Goal: Task Accomplishment & Management: Manage account settings

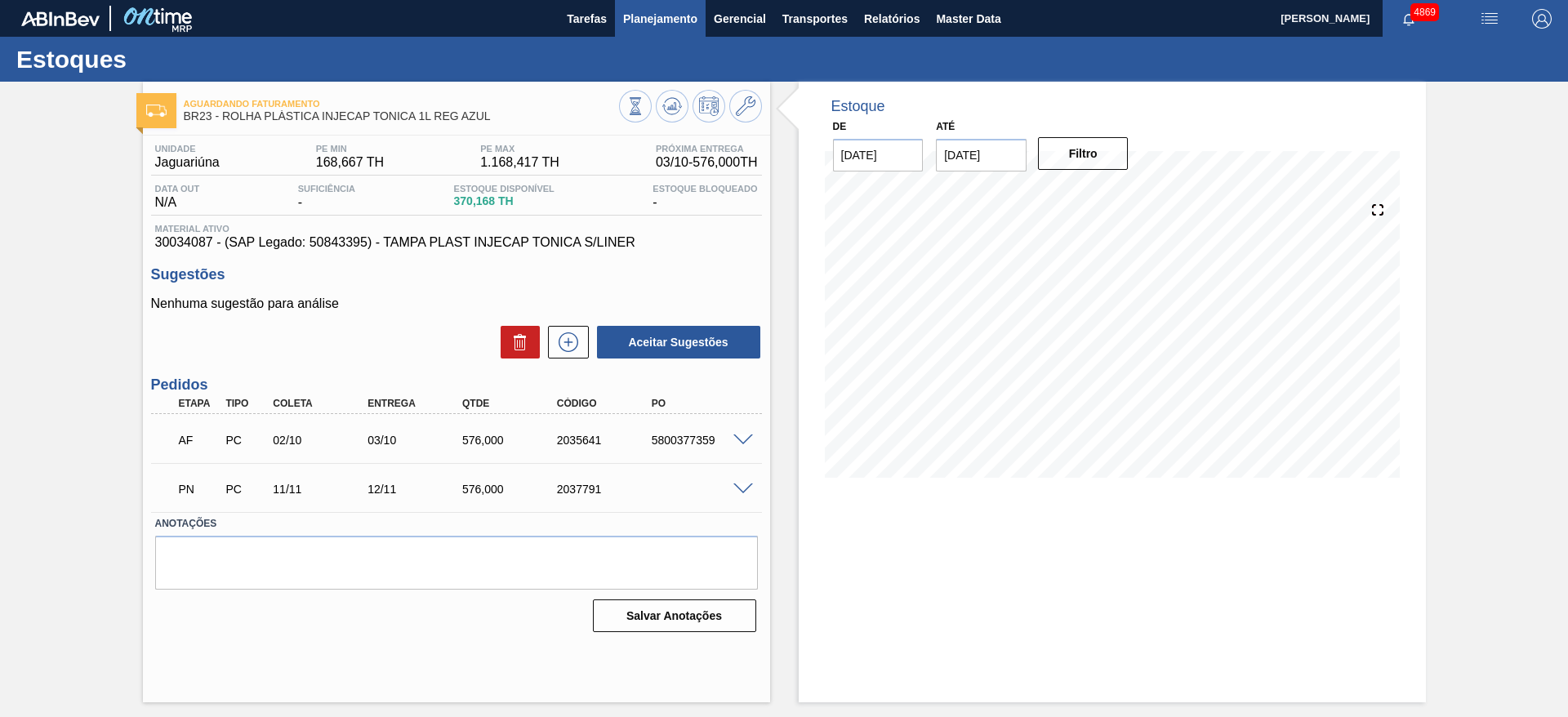
click at [680, 23] on span "Planejamento" at bounding box center [660, 18] width 74 height 20
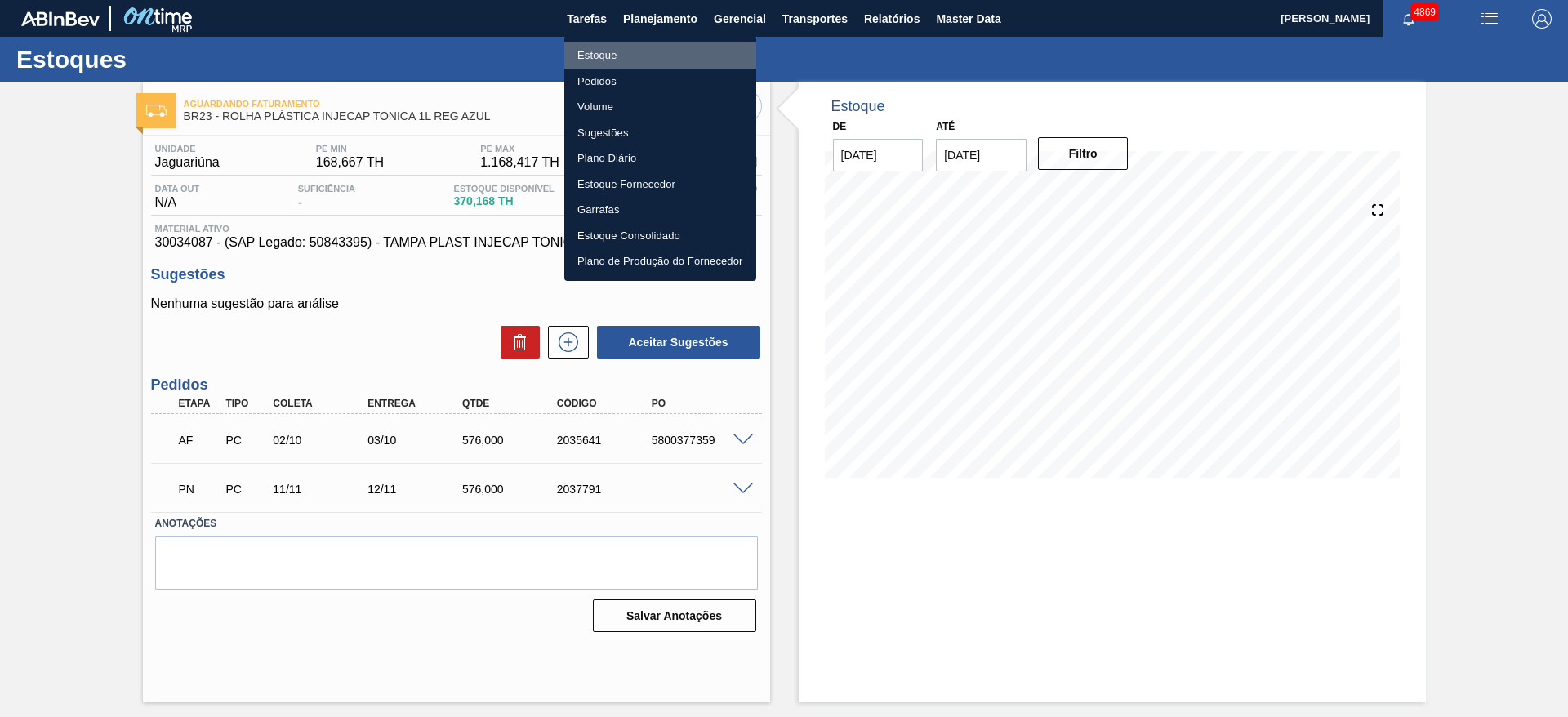
click at [661, 58] on li "Estoque" at bounding box center [660, 56] width 192 height 26
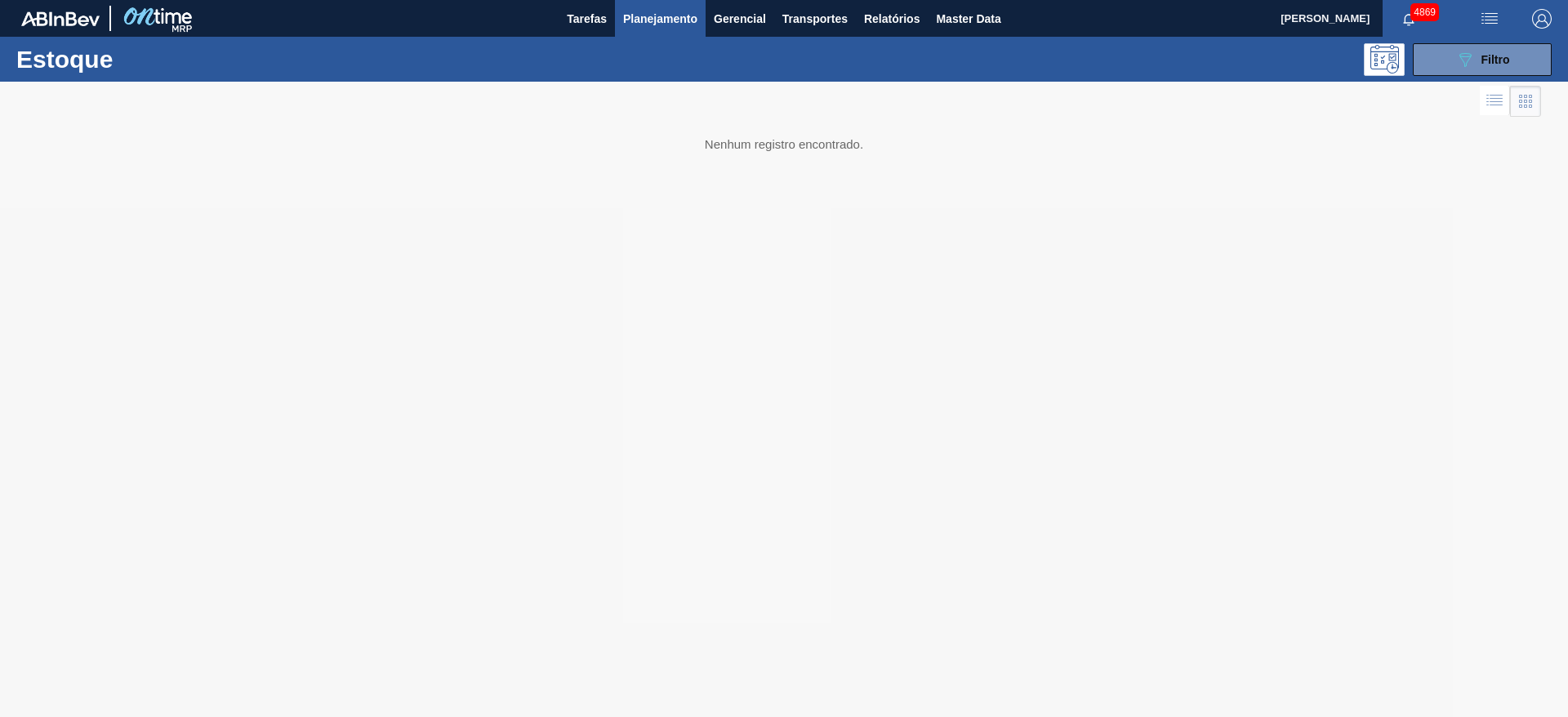
click at [644, 21] on span "Planejamento" at bounding box center [660, 18] width 74 height 20
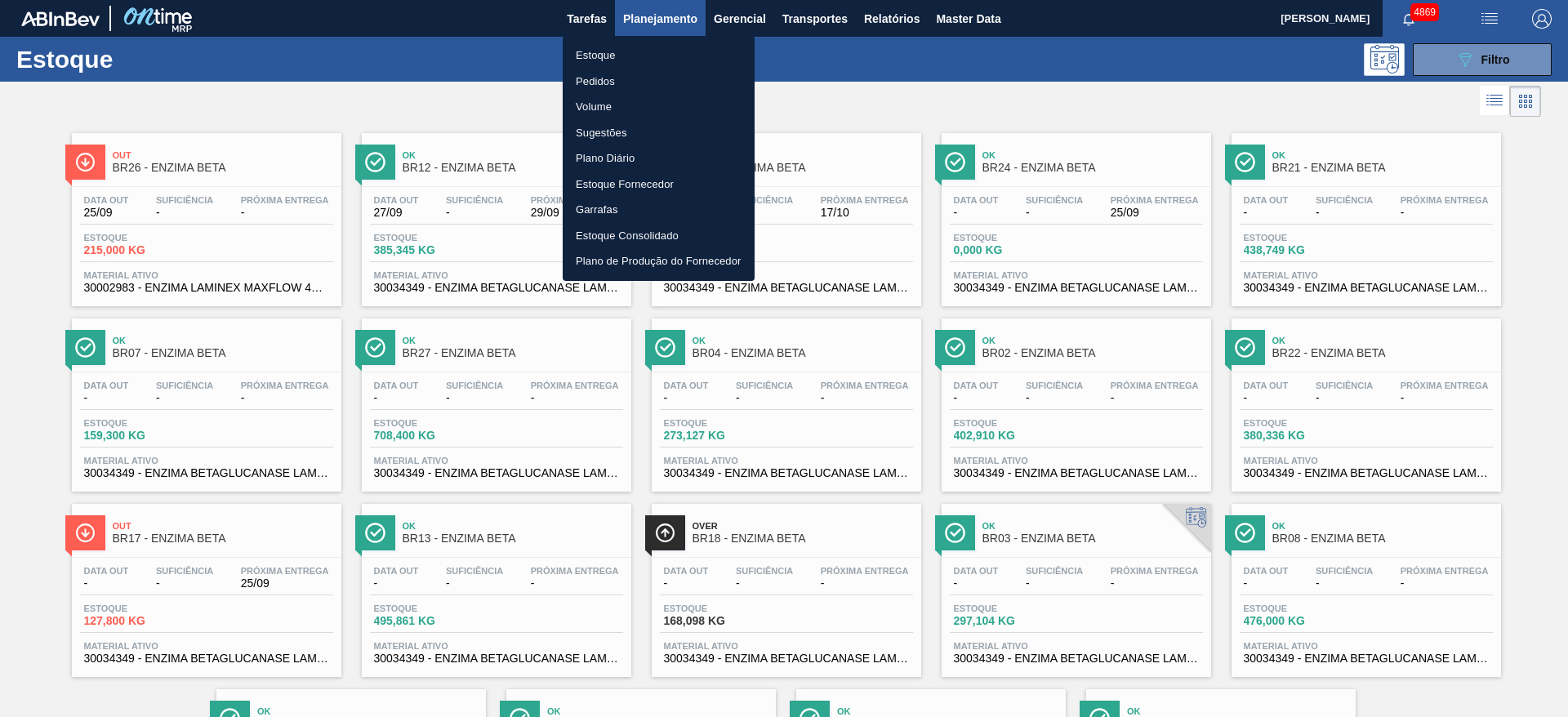
click at [622, 83] on li "Pedidos" at bounding box center [658, 82] width 192 height 26
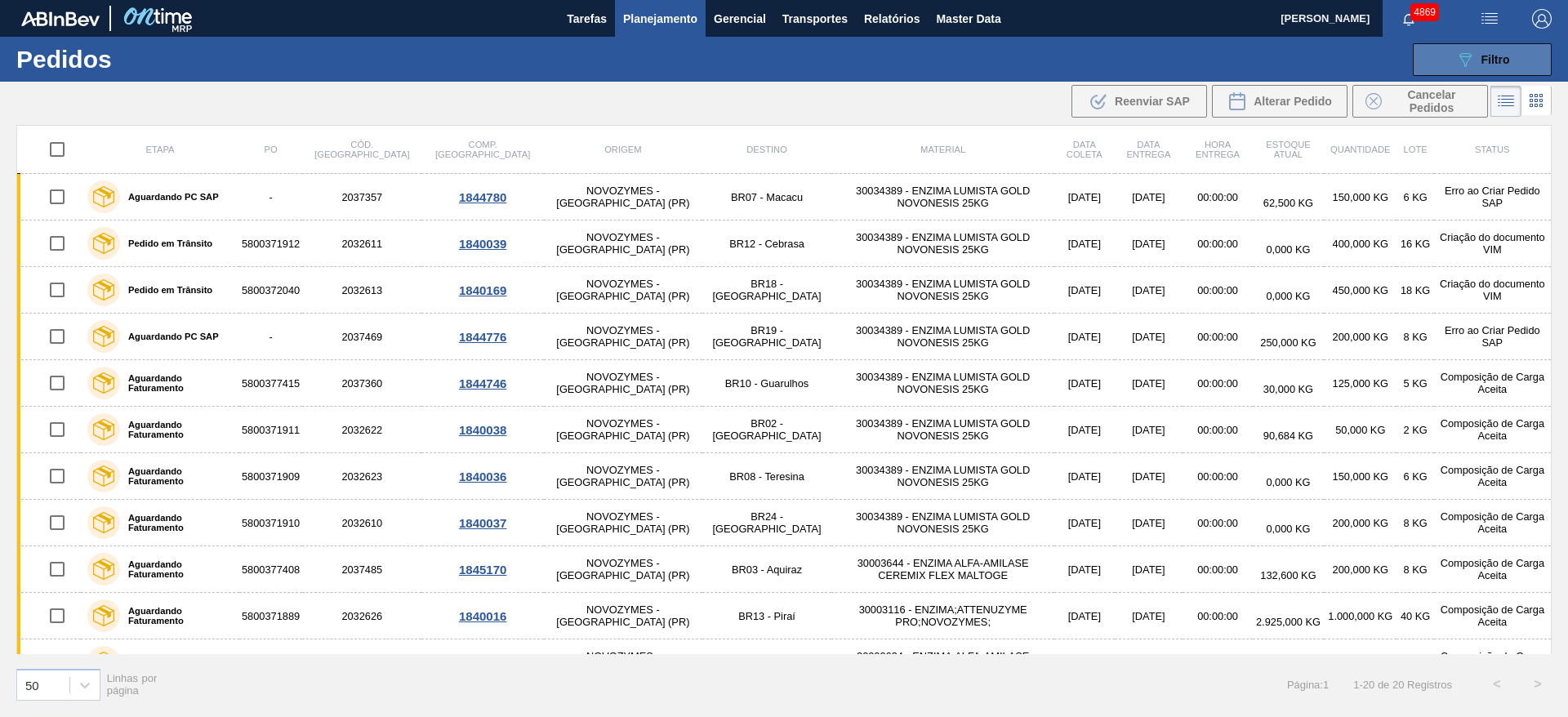
click at [1456, 59] on icon "089F7B8B-B2A5-4AFE-B5C0-19BA573D28AC" at bounding box center [1464, 59] width 20 height 20
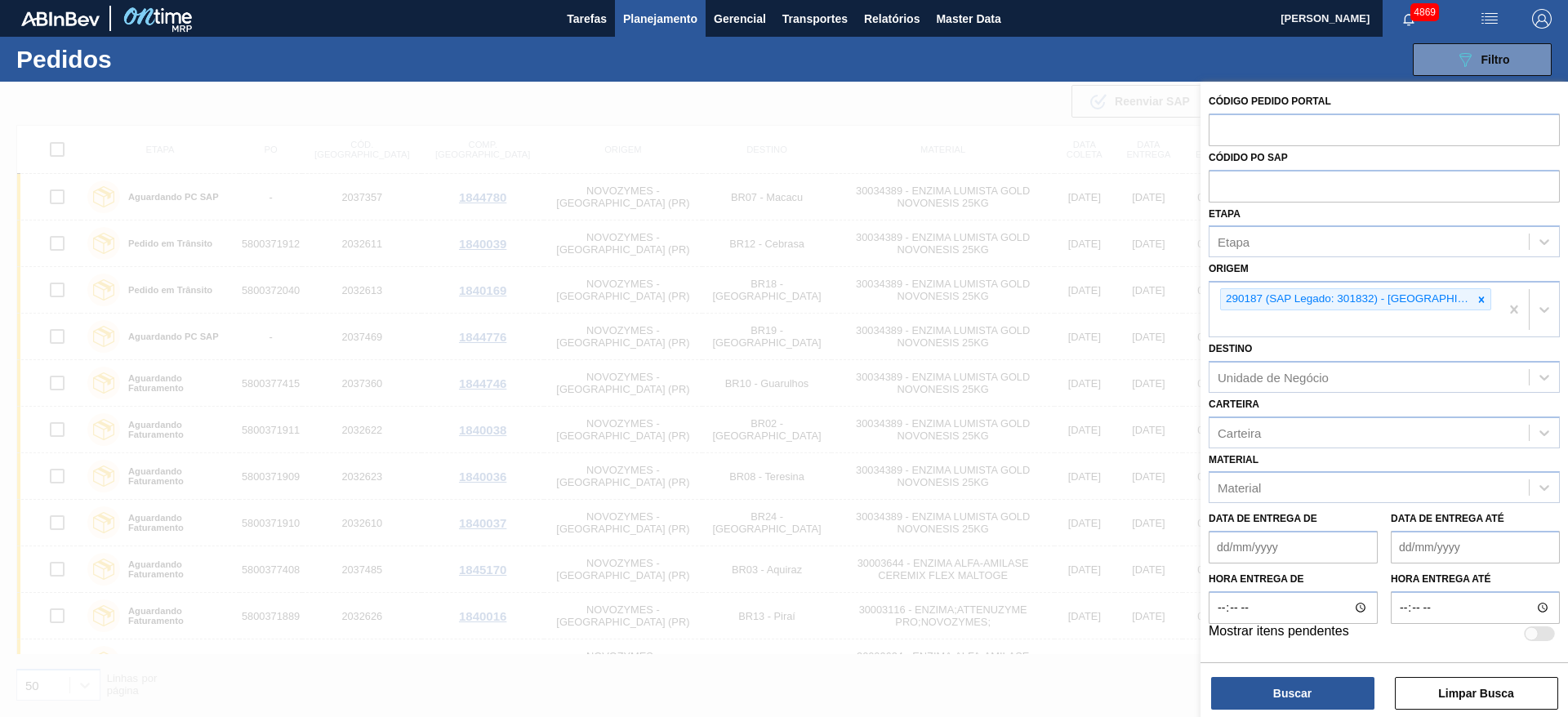
click at [548, 93] on div at bounding box center [784, 440] width 1568 height 717
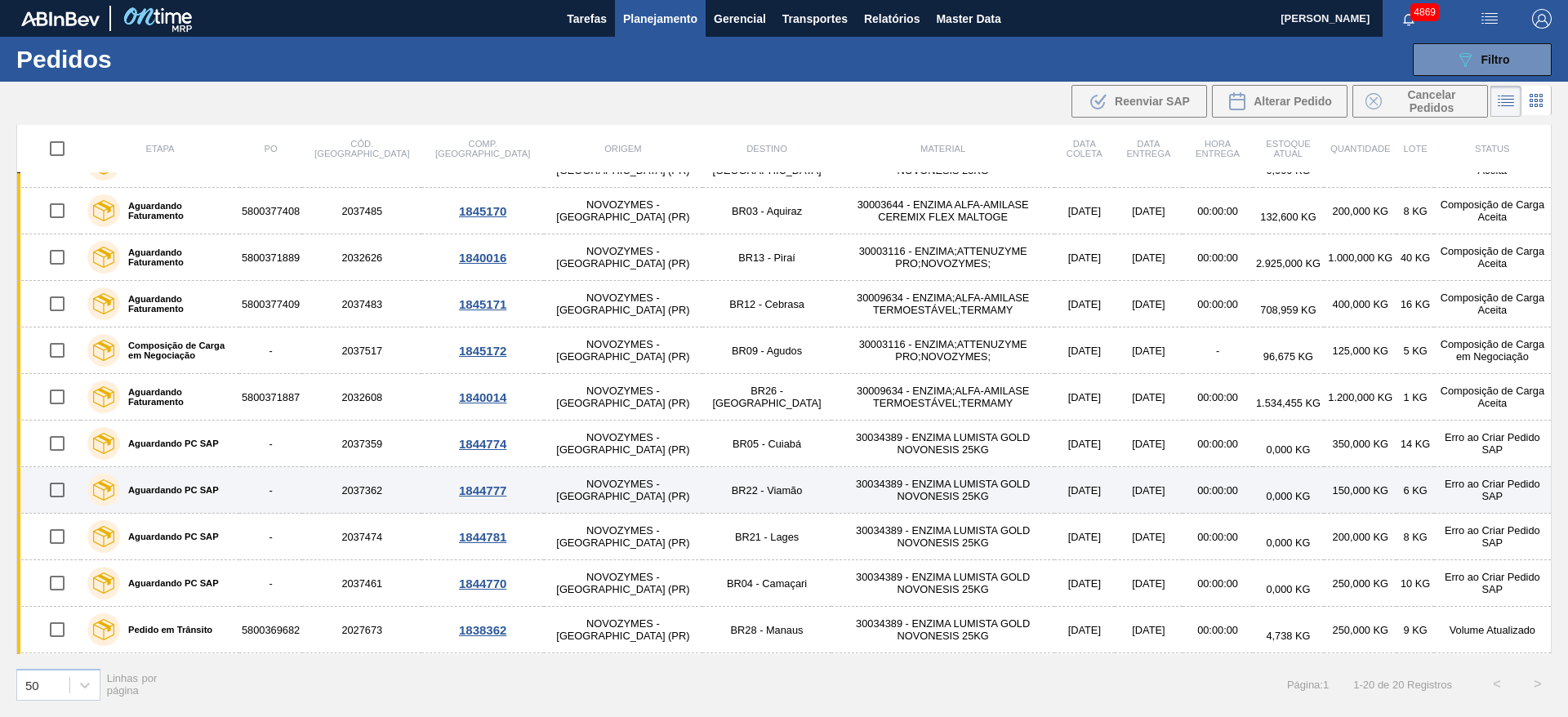
scroll to position [451, 0]
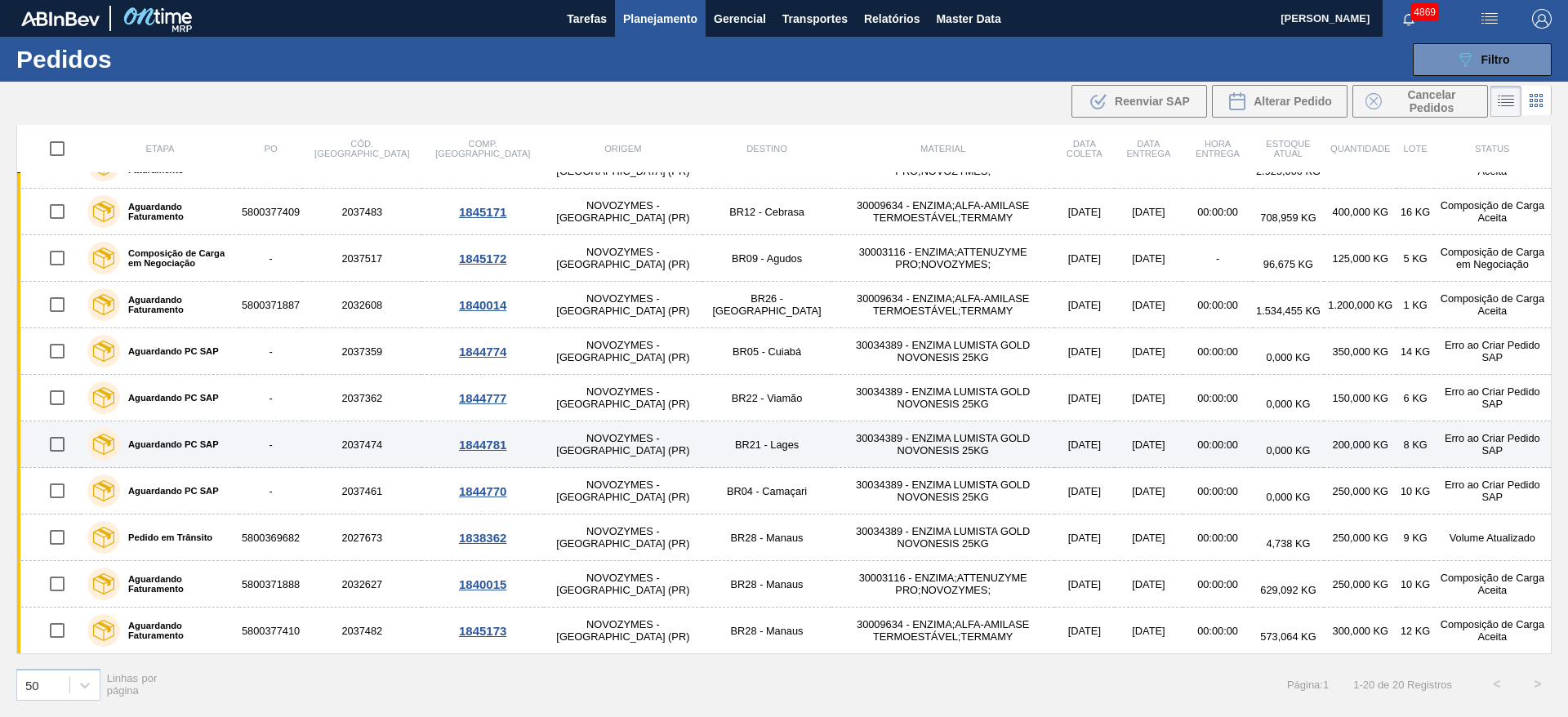
click at [436, 443] on div "1844781" at bounding box center [482, 445] width 117 height 14
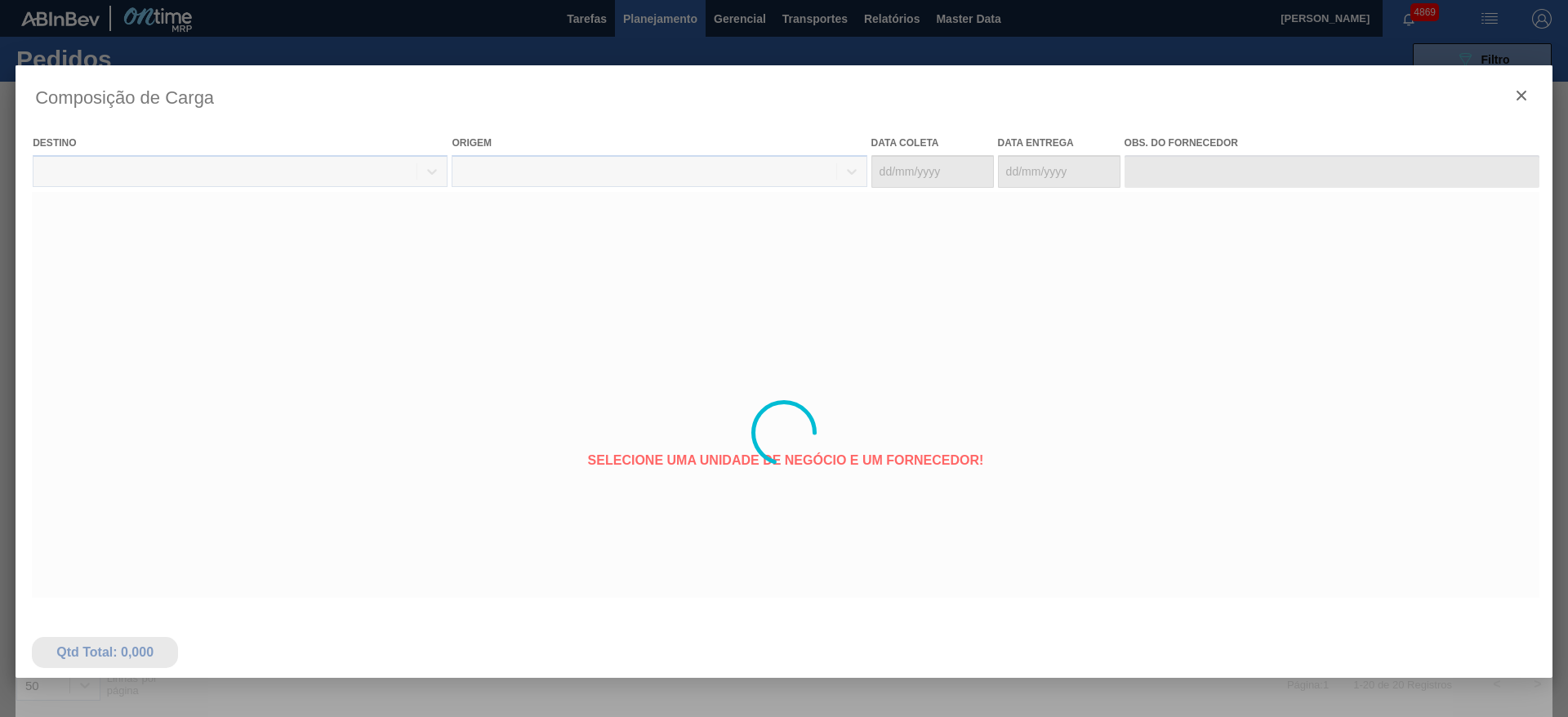
type coleta "03/10/2025"
type entrega "13/10/2025"
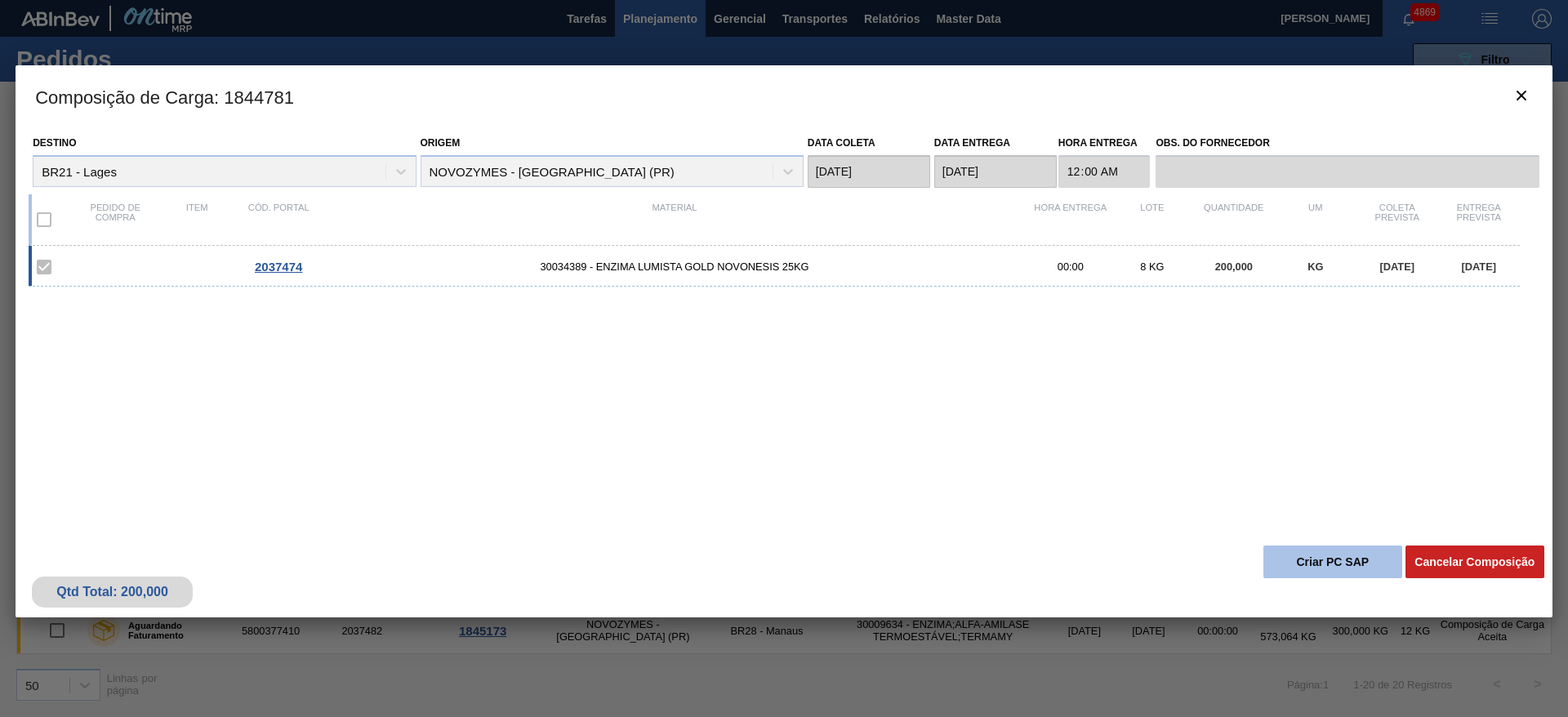
click at [1318, 568] on button "Criar PC SAP" at bounding box center [1332, 563] width 138 height 33
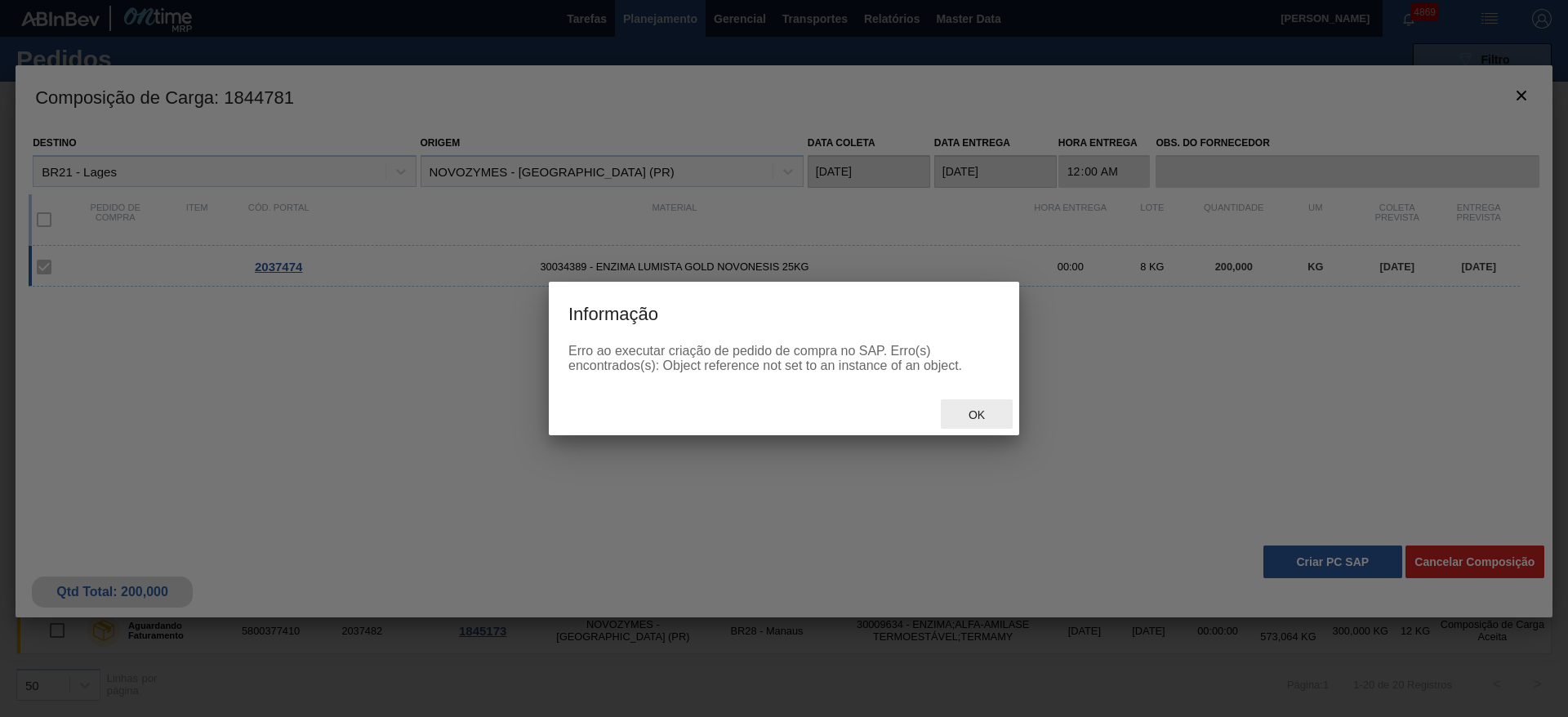
click at [979, 413] on span "Ok" at bounding box center [976, 415] width 43 height 13
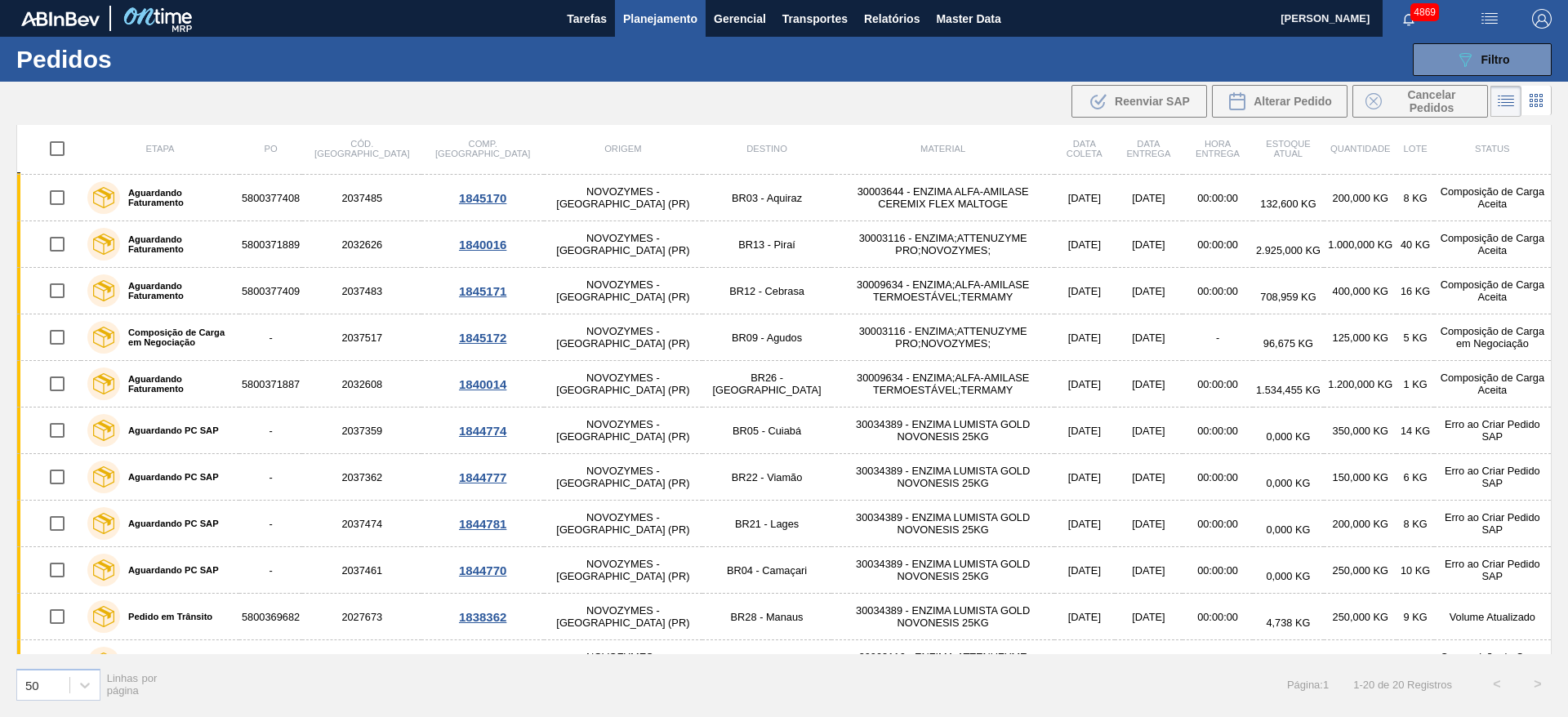
scroll to position [84, 0]
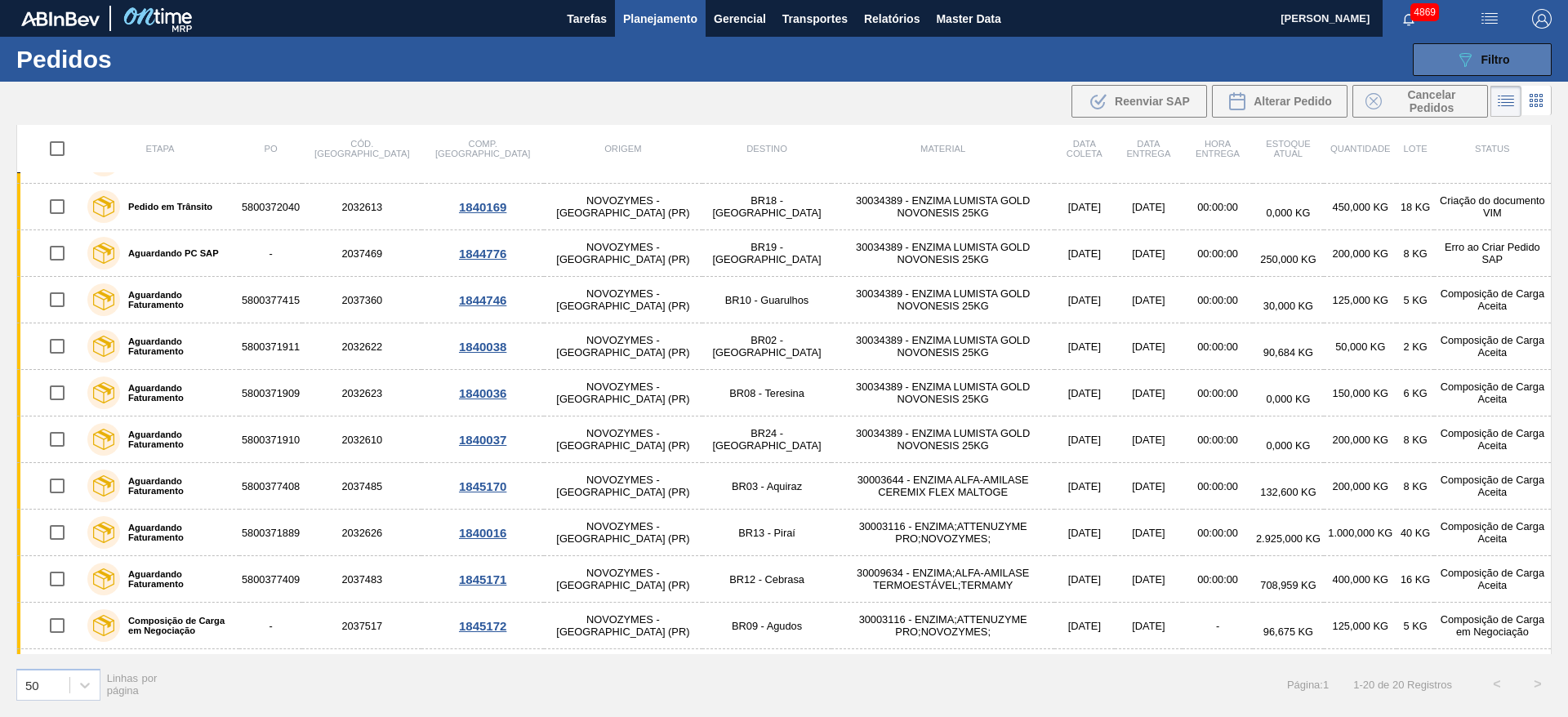
click at [1496, 46] on button "089F7B8B-B2A5-4AFE-B5C0-19BA573D28AC Filtro" at bounding box center [1482, 60] width 138 height 33
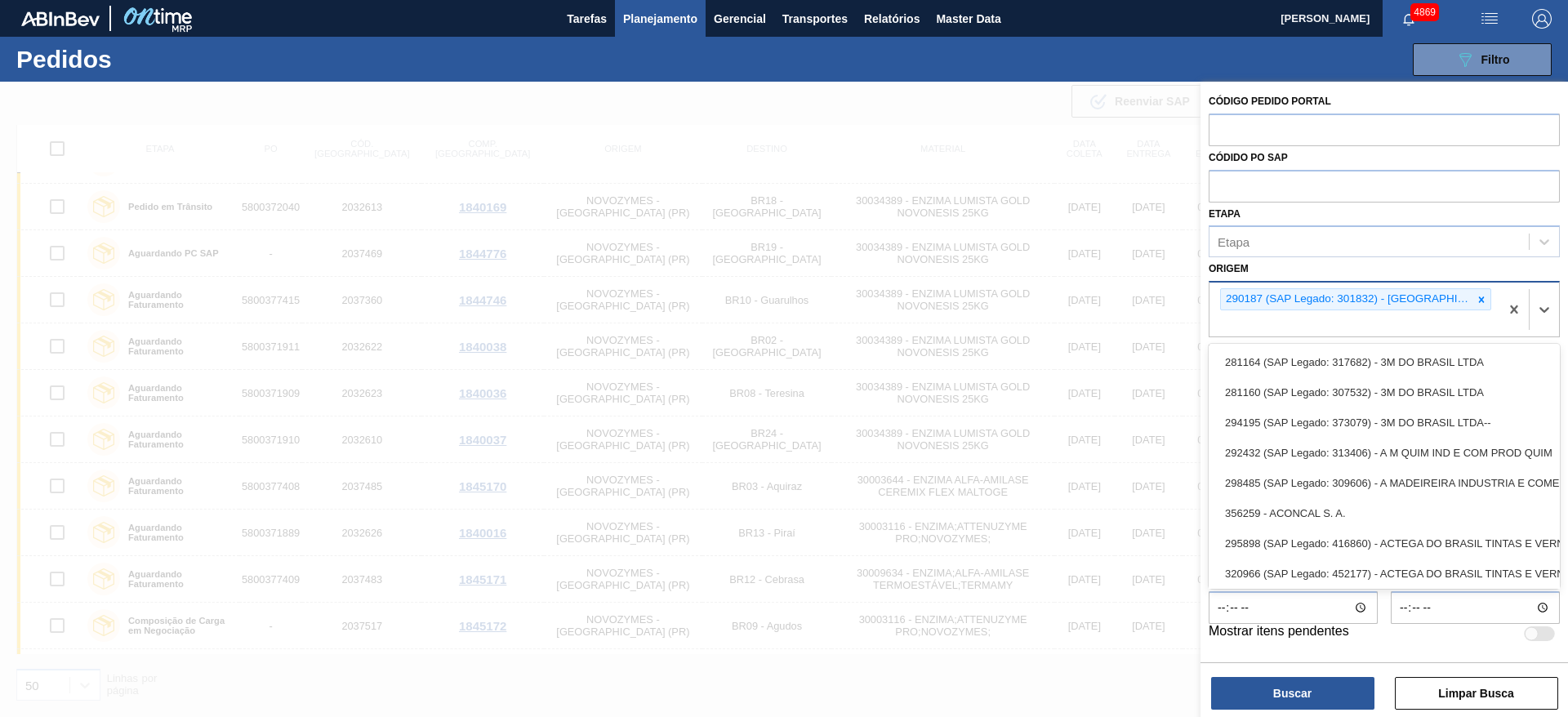
click at [1491, 300] on div "290187 (SAP Legado: 301832) - NOVOZYMES LATIN AMERICA LTDA" at bounding box center [1355, 299] width 271 height 22
click at [1479, 294] on icon at bounding box center [1481, 300] width 11 height 11
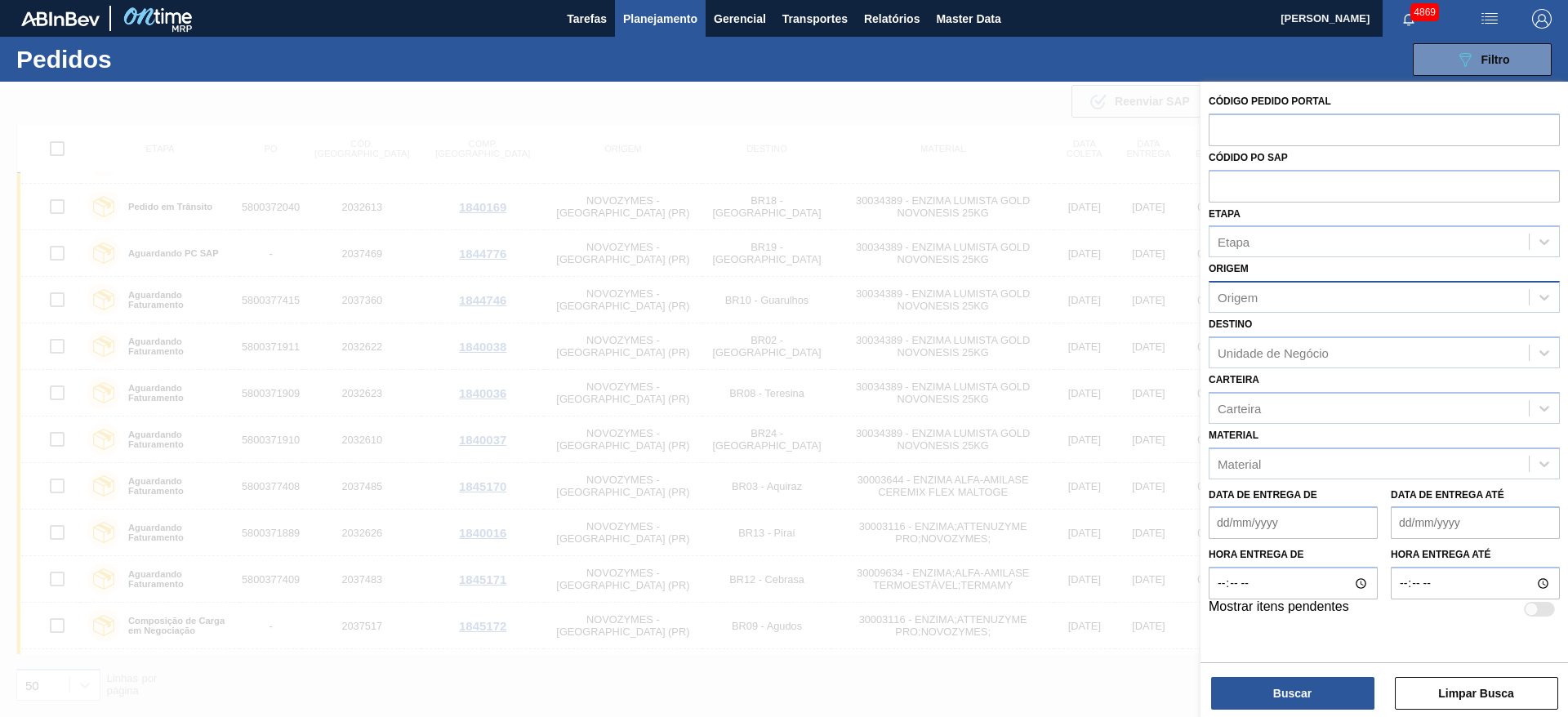
click at [1222, 82] on div "Código Pedido Portal Códido PO SAP Etapa Etapa Origem Origem Destino Unidade de…" at bounding box center [1384, 355] width 367 height 546
click at [1244, 189] on input "text" at bounding box center [1383, 186] width 351 height 31
paste input "text"
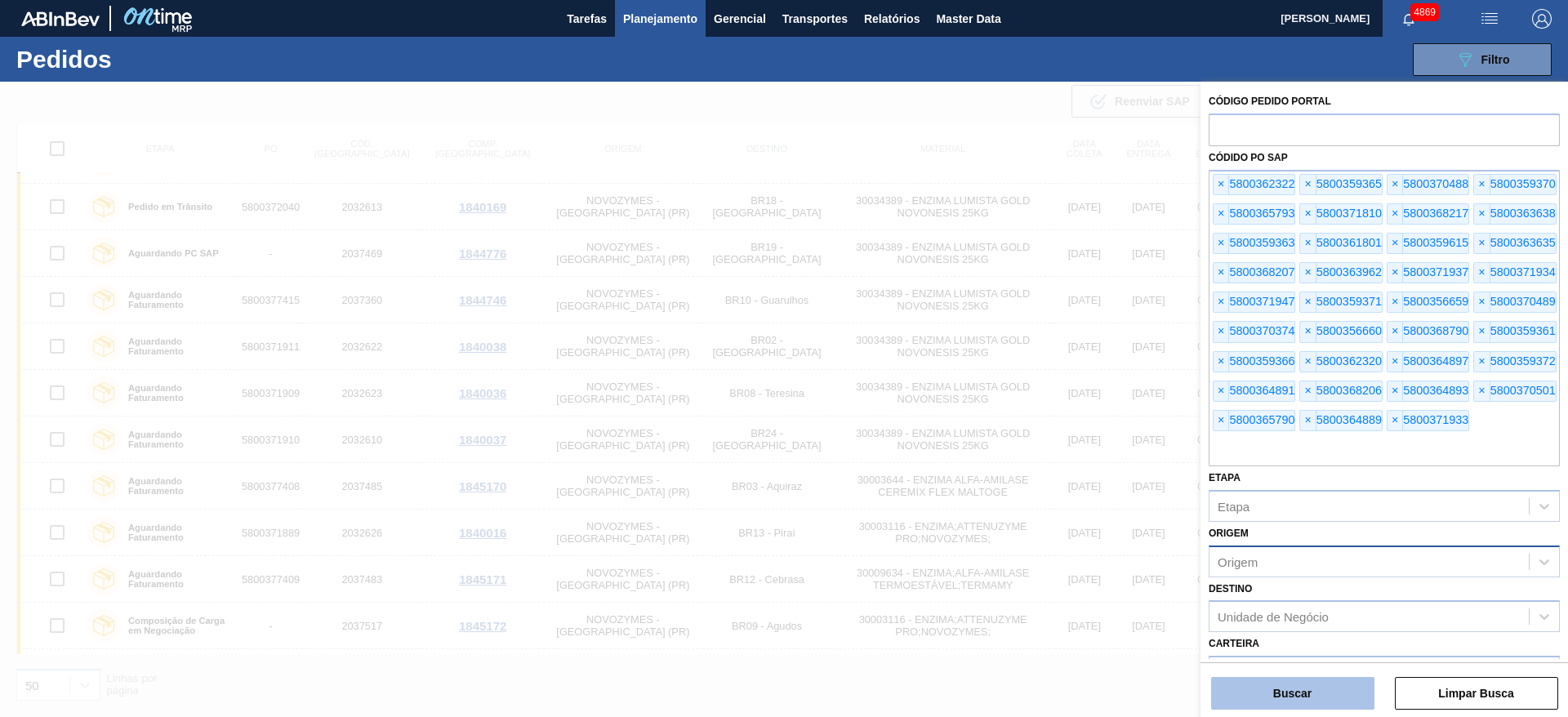
click at [1318, 697] on button "Buscar" at bounding box center [1293, 694] width 164 height 33
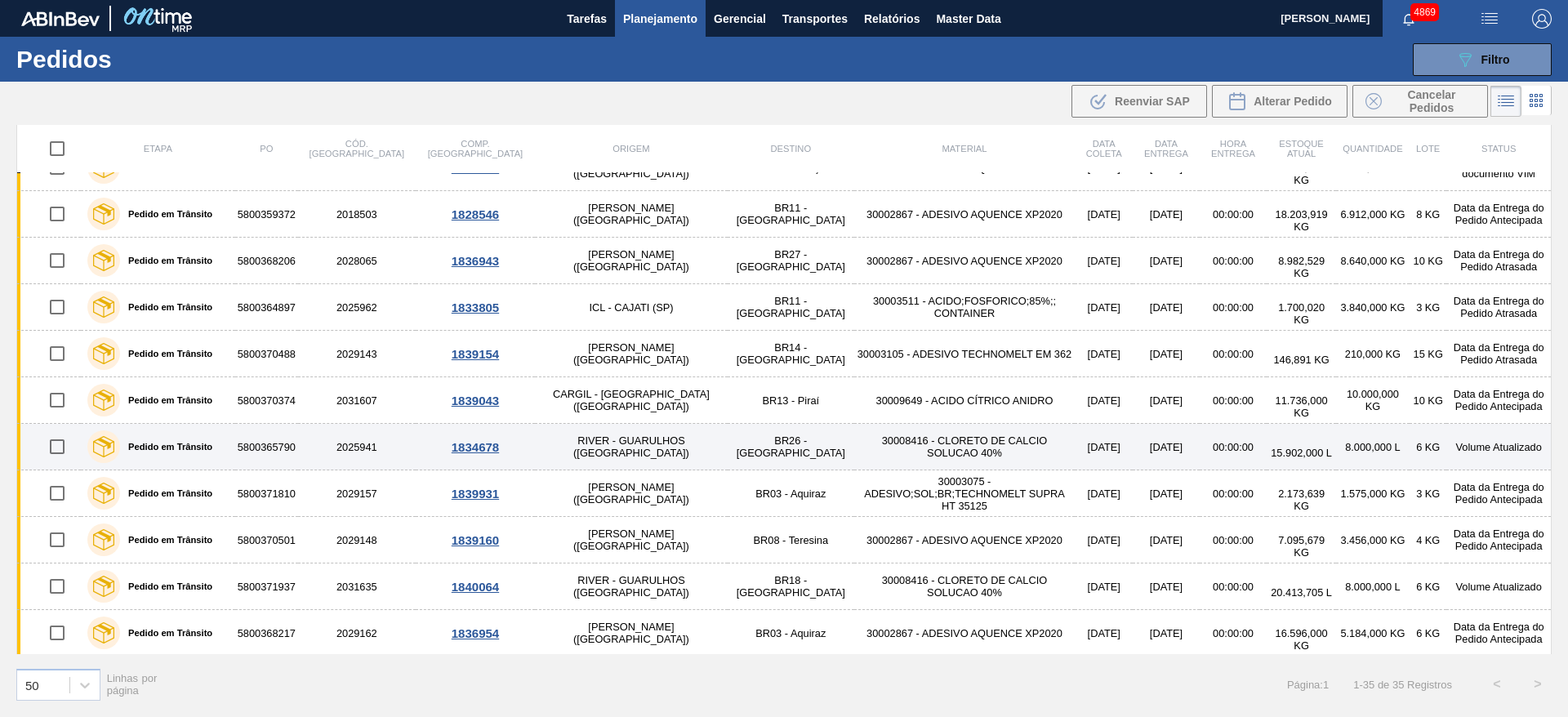
scroll to position [1150, 0]
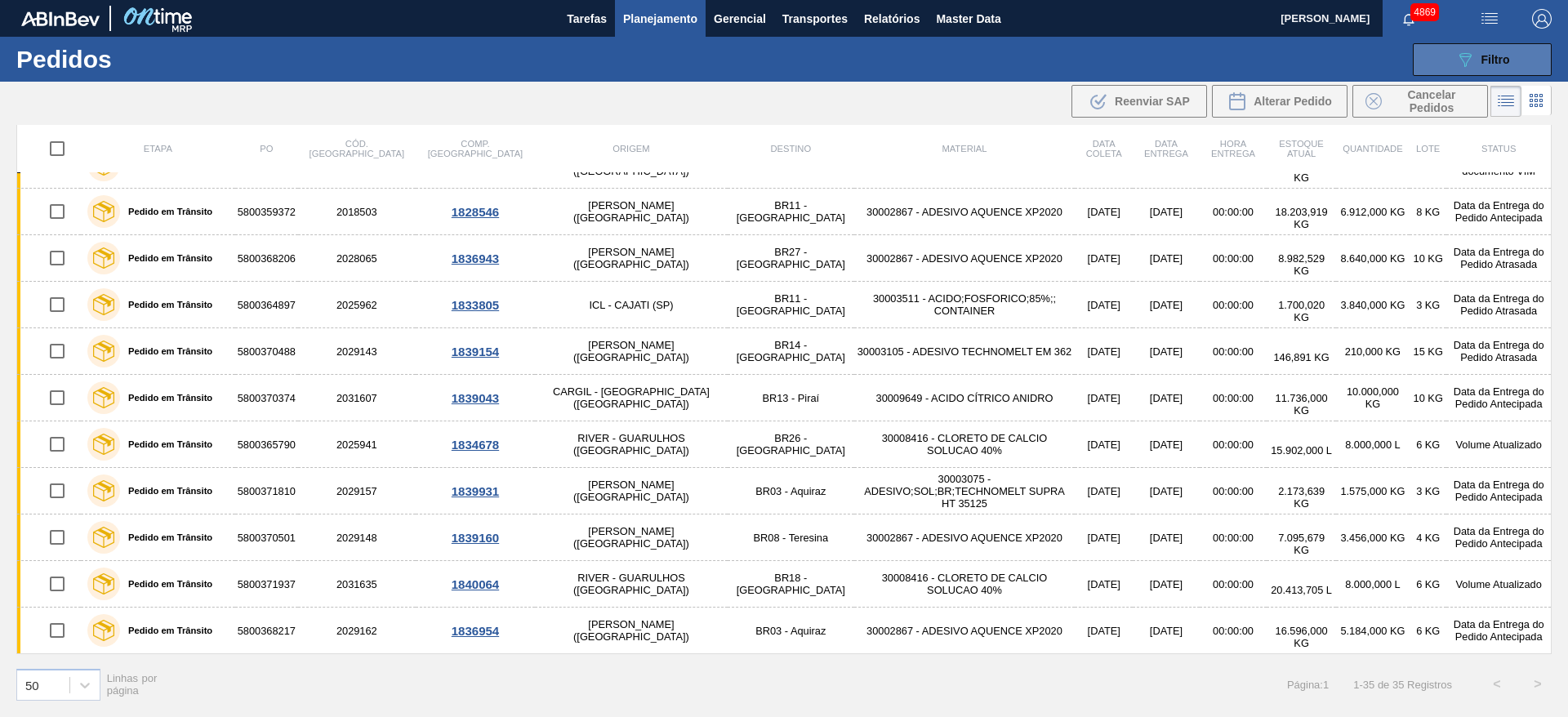
click at [1518, 53] on button "089F7B8B-B2A5-4AFE-B5C0-19BA573D28AC Filtro" at bounding box center [1482, 60] width 138 height 33
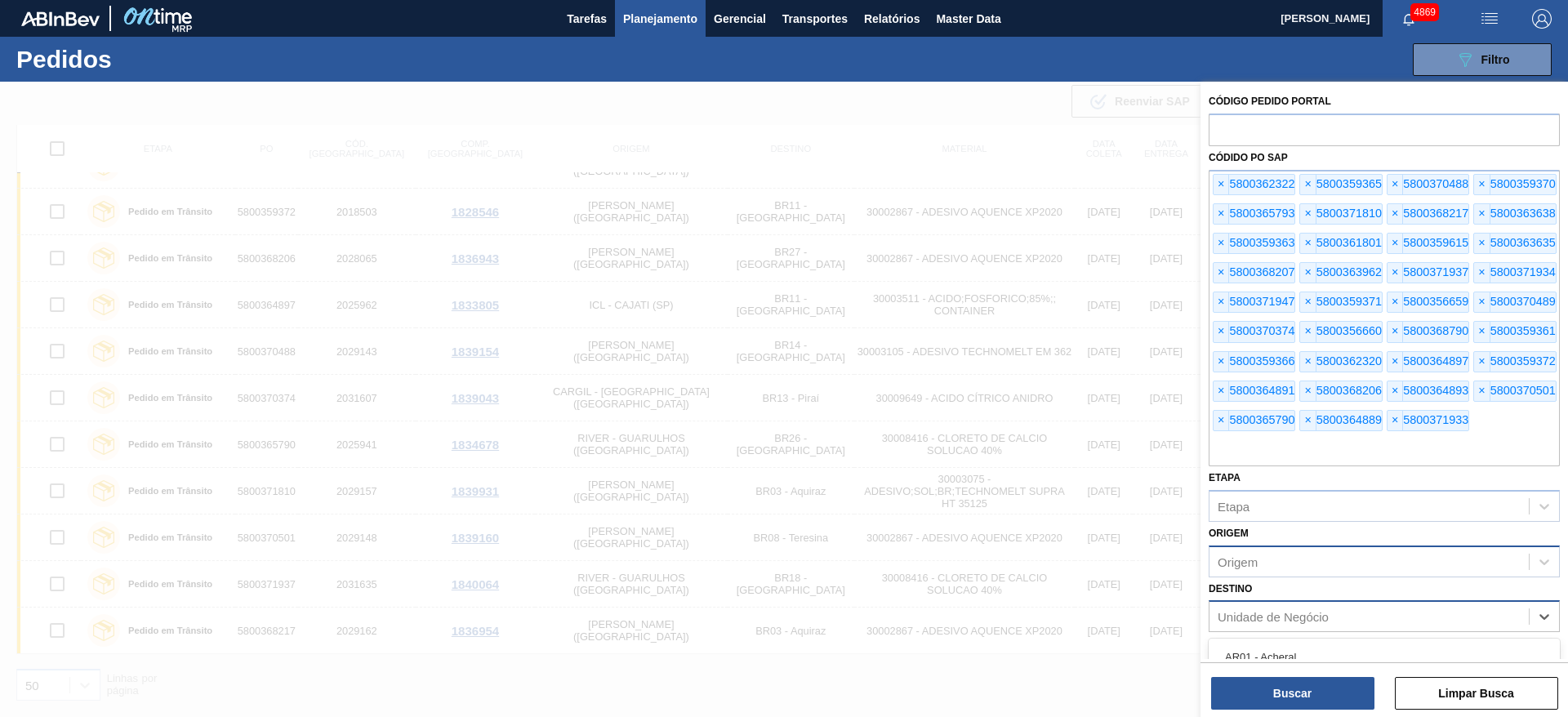
click at [1259, 613] on div "Unidade de Negócio" at bounding box center [1273, 618] width 111 height 14
type input "vi"
click at [1289, 652] on div "BR22 - Viamão" at bounding box center [1383, 657] width 351 height 30
click at [1289, 687] on button "Buscar" at bounding box center [1293, 694] width 164 height 33
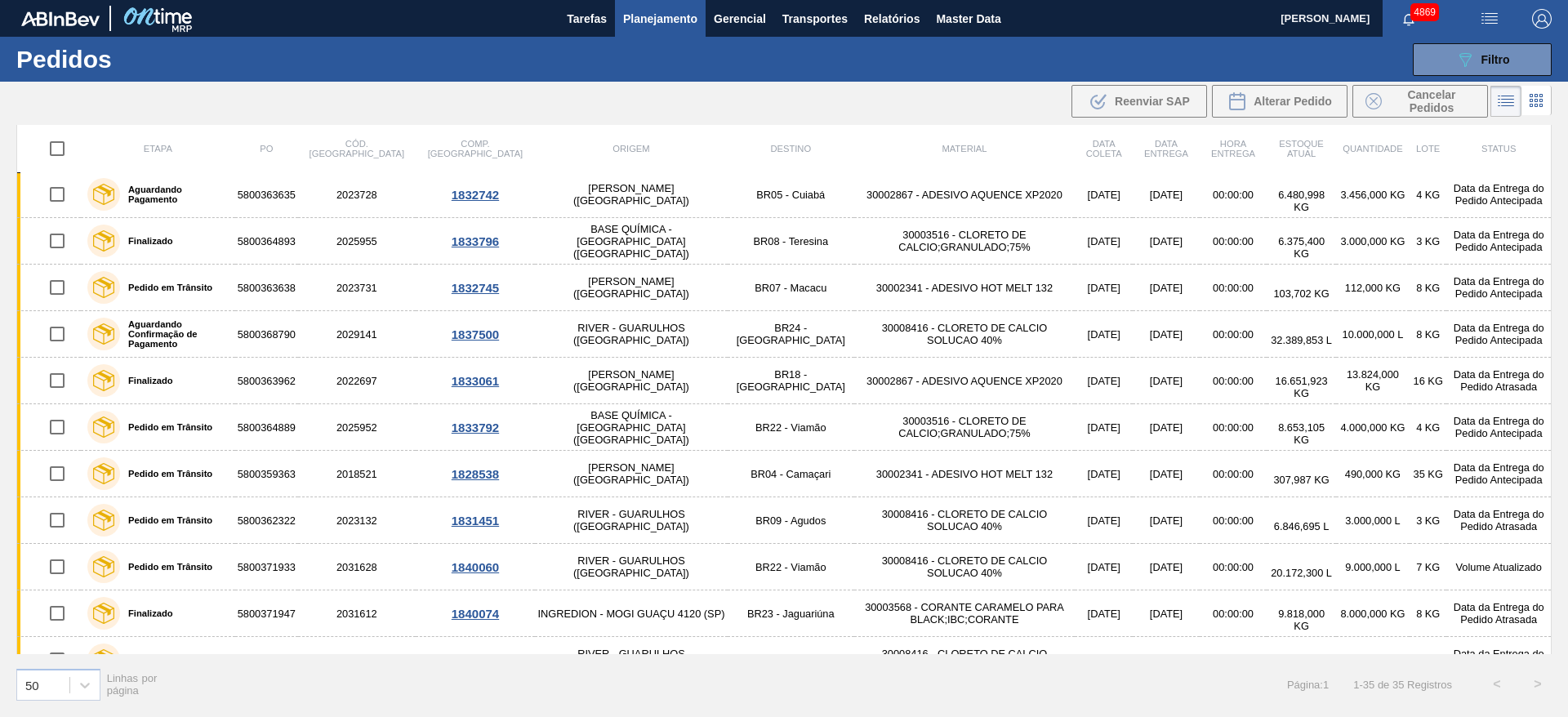
scroll to position [0, 0]
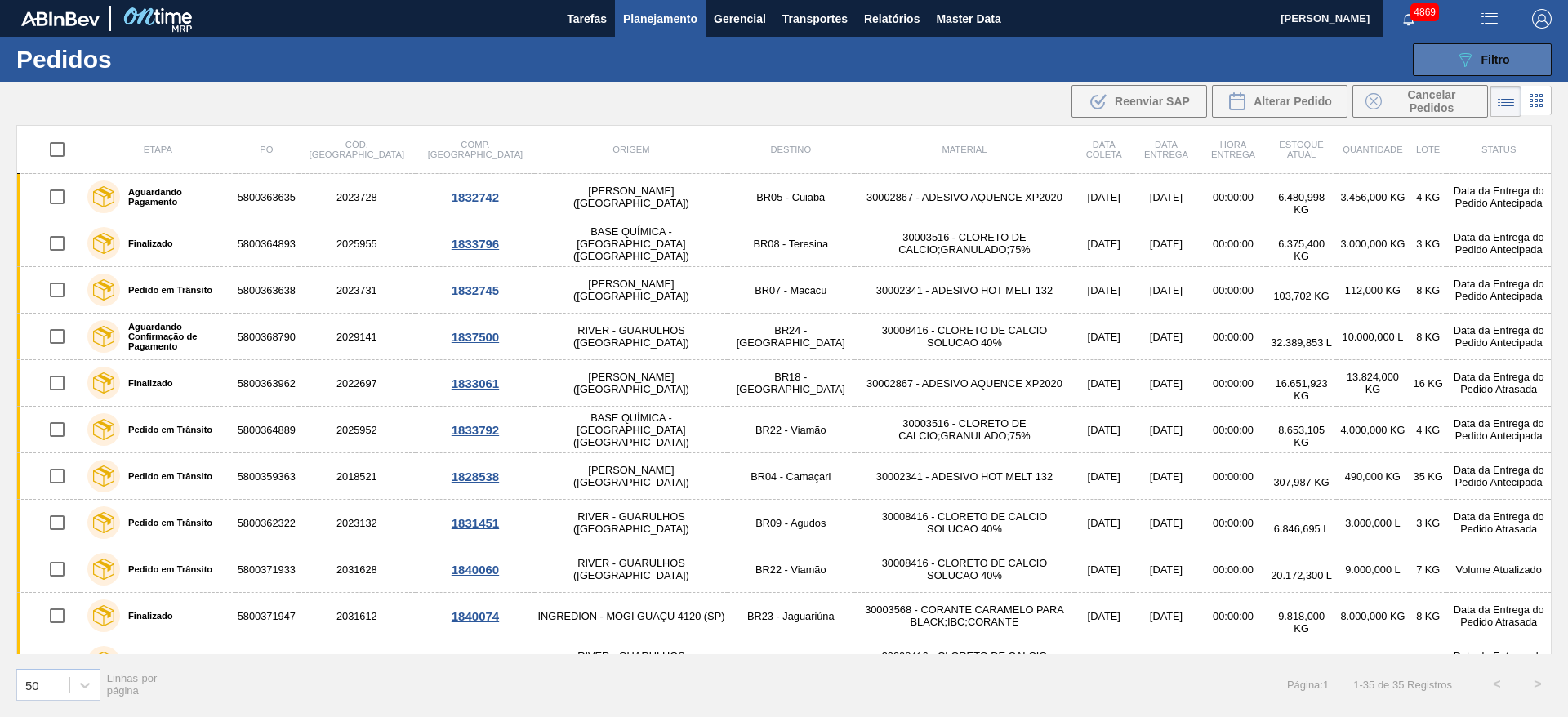
click at [1450, 62] on button "089F7B8B-B2A5-4AFE-B5C0-19BA573D28AC Filtro" at bounding box center [1482, 60] width 138 height 33
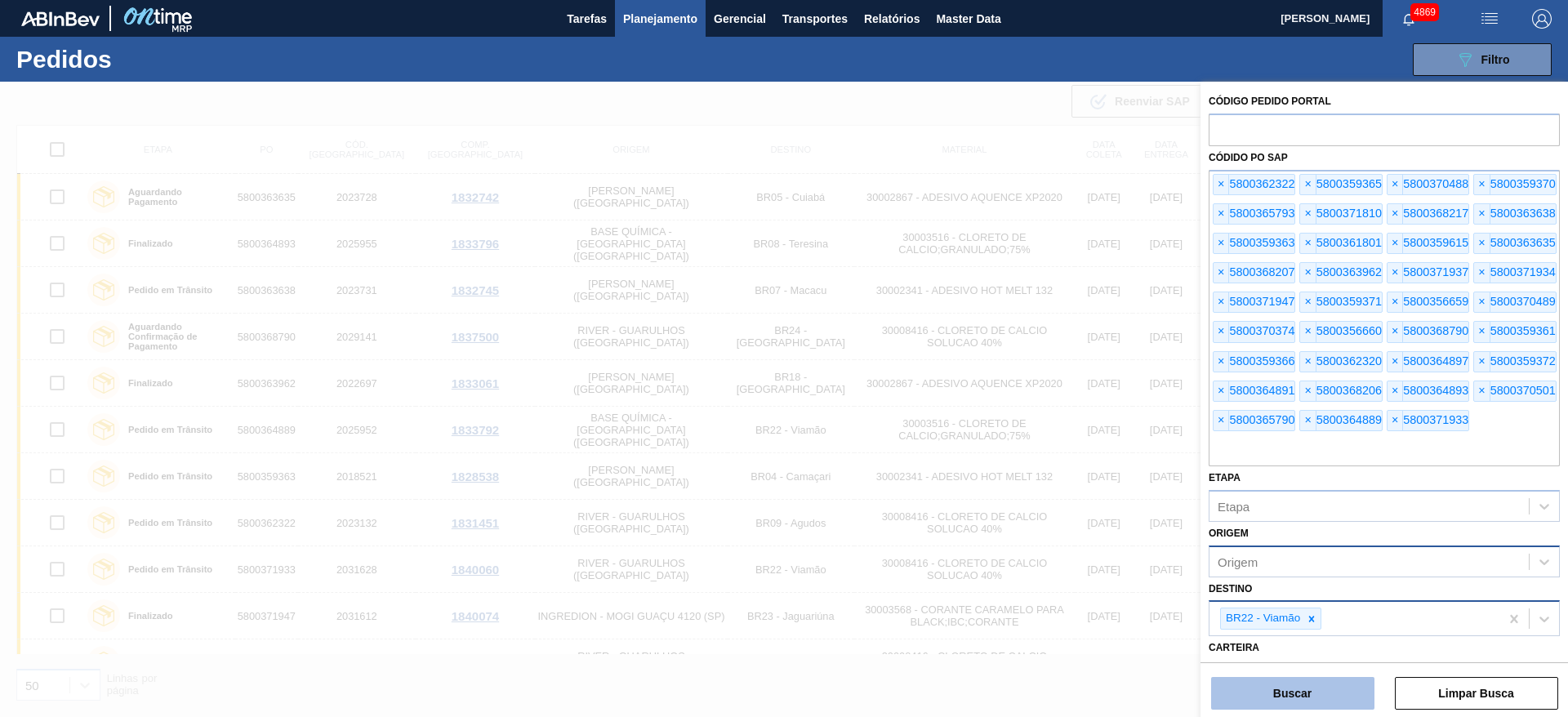
click at [1329, 692] on button "Buscar" at bounding box center [1293, 694] width 164 height 33
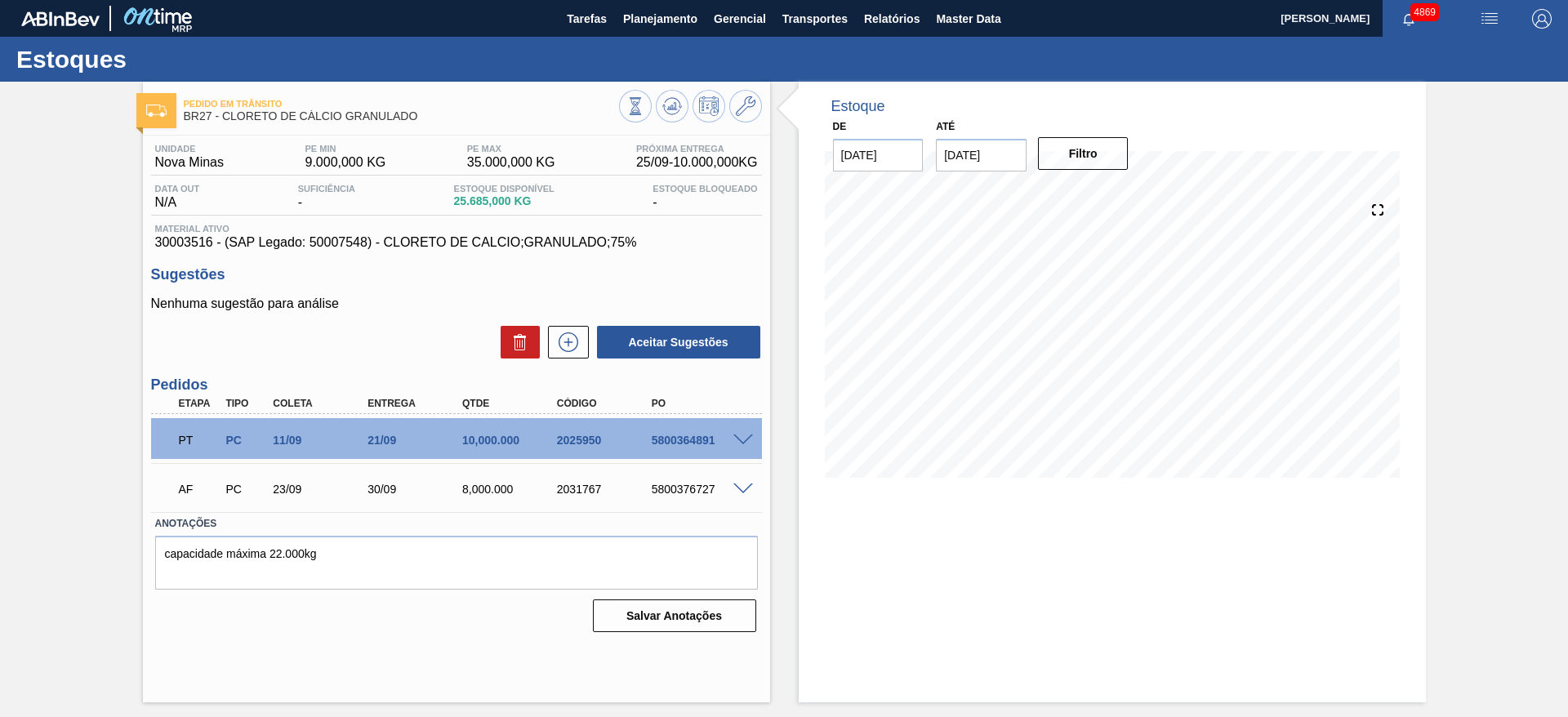
click at [735, 439] on span at bounding box center [743, 441] width 20 height 12
type input "1.000"
type input "10.000"
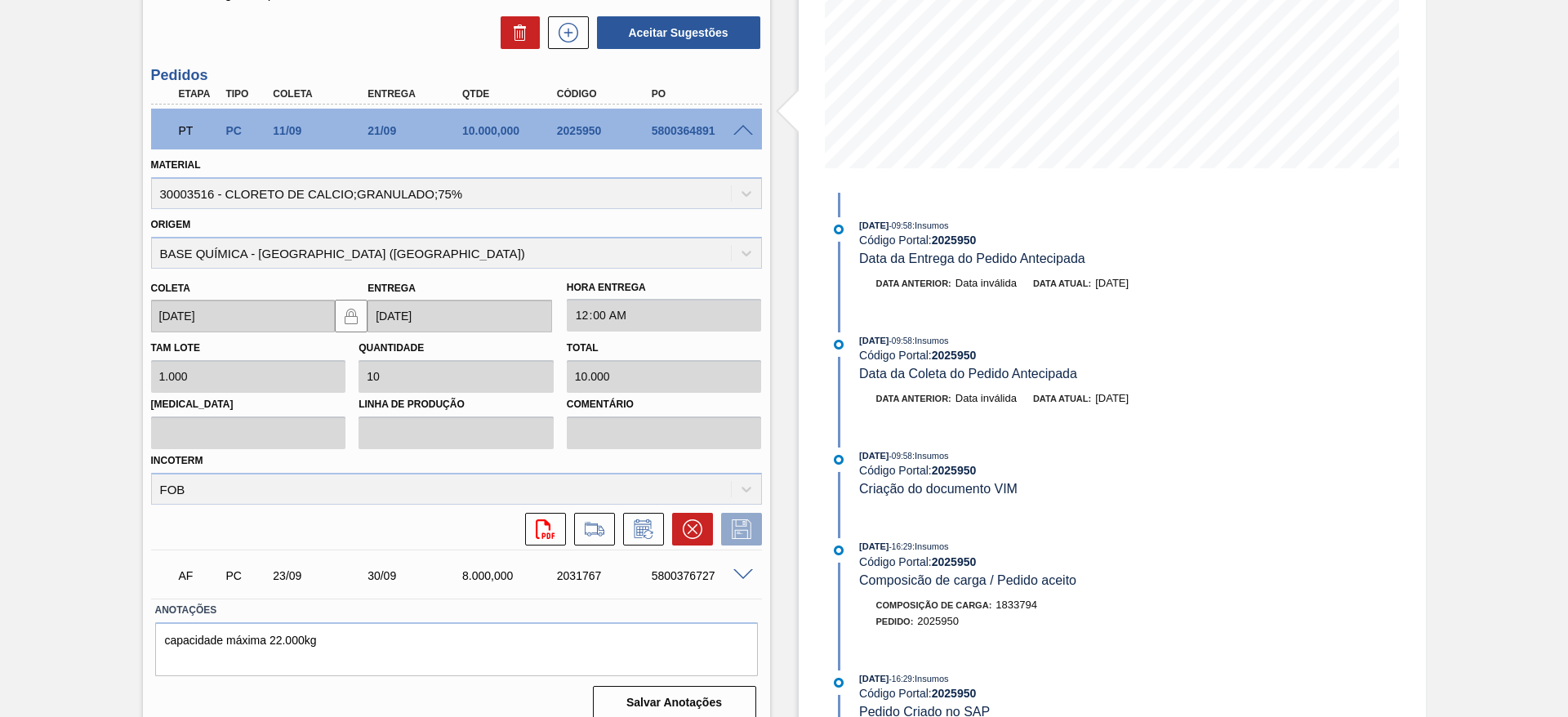
scroll to position [325, 0]
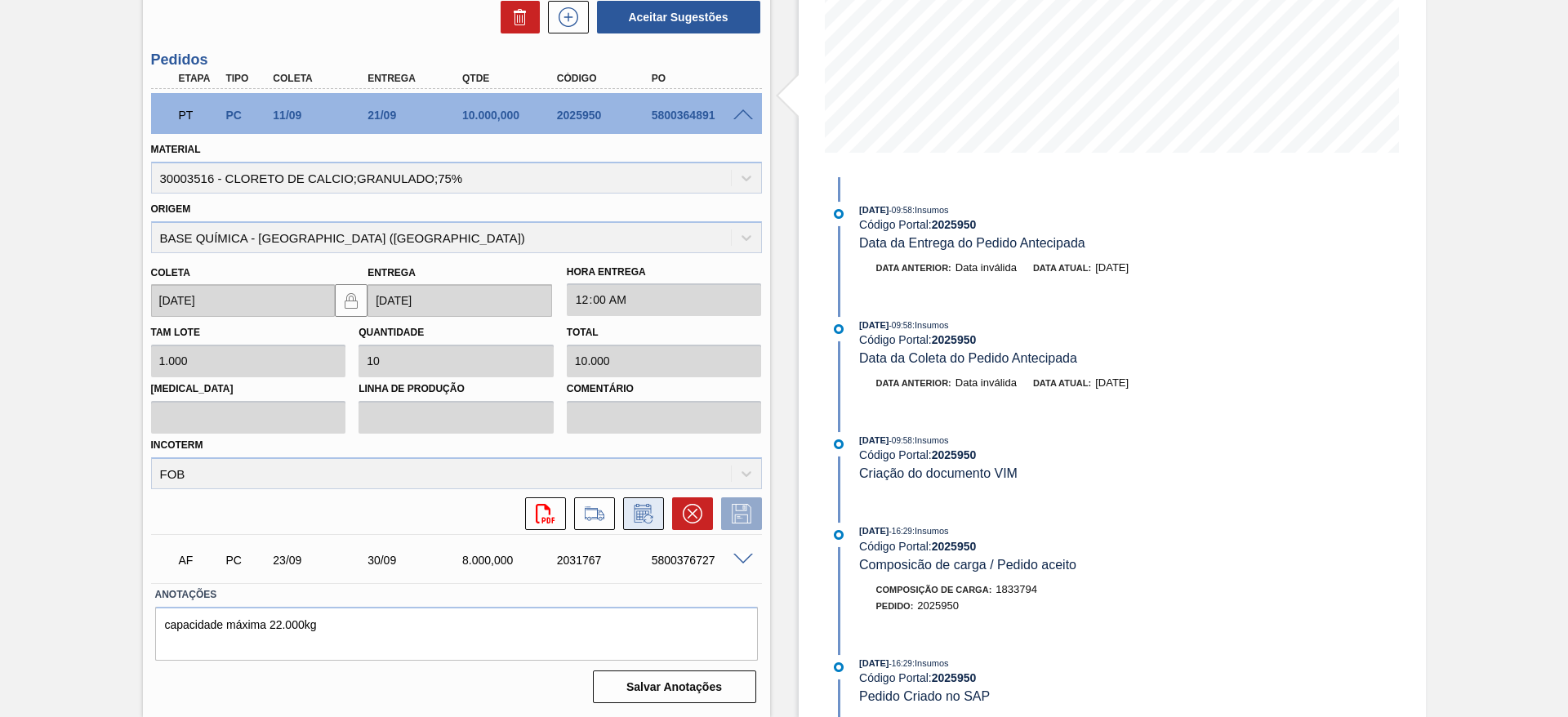
click at [638, 513] on icon at bounding box center [643, 515] width 12 height 10
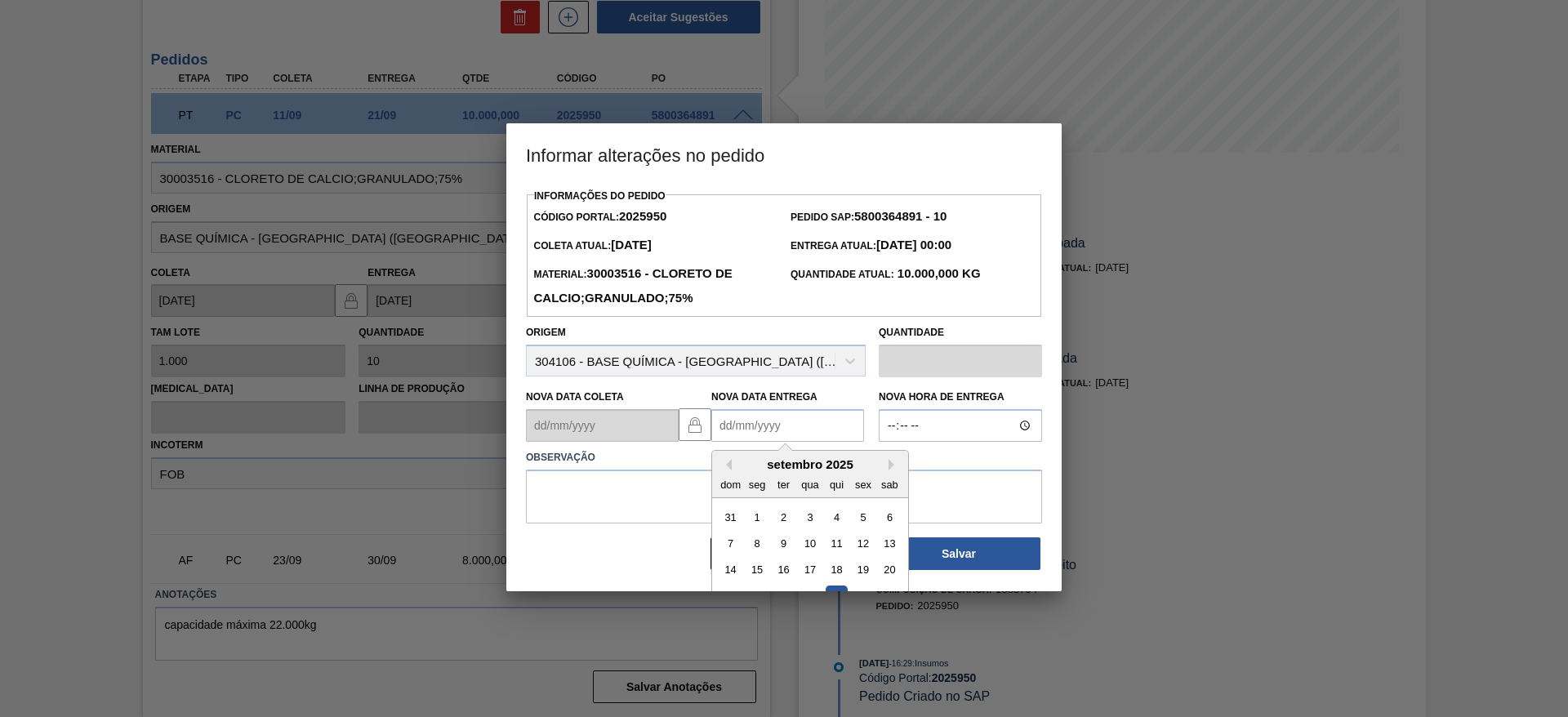
click at [749, 434] on Entrega2025950 "Nova Data Entrega" at bounding box center [787, 426] width 152 height 33
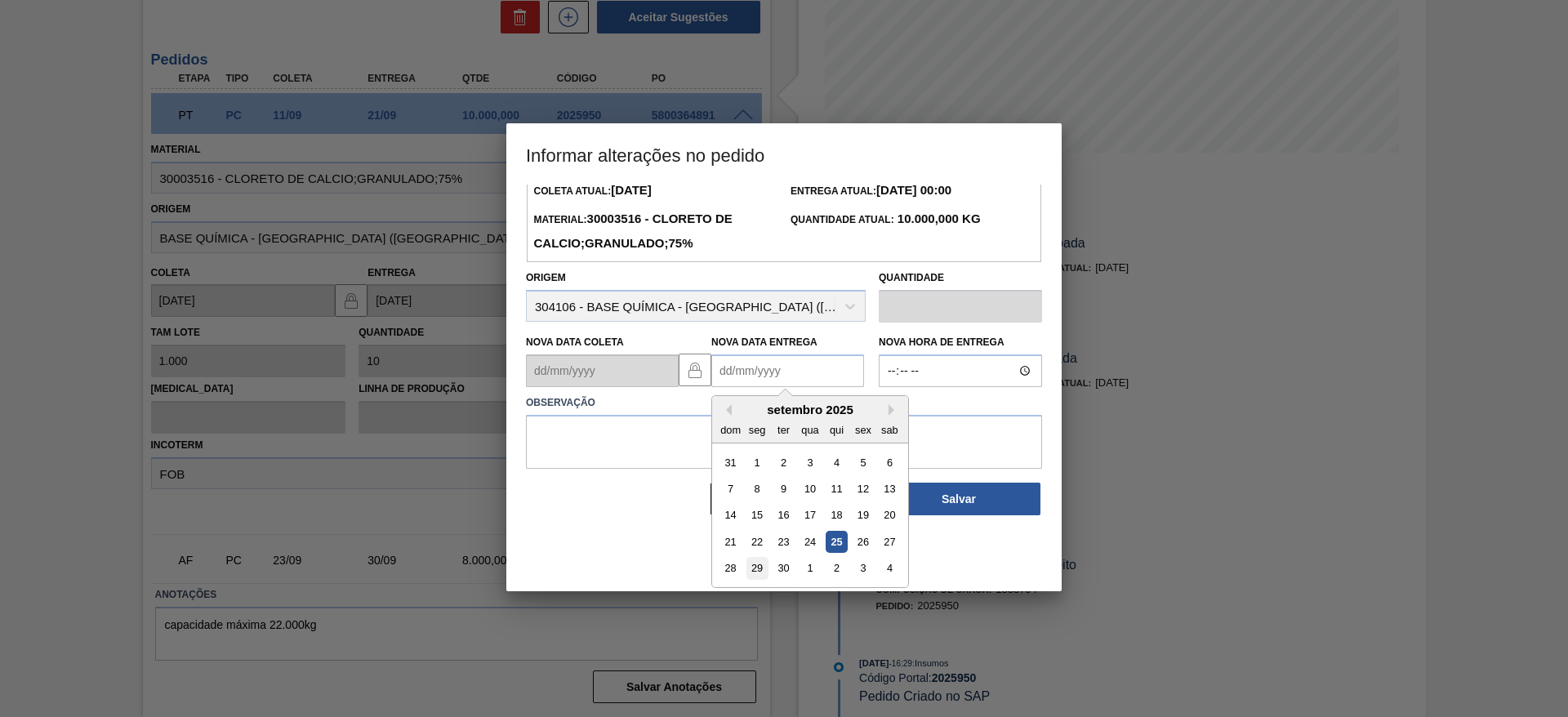
click at [756, 564] on div "29" at bounding box center [757, 569] width 22 height 22
type Entrega2025950 "29/09/2025"
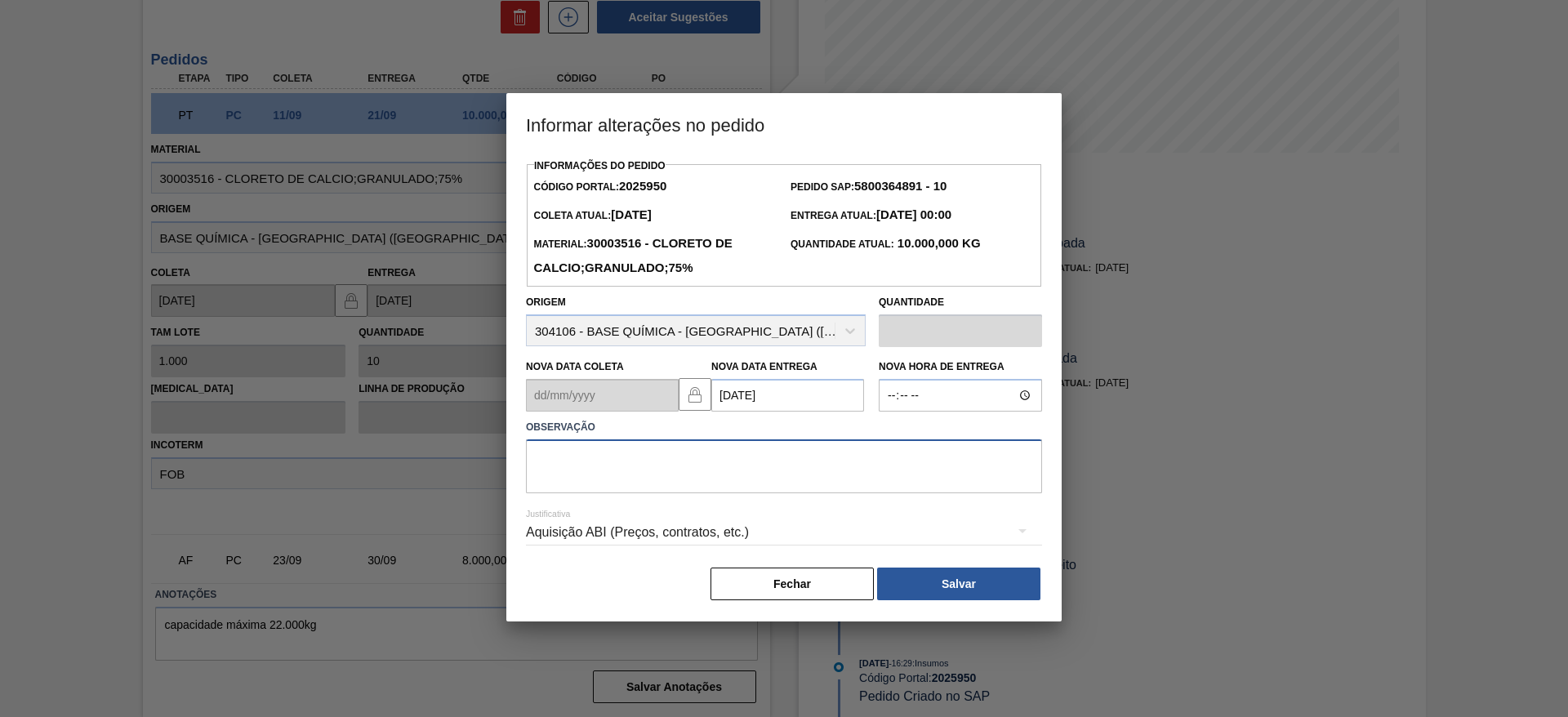
click at [773, 470] on textarea at bounding box center [784, 467] width 516 height 54
type textarea "data"
click at [754, 541] on div "Aquisição ABI (Preços, contratos, etc.)" at bounding box center [784, 532] width 516 height 46
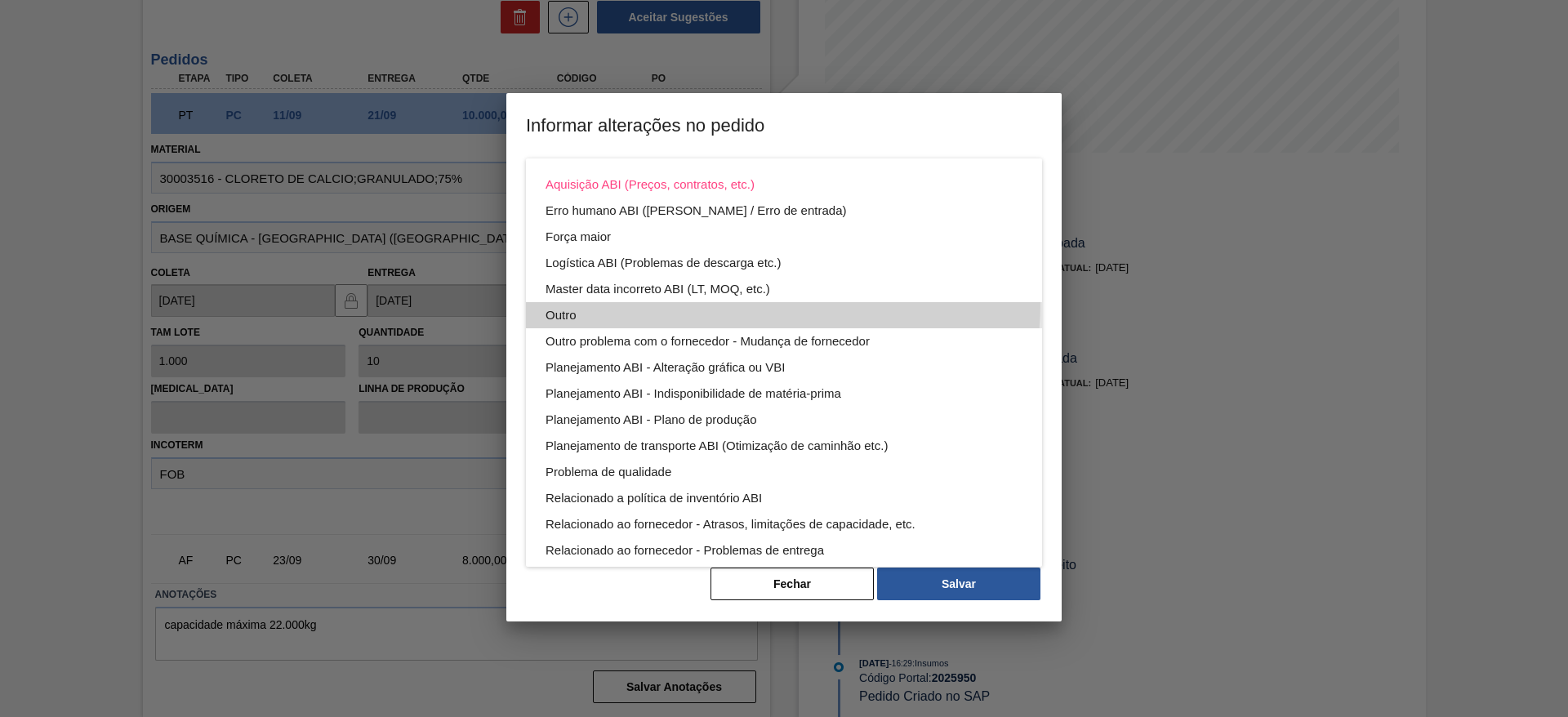
click at [689, 302] on div "Outro" at bounding box center [784, 315] width 477 height 26
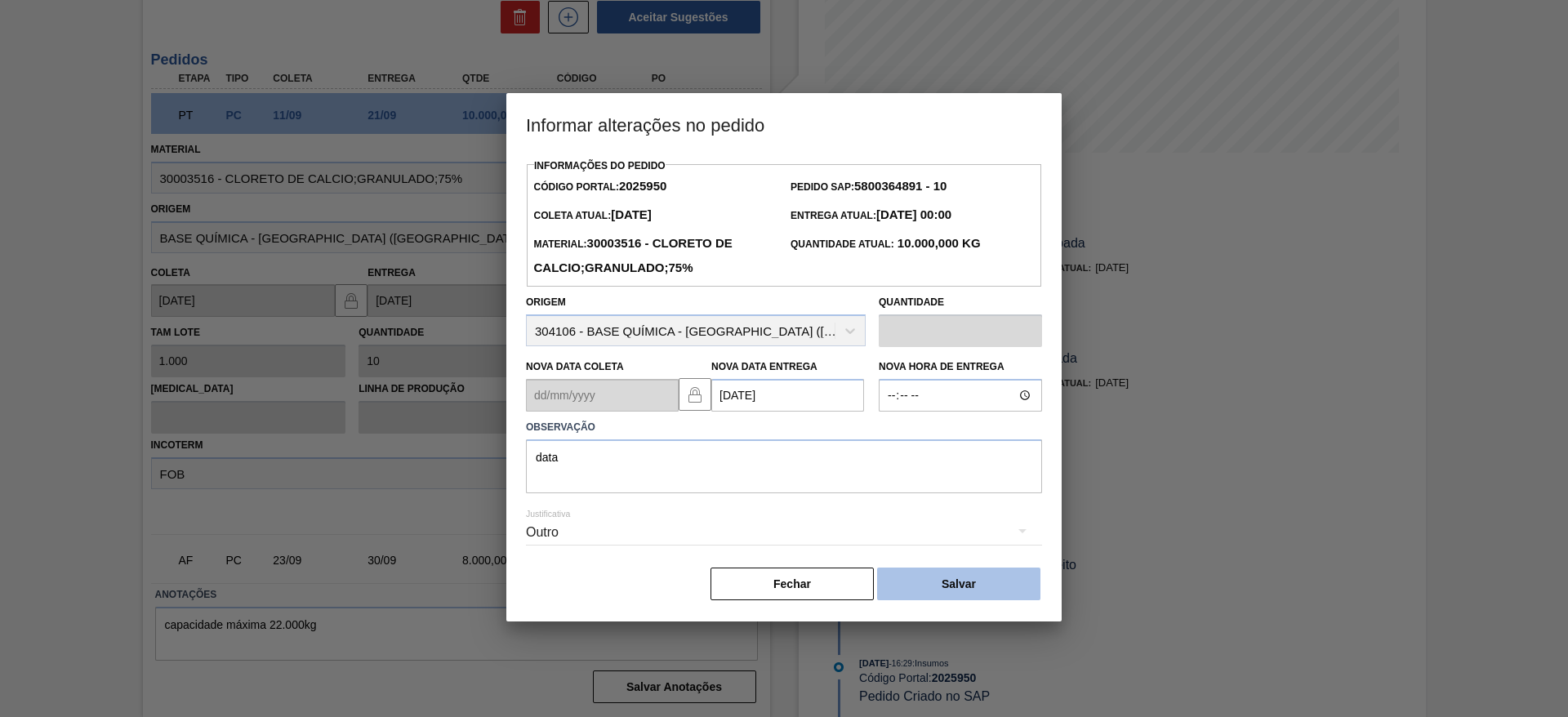
click at [945, 578] on button "Salvar" at bounding box center [959, 585] width 164 height 33
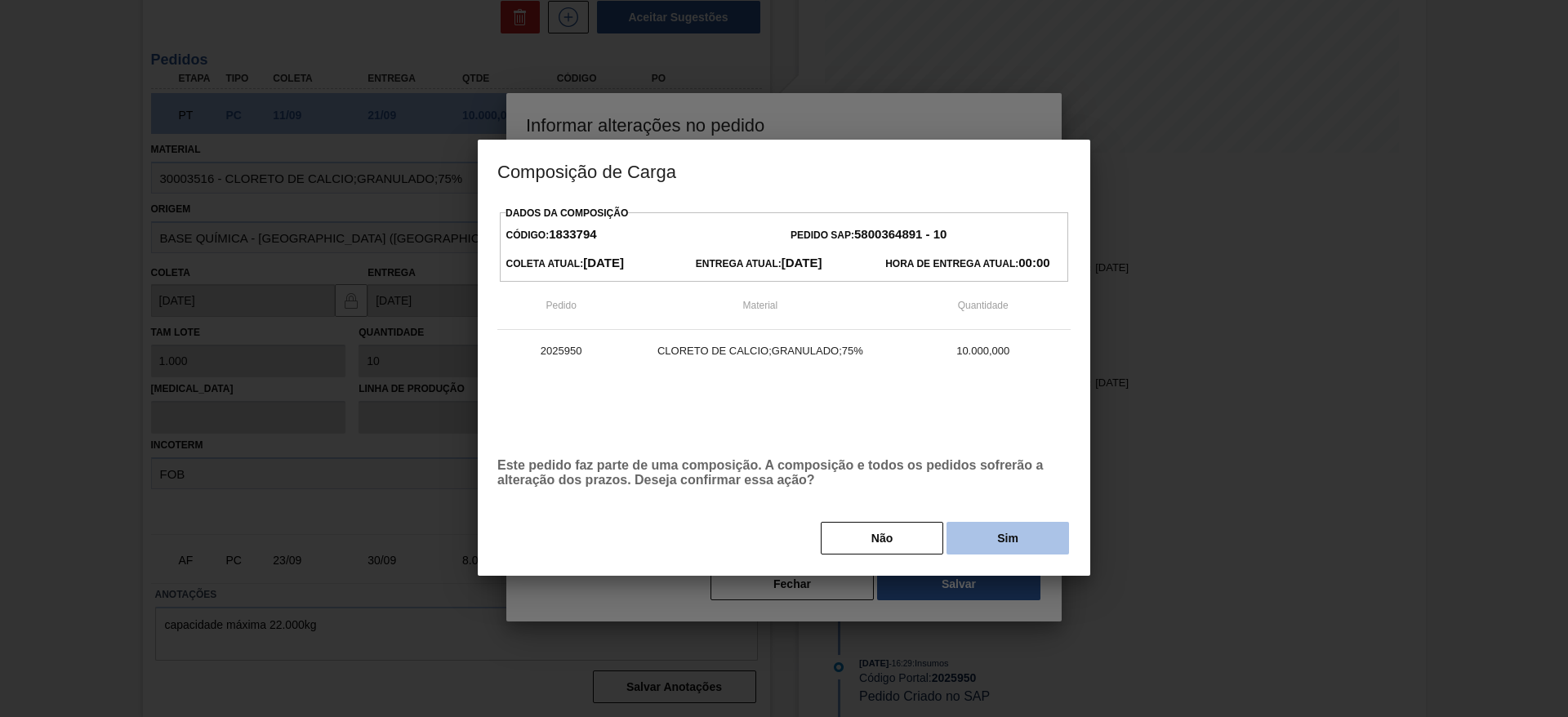
click at [982, 523] on button "Sim" at bounding box center [1007, 538] width 123 height 33
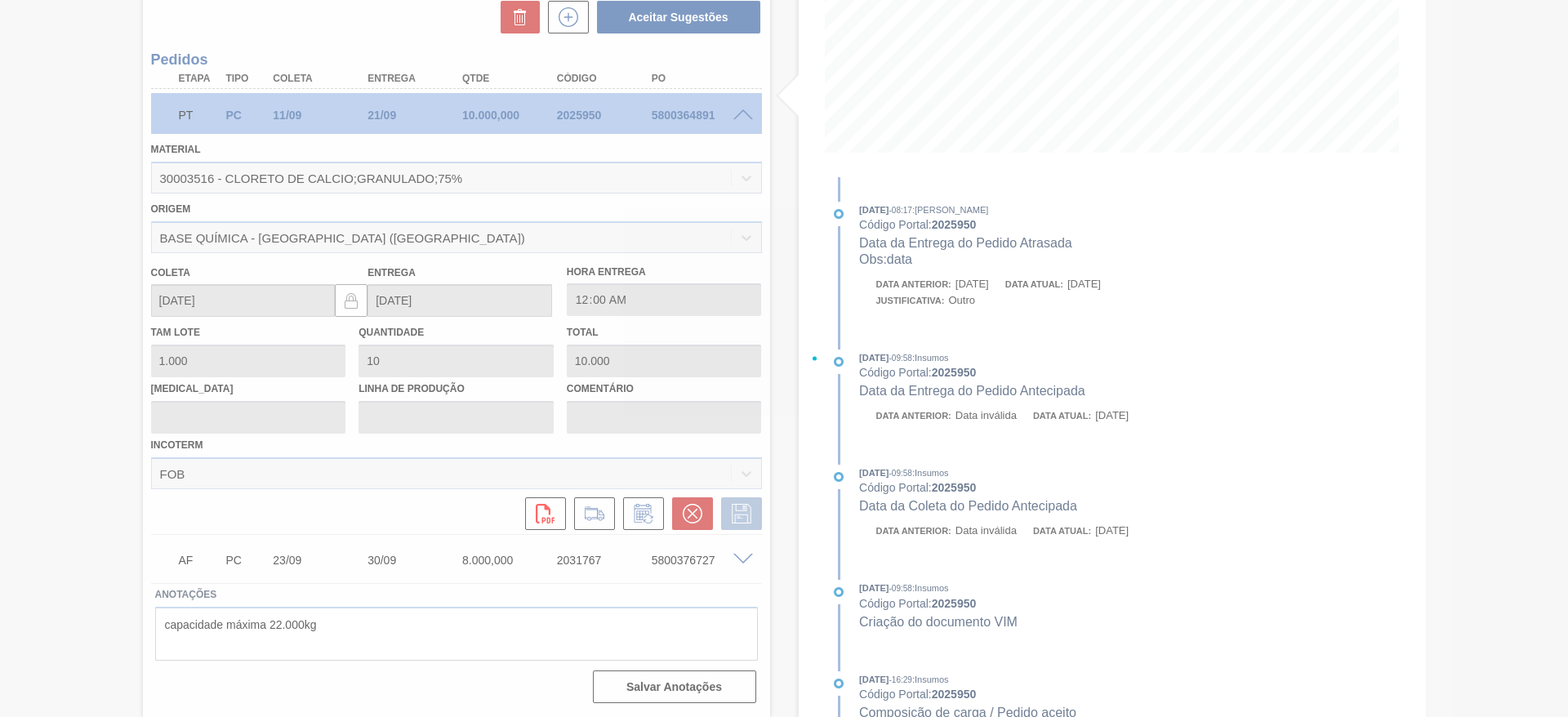
type input "data"
type input "[DATE]"
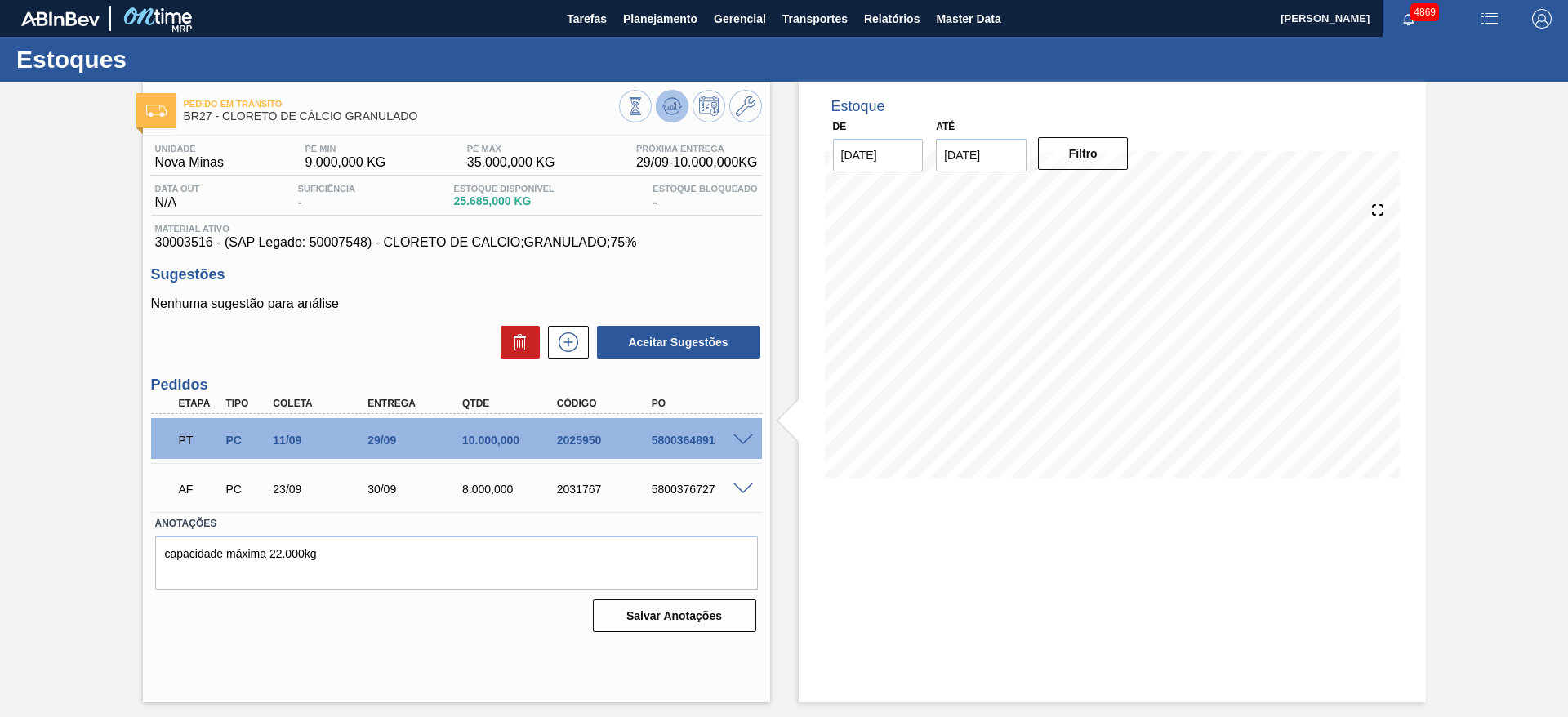
click at [681, 105] on icon at bounding box center [672, 106] width 20 height 20
click at [744, 433] on div at bounding box center [746, 439] width 33 height 12
click at [742, 436] on span at bounding box center [743, 441] width 20 height 12
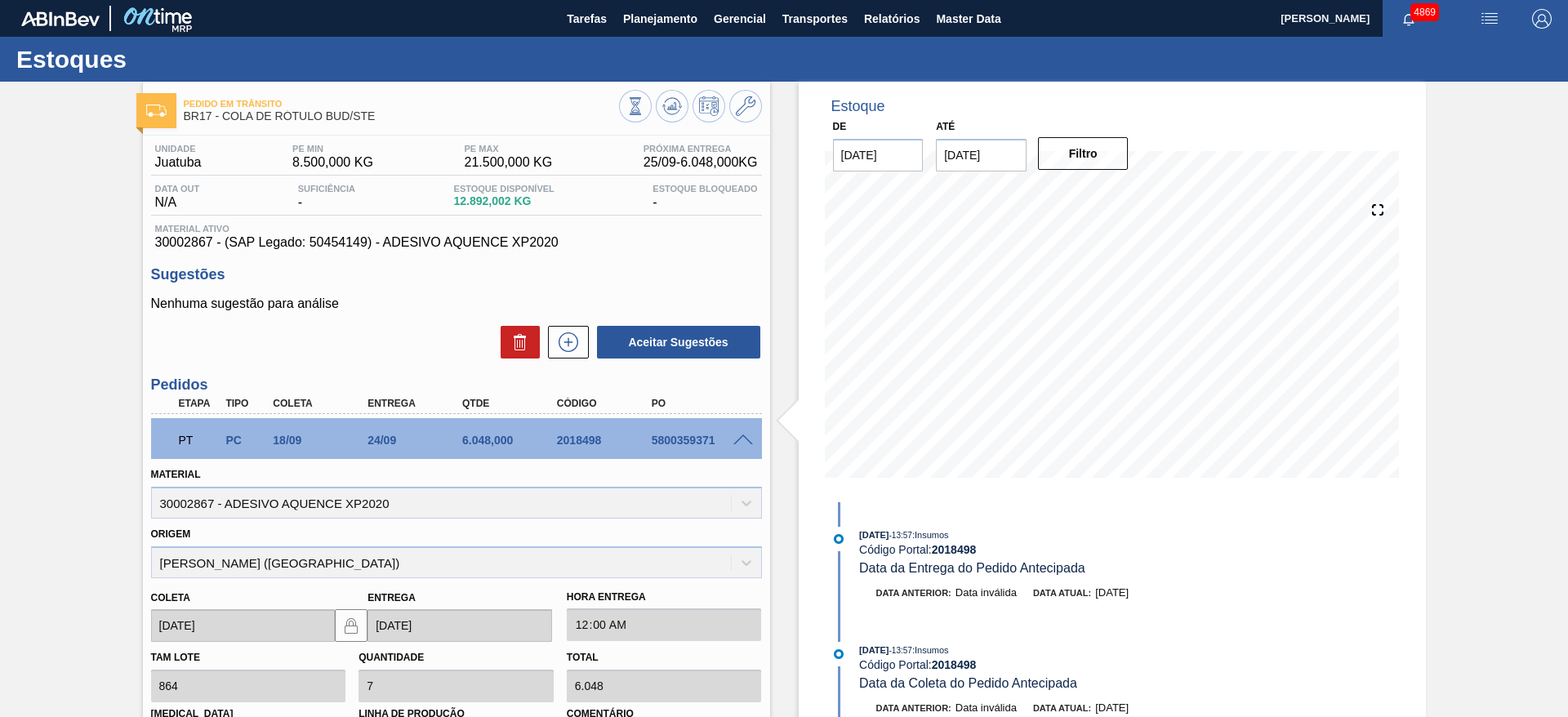
scroll to position [325, 0]
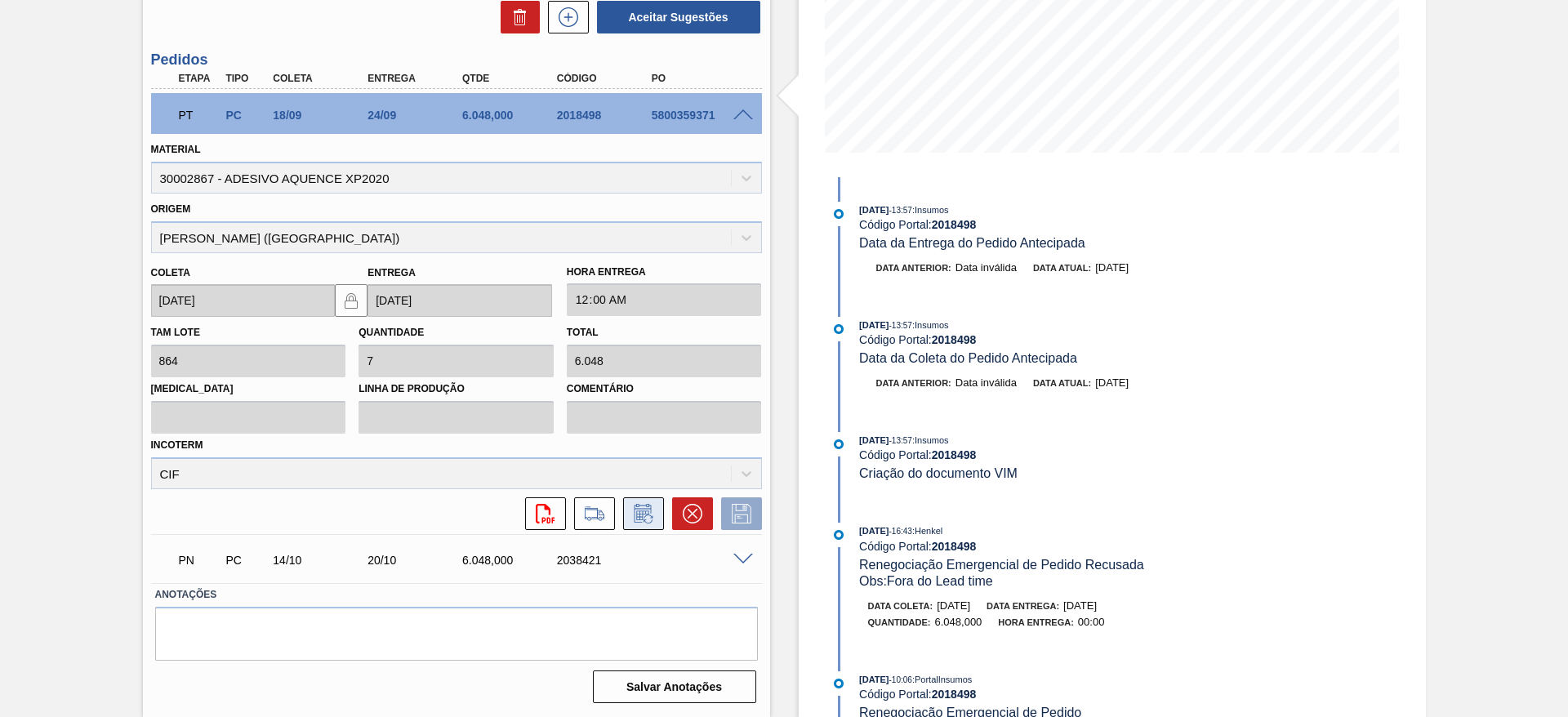
click at [641, 522] on icon at bounding box center [643, 514] width 26 height 20
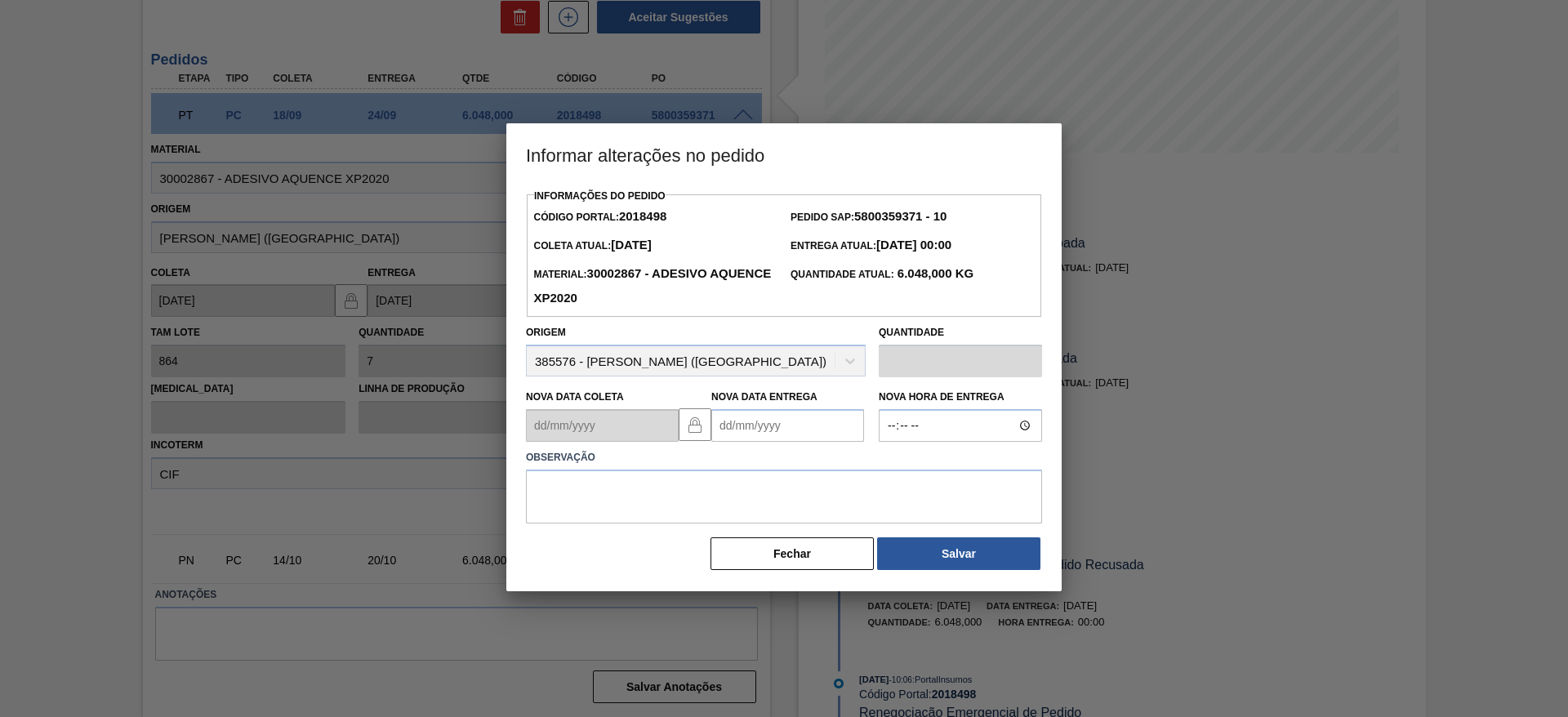
click at [771, 426] on Entrega2018498 "Nova Data Entrega" at bounding box center [787, 426] width 152 height 33
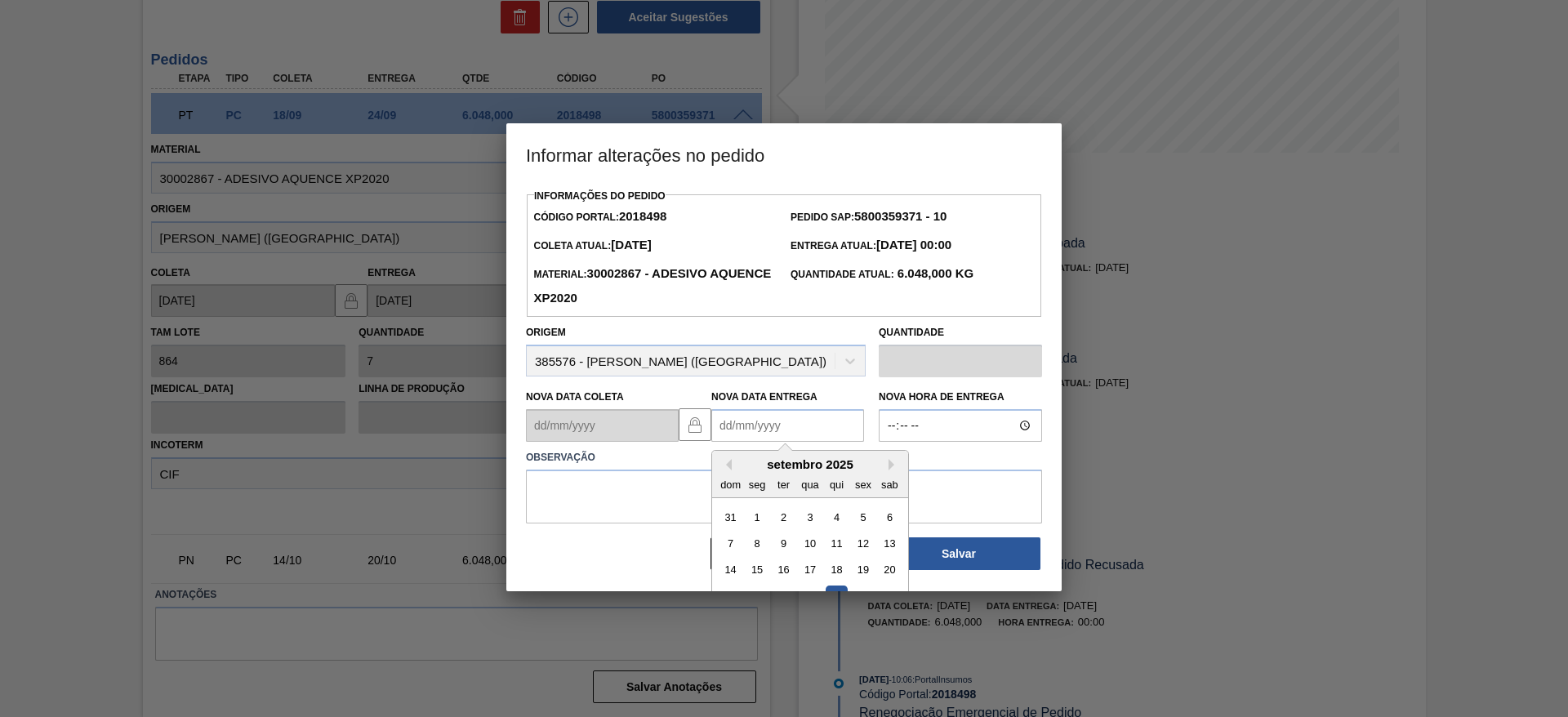
scroll to position [55, 0]
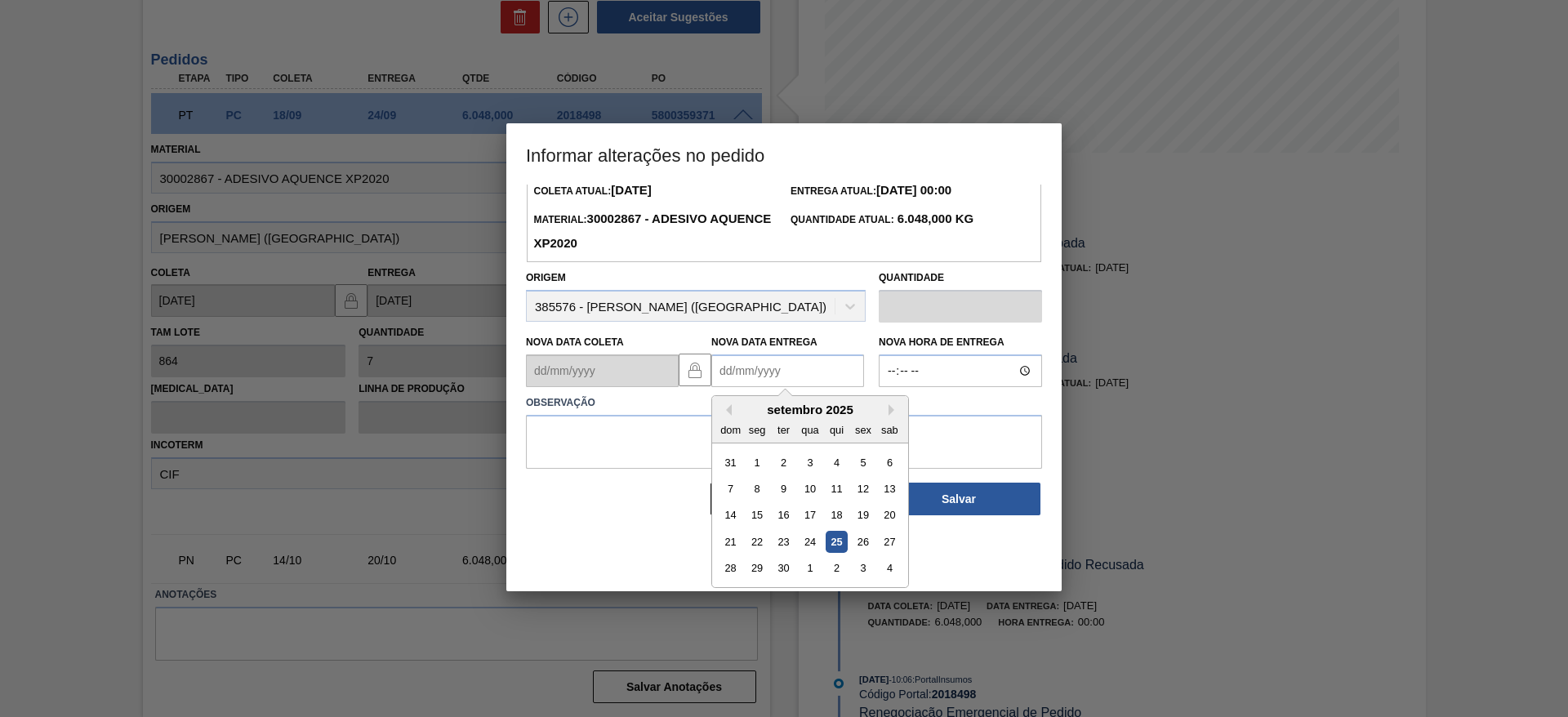
click at [762, 572] on div "29" at bounding box center [757, 569] width 22 height 22
type Entrega2018498 "[DATE]"
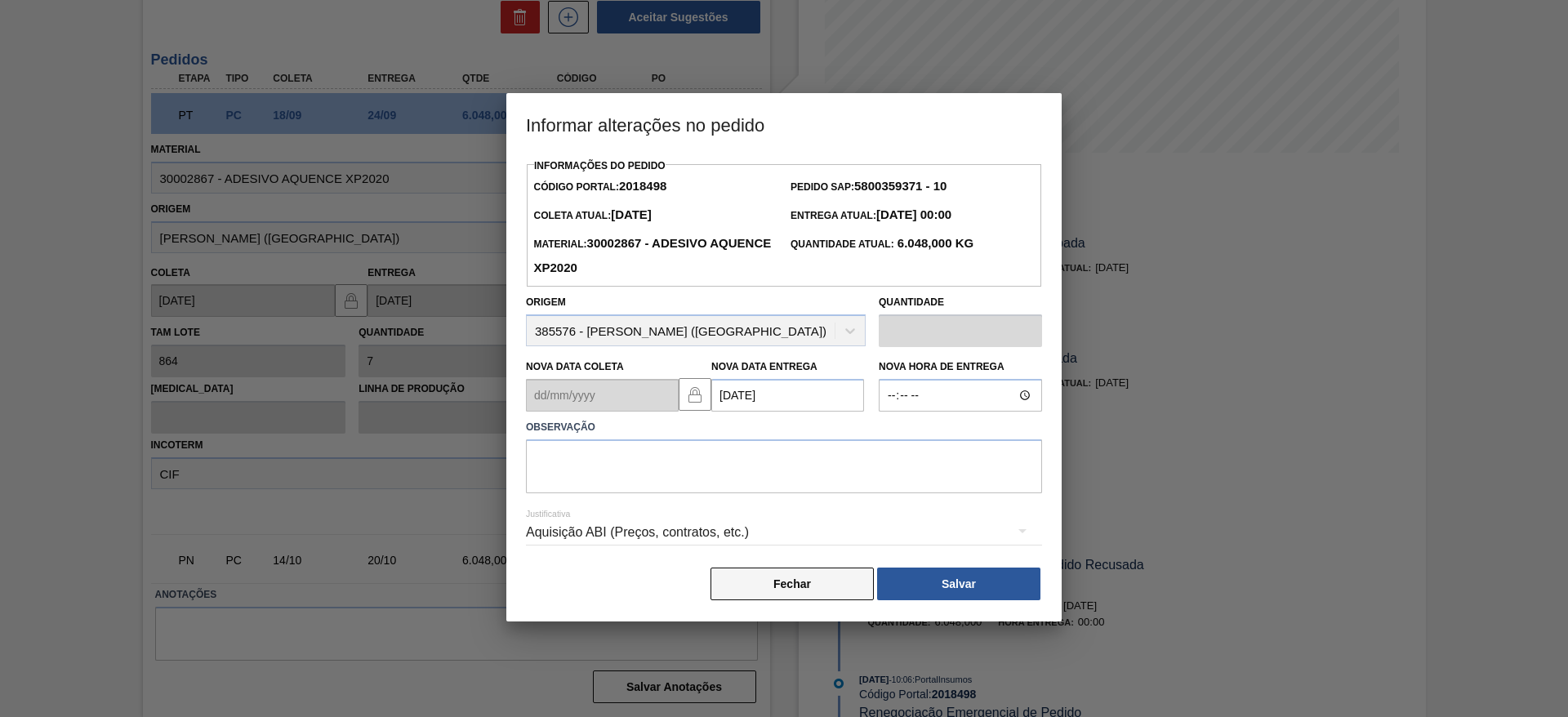
scroll to position [0, 0]
click at [673, 433] on label "Observação" at bounding box center [784, 427] width 516 height 24
click at [649, 457] on textarea at bounding box center [784, 467] width 516 height 54
type textarea "data"
click at [777, 588] on button "Fechar" at bounding box center [792, 585] width 164 height 33
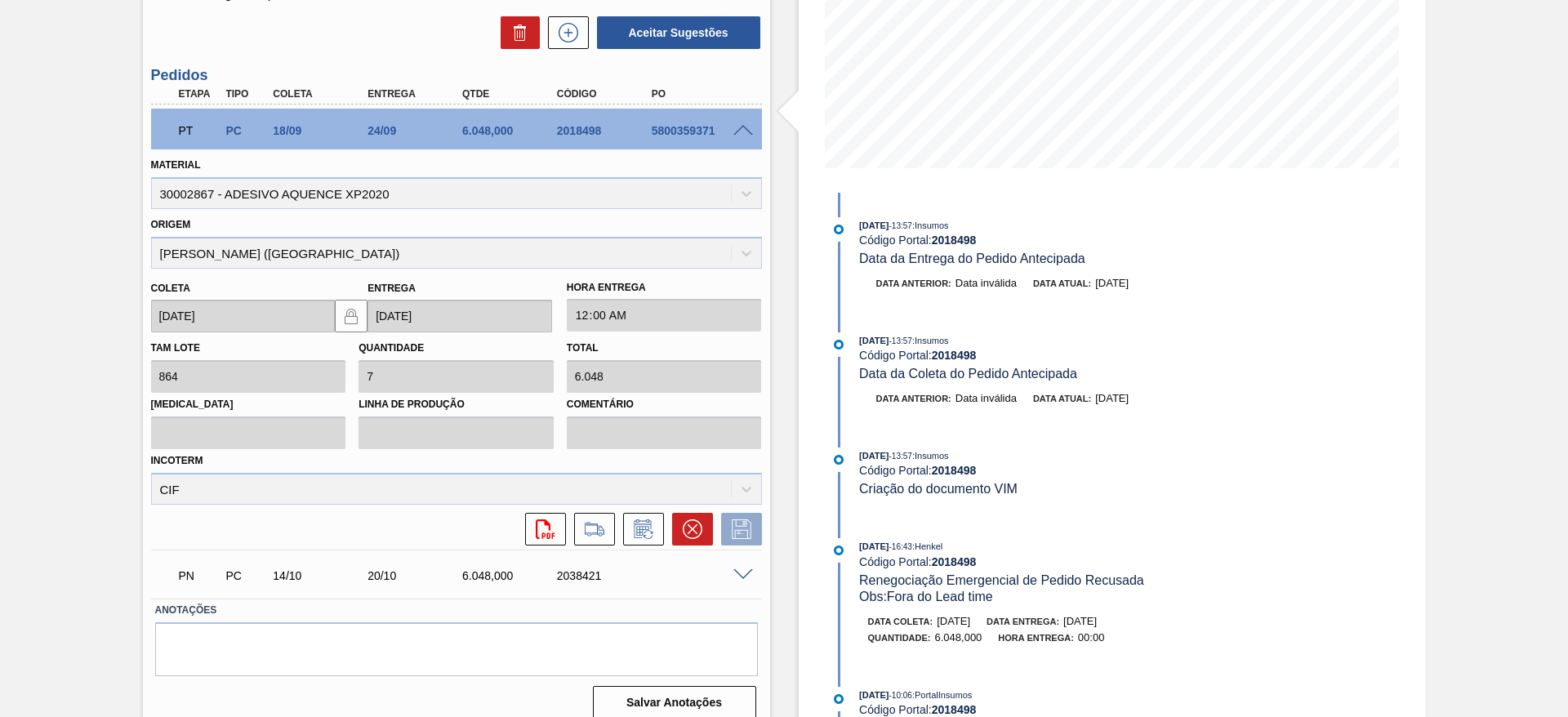
scroll to position [325, 0]
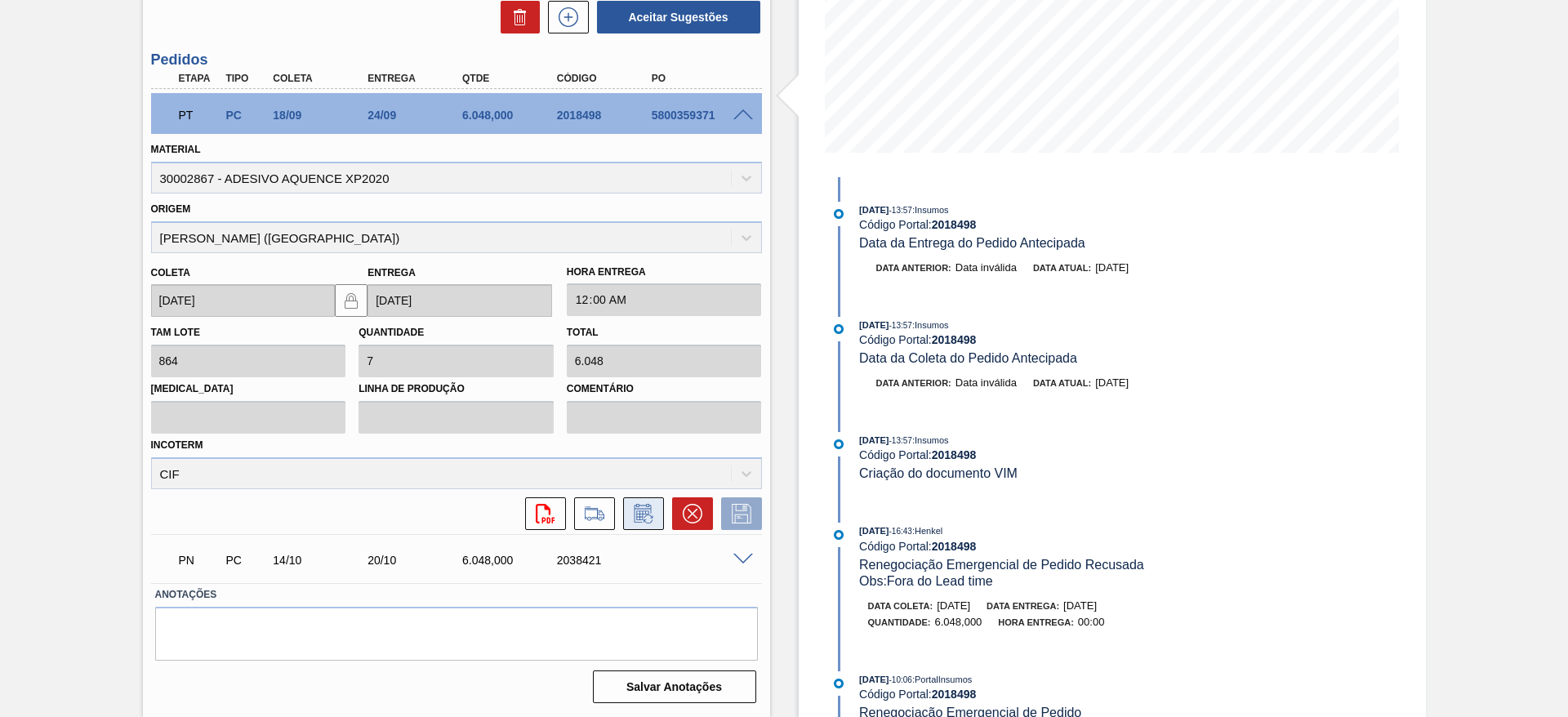
click at [651, 517] on icon at bounding box center [643, 514] width 26 height 20
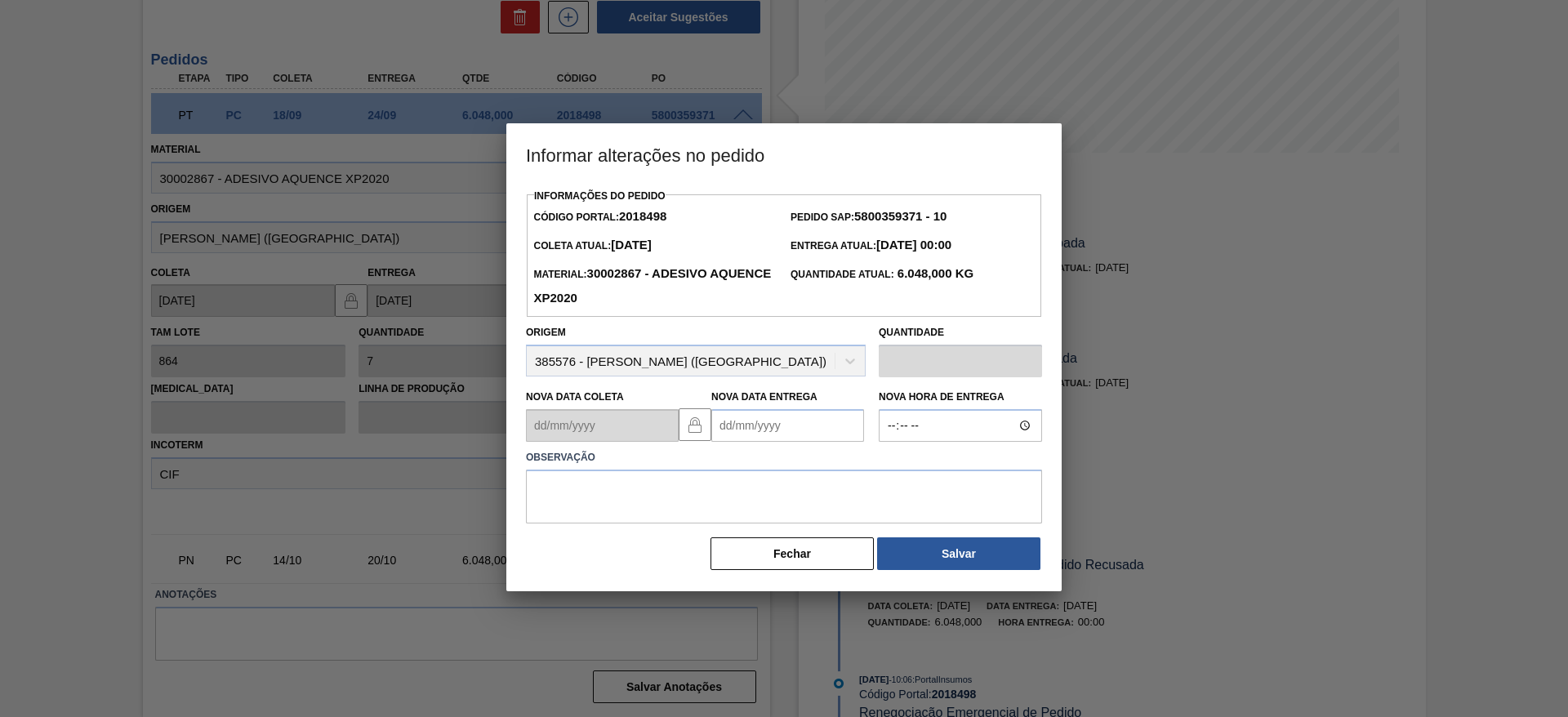
click at [785, 433] on Entrega2018498 "Nova Data Entrega" at bounding box center [787, 426] width 152 height 33
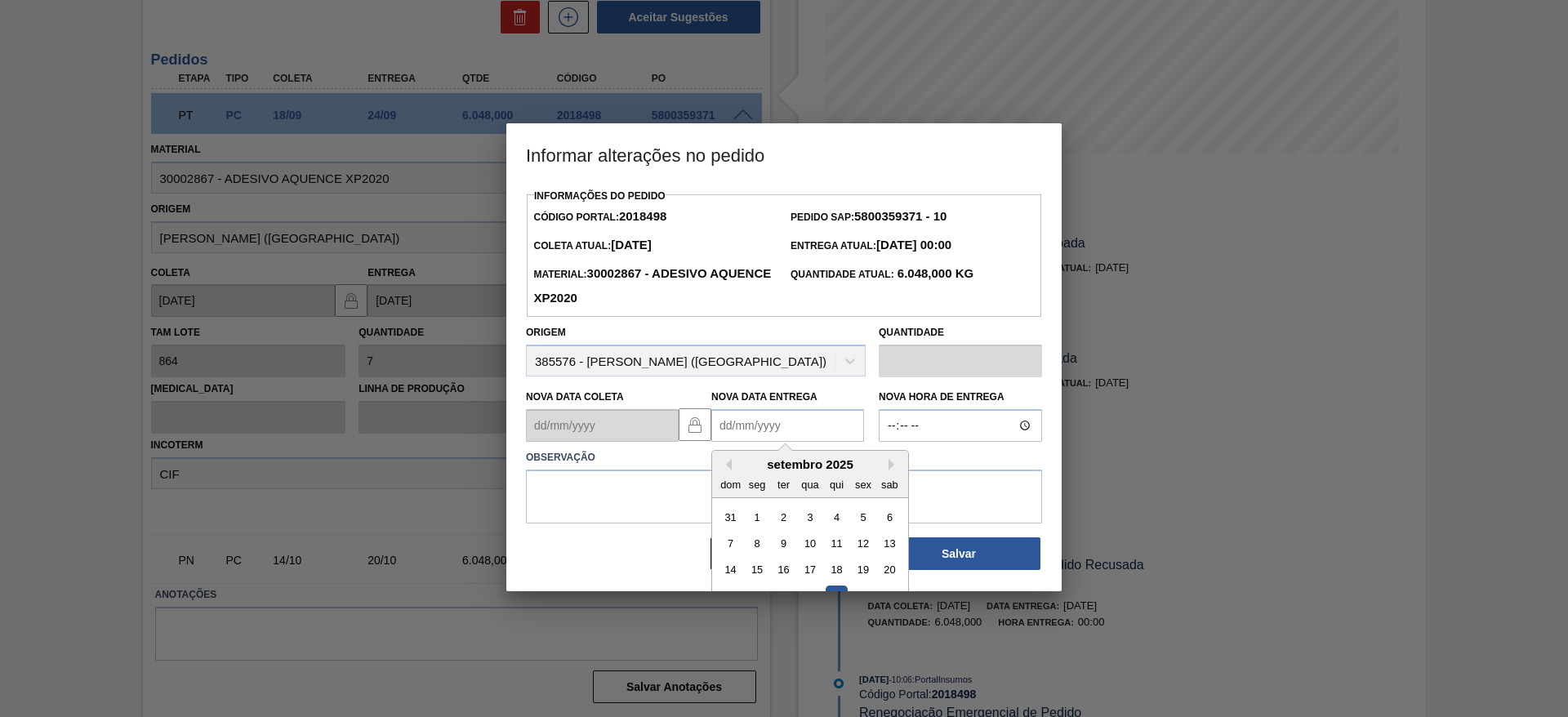
click at [749, 476] on div "dom seg ter qua qui sex sab" at bounding box center [810, 484] width 196 height 26
click at [891, 470] on button "Next Month" at bounding box center [893, 464] width 11 height 11
click at [808, 525] on div "1" at bounding box center [809, 517] width 22 height 22
type Entrega2018498 "01/10/2025"
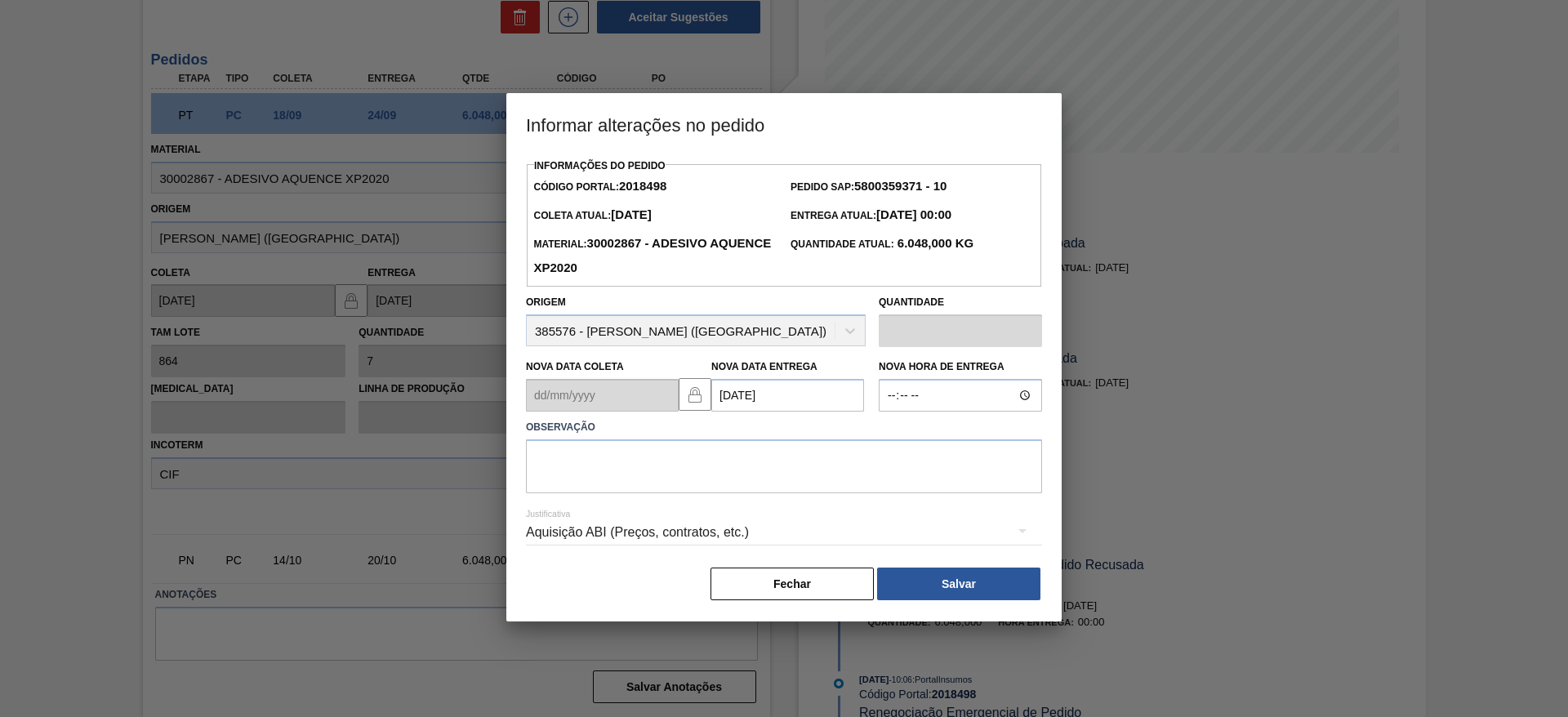
click at [843, 440] on label "Observação" at bounding box center [784, 427] width 516 height 24
click at [831, 468] on textarea at bounding box center [784, 467] width 516 height 54
type textarea "data"
click at [768, 537] on div "Aquisição ABI (Preços, contratos, etc.)" at bounding box center [784, 532] width 516 height 46
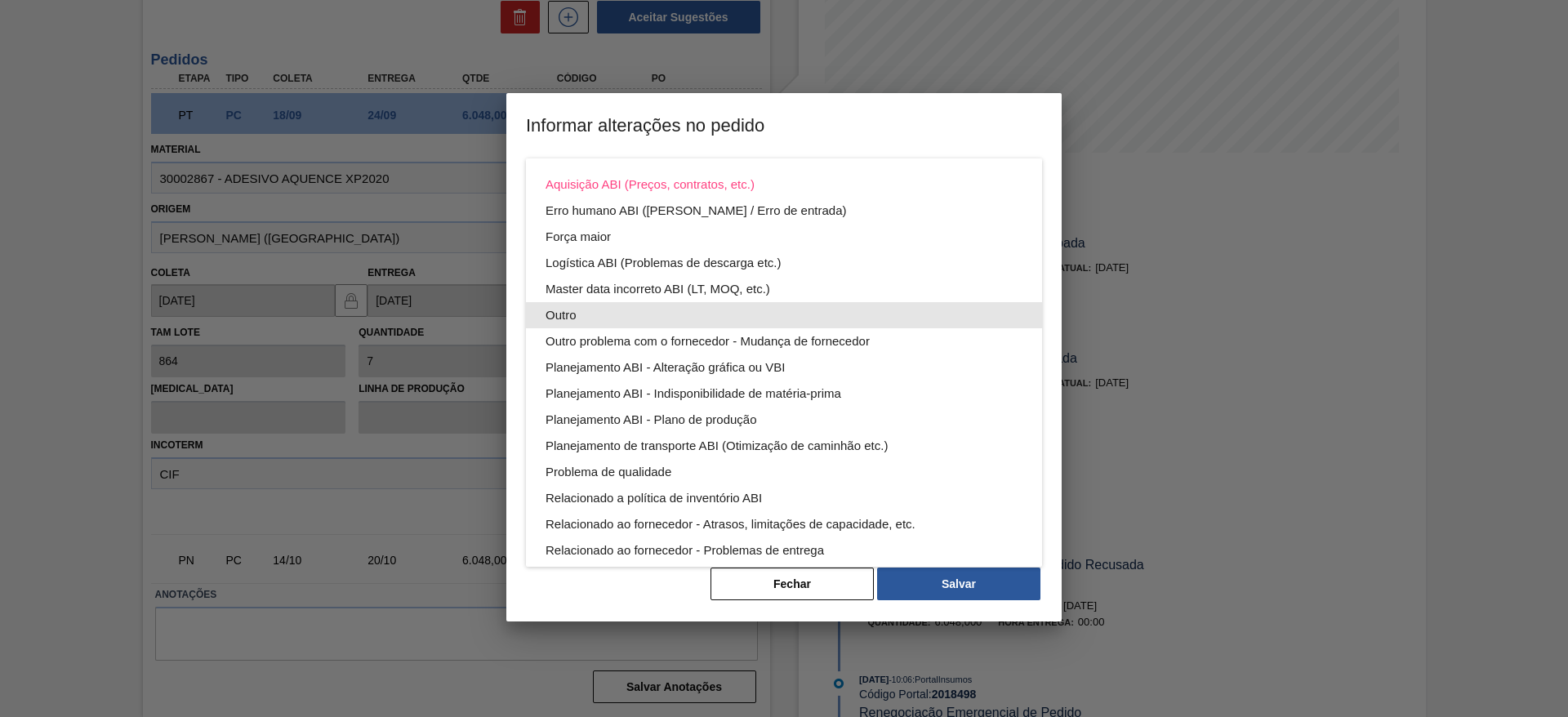
click at [644, 322] on div "Outro" at bounding box center [784, 315] width 477 height 26
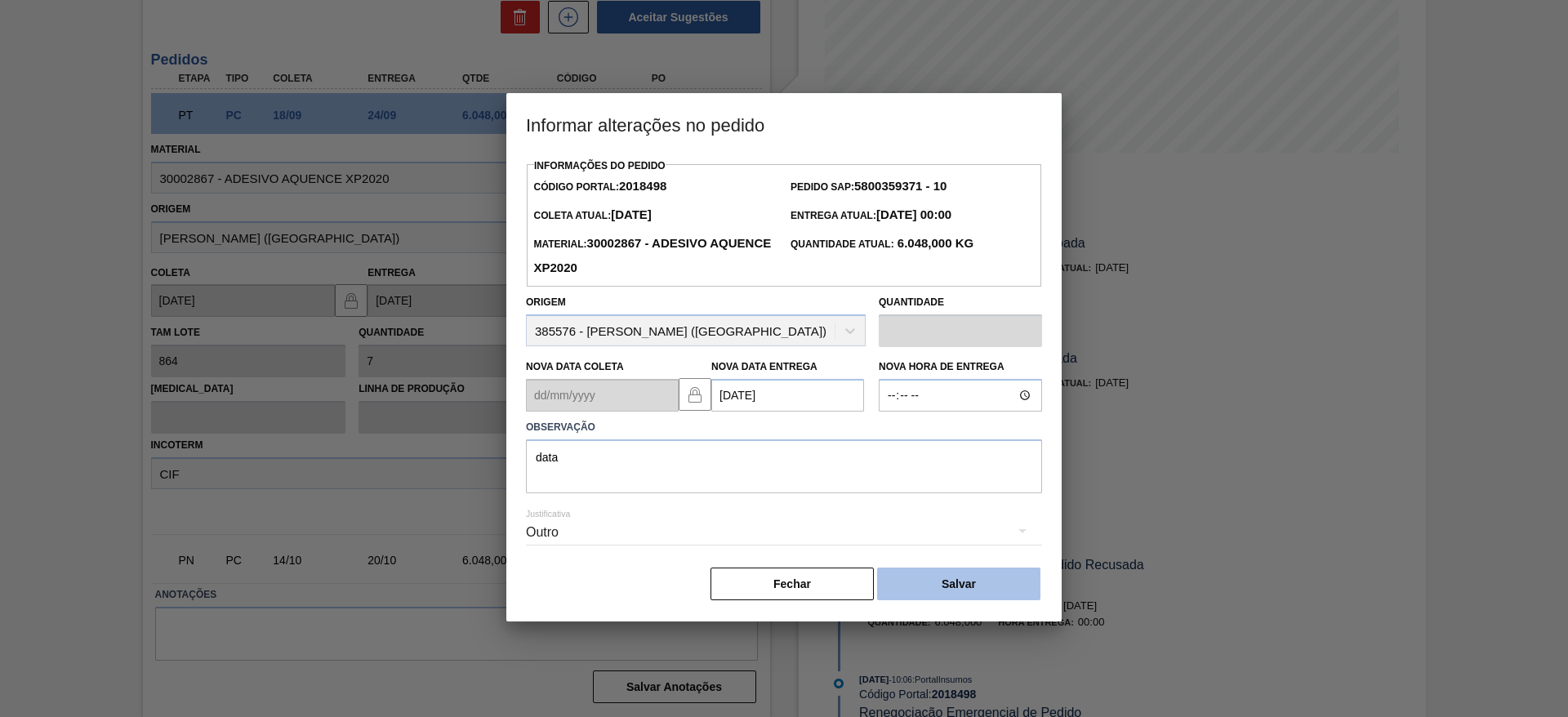
click at [911, 584] on button "Salvar" at bounding box center [959, 585] width 164 height 33
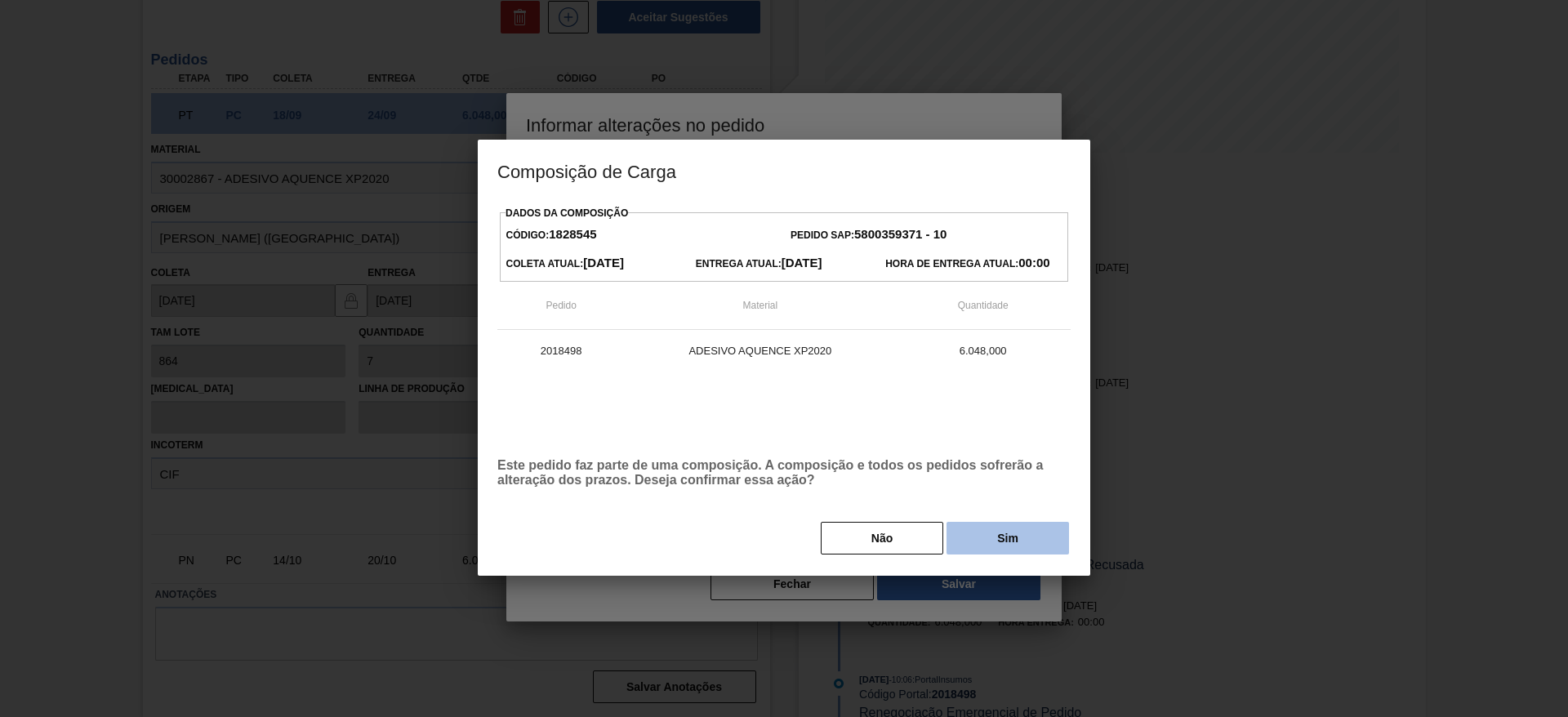
click at [1038, 533] on button "Sim" at bounding box center [1007, 538] width 123 height 33
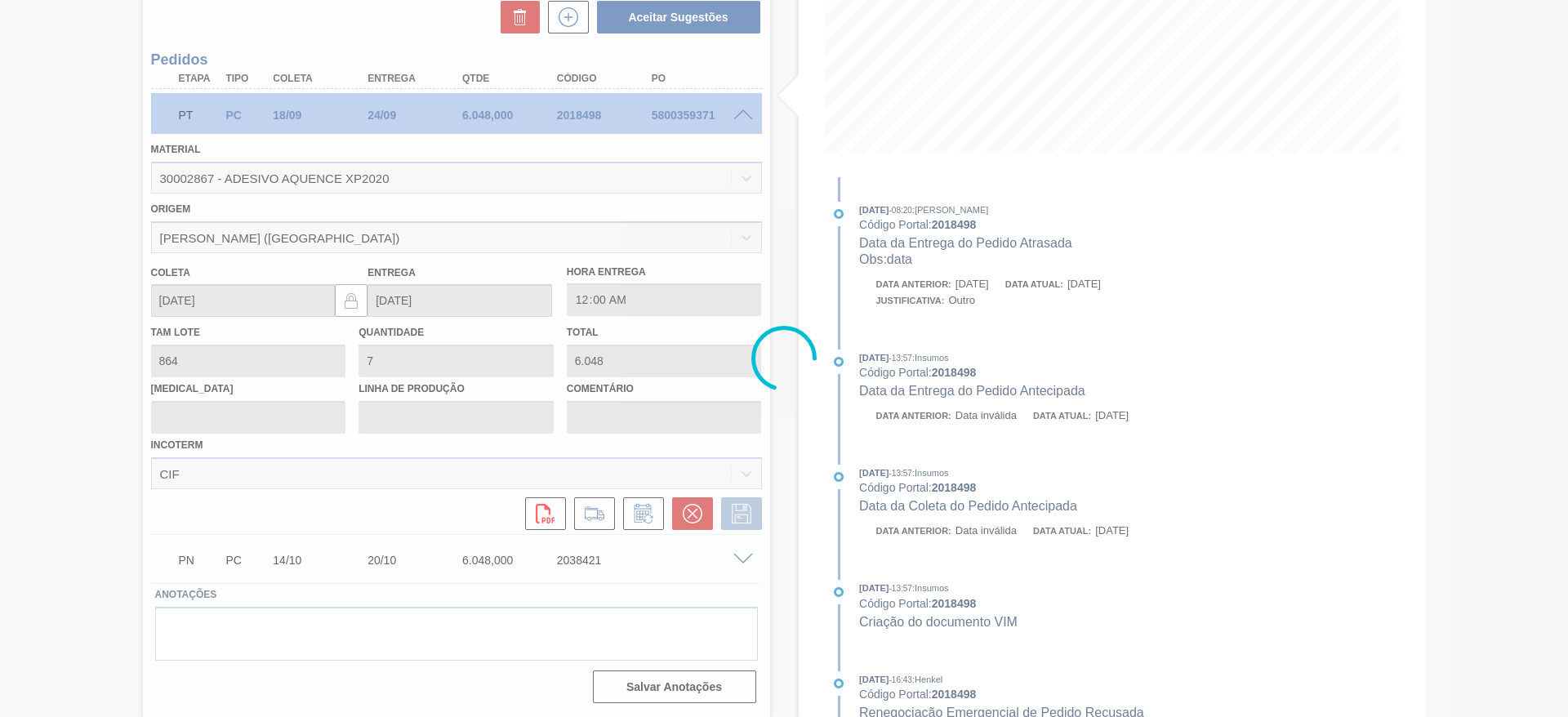
type input "data"
type input "01/10/2025"
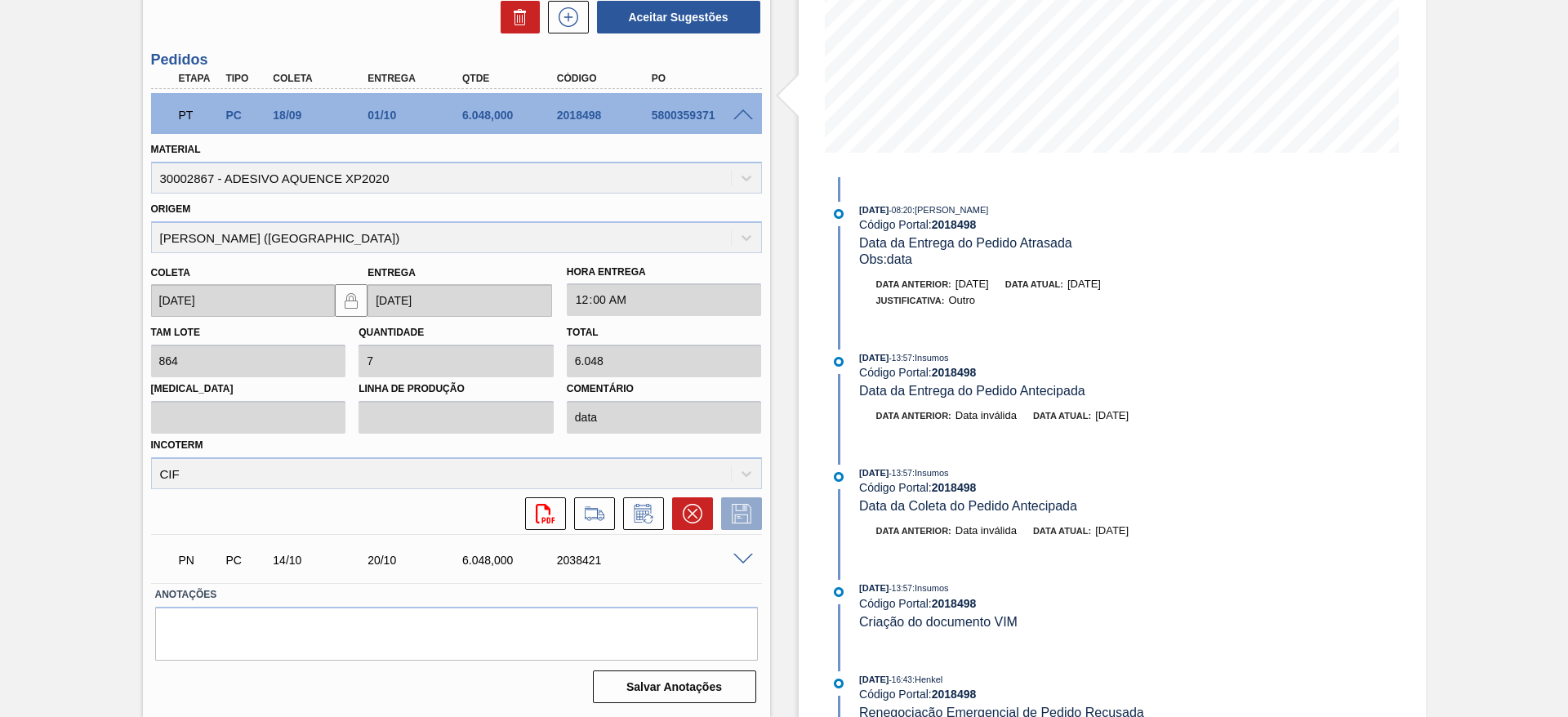
scroll to position [0, 0]
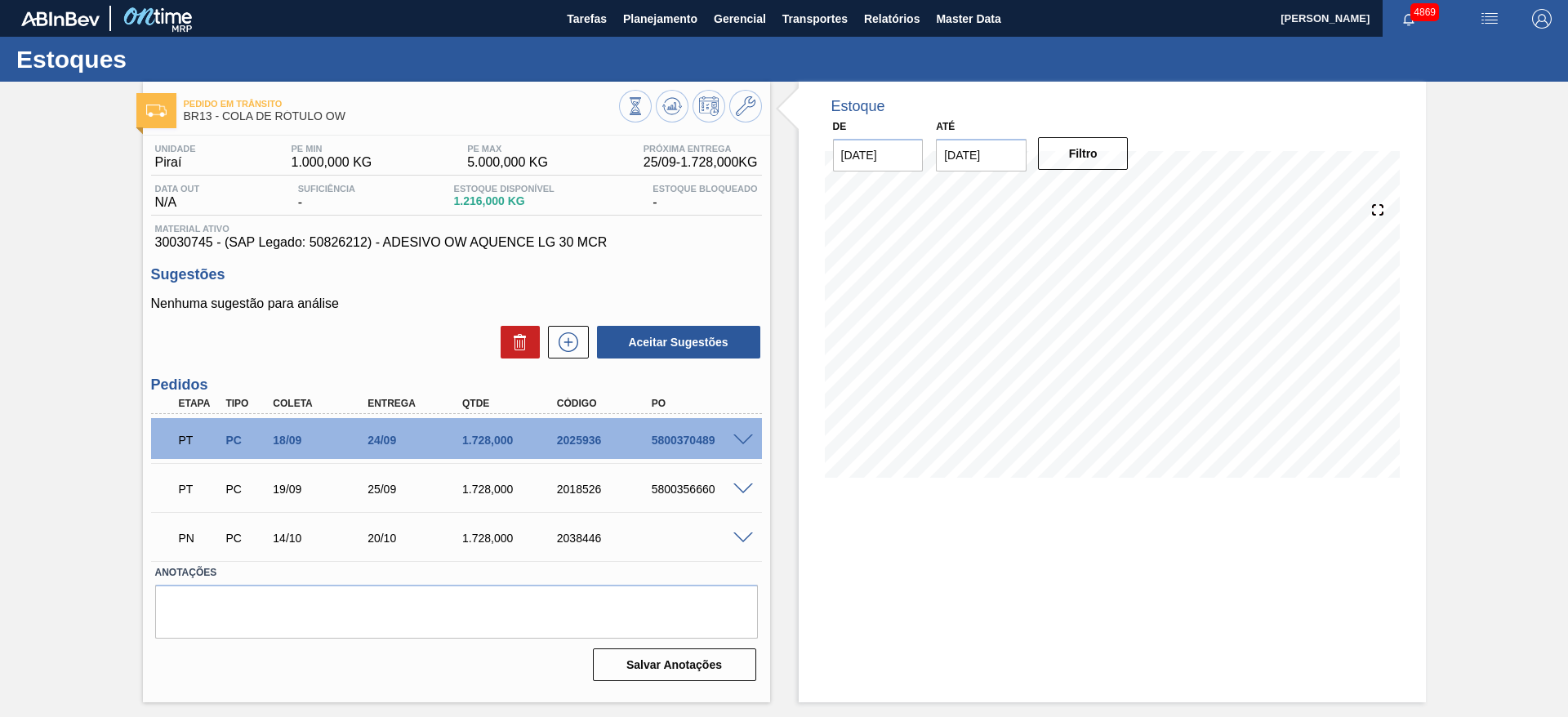
click at [736, 482] on div at bounding box center [746, 488] width 33 height 12
click at [736, 487] on span at bounding box center [743, 490] width 20 height 12
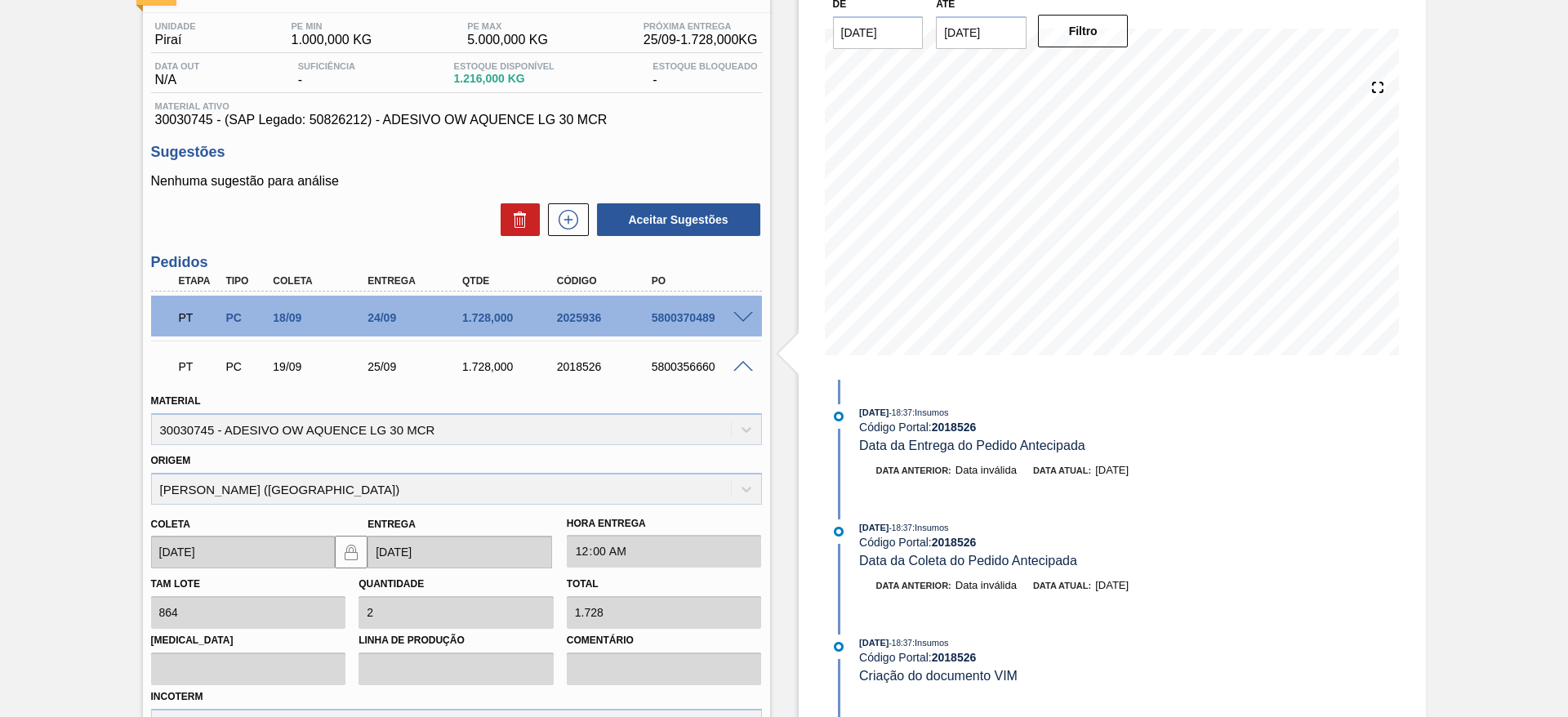
scroll to position [375, 0]
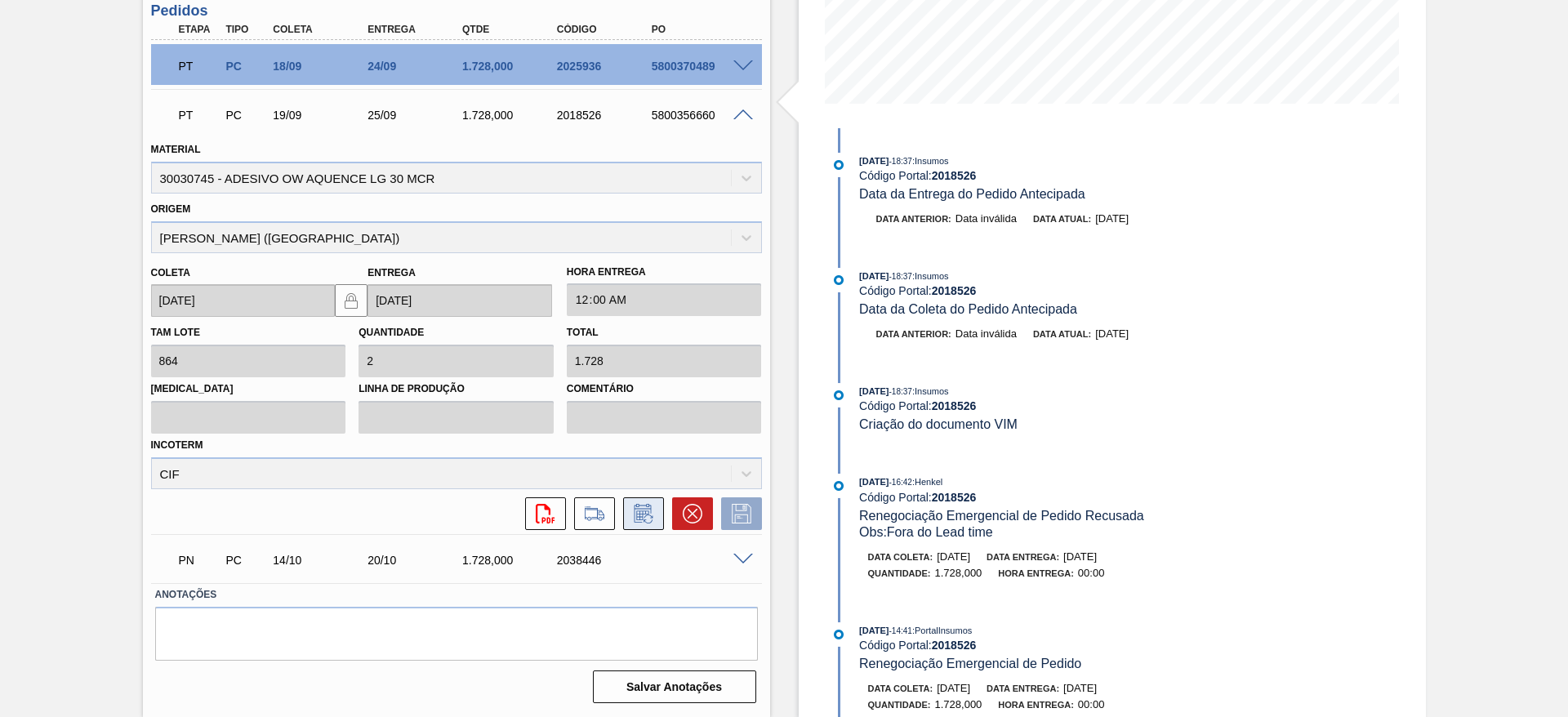
click at [641, 522] on icon at bounding box center [643, 514] width 26 height 20
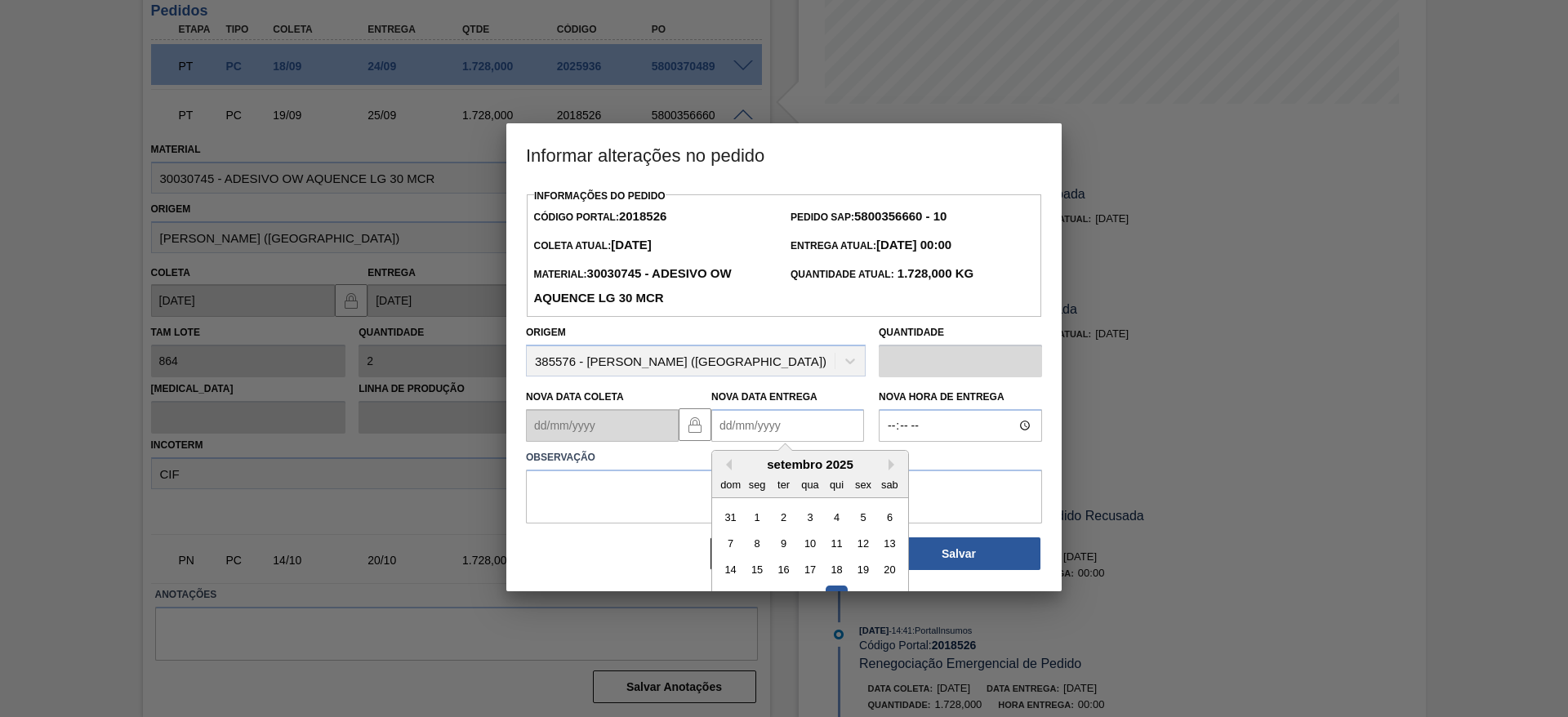
click at [735, 427] on Entrega2018526 "Nova Data Entrega" at bounding box center [787, 426] width 152 height 33
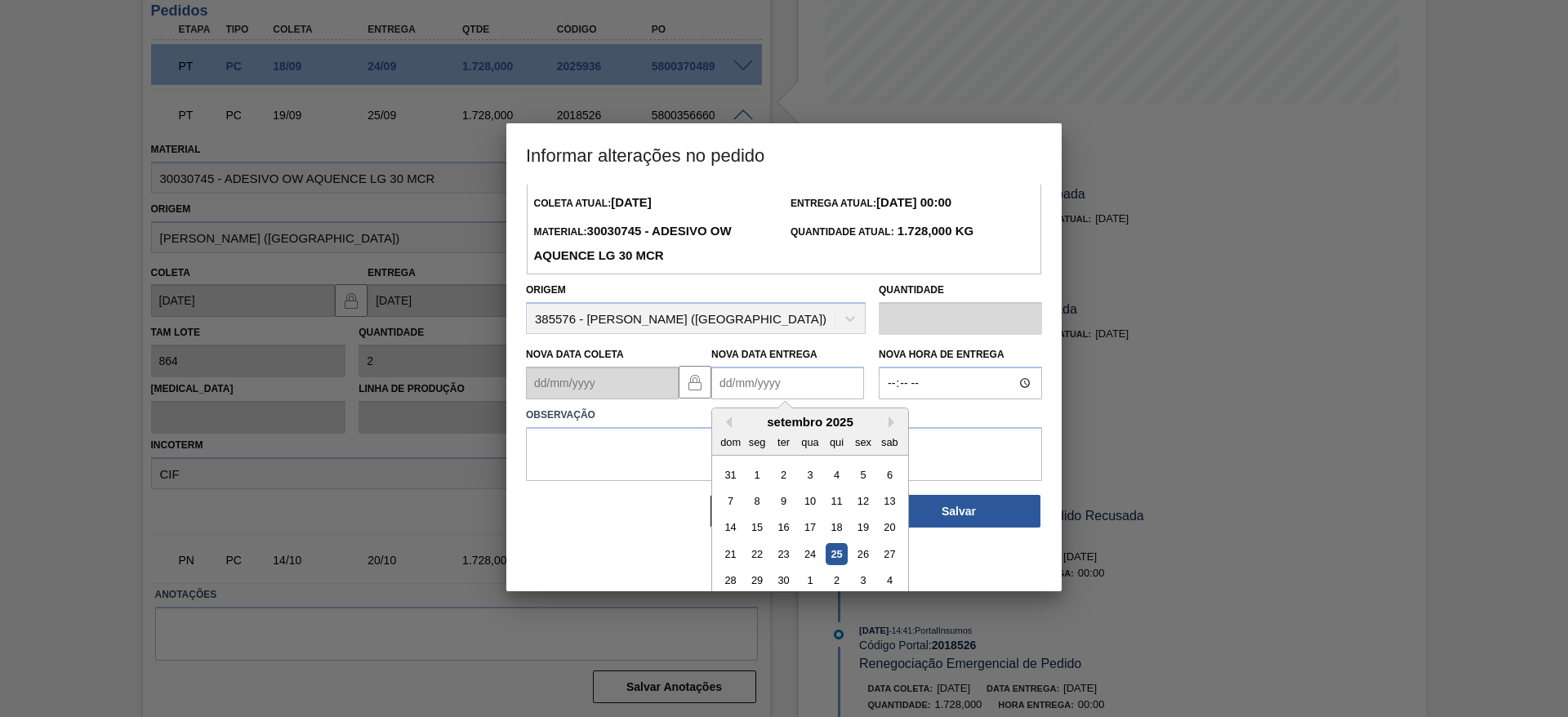
scroll to position [55, 0]
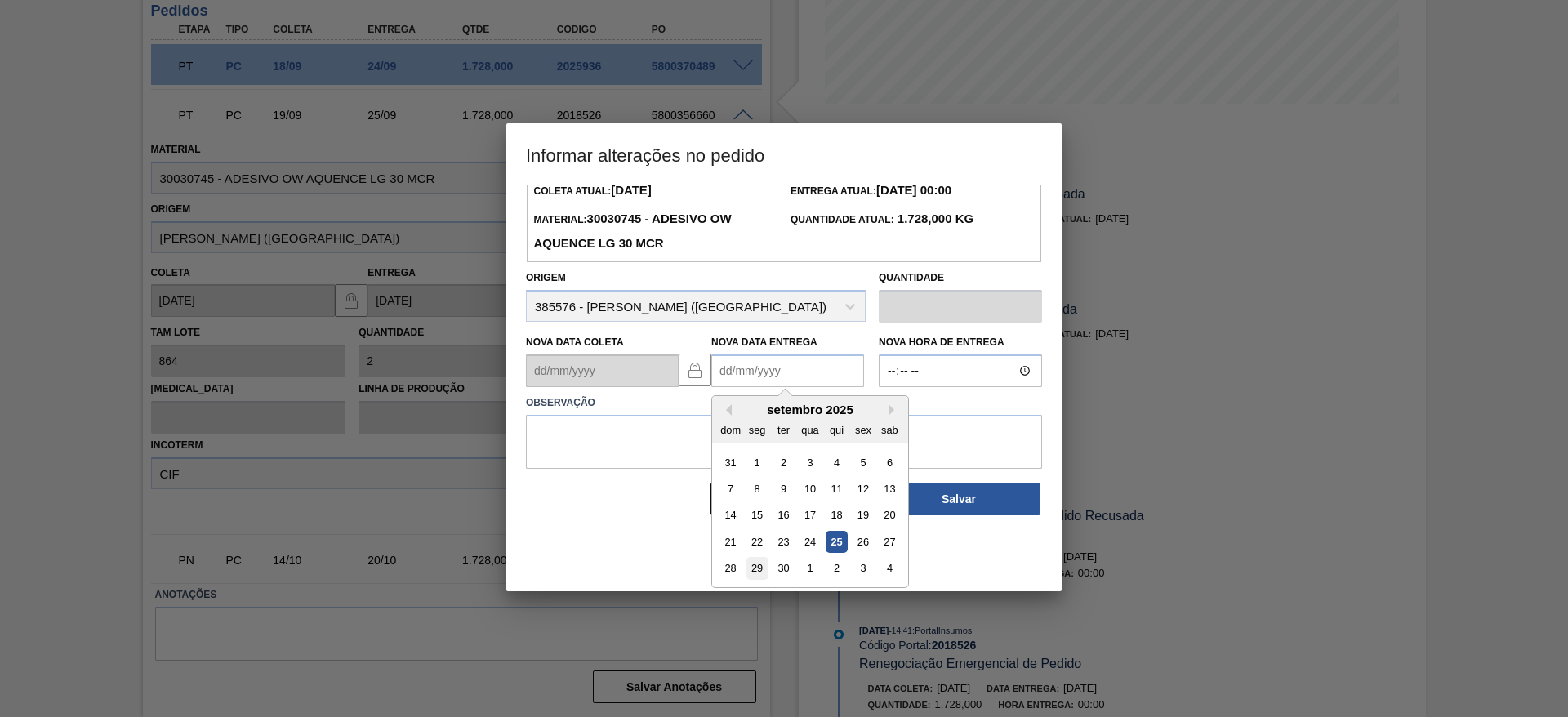
click at [763, 561] on div "29" at bounding box center [757, 569] width 22 height 22
type Entrega2018526 "[DATE]"
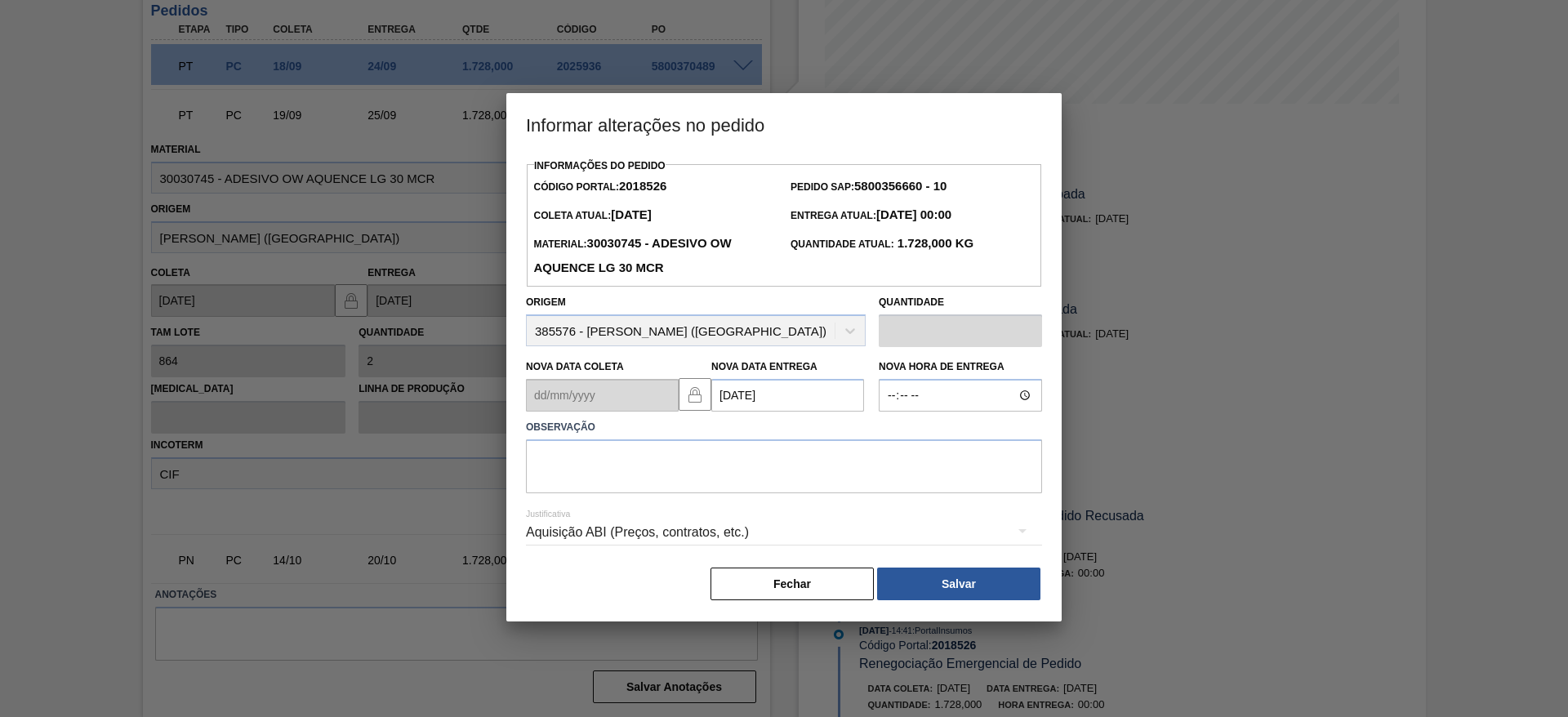
scroll to position [0, 0]
click at [698, 467] on textarea at bounding box center [784, 467] width 516 height 54
type textarea "daTA"
click at [945, 587] on button "Salvar" at bounding box center [959, 585] width 164 height 33
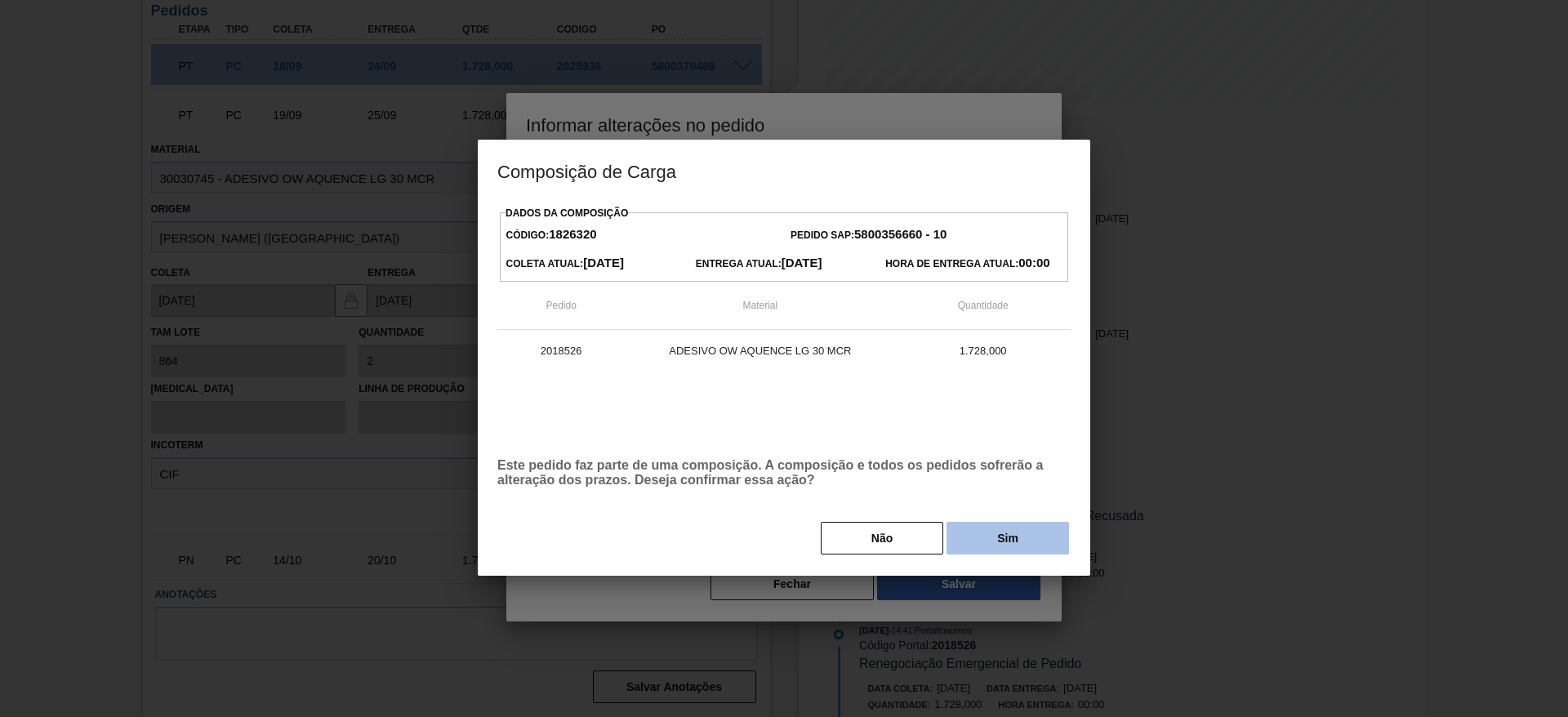
click at [999, 535] on button "Sim" at bounding box center [1007, 538] width 123 height 33
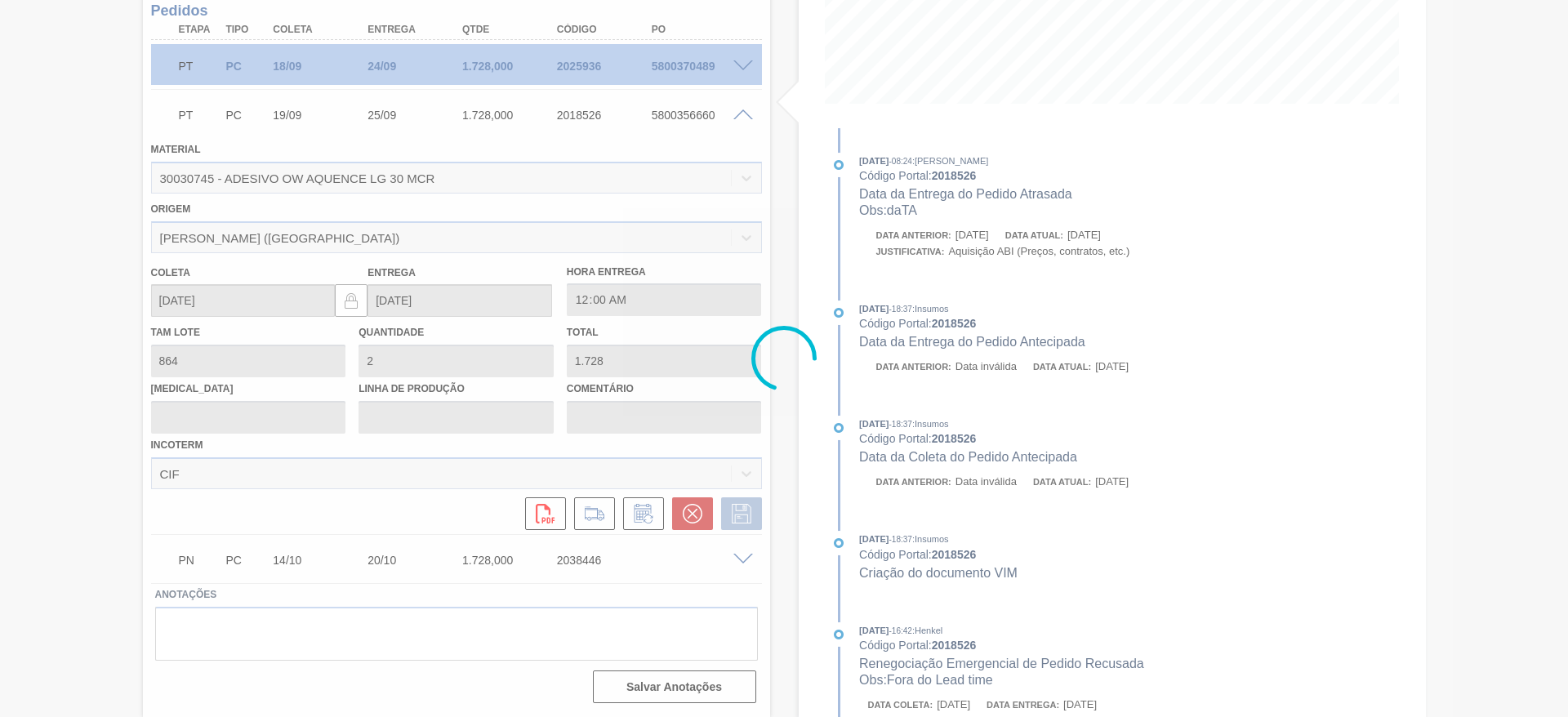
type input "daTA"
type input "[DATE]"
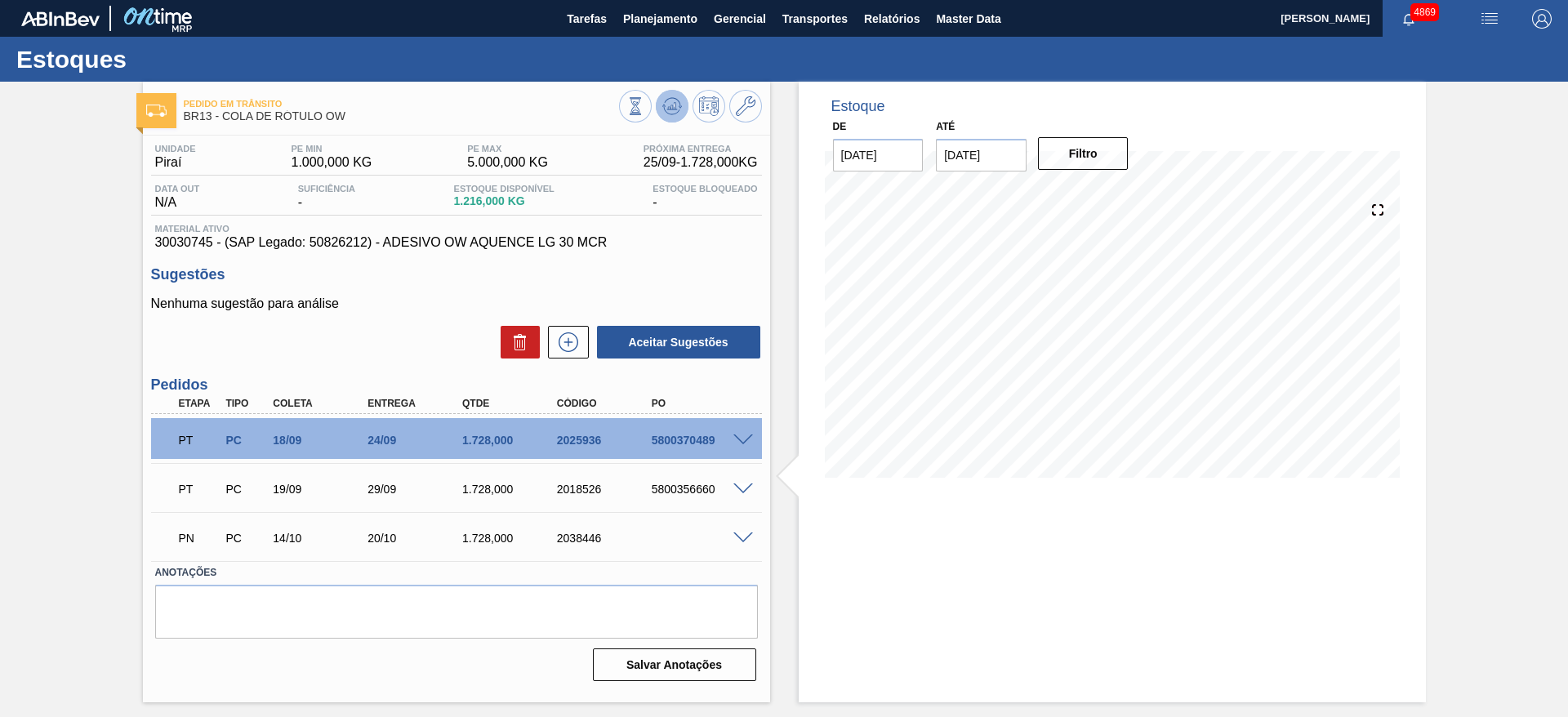
click at [661, 101] on button at bounding box center [672, 106] width 33 height 33
click at [748, 438] on span at bounding box center [743, 441] width 20 height 12
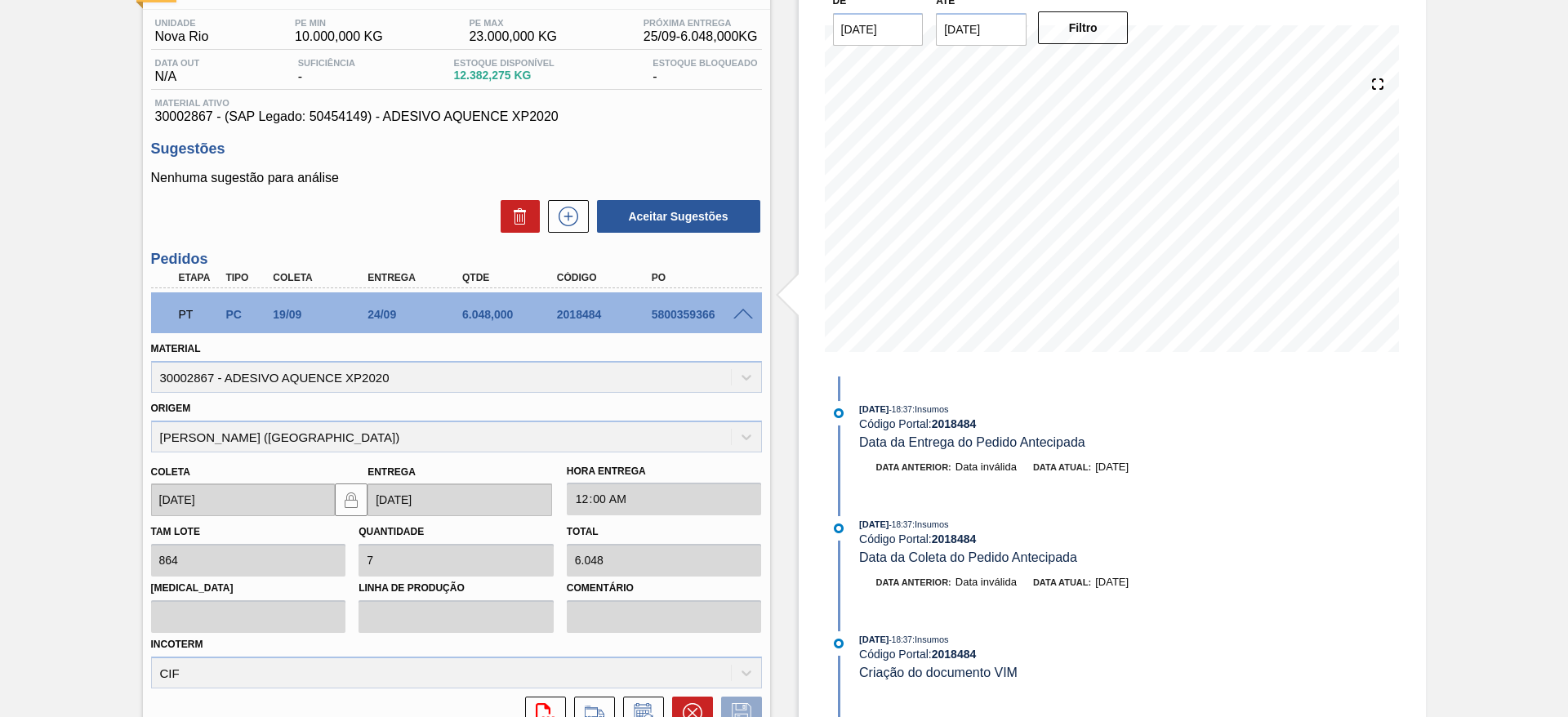
scroll to position [375, 0]
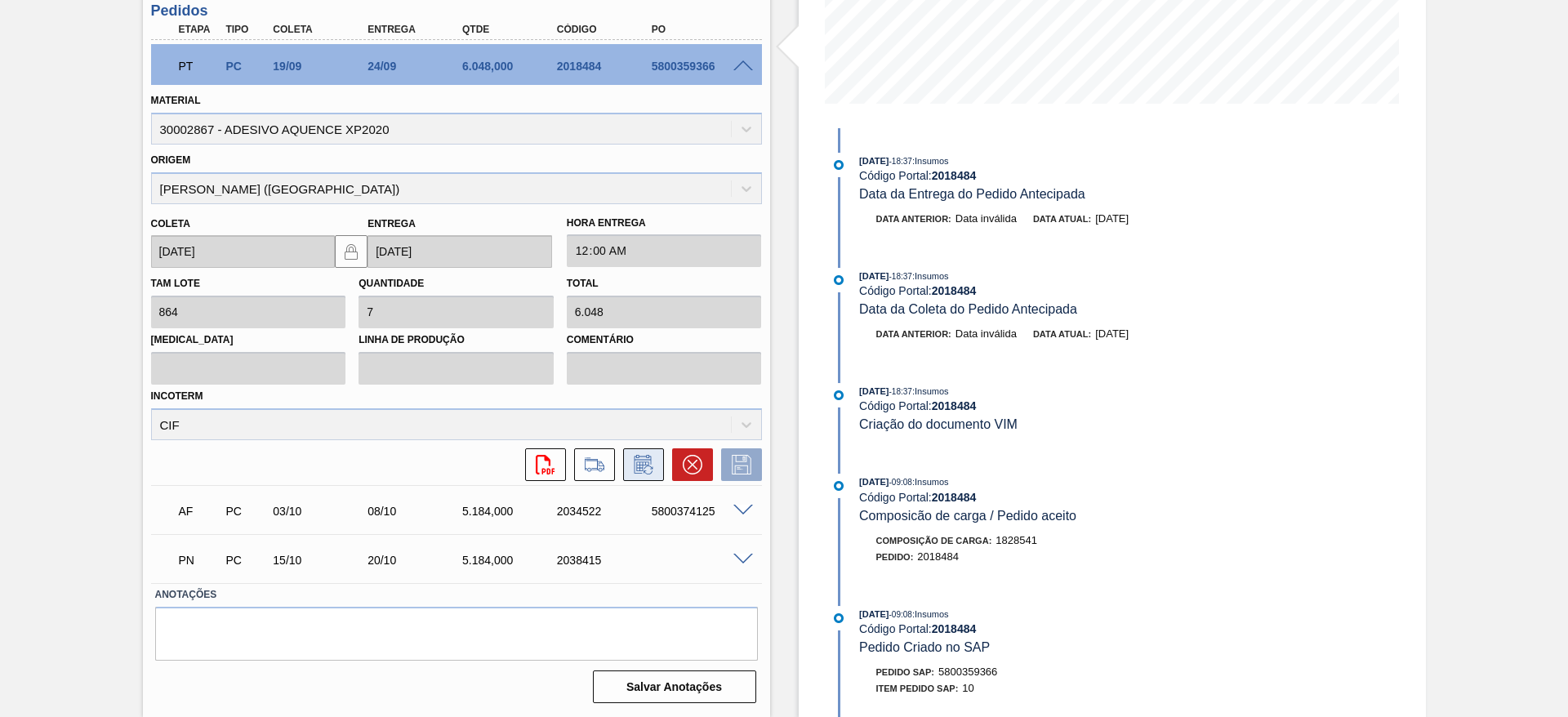
click at [647, 456] on icon at bounding box center [643, 464] width 26 height 20
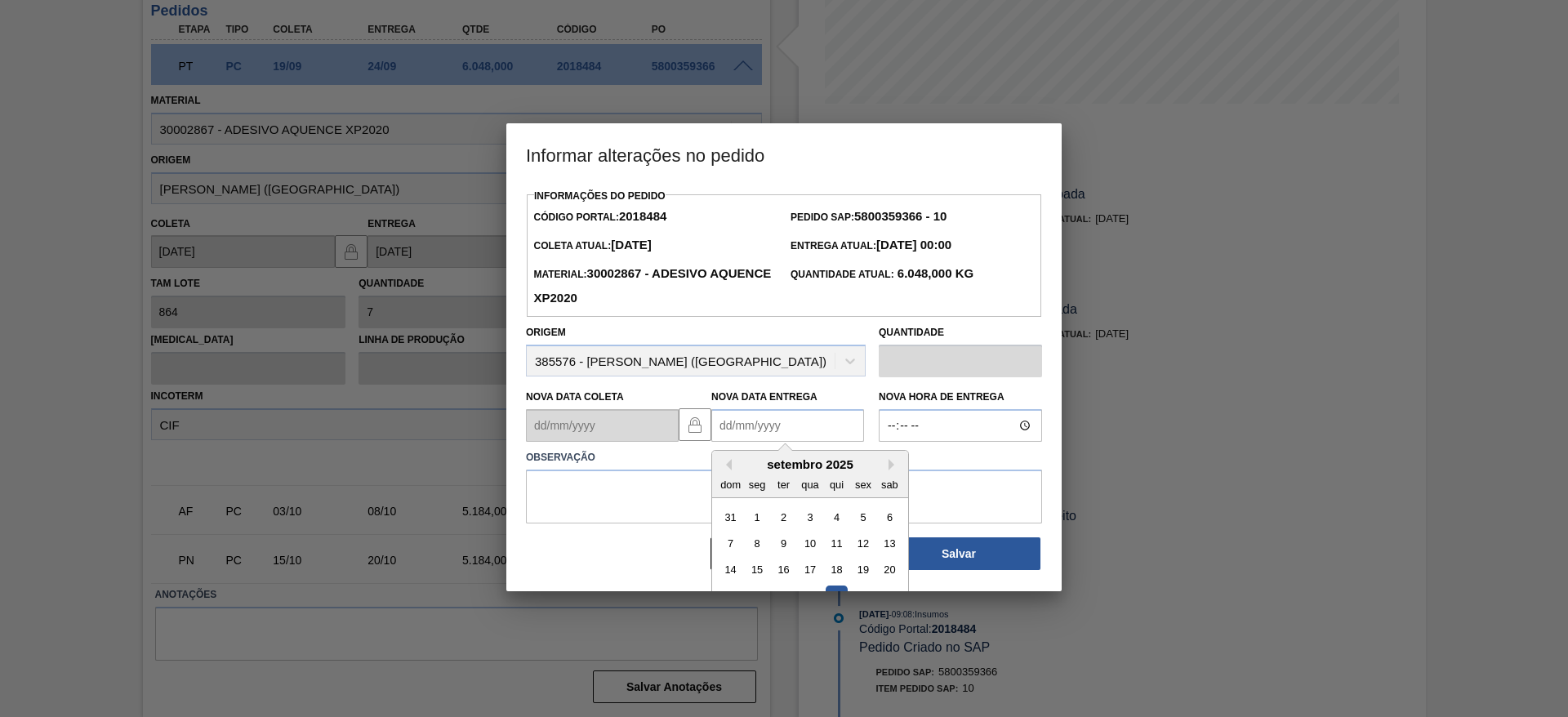
click at [730, 432] on Entrega2018484 "Nova Data Entrega" at bounding box center [787, 426] width 152 height 33
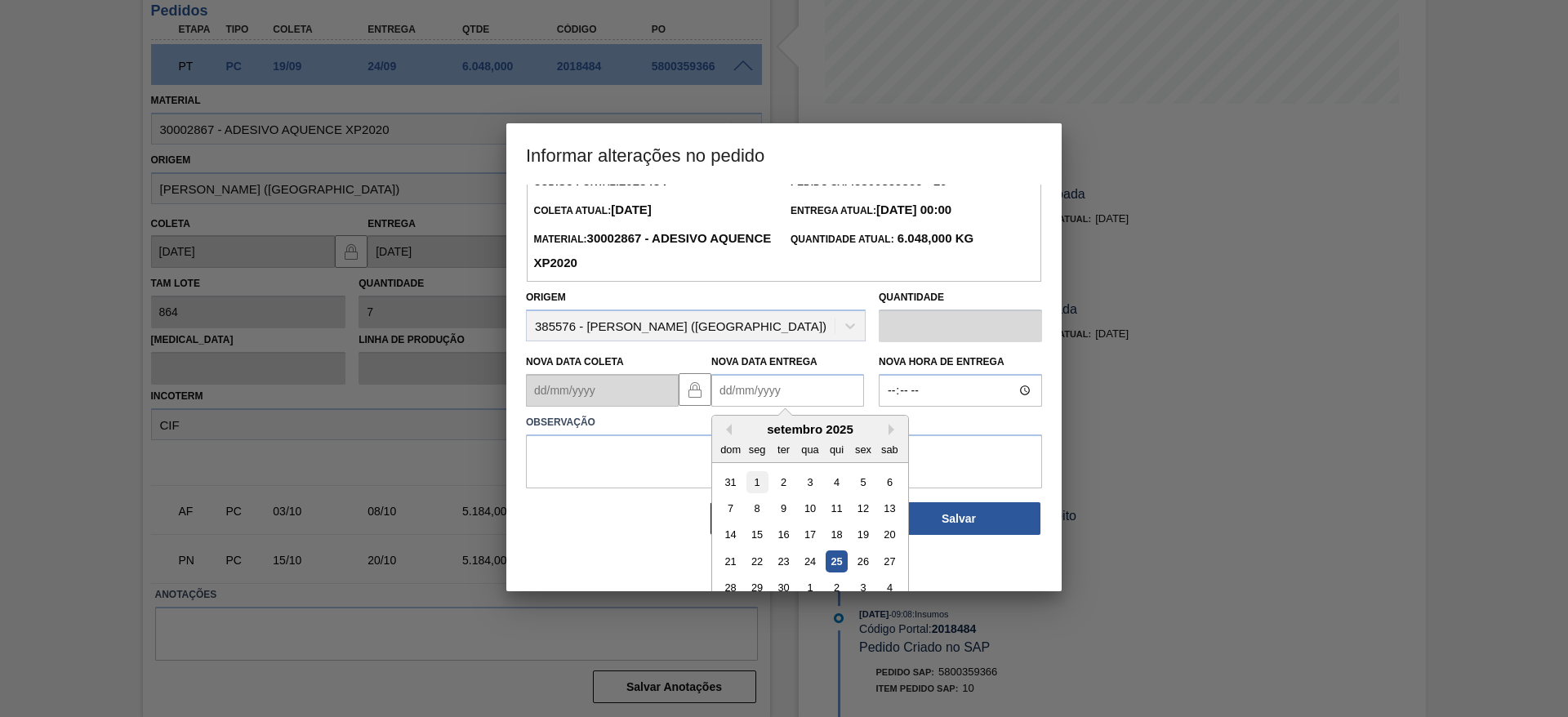
scroll to position [55, 0]
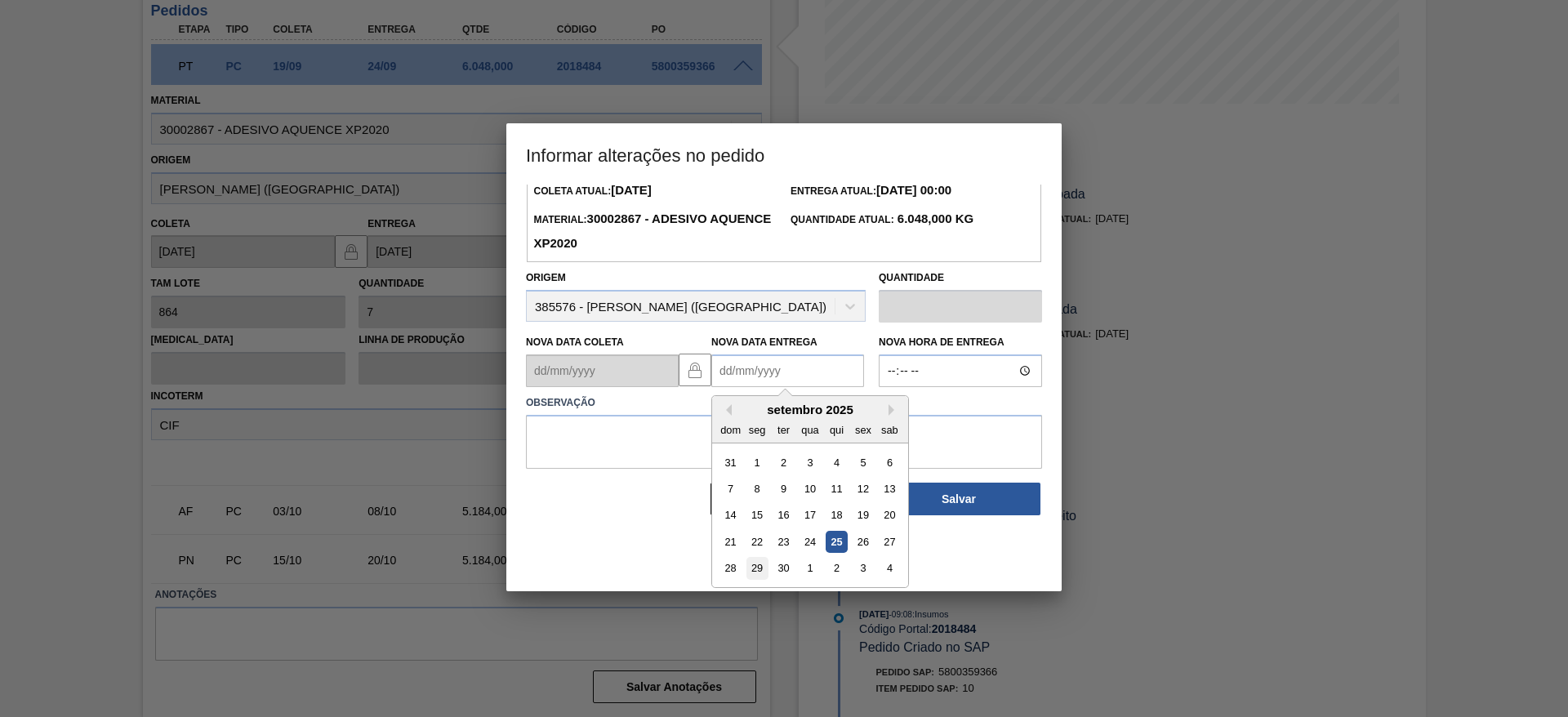
click at [757, 562] on div "29" at bounding box center [757, 569] width 22 height 22
type Entrega2018484 "[DATE]"
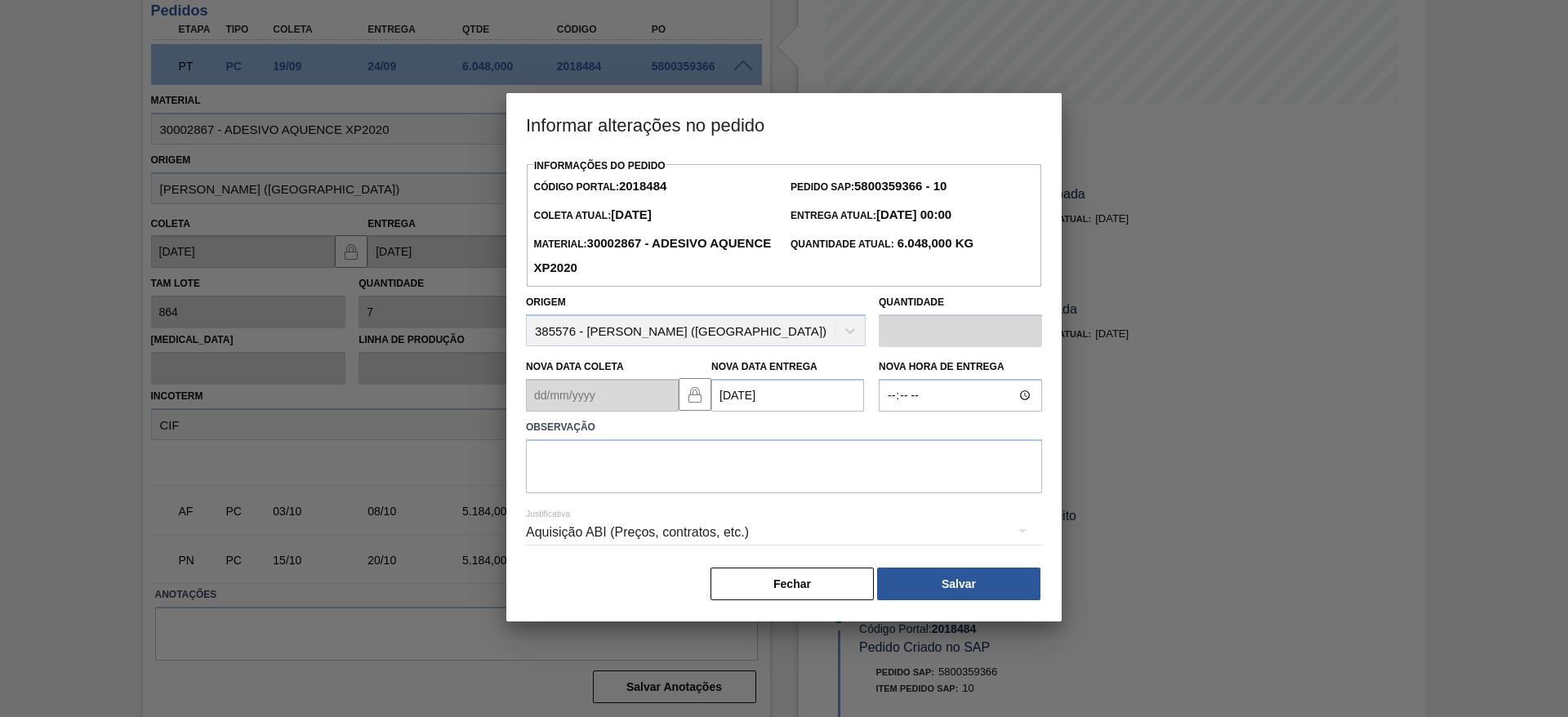
scroll to position [0, 0]
click at [747, 457] on textarea at bounding box center [784, 467] width 516 height 54
type textarea "data"
click at [946, 585] on button "Salvar" at bounding box center [959, 585] width 164 height 33
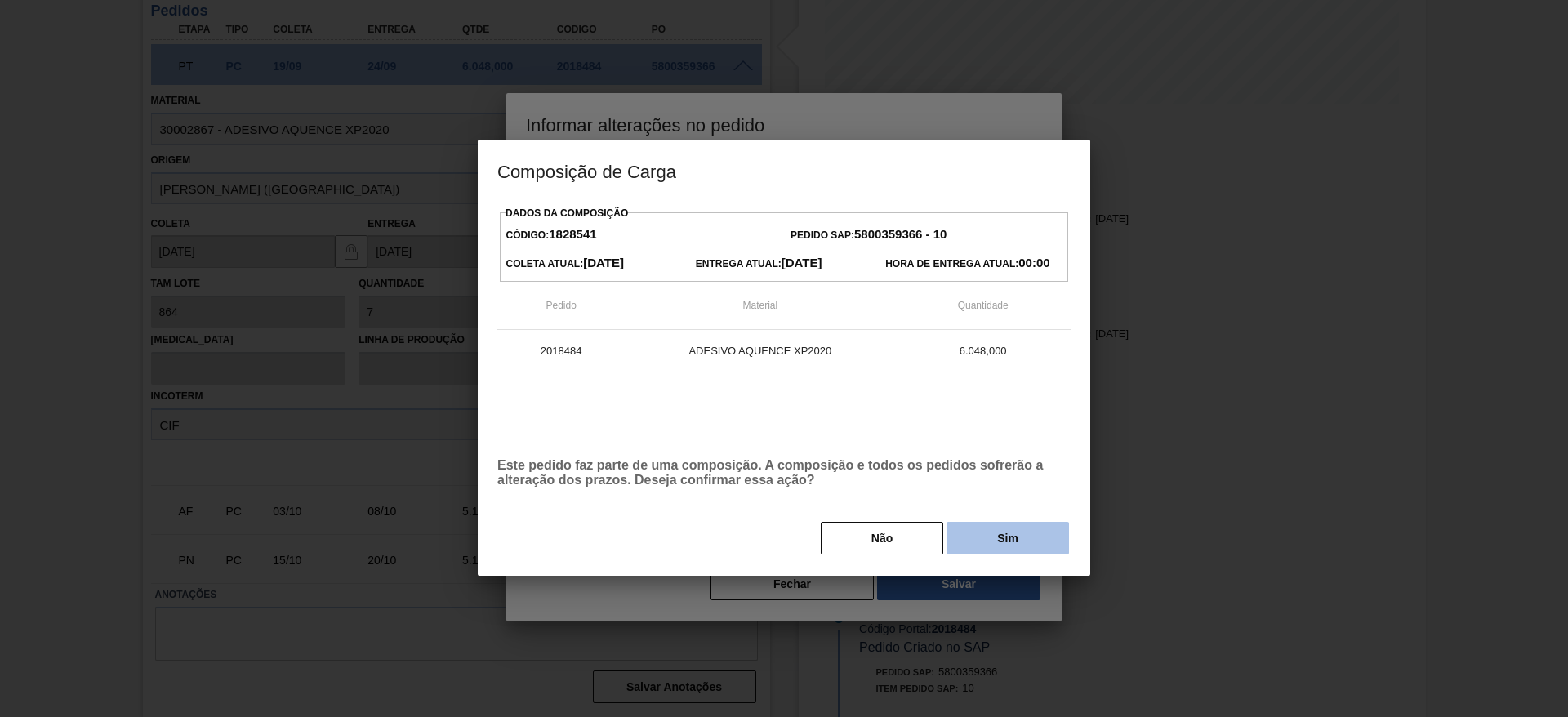
click at [993, 535] on button "Sim" at bounding box center [1007, 538] width 123 height 33
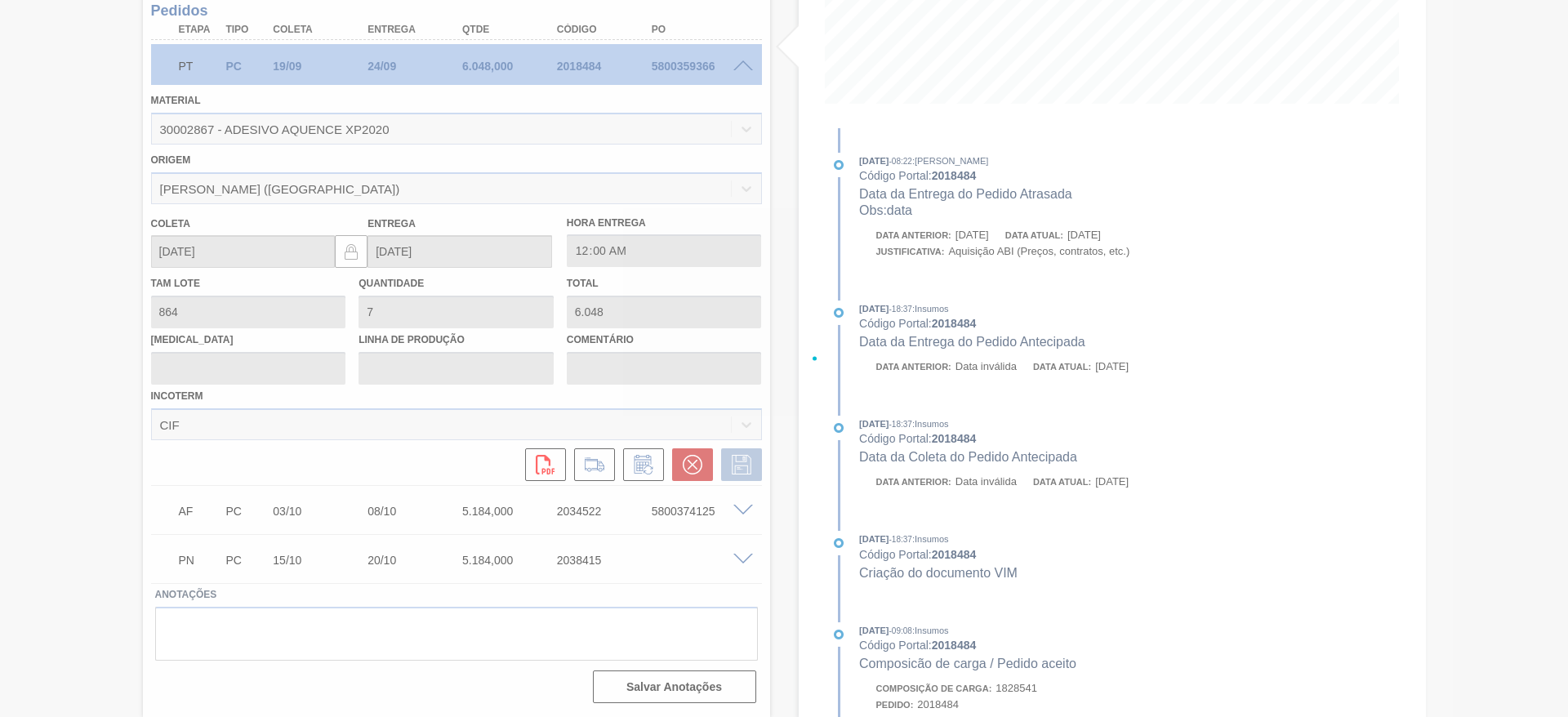
type input "data"
type input "[DATE]"
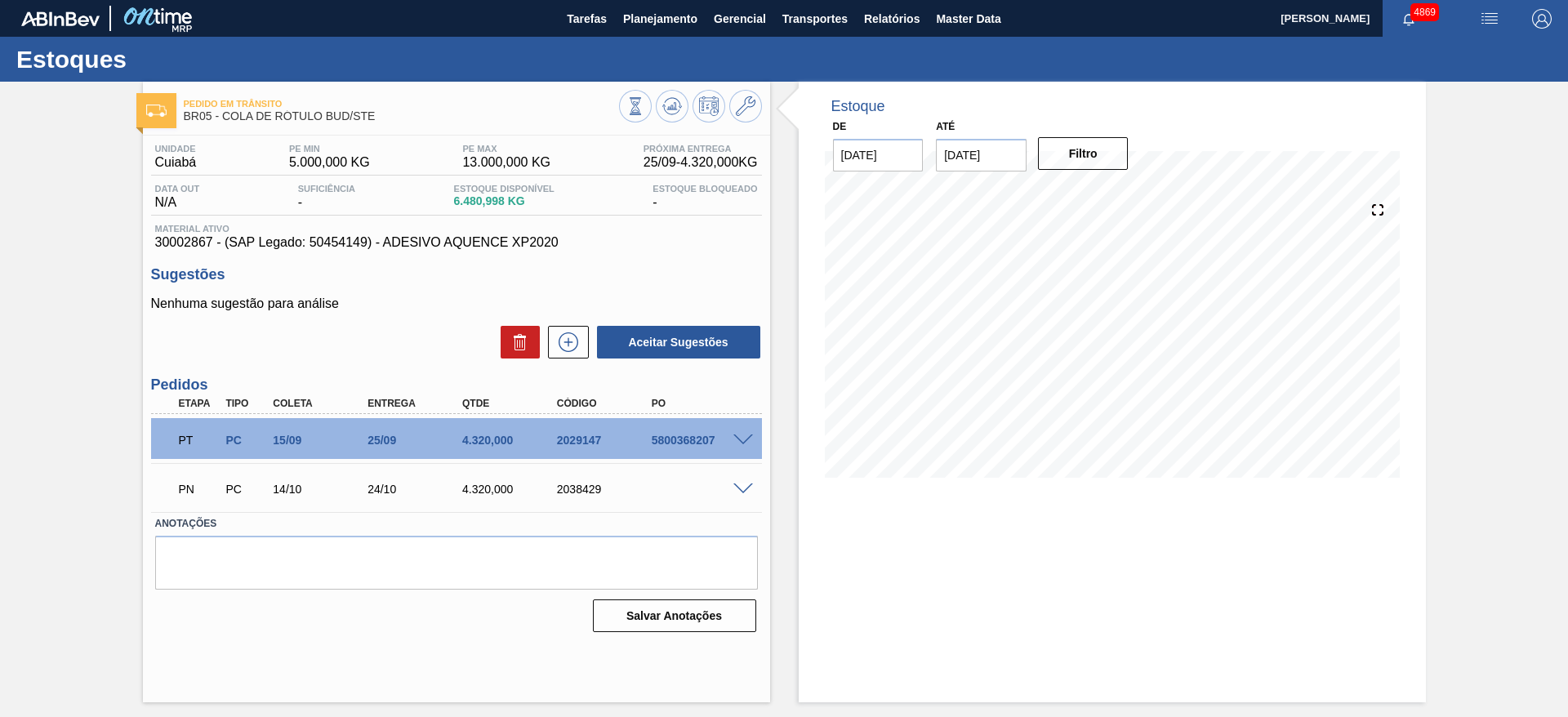
click at [749, 436] on span at bounding box center [743, 441] width 20 height 12
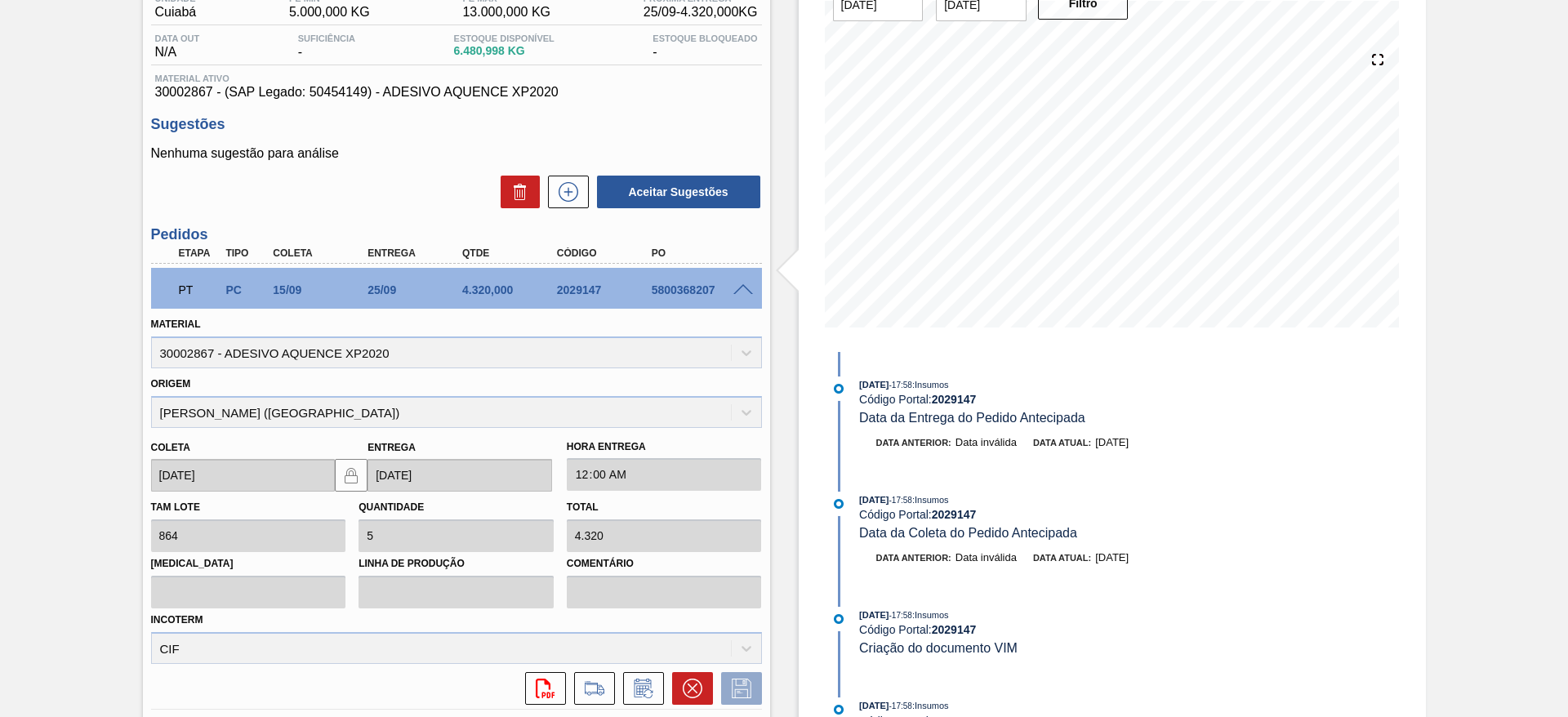
scroll to position [325, 0]
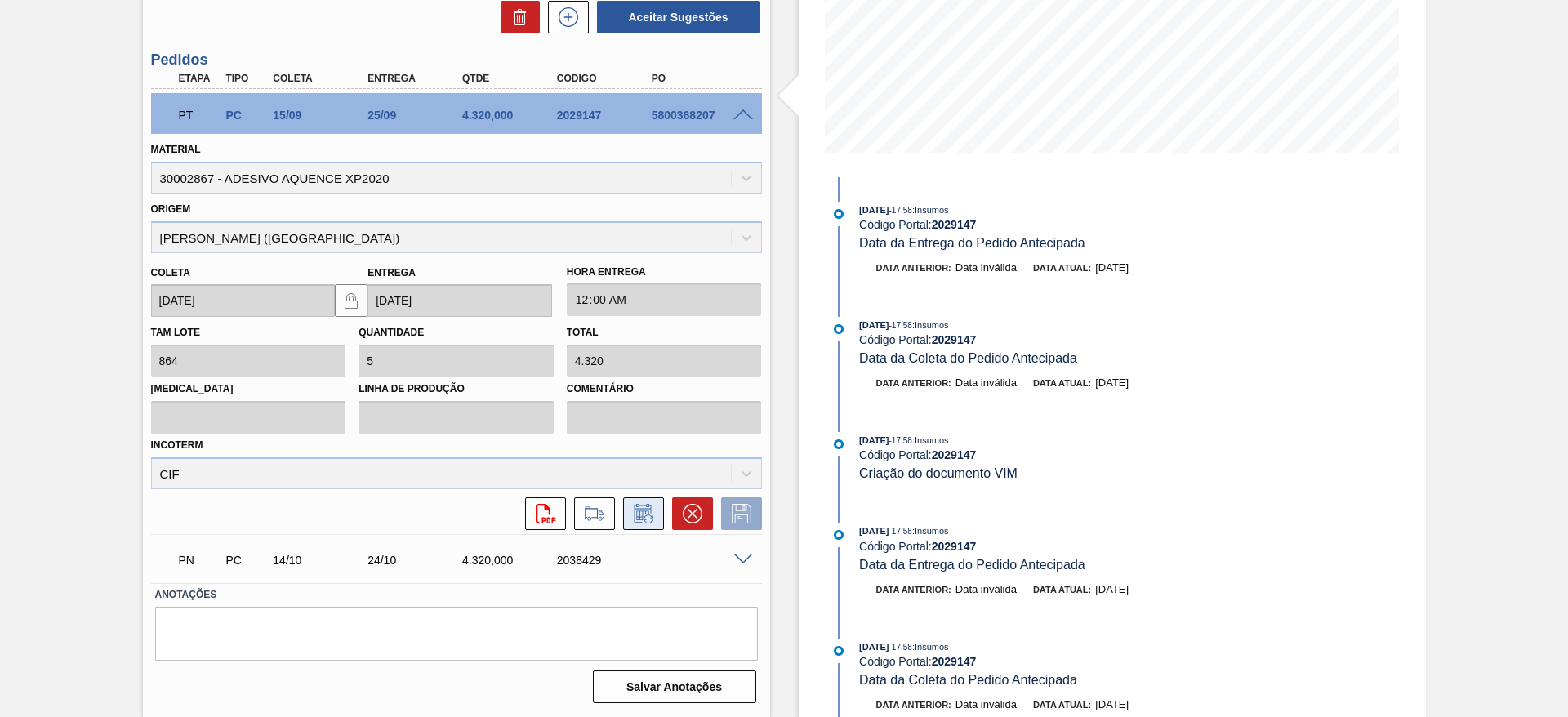
click at [644, 506] on icon at bounding box center [643, 514] width 26 height 20
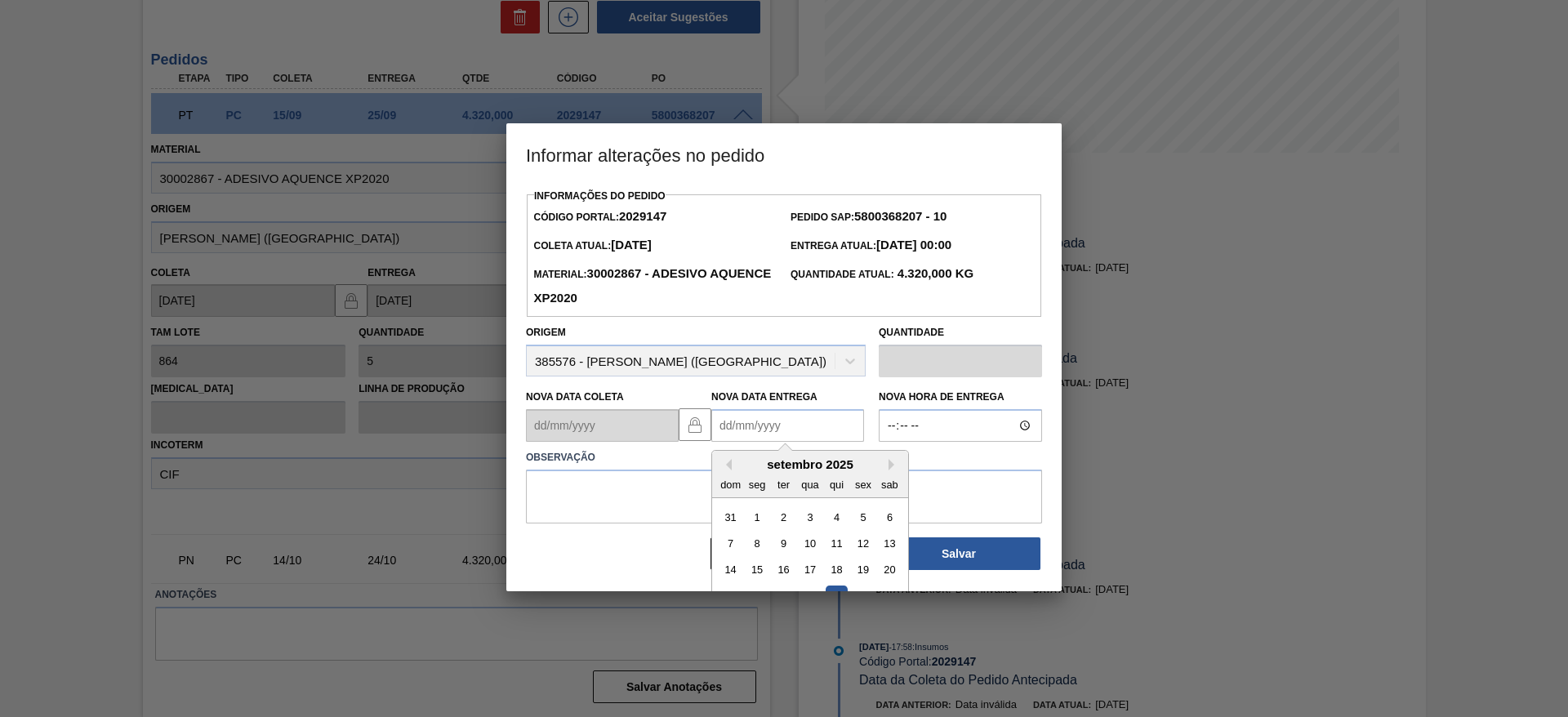
click at [715, 433] on Entrega2029147 "Nova Data Entrega" at bounding box center [787, 426] width 152 height 33
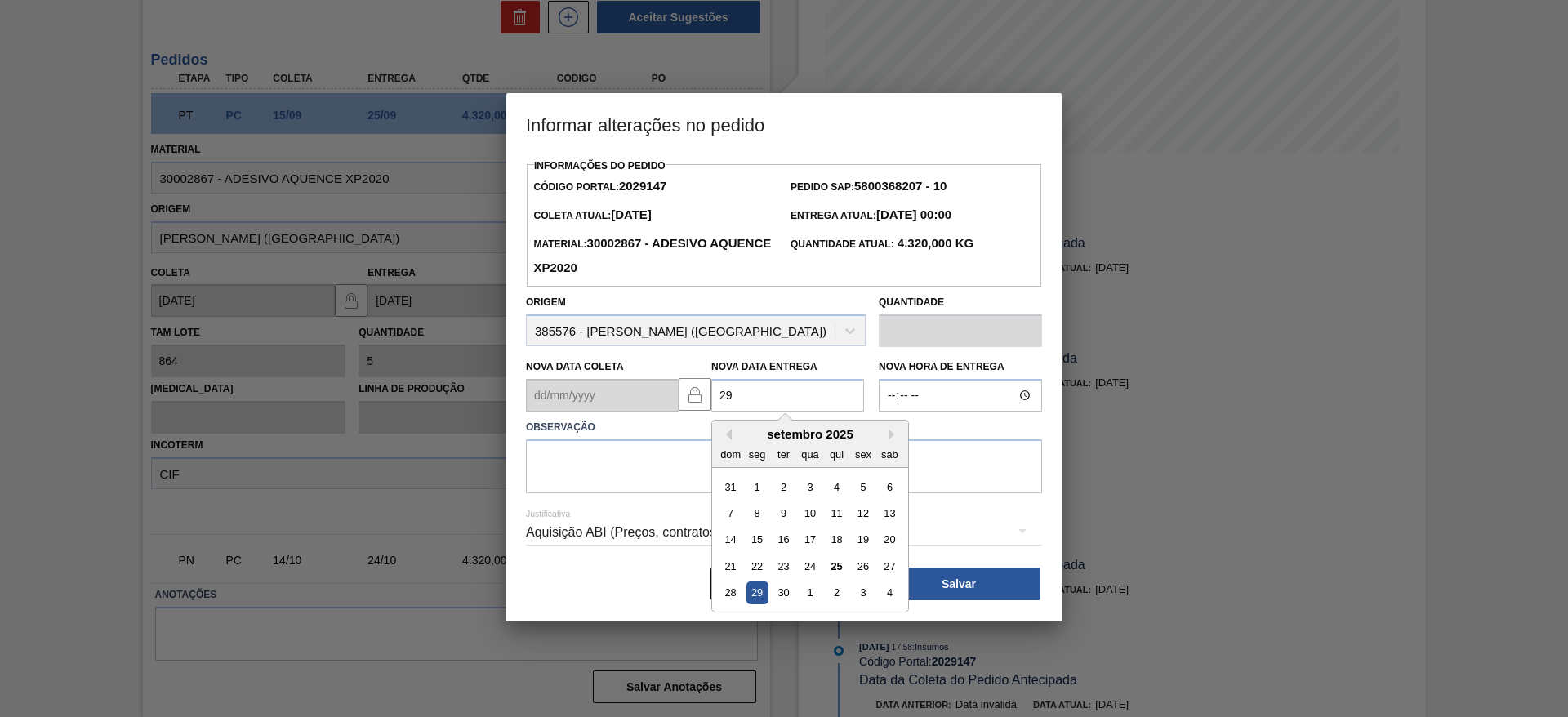
click at [748, 599] on div "29" at bounding box center [757, 593] width 22 height 22
type Entrega2029147 "[DATE]"
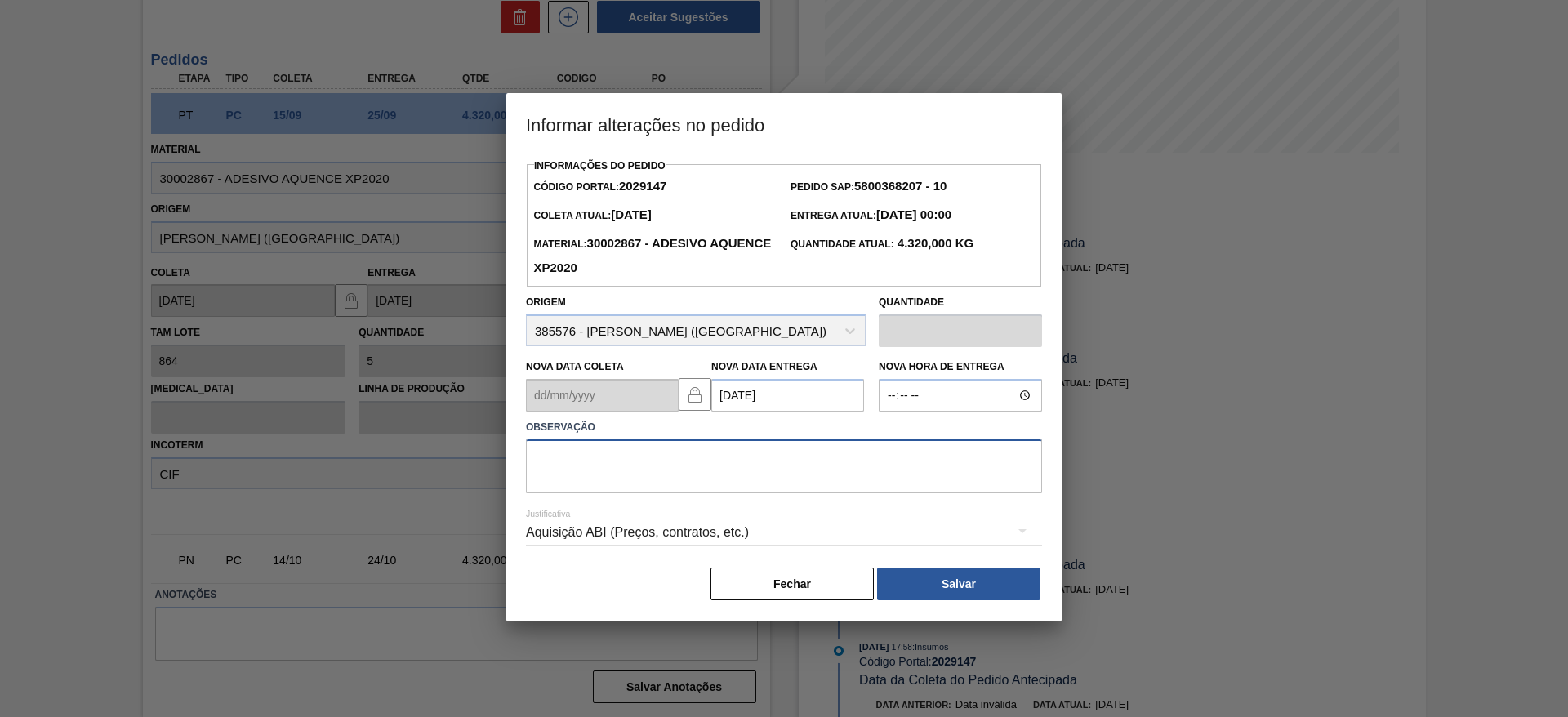
click at [681, 467] on textarea at bounding box center [784, 467] width 516 height 54
type textarea "data"
click at [933, 585] on button "Salvar" at bounding box center [959, 585] width 164 height 33
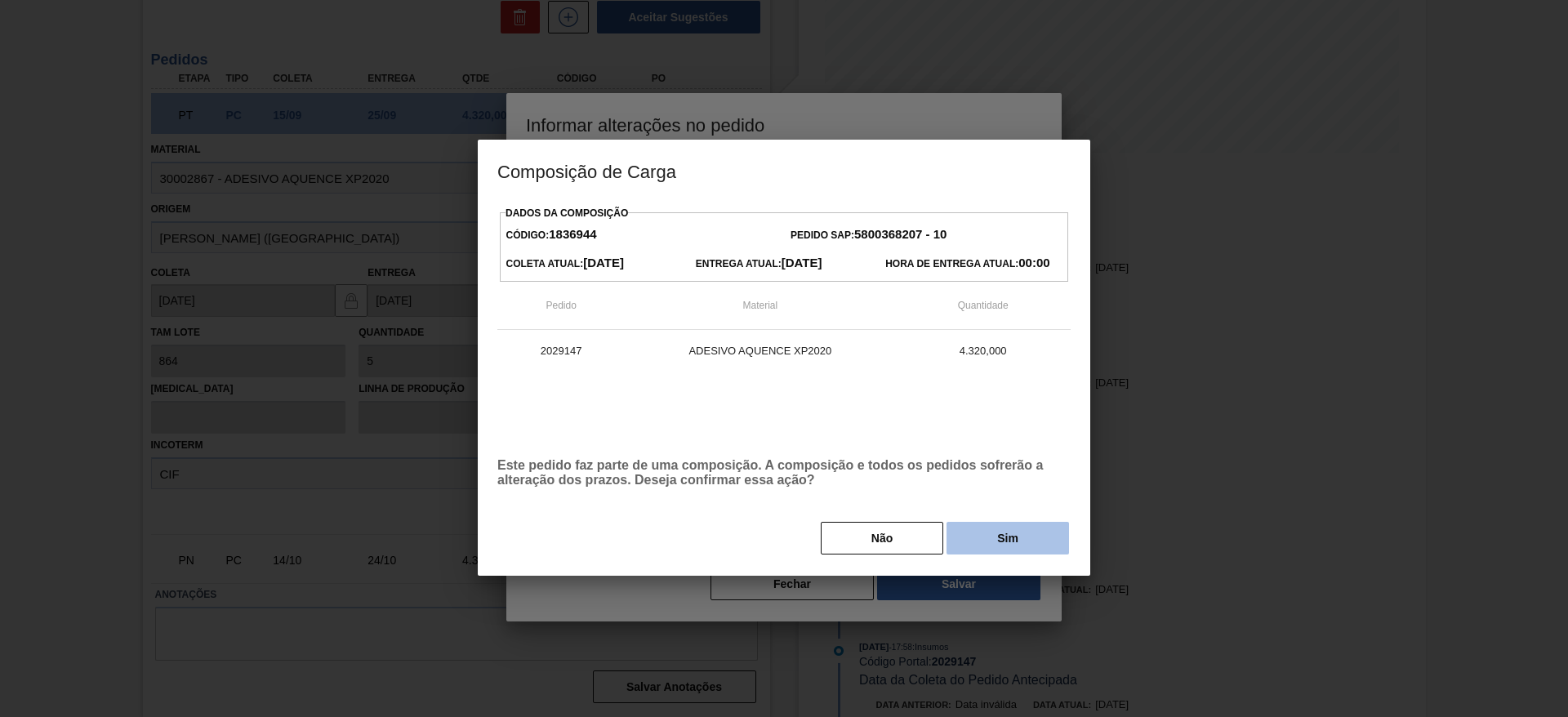
click at [991, 543] on button "Sim" at bounding box center [1007, 538] width 123 height 33
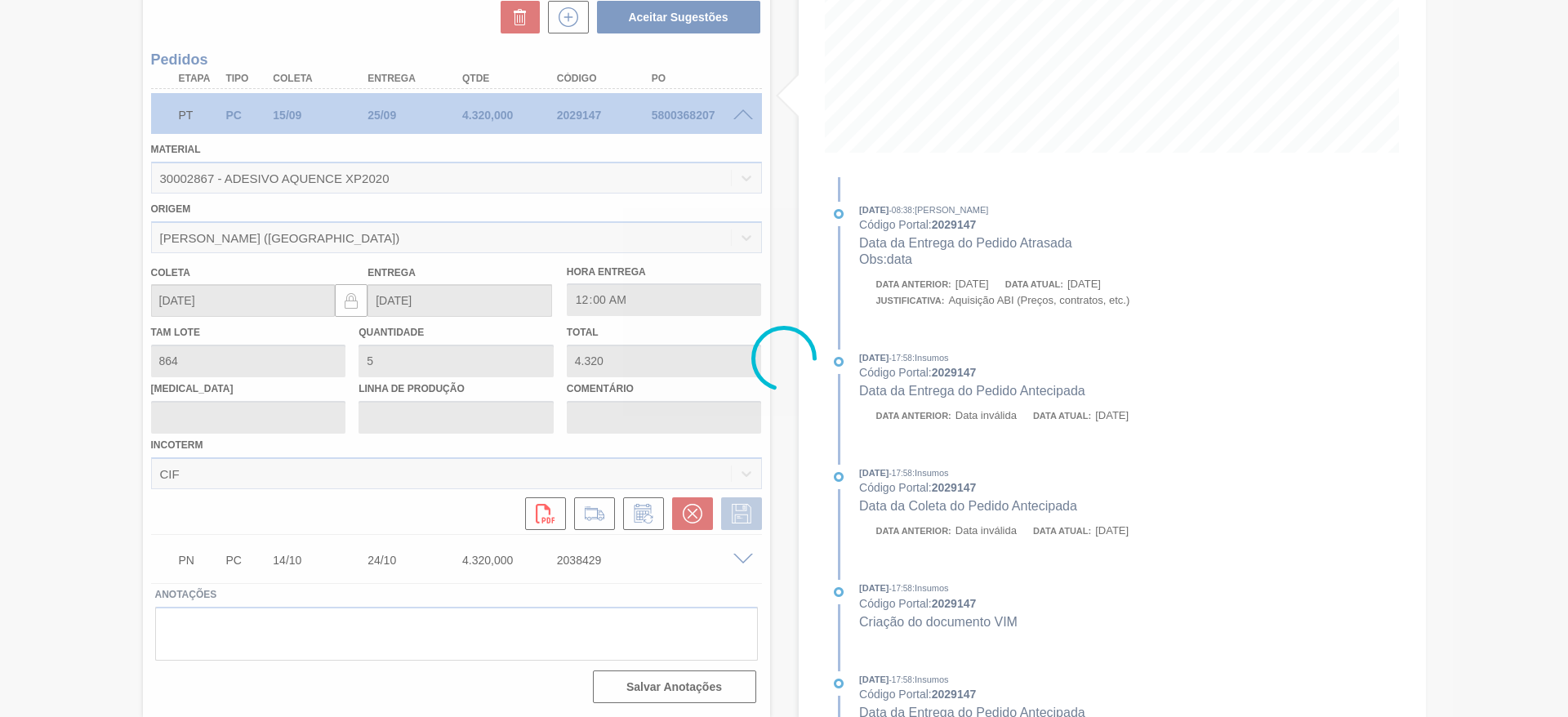
type input "data"
type input "[DATE]"
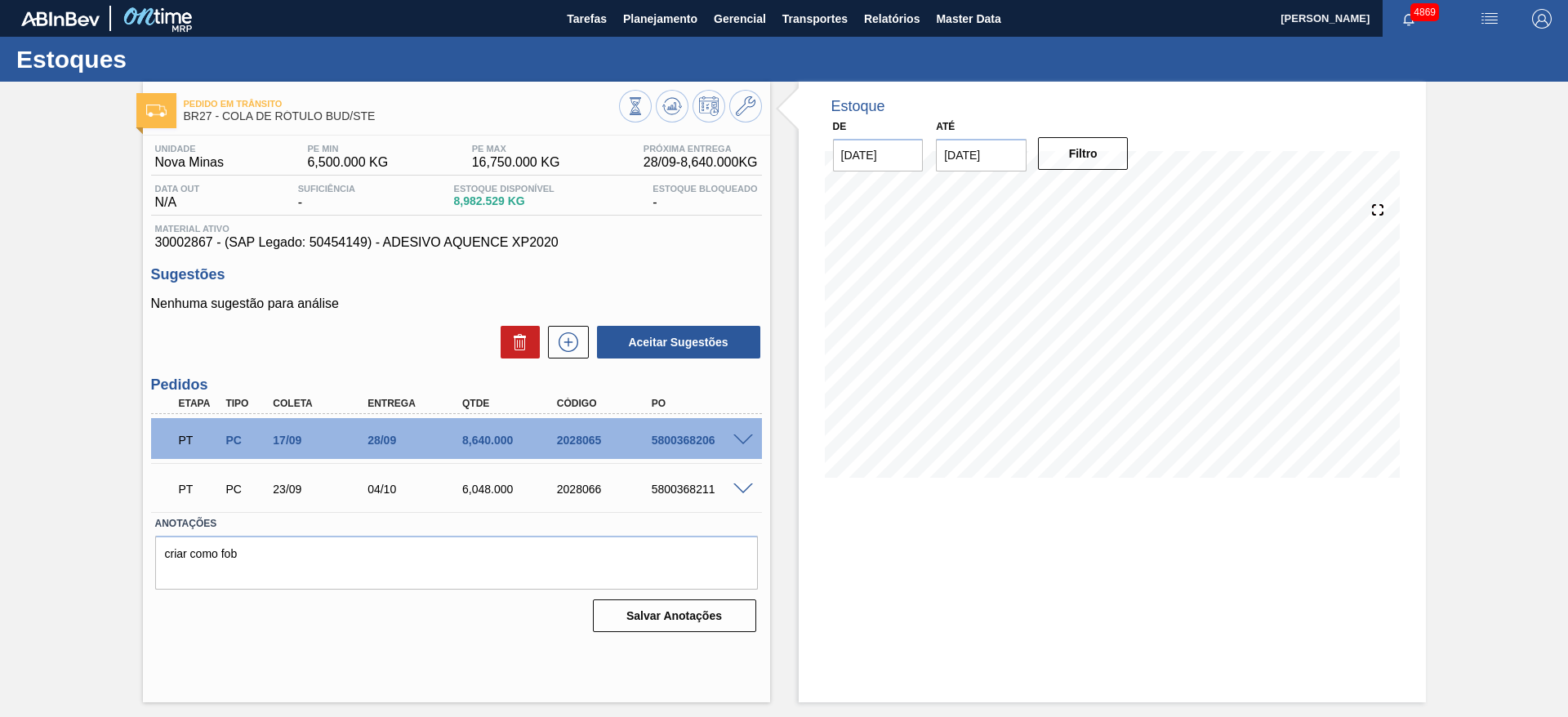
click at [737, 441] on span at bounding box center [743, 441] width 20 height 12
type input "8.640"
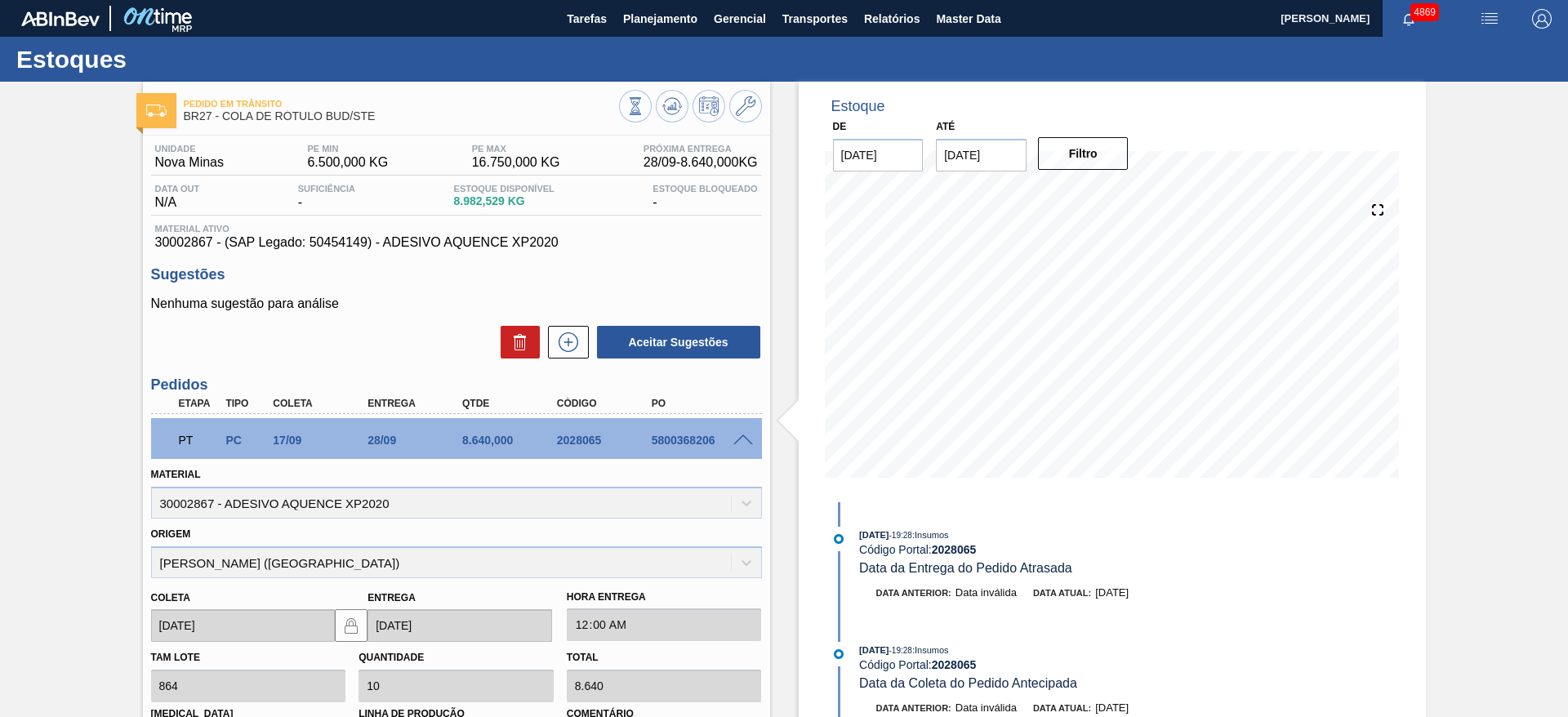
scroll to position [325, 0]
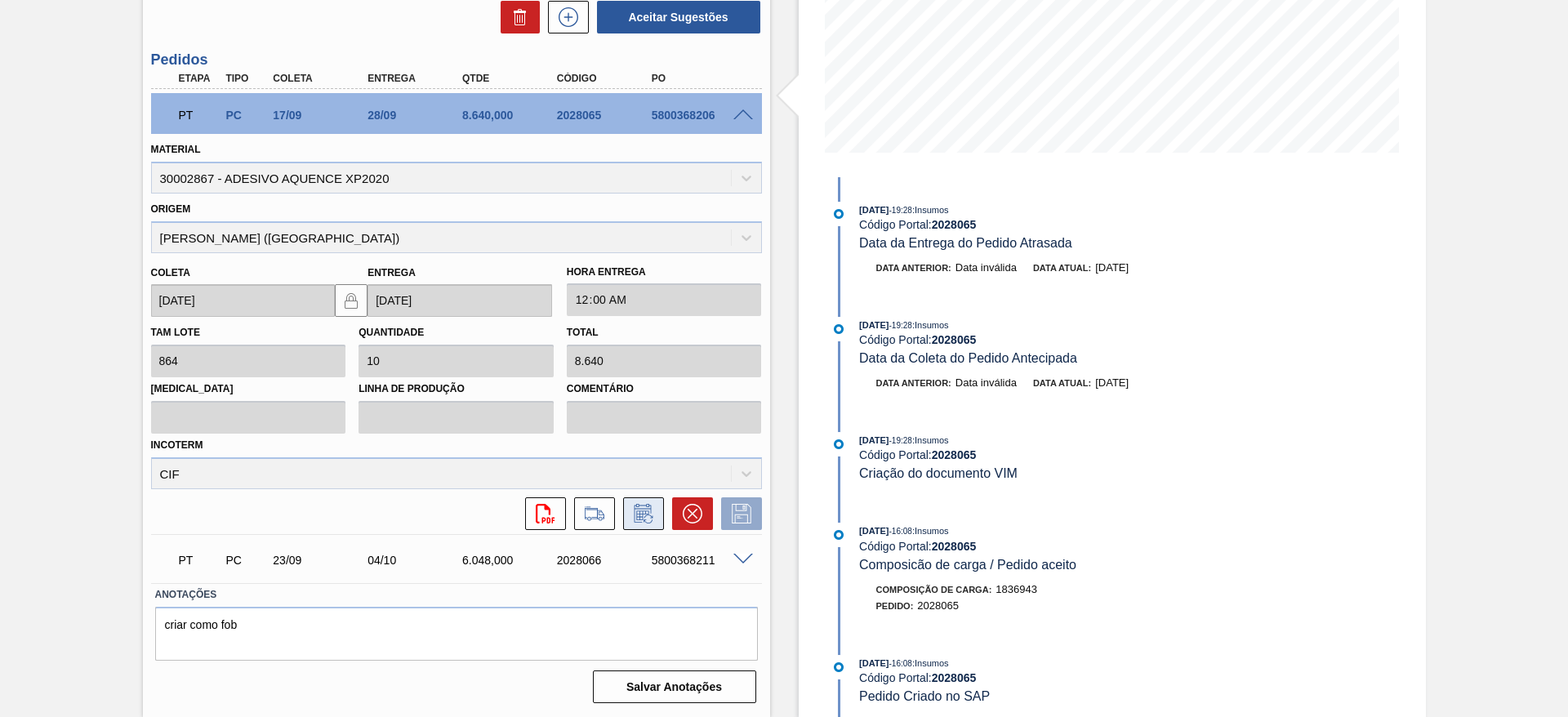
click at [645, 515] on icon at bounding box center [648, 519] width 9 height 9
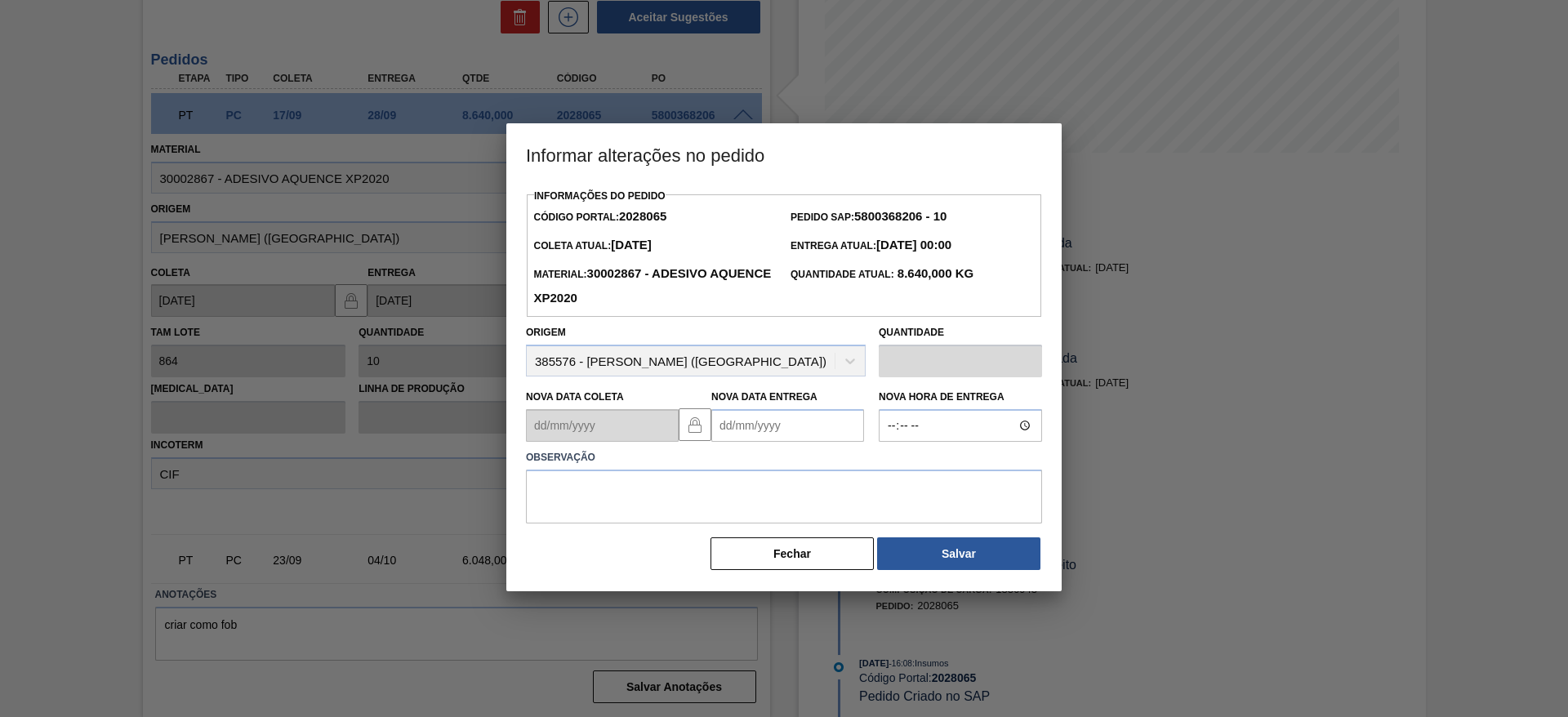
click at [733, 428] on Entrega2028065 "Nova Data Entrega" at bounding box center [787, 426] width 152 height 33
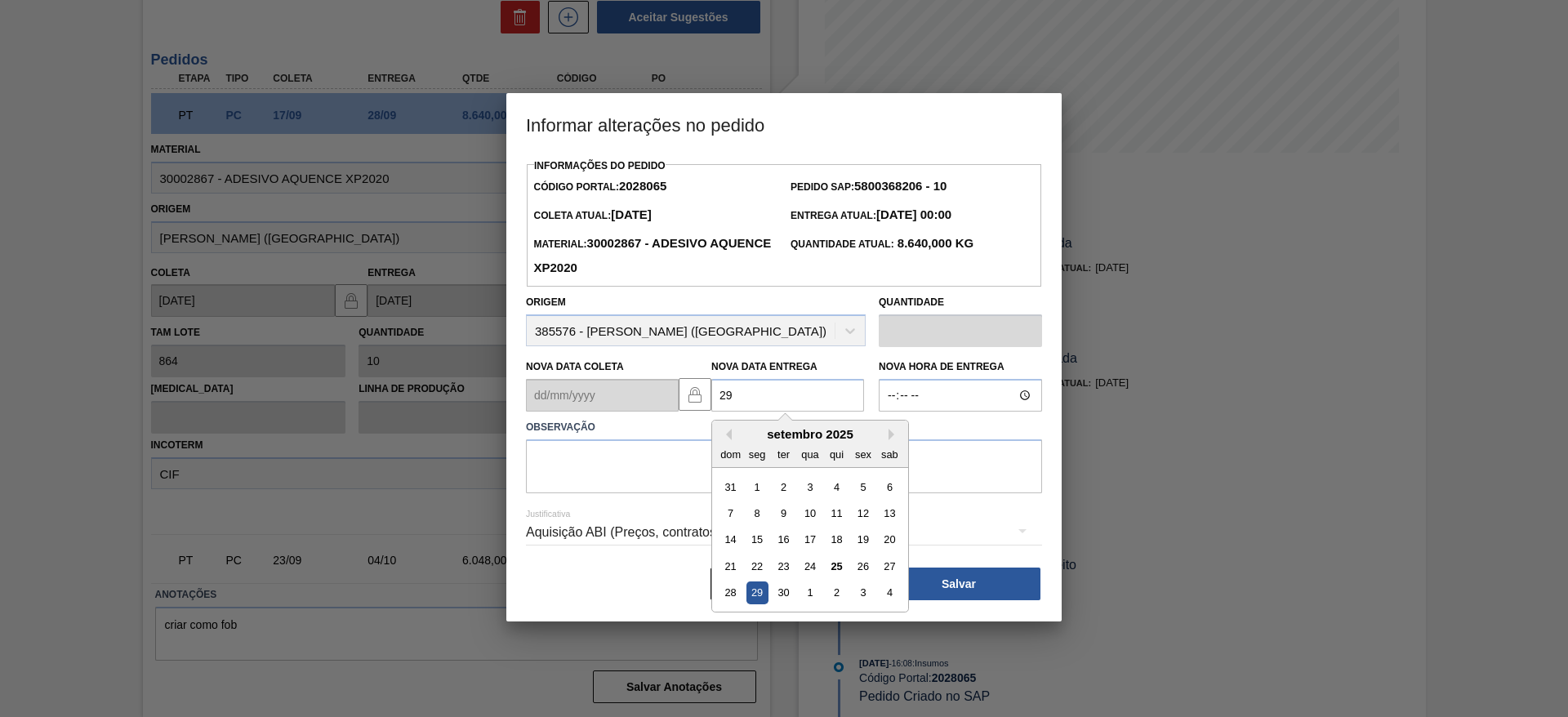
click at [757, 599] on div "29" at bounding box center [757, 593] width 22 height 22
type Entrega2028065 "[DATE]"
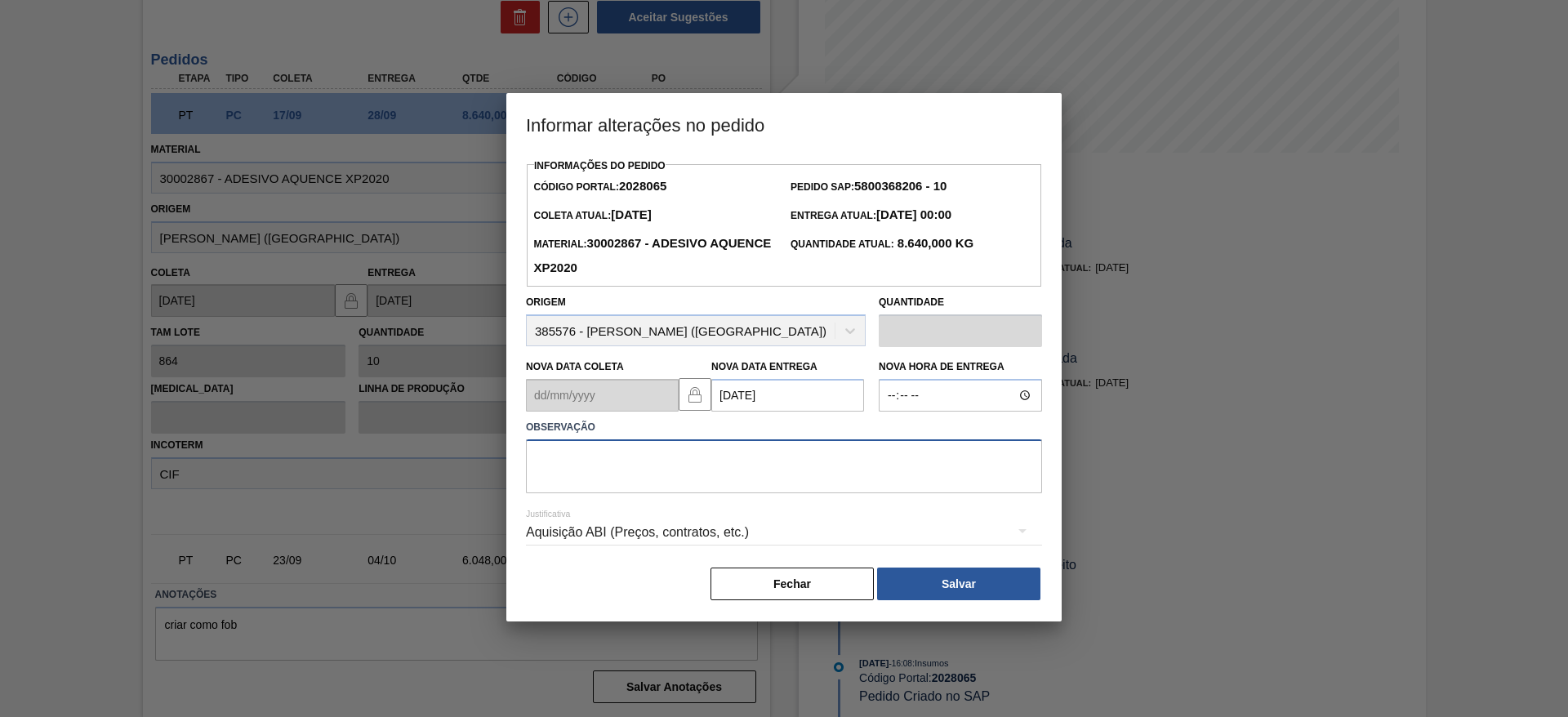
click at [776, 463] on textarea at bounding box center [784, 467] width 516 height 54
type textarea "data"
click at [975, 597] on button "Salvar" at bounding box center [959, 585] width 164 height 33
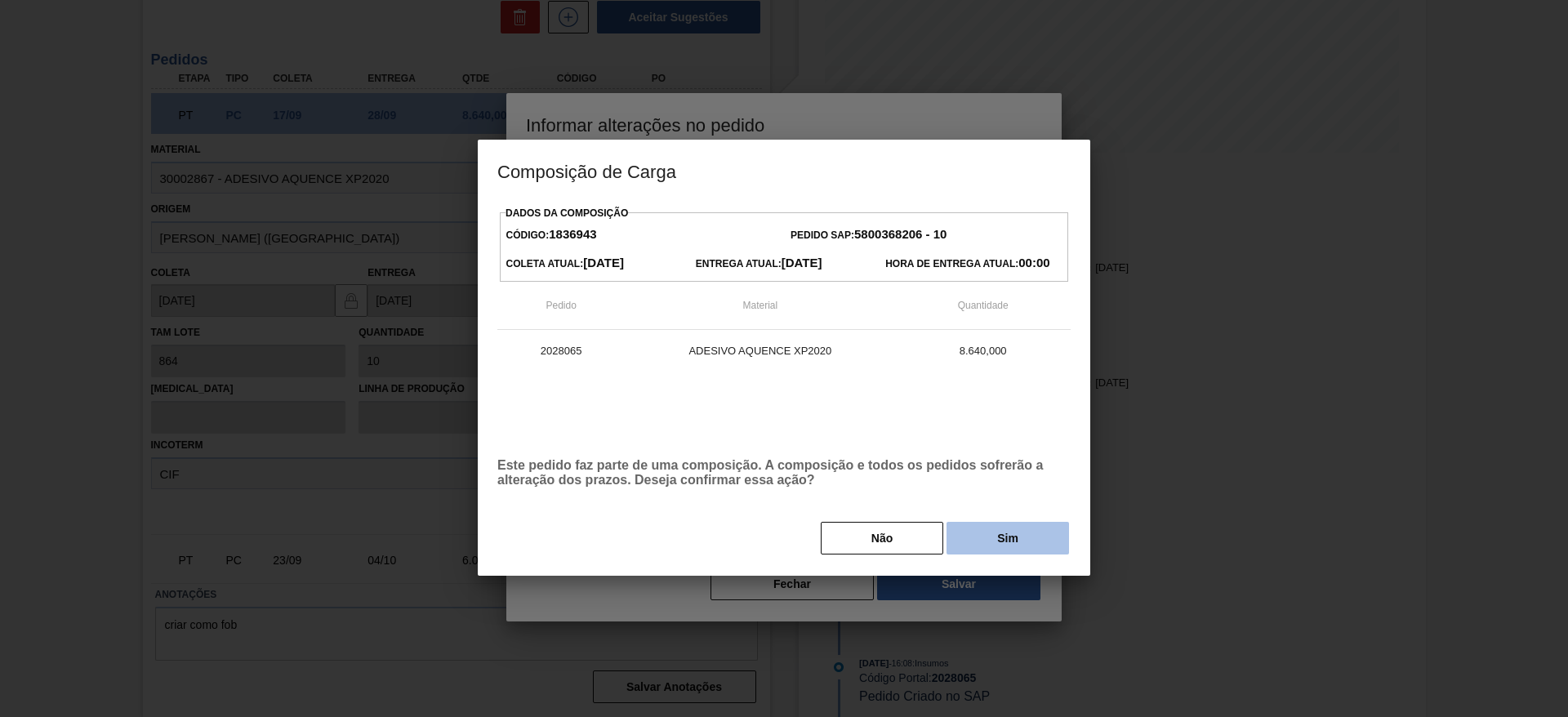
click at [979, 538] on button "Sim" at bounding box center [1007, 538] width 123 height 33
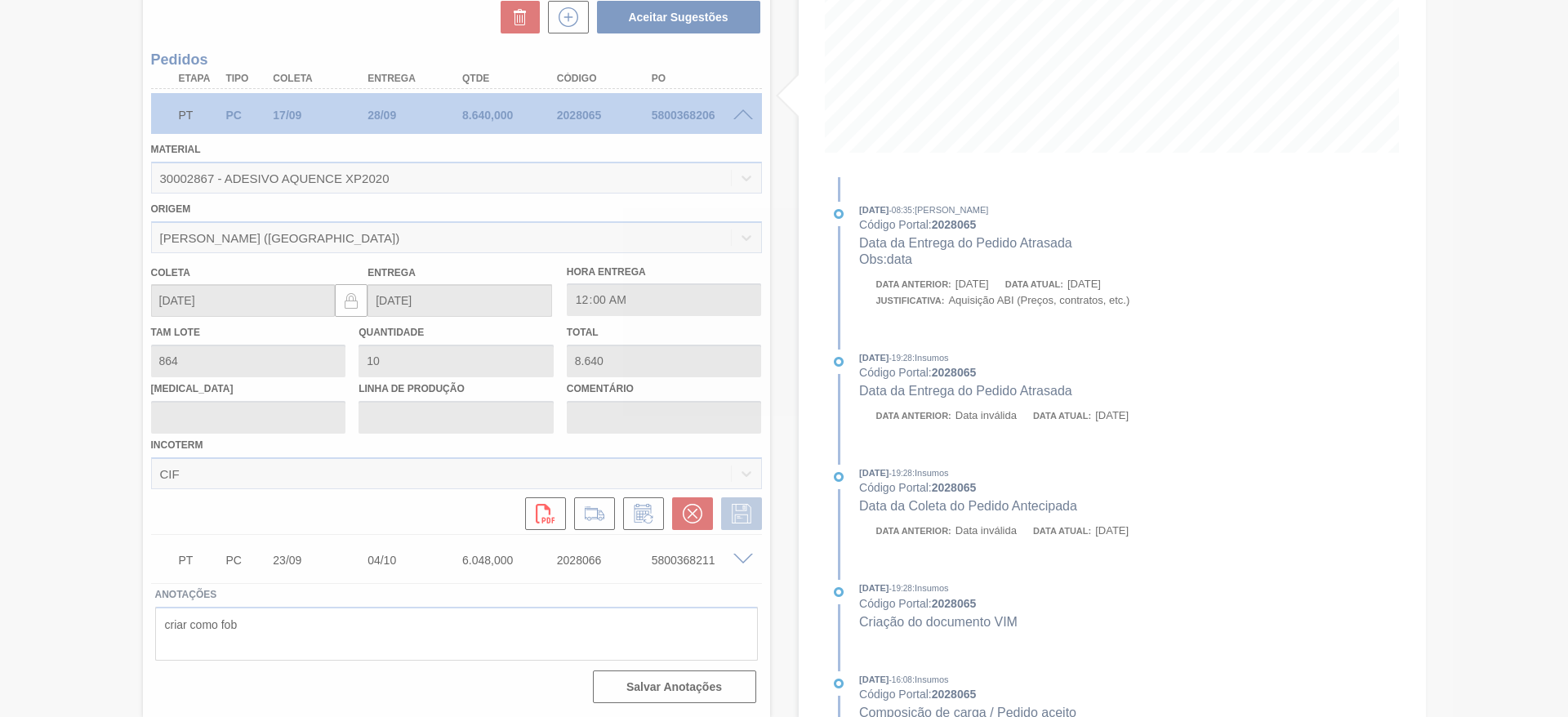
type input "data"
type input "29/09/2025"
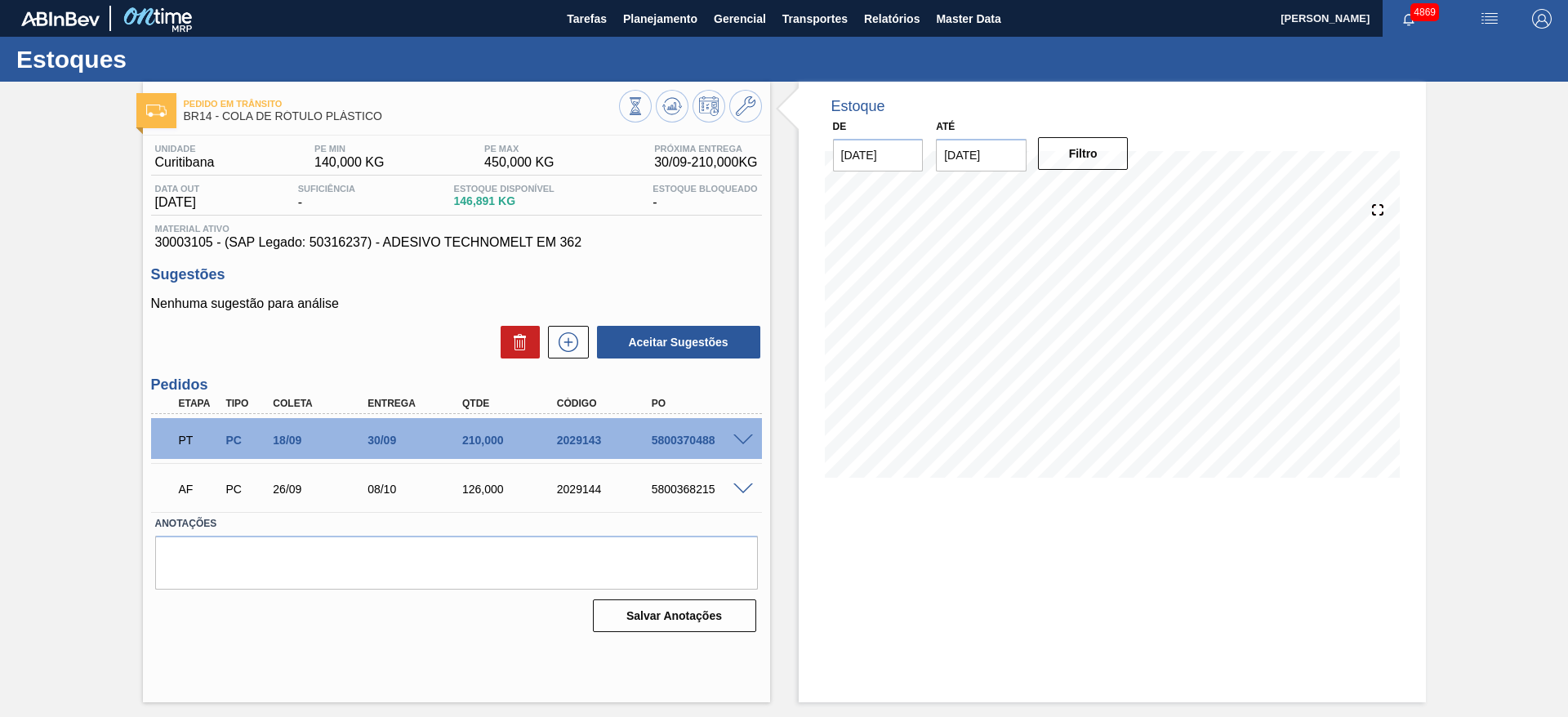
click at [744, 436] on span at bounding box center [743, 441] width 20 height 12
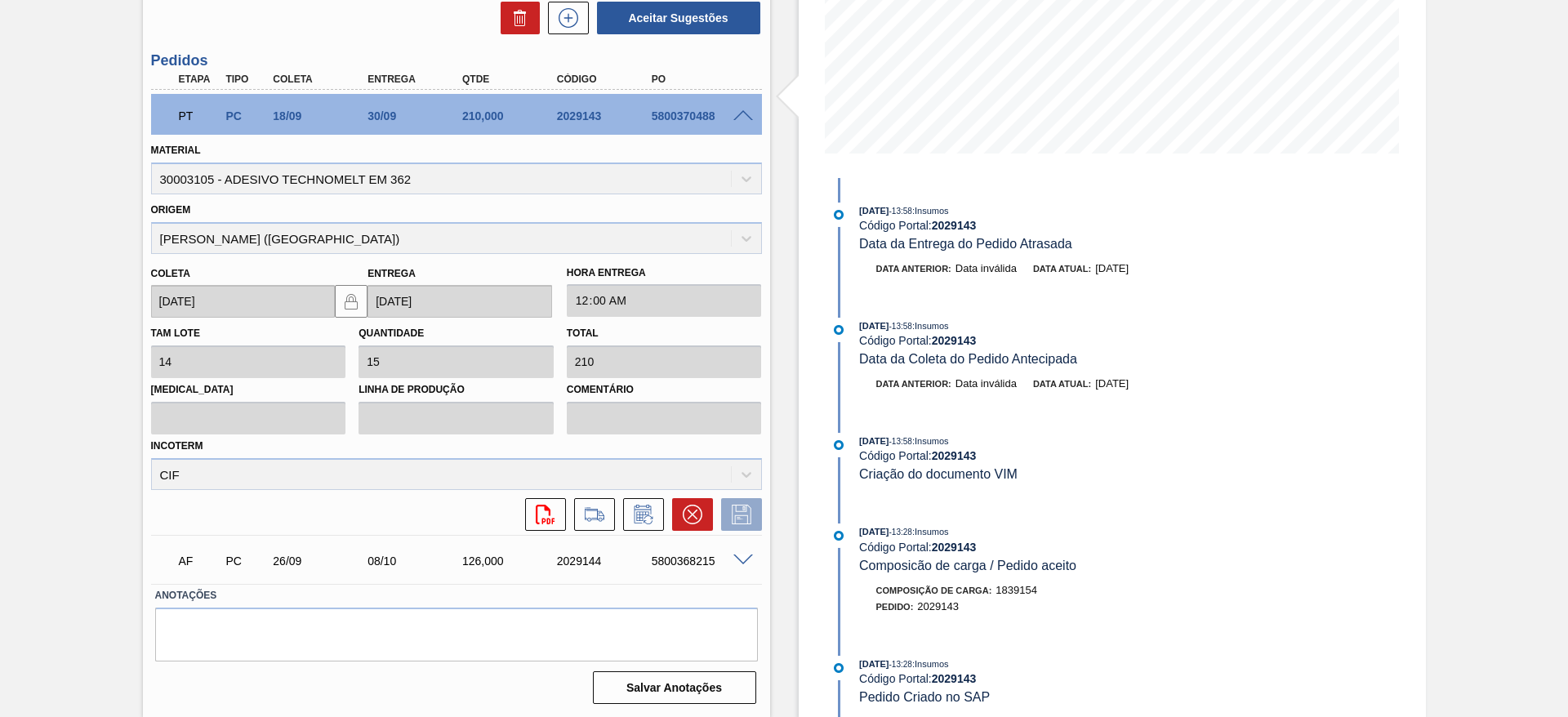
scroll to position [325, 0]
click at [634, 513] on icon at bounding box center [643, 514] width 17 height 19
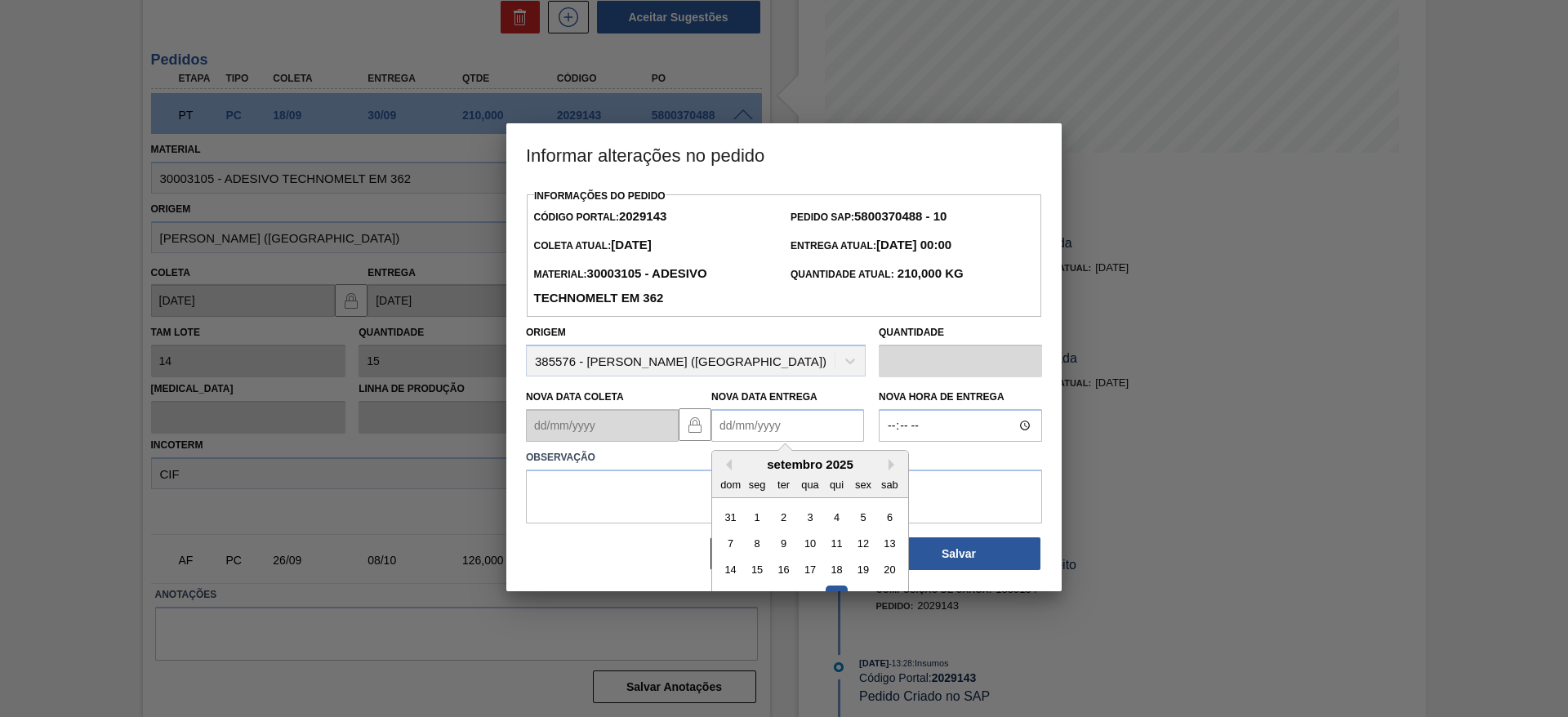
click at [775, 423] on Entrega2029143 "Nova Data Entrega" at bounding box center [787, 426] width 152 height 33
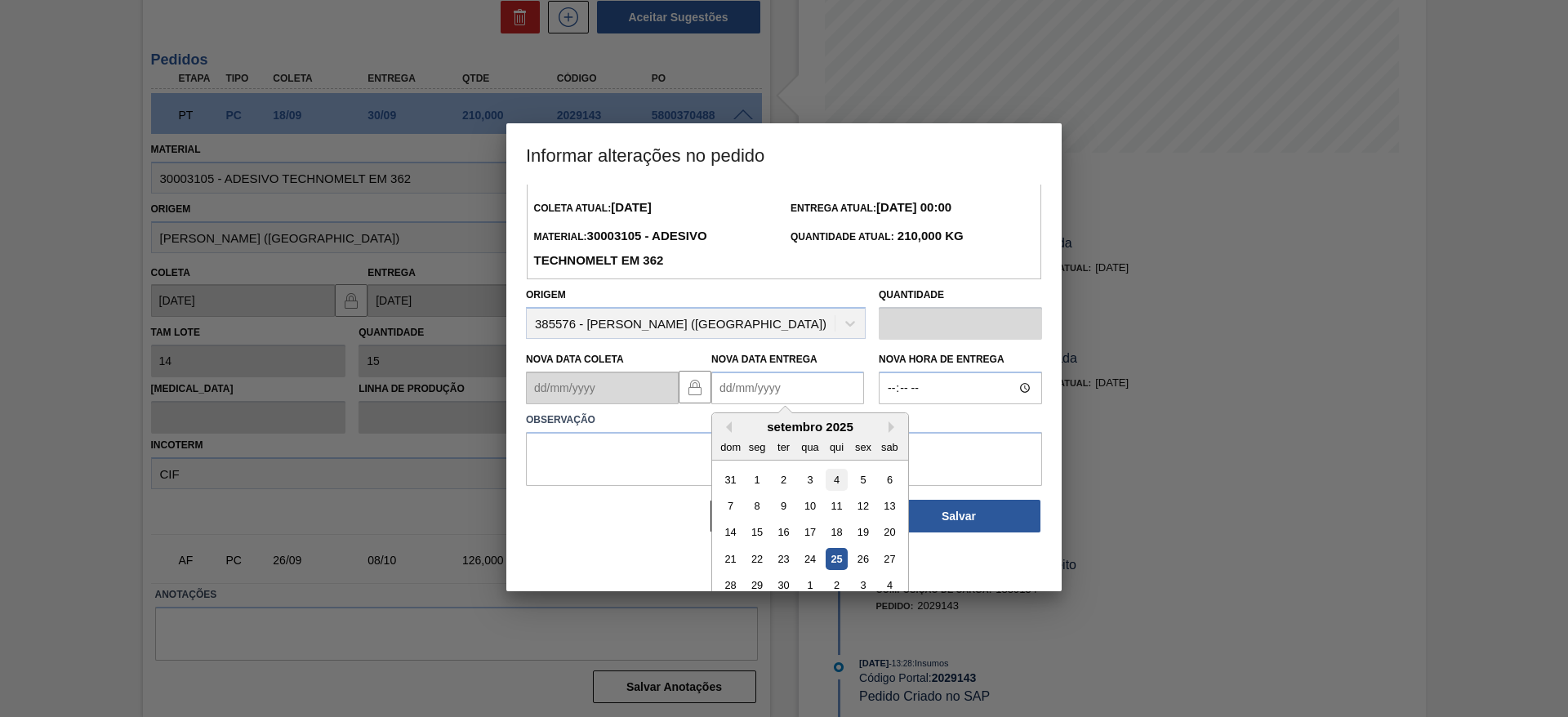
scroll to position [55, 0]
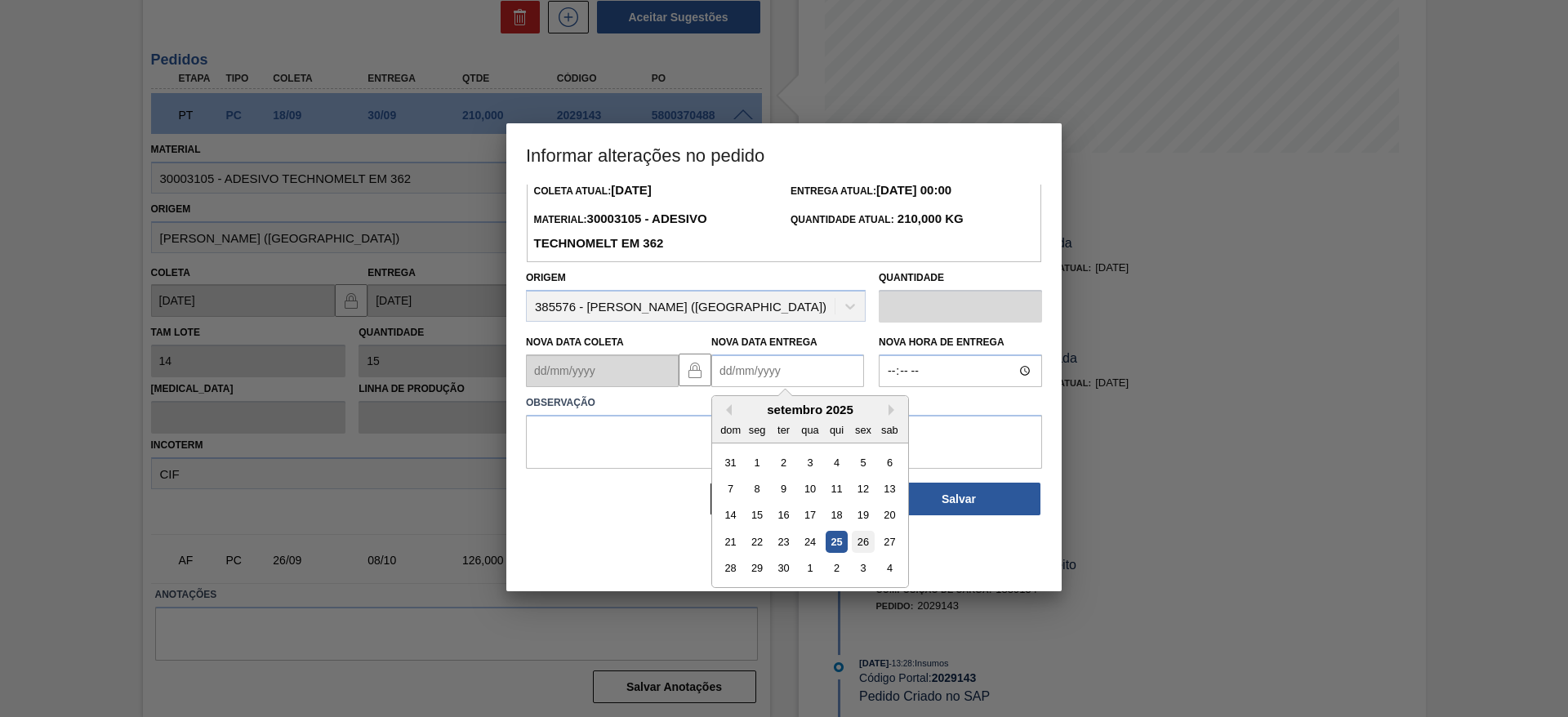
click at [859, 539] on div "26" at bounding box center [862, 542] width 22 height 22
type Entrega2029143 "26/09/2025"
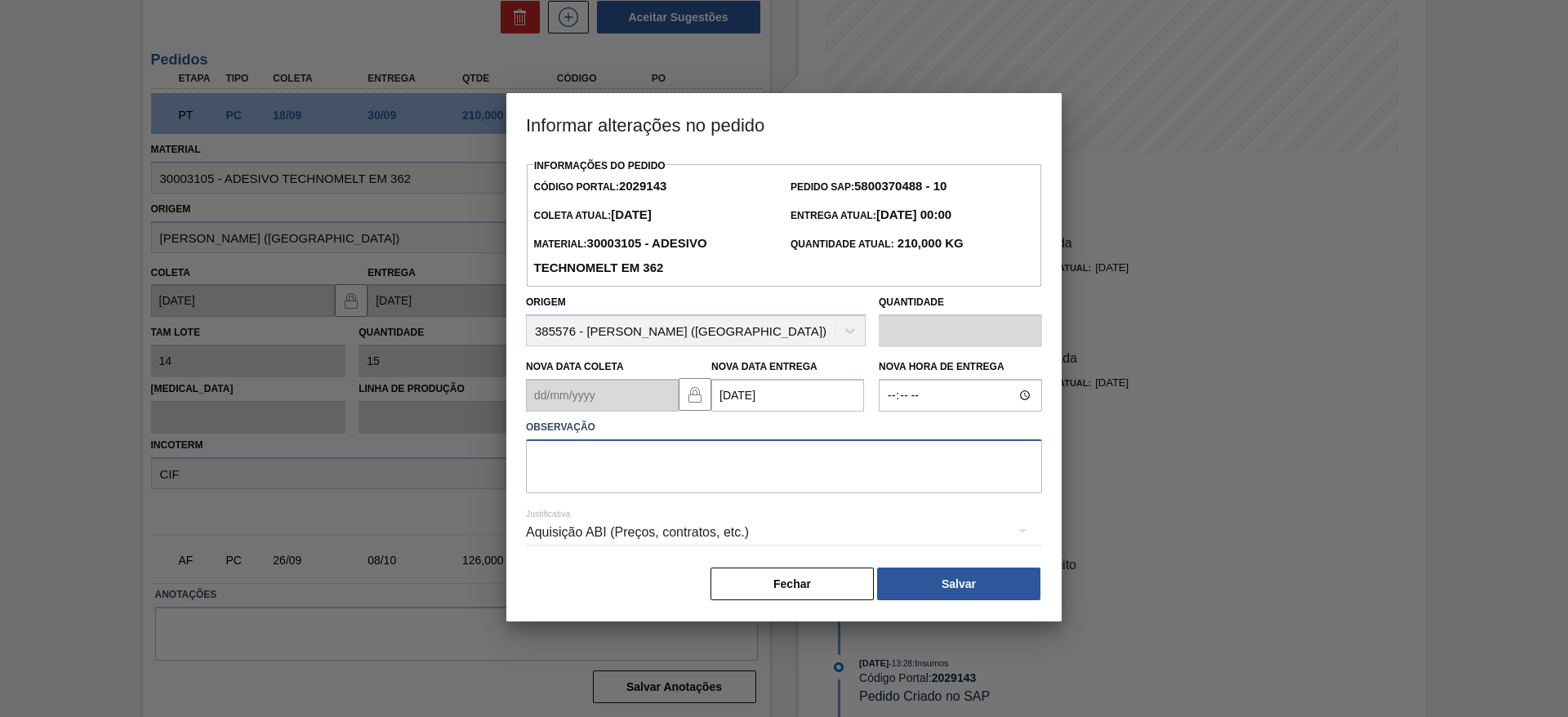
click at [697, 461] on textarea at bounding box center [784, 467] width 516 height 54
type textarea "DATA"
click at [682, 531] on div "Aquisição ABI (Preços, contratos, etc.)" at bounding box center [784, 532] width 516 height 46
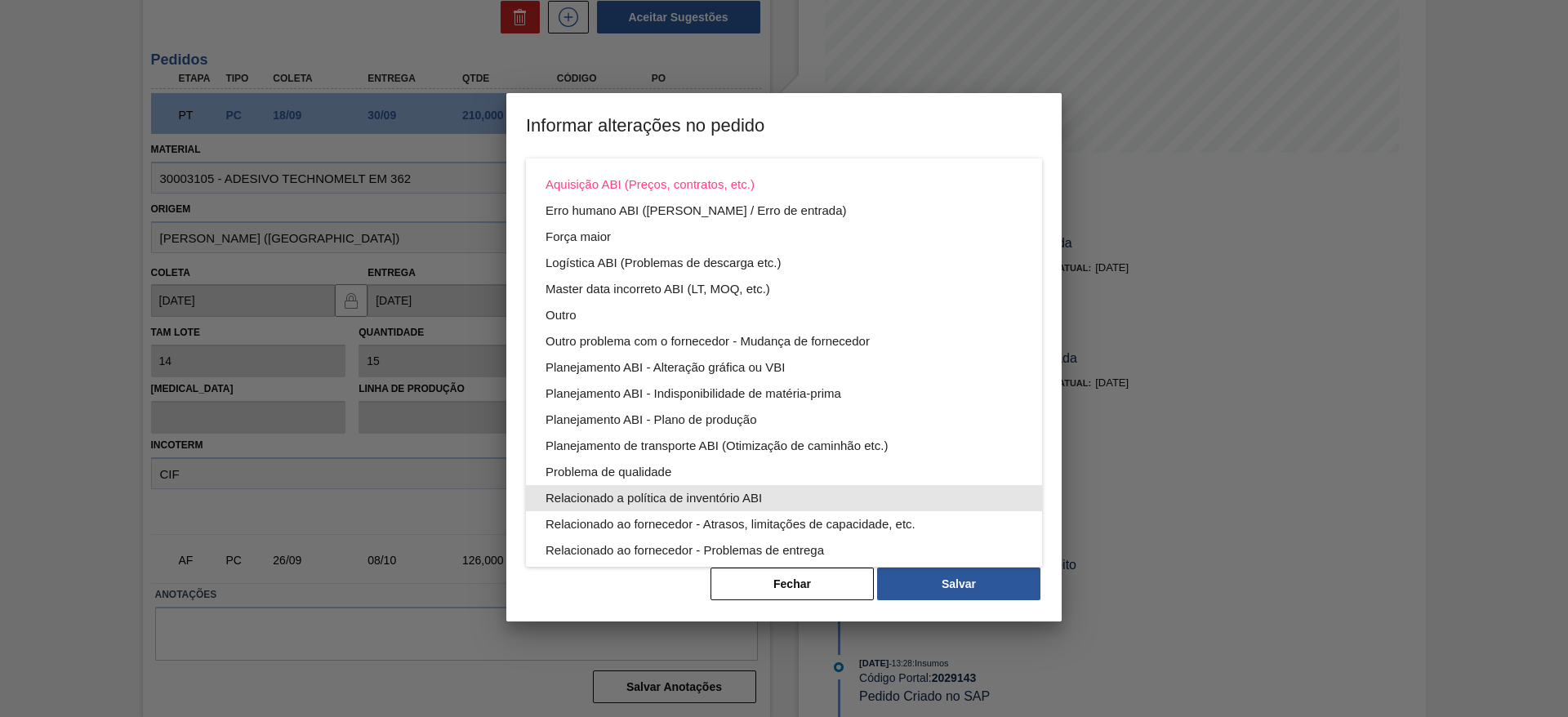
scroll to position [88, 0]
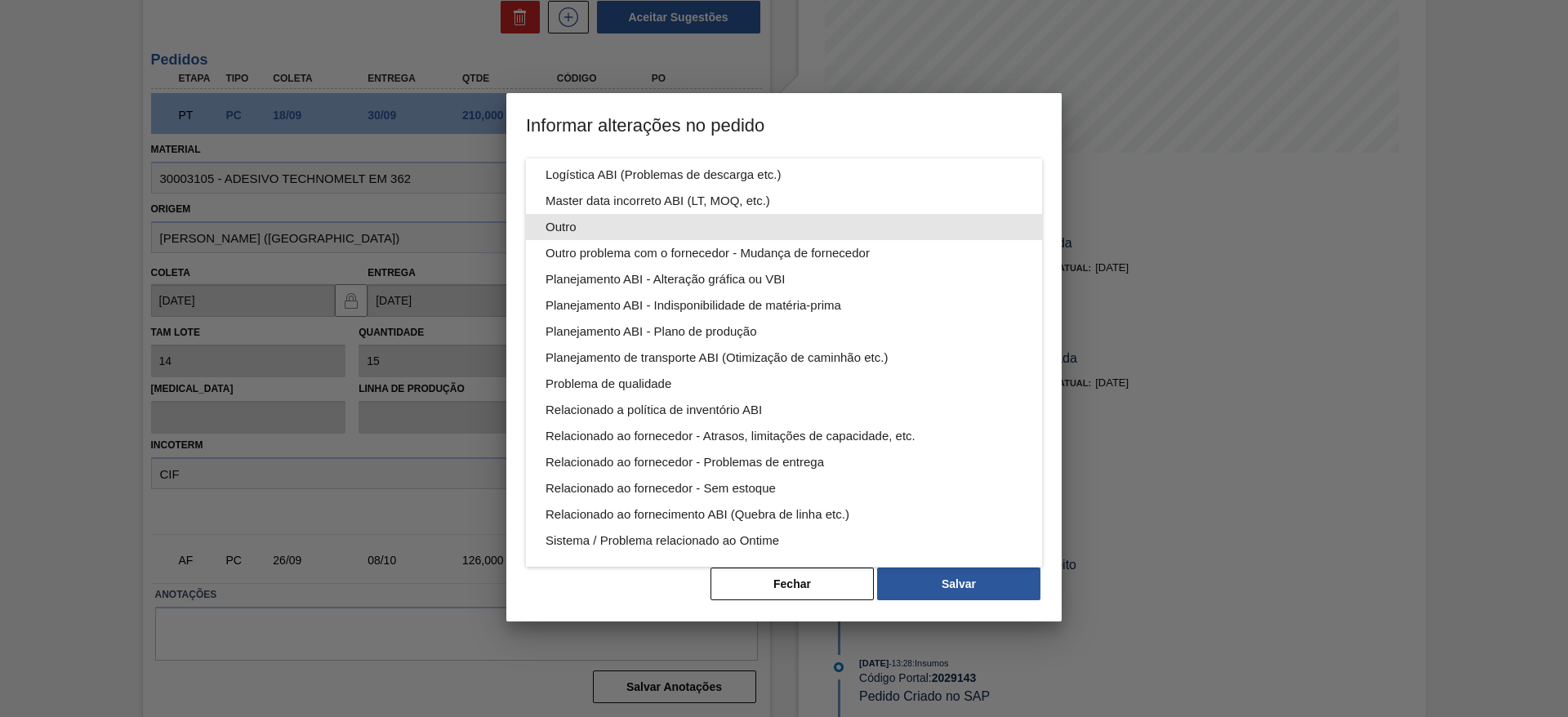
click at [543, 223] on div "Outro" at bounding box center [784, 227] width 516 height 26
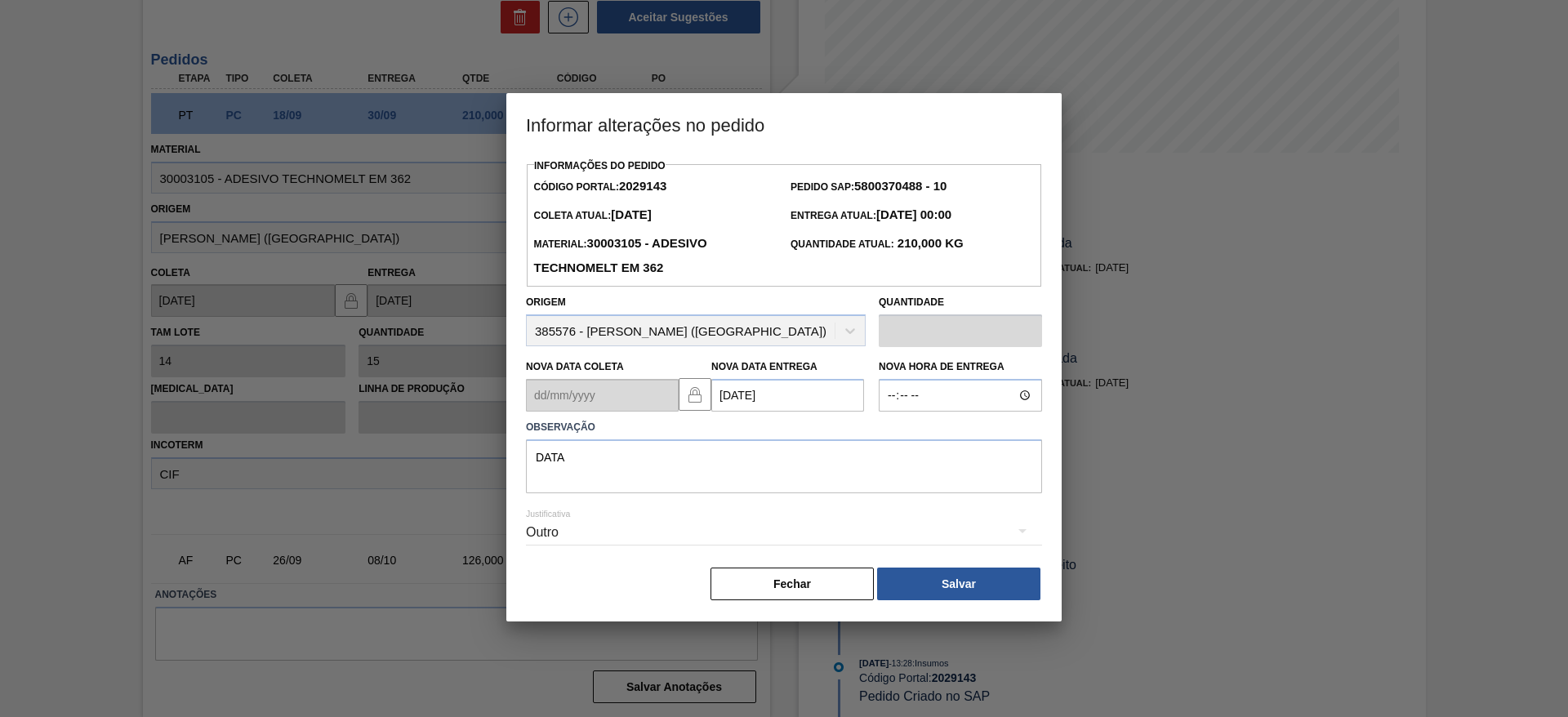
scroll to position [0, 0]
click at [936, 574] on button "Salvar" at bounding box center [959, 585] width 164 height 33
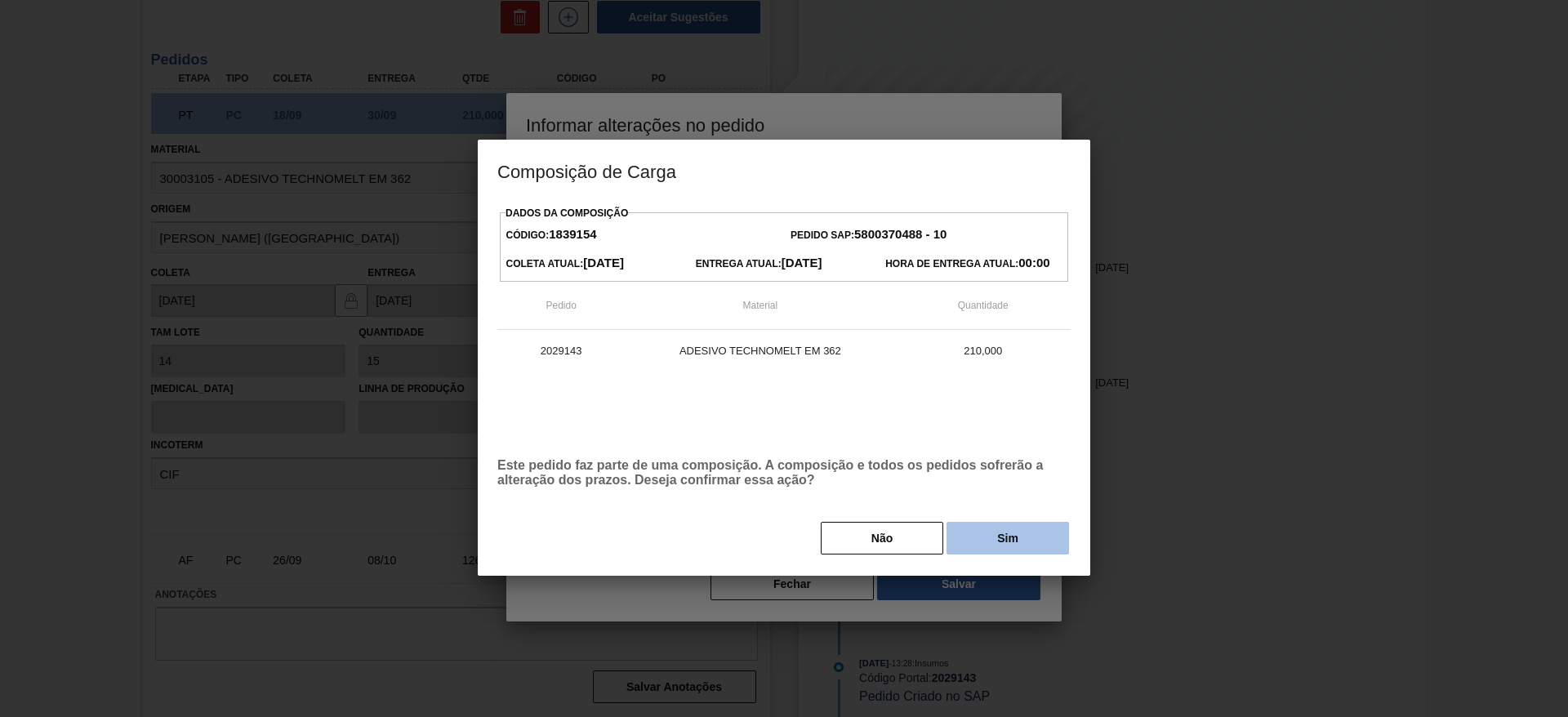
click at [965, 542] on button "Sim" at bounding box center [1007, 538] width 123 height 33
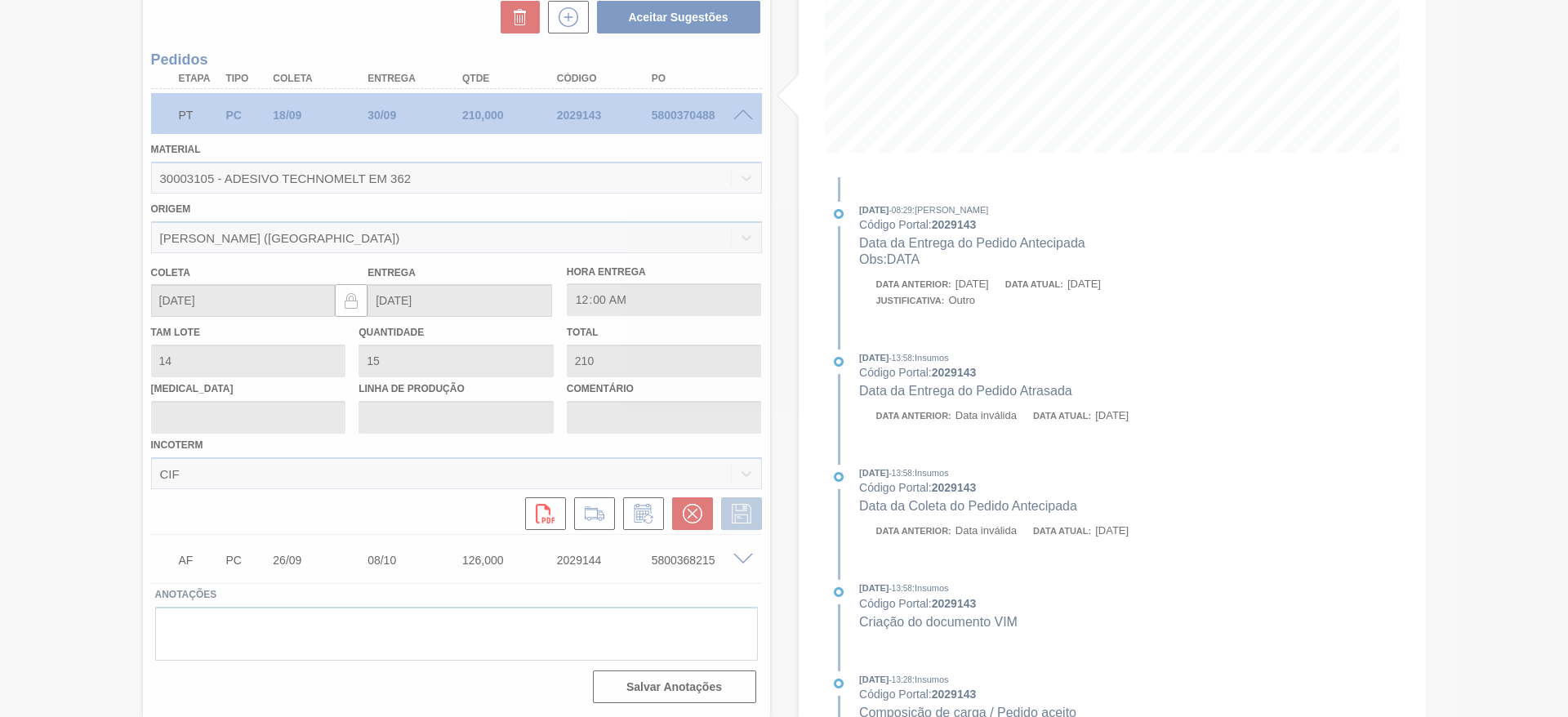
type input "DATA"
type input "26/09/2025"
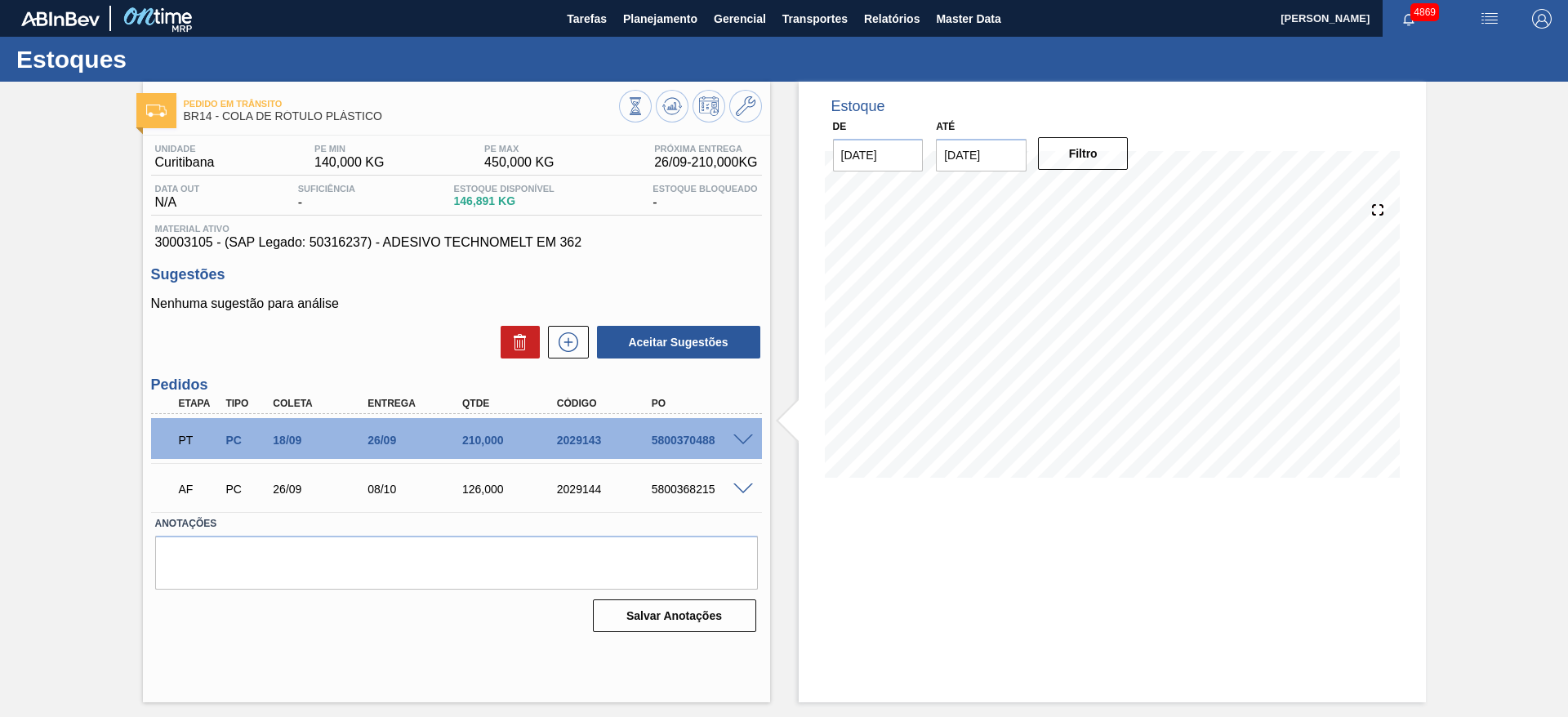
click at [739, 488] on span at bounding box center [743, 490] width 20 height 12
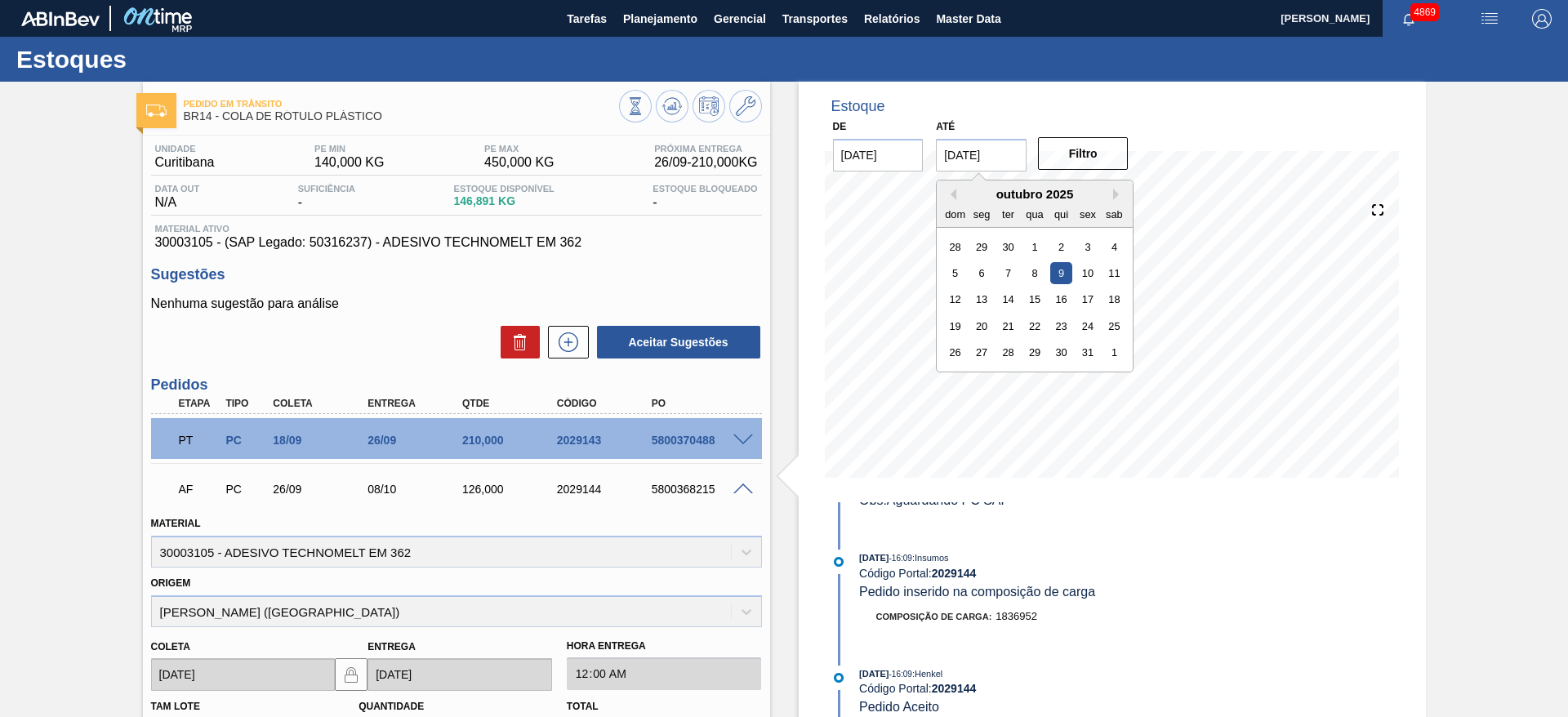
click at [972, 154] on input "[DATE]" at bounding box center [981, 155] width 91 height 33
click at [1066, 362] on div "30" at bounding box center [1060, 352] width 22 height 22
type input "30/10/2025"
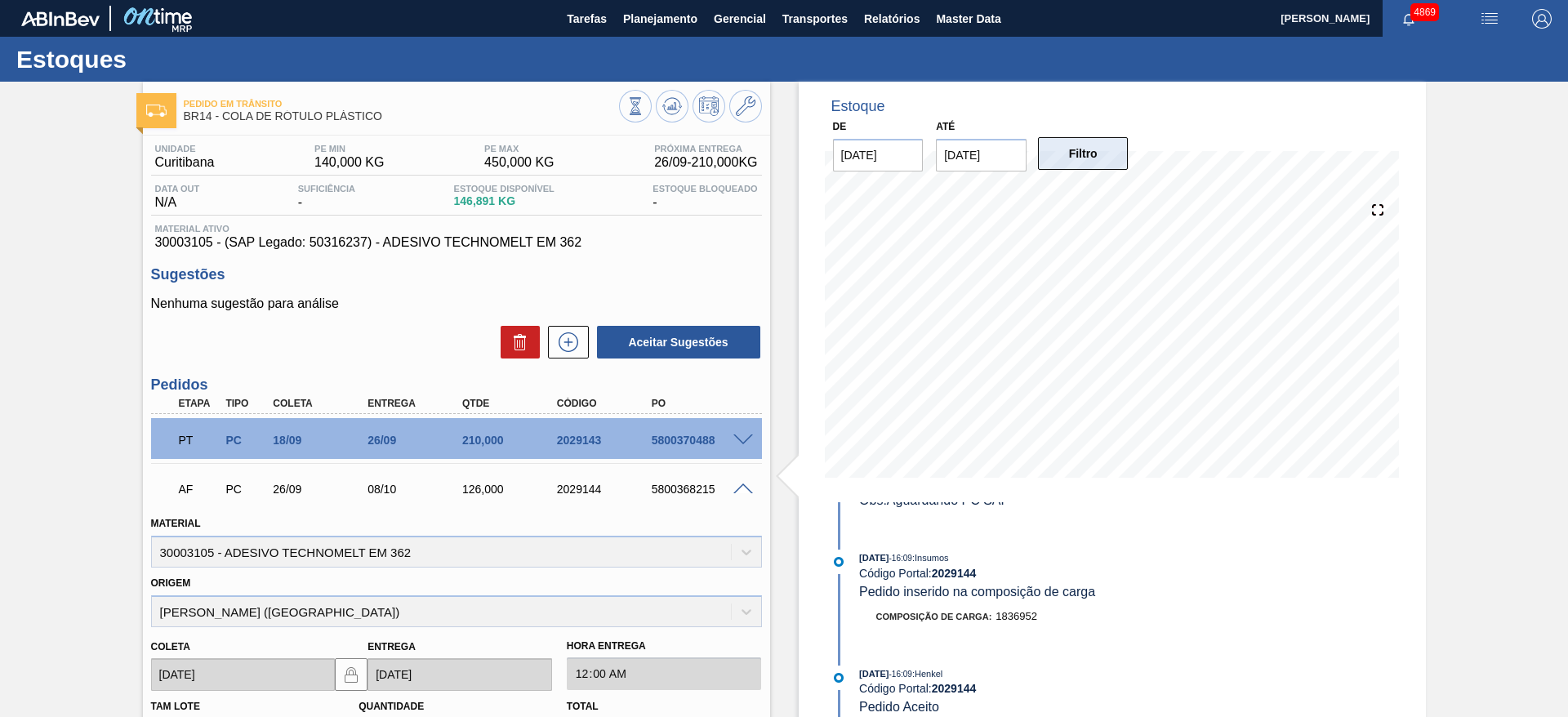
click at [1077, 149] on button "Filtro" at bounding box center [1083, 154] width 91 height 33
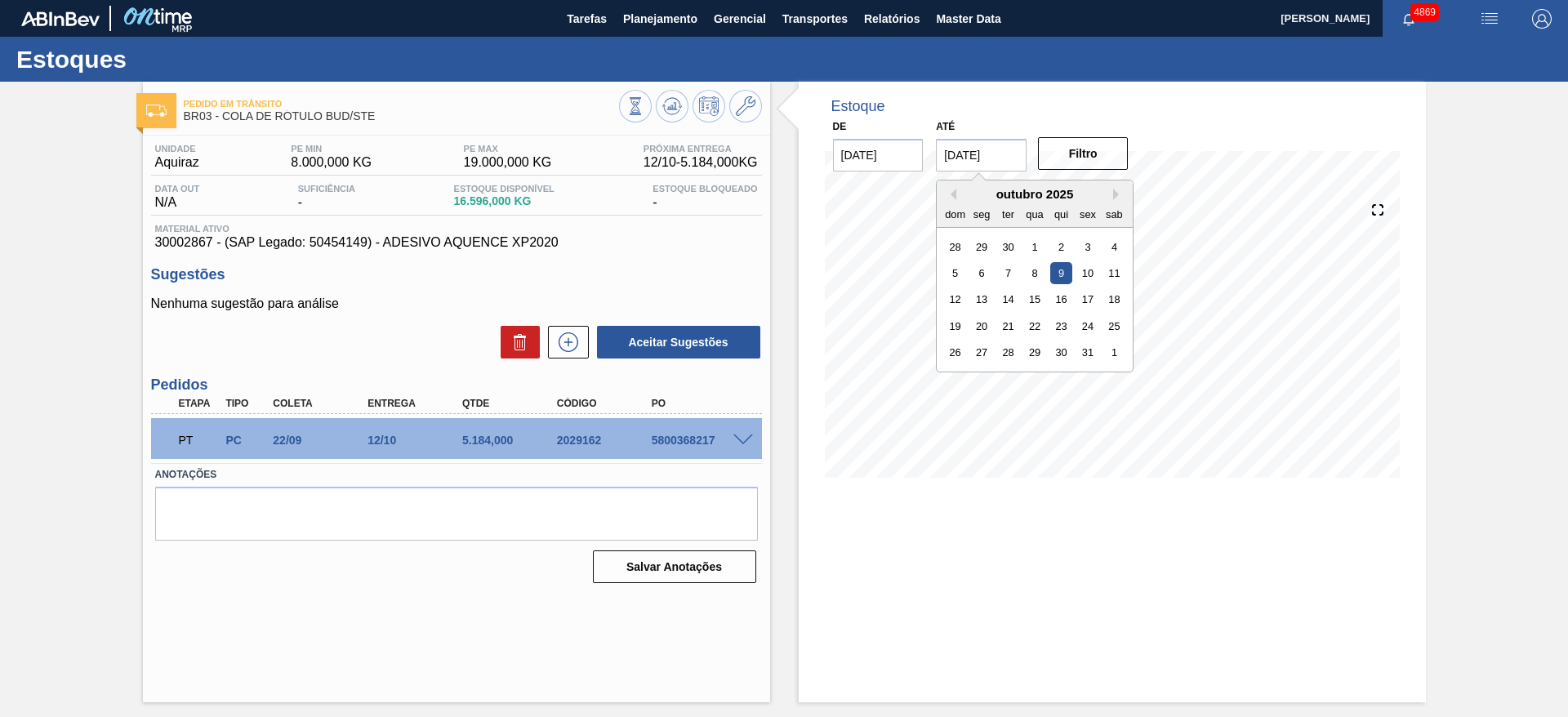
click at [985, 161] on input "09/10/2025" at bounding box center [981, 155] width 91 height 33
click at [1053, 348] on div "30" at bounding box center [1060, 352] width 22 height 22
type input "30/10/2025"
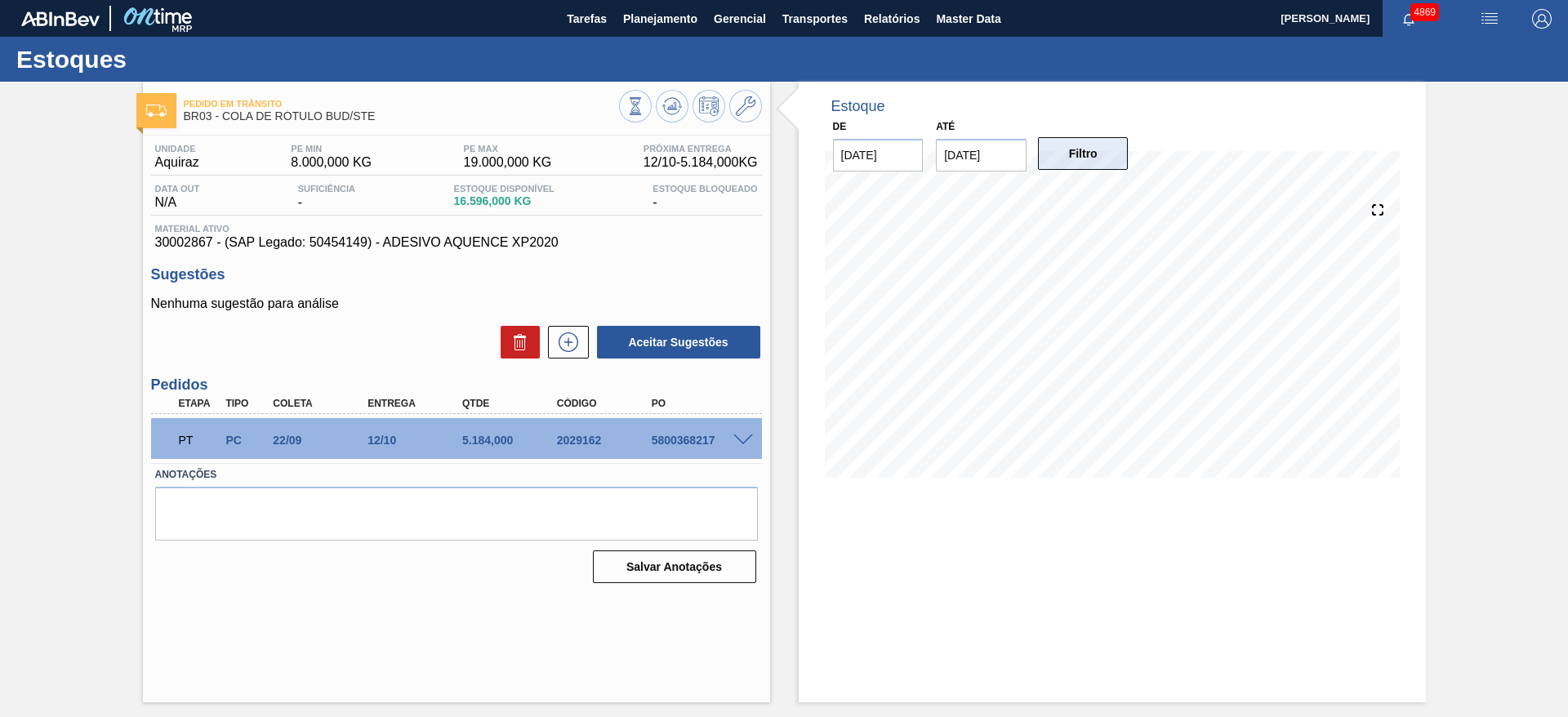
click at [1068, 153] on button "Filtro" at bounding box center [1083, 154] width 91 height 33
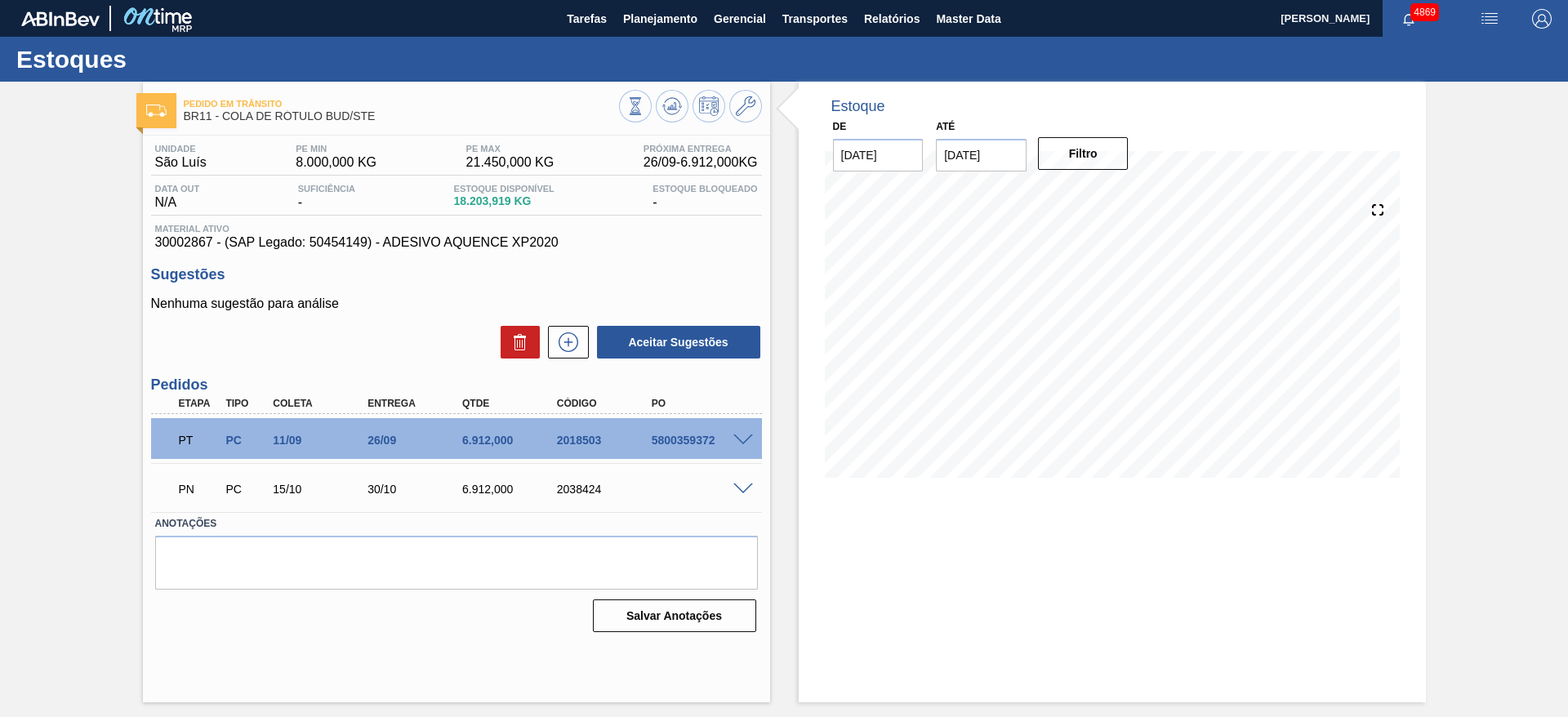
click at [742, 438] on span at bounding box center [743, 441] width 20 height 12
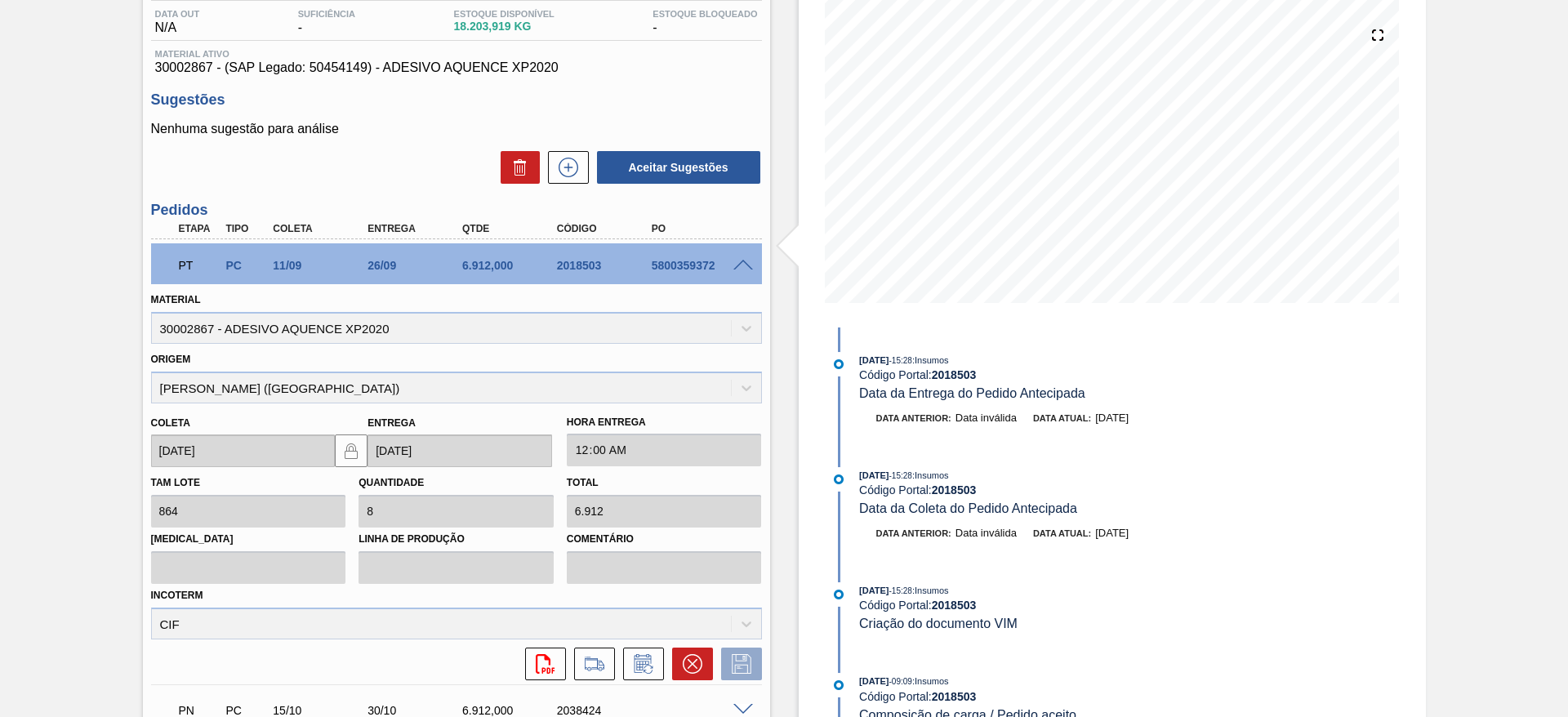
scroll to position [325, 0]
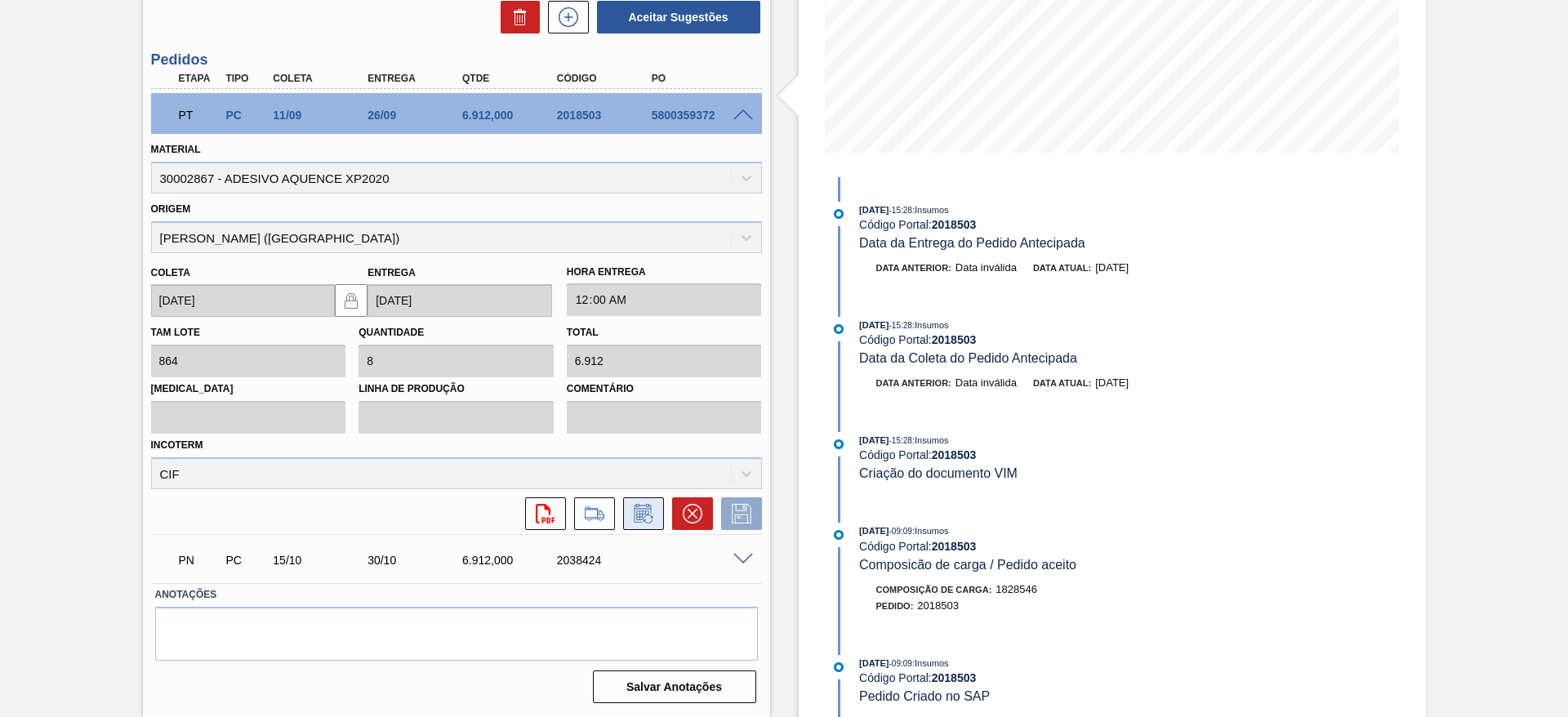
click at [638, 512] on icon at bounding box center [643, 514] width 26 height 20
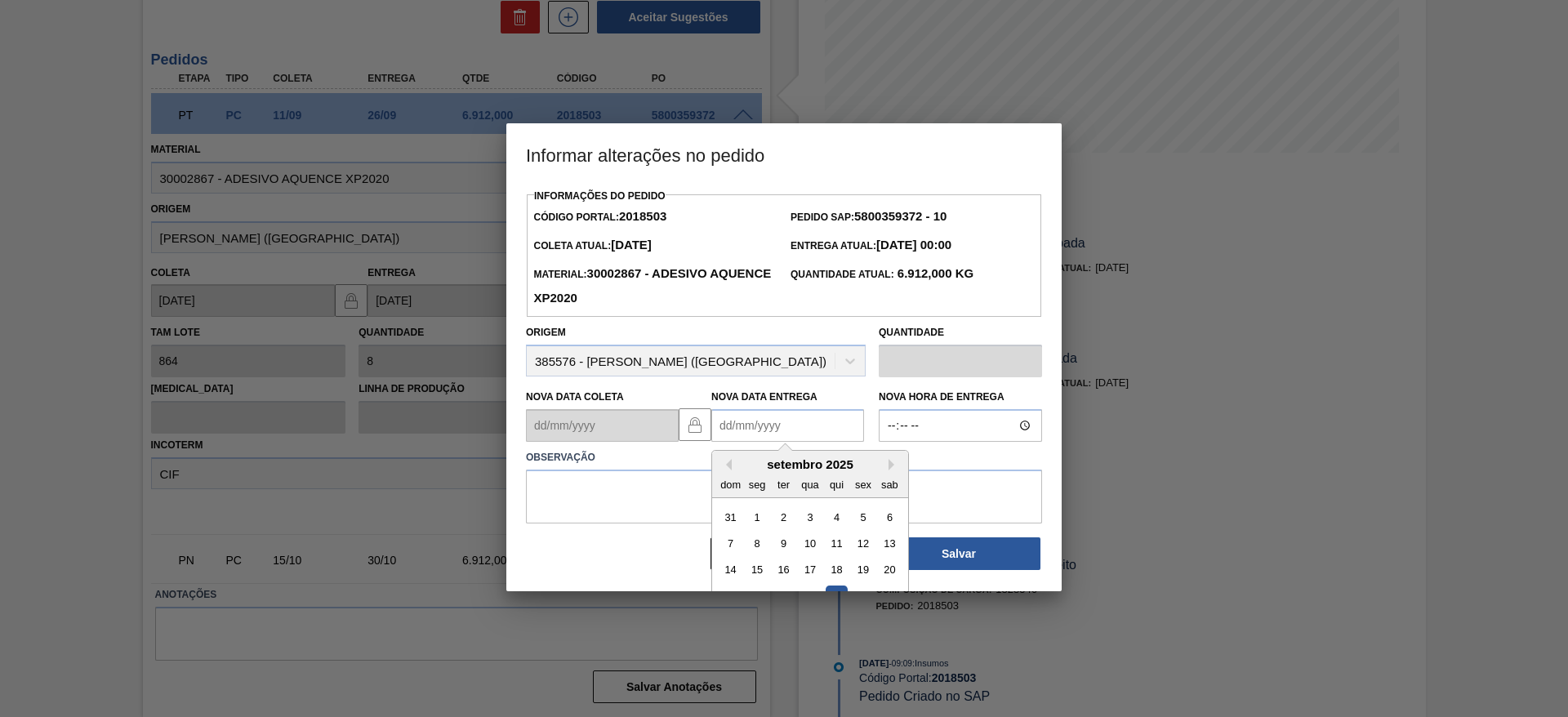
click at [758, 420] on Entrega2018503 "Nova Data Entrega" at bounding box center [787, 426] width 152 height 33
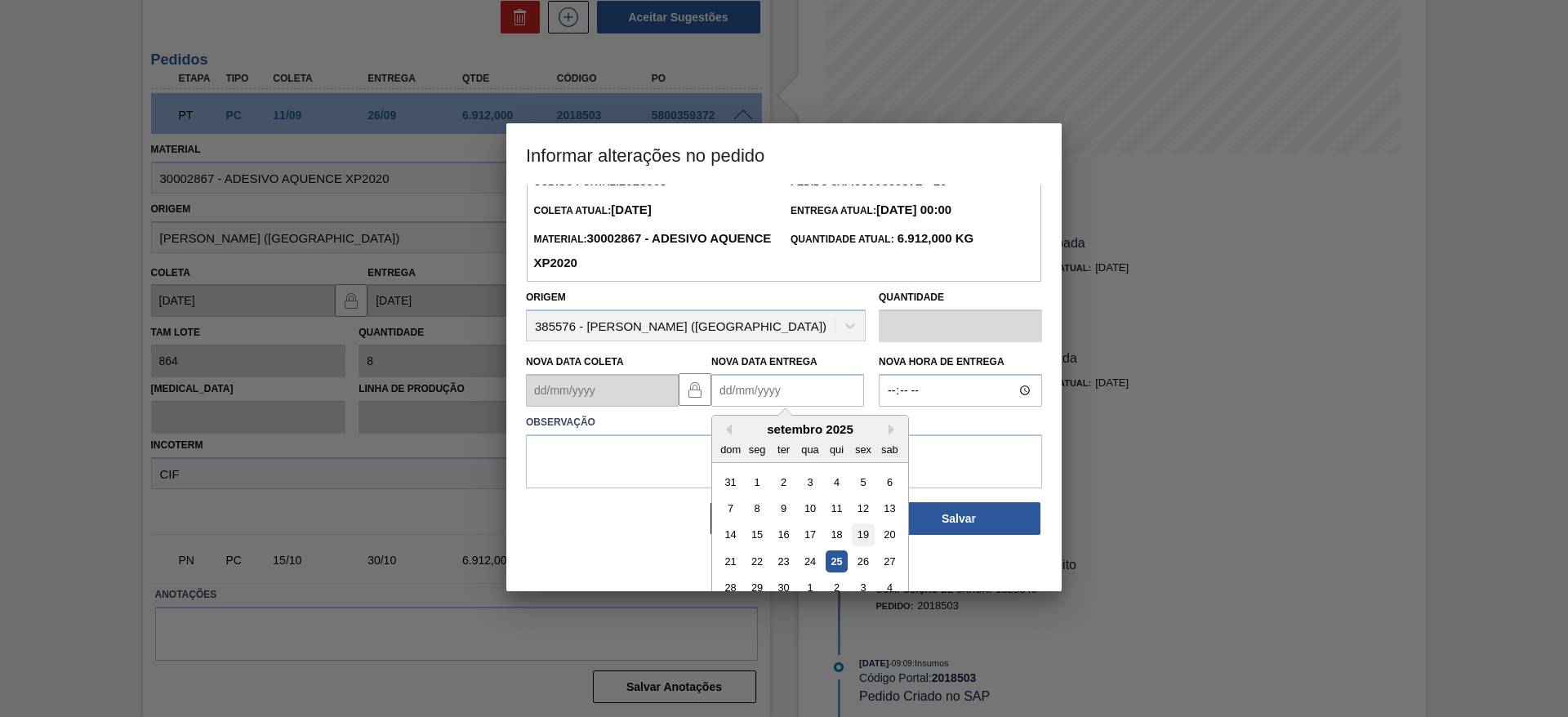
scroll to position [55, 0]
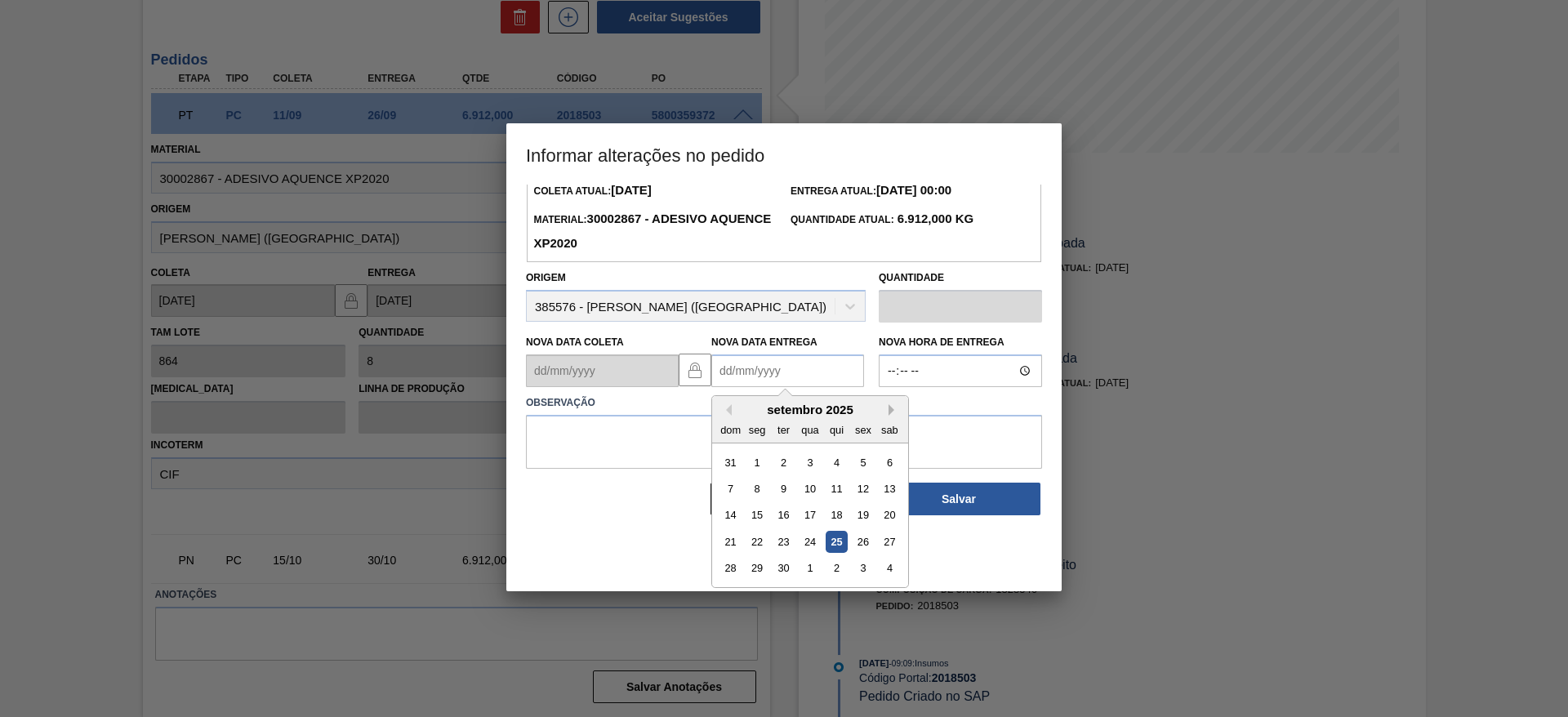
click at [894, 411] on button "Next Month" at bounding box center [893, 409] width 11 height 11
click at [760, 491] on div "6" at bounding box center [757, 489] width 22 height 22
type Entrega2018503 "06/10/2025"
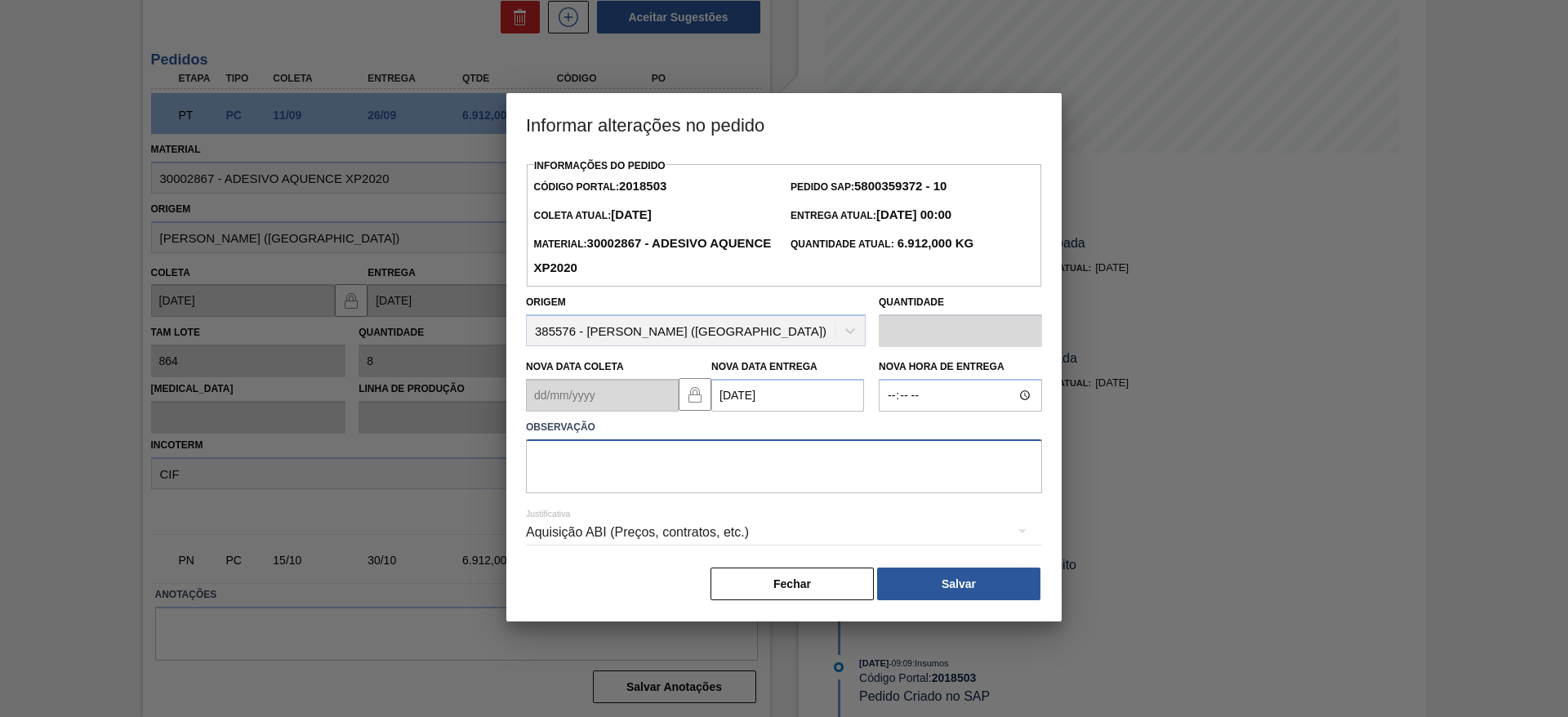
click at [799, 486] on textarea at bounding box center [784, 467] width 516 height 54
type textarea "data"
click at [801, 522] on div "Aquisição ABI (Preços, contratos, etc.)" at bounding box center [784, 532] width 516 height 46
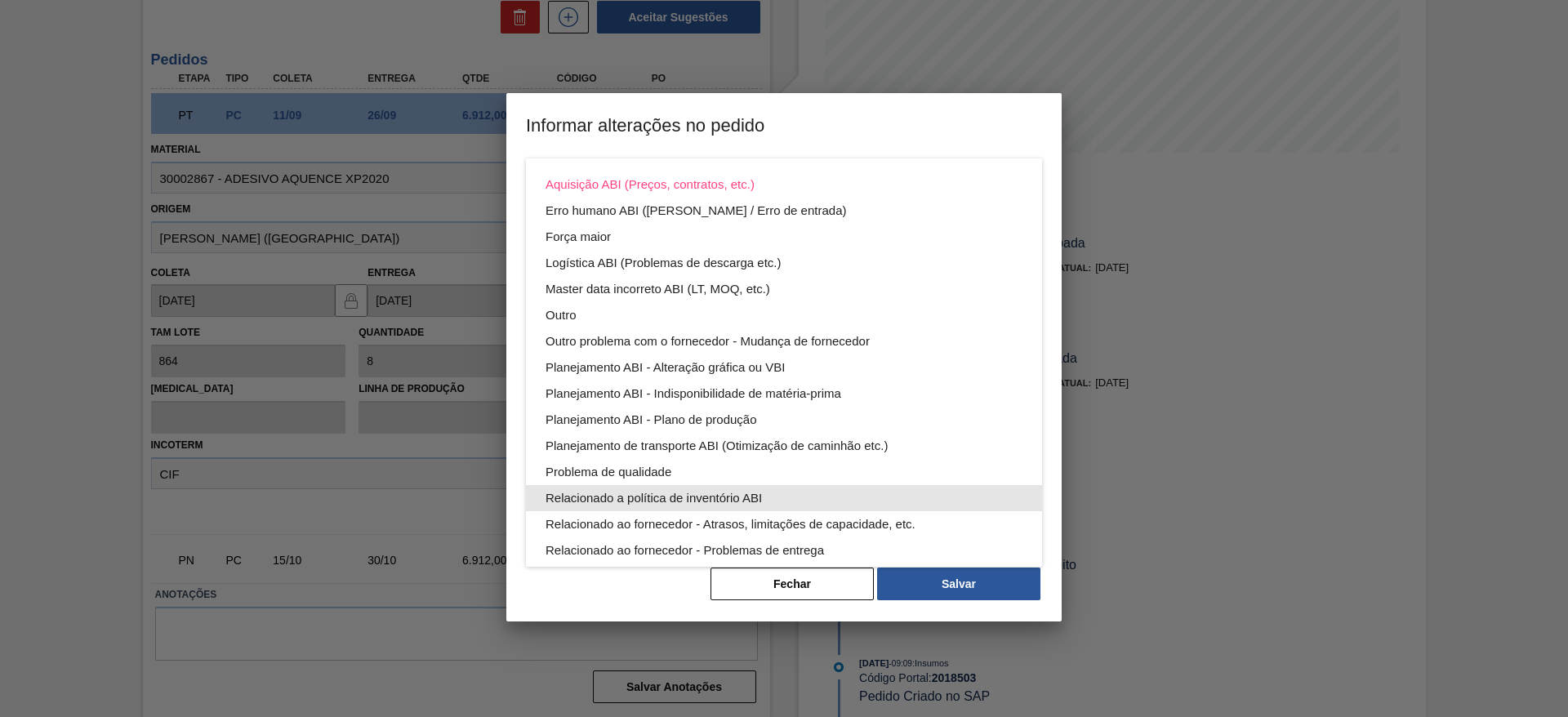
click at [805, 497] on div "Relacionado a política de inventório ABI" at bounding box center [784, 498] width 477 height 26
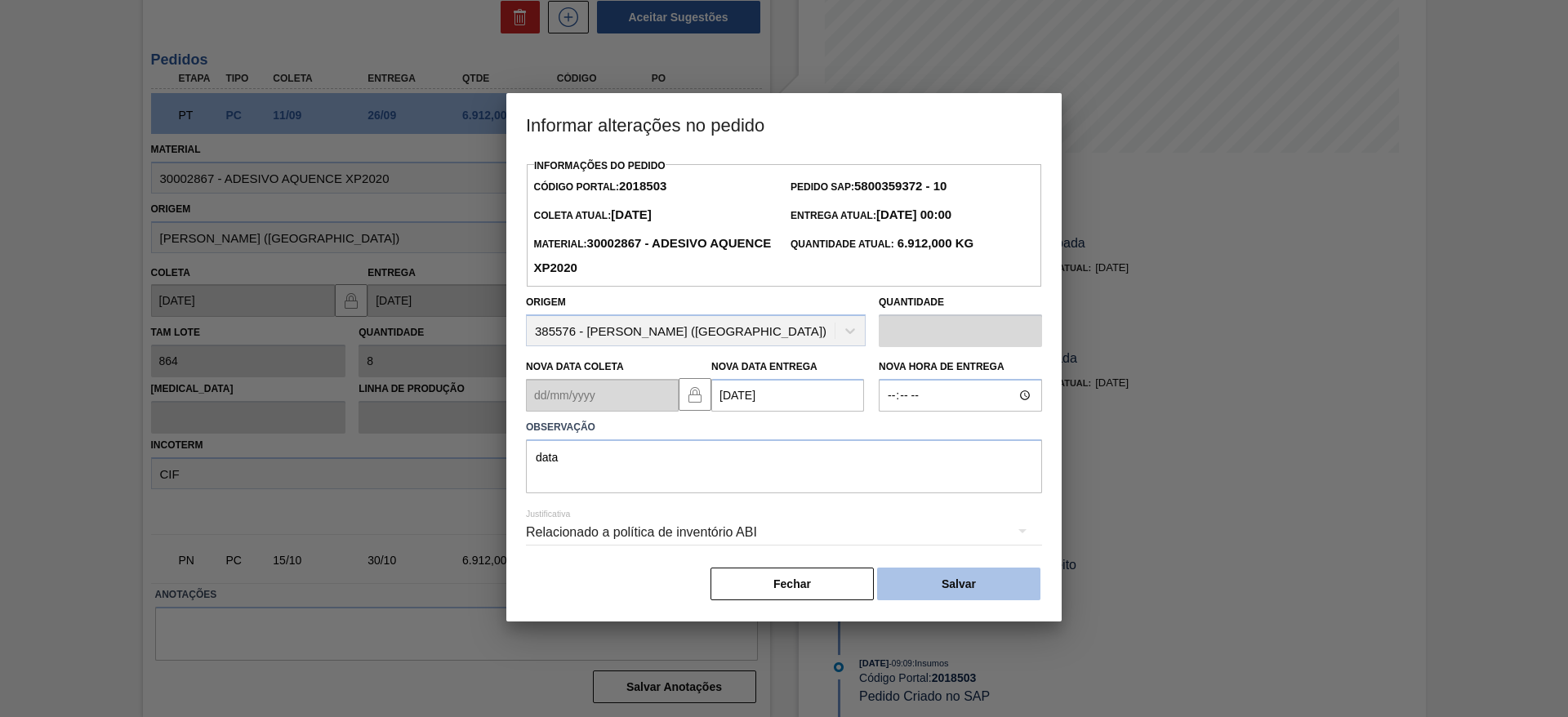
click at [992, 596] on button "Salvar" at bounding box center [959, 585] width 164 height 33
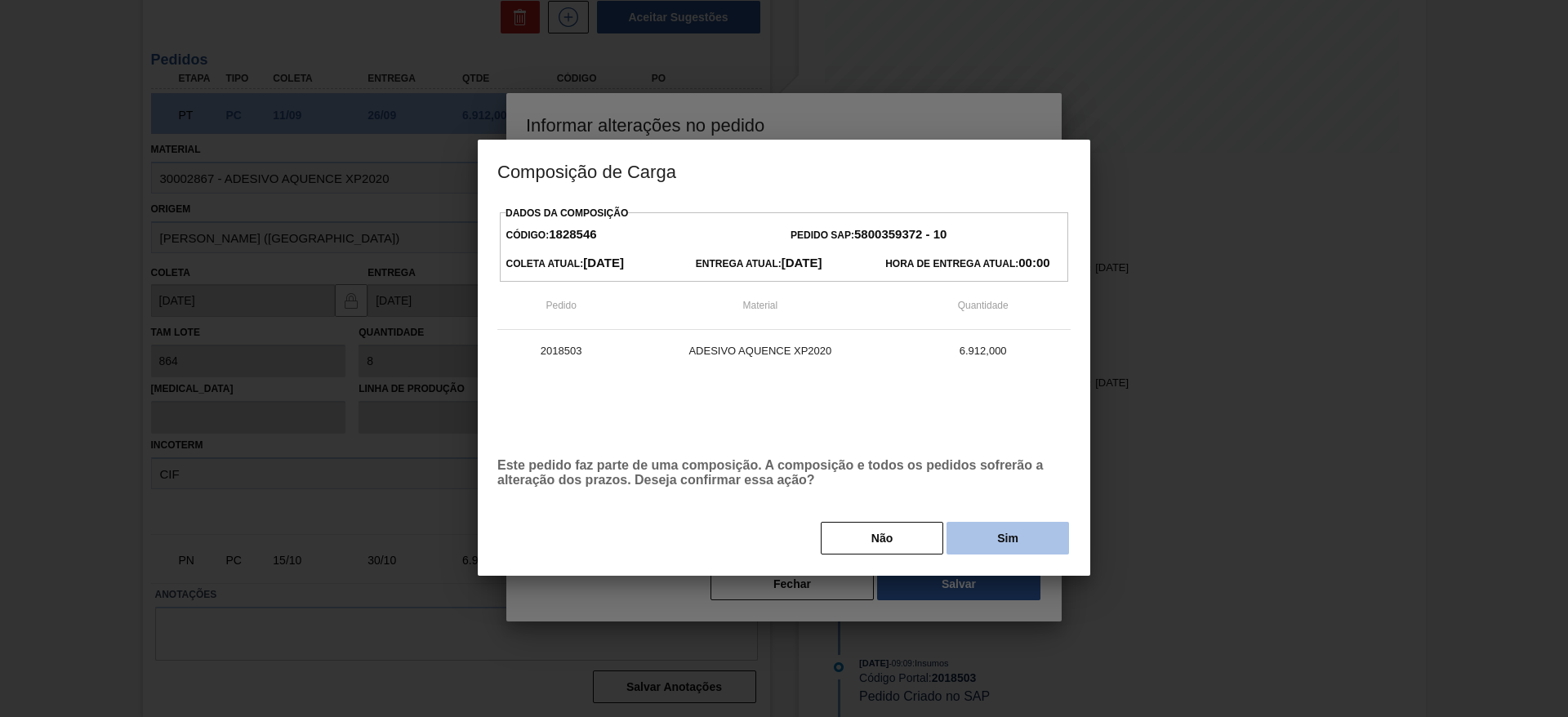
click at [1035, 540] on button "Sim" at bounding box center [1007, 538] width 123 height 33
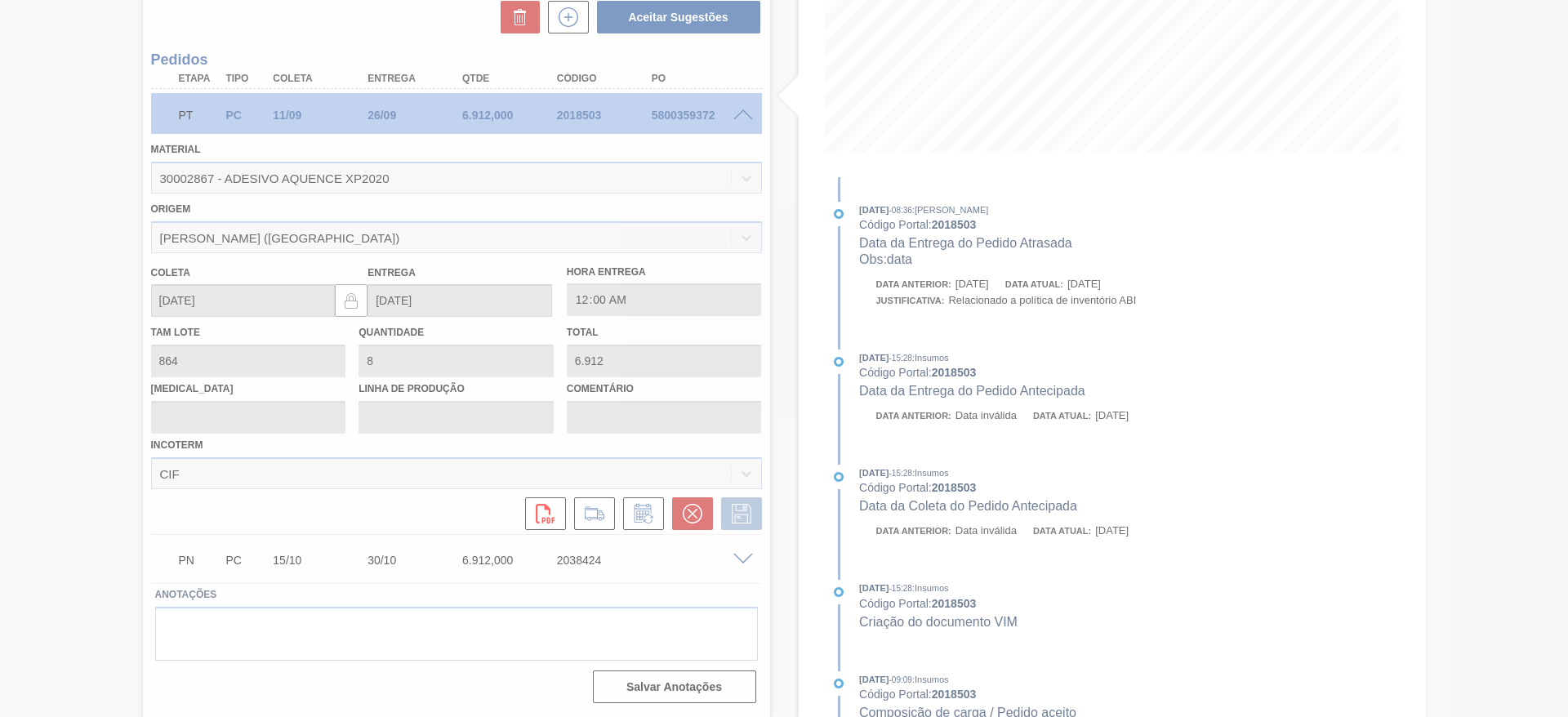
type input "data"
type input "06/10/2025"
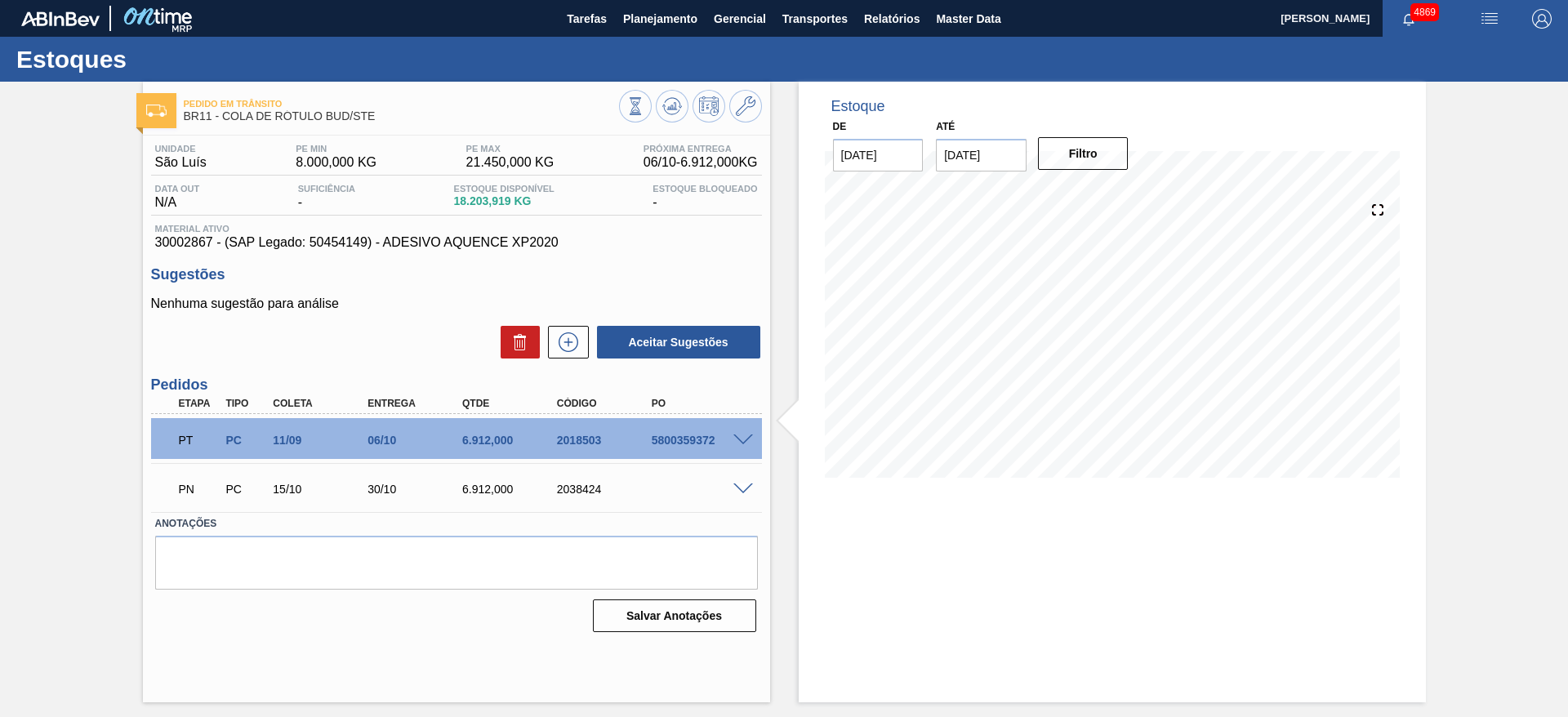
click at [987, 631] on div "Estoque De 25/09/2025 Até 09/10/2025 Filtro 28/09 Projeção de Estoque 17,137.25…" at bounding box center [1112, 392] width 627 height 621
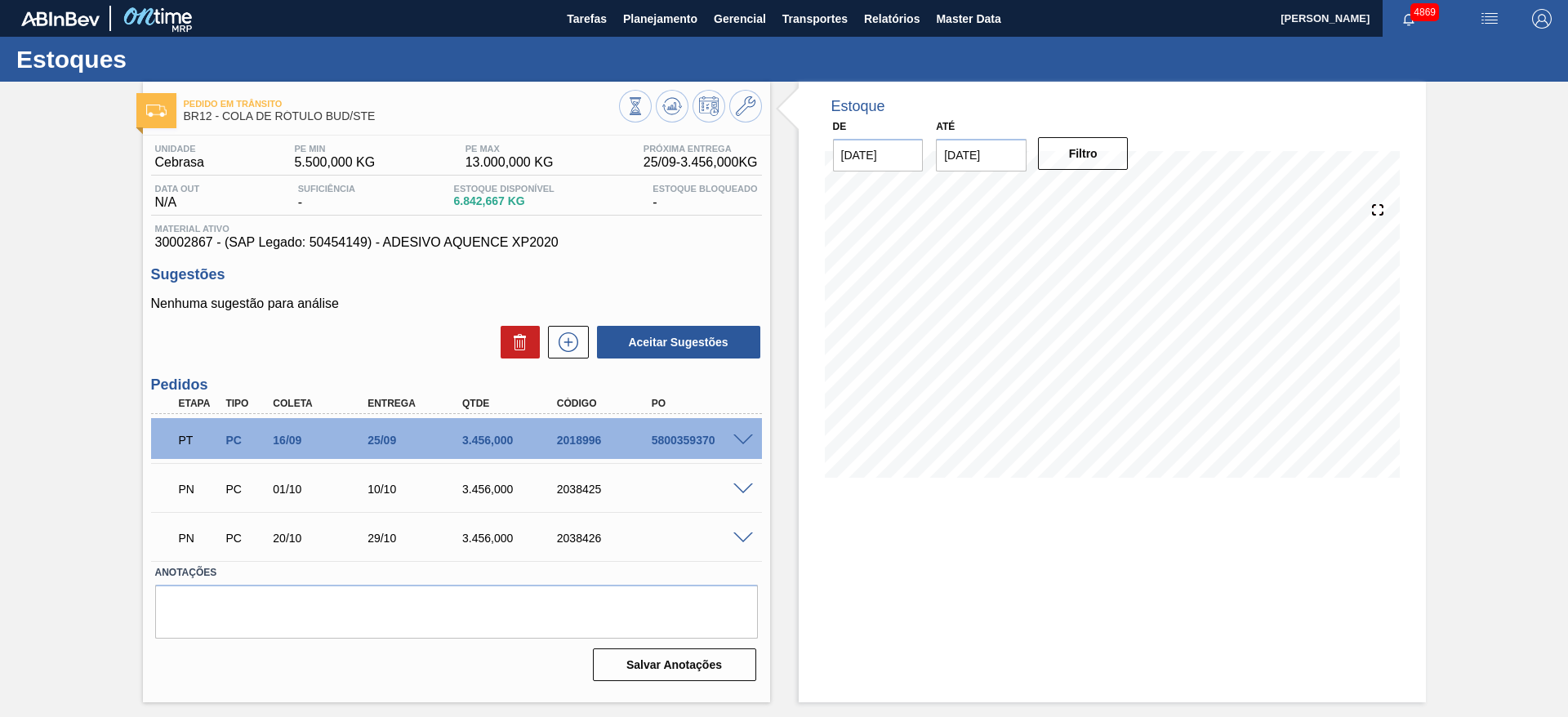
click at [746, 441] on span at bounding box center [743, 441] width 20 height 12
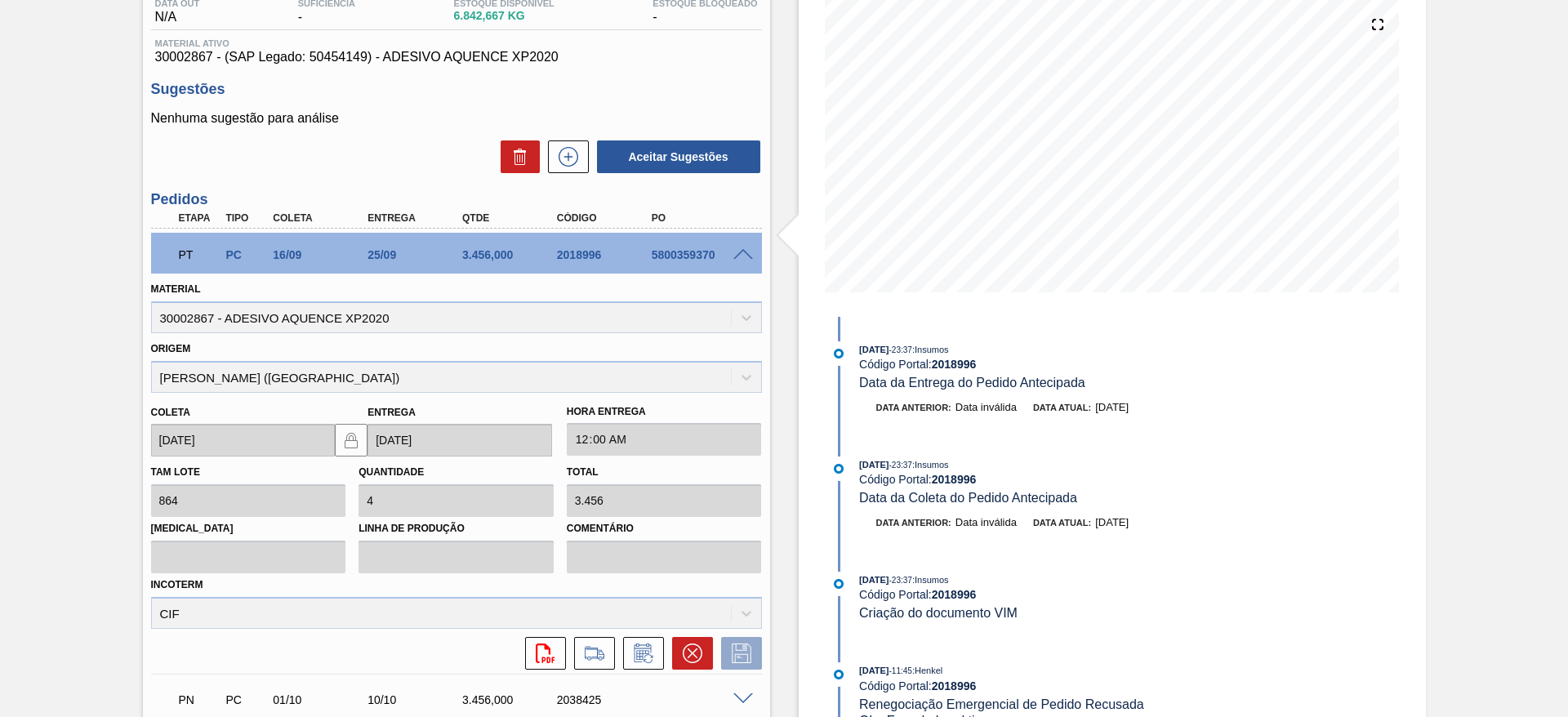
scroll to position [368, 0]
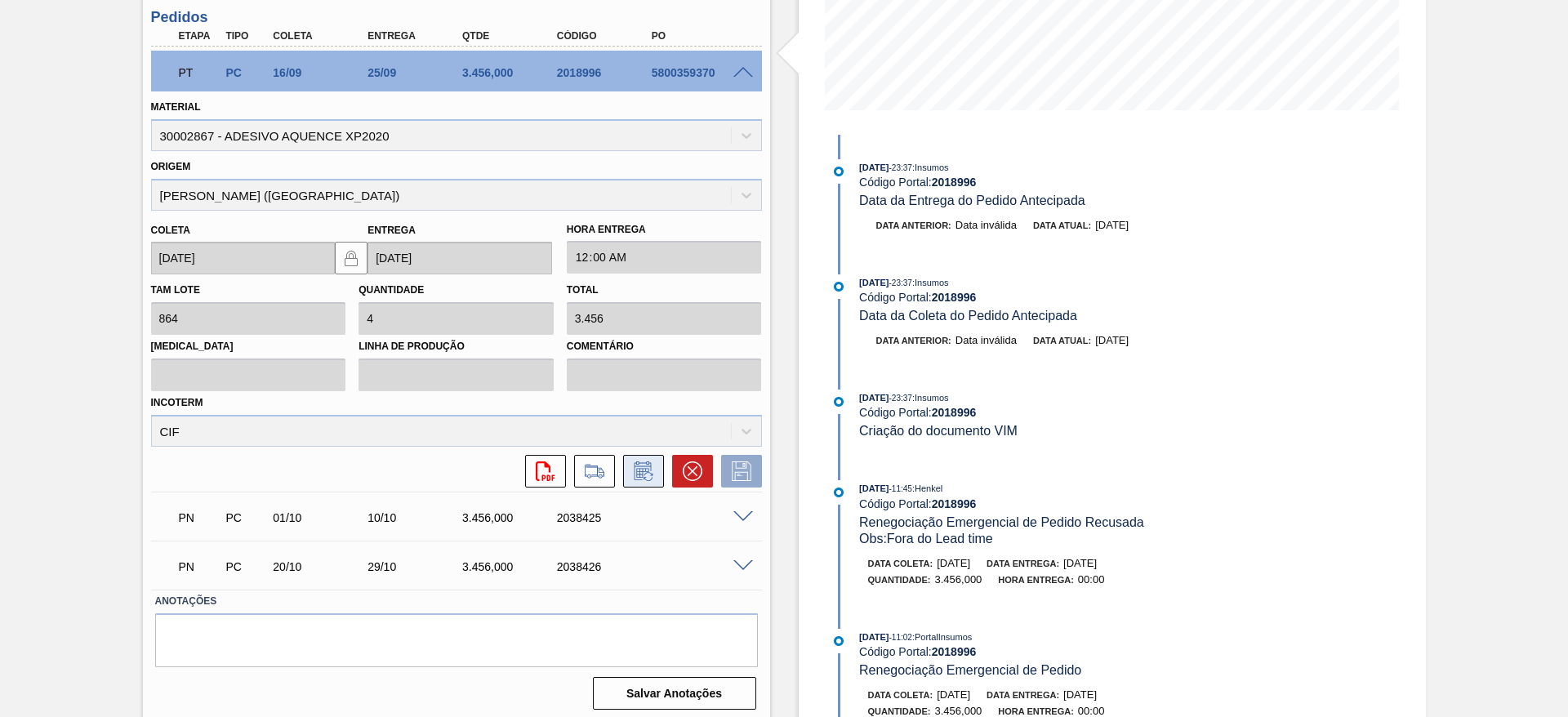
click at [631, 480] on icon at bounding box center [643, 471] width 26 height 20
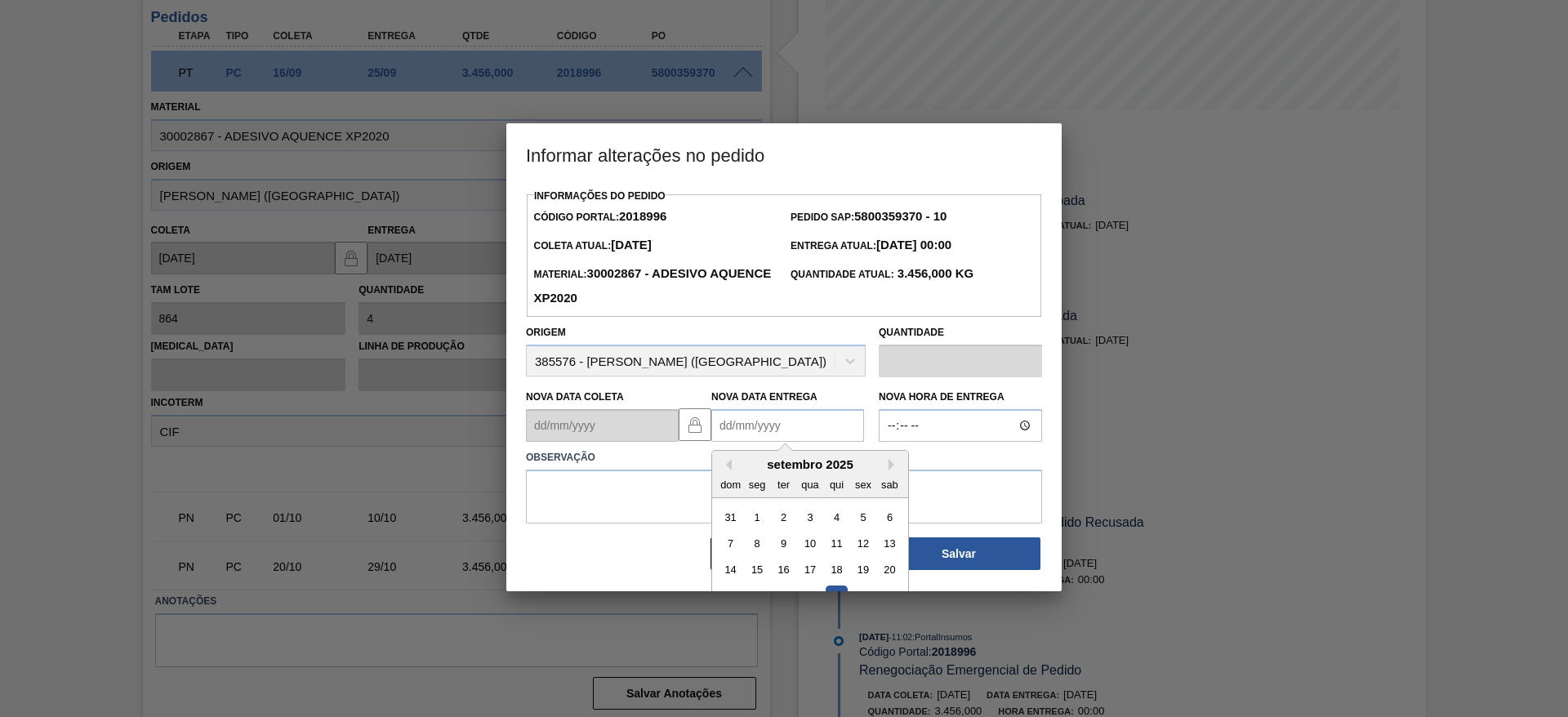
click at [741, 428] on Entrega2018996 "Nova Data Entrega" at bounding box center [787, 426] width 152 height 33
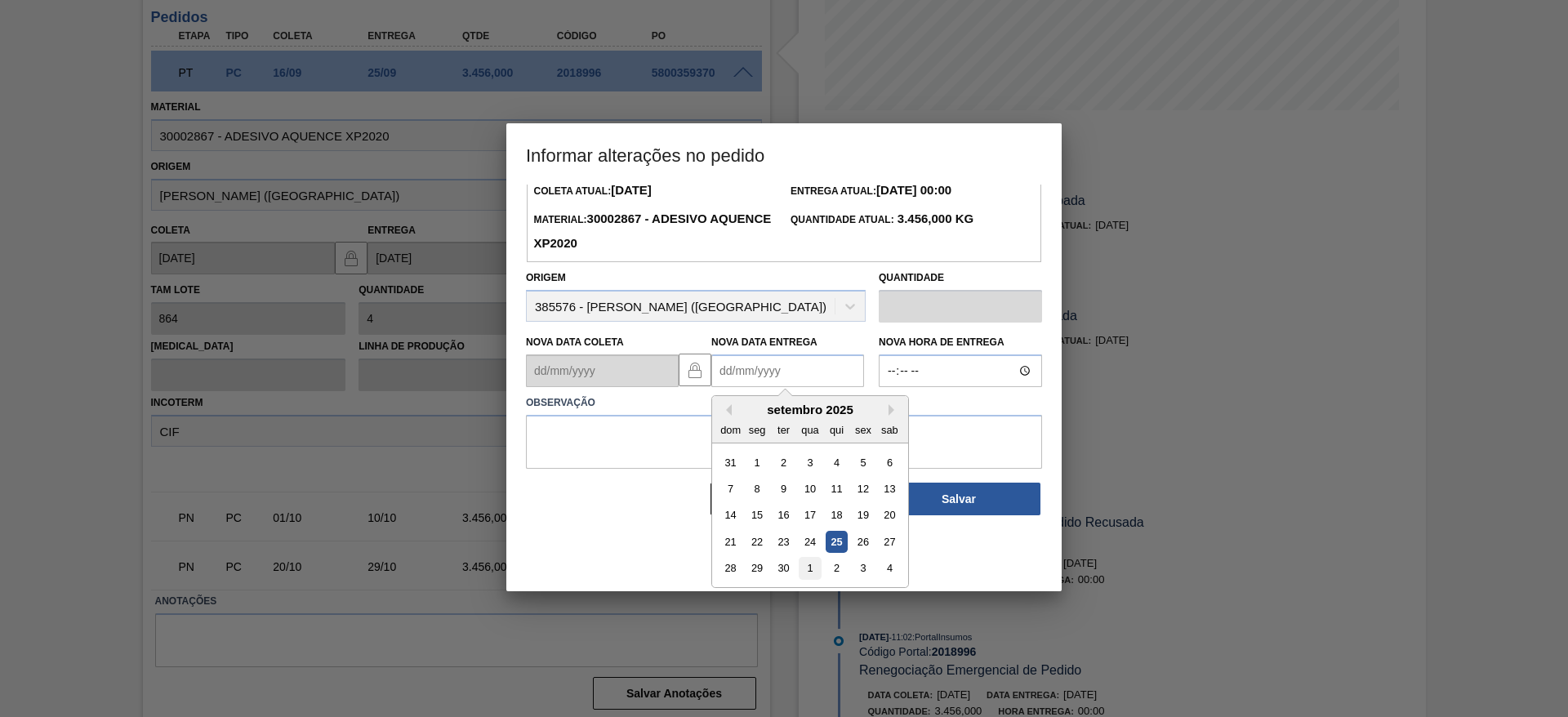
click at [807, 565] on div "1" at bounding box center [809, 569] width 22 height 22
type Entrega2018996 "[DATE]"
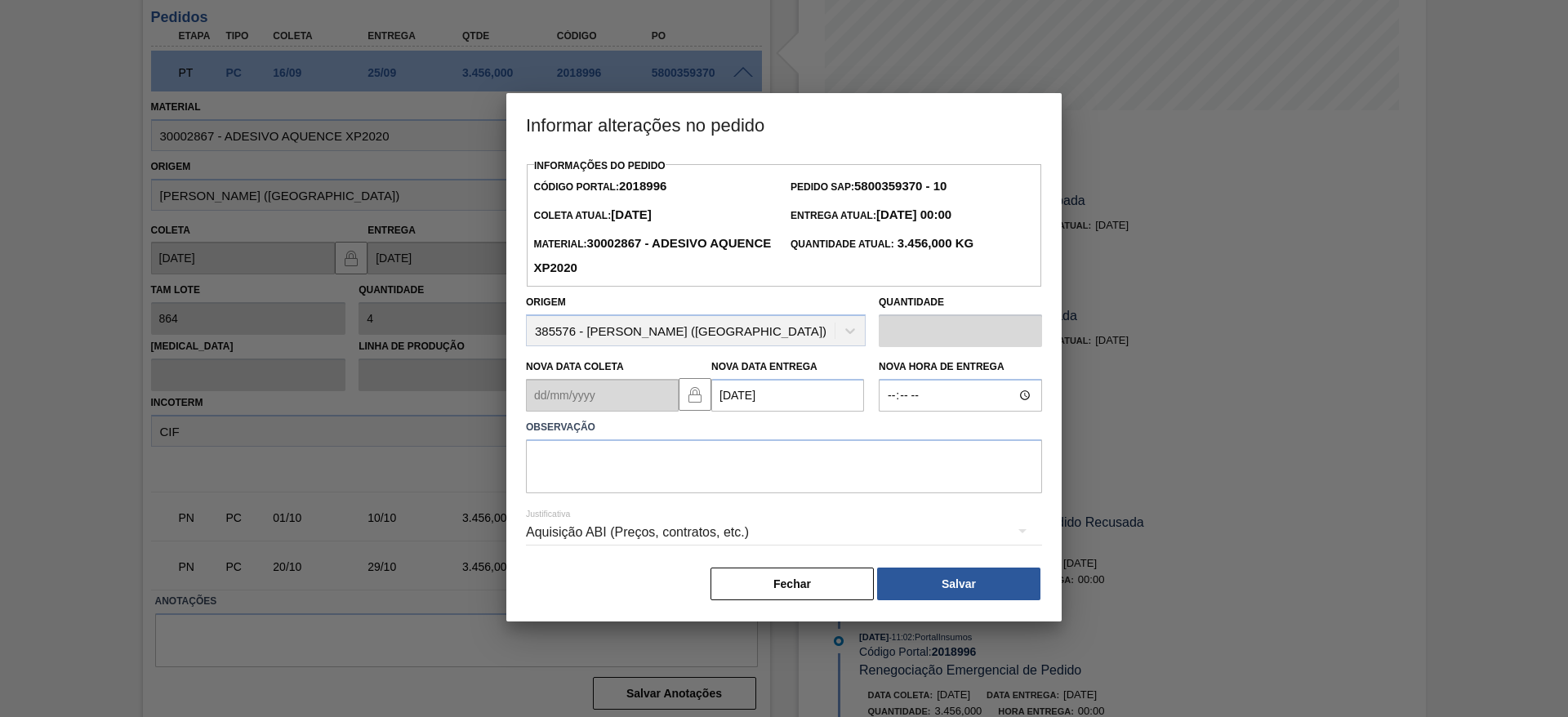
scroll to position [0, 0]
click at [705, 544] on div "Aquisição ABI (Preços, contratos, etc.)" at bounding box center [784, 532] width 516 height 46
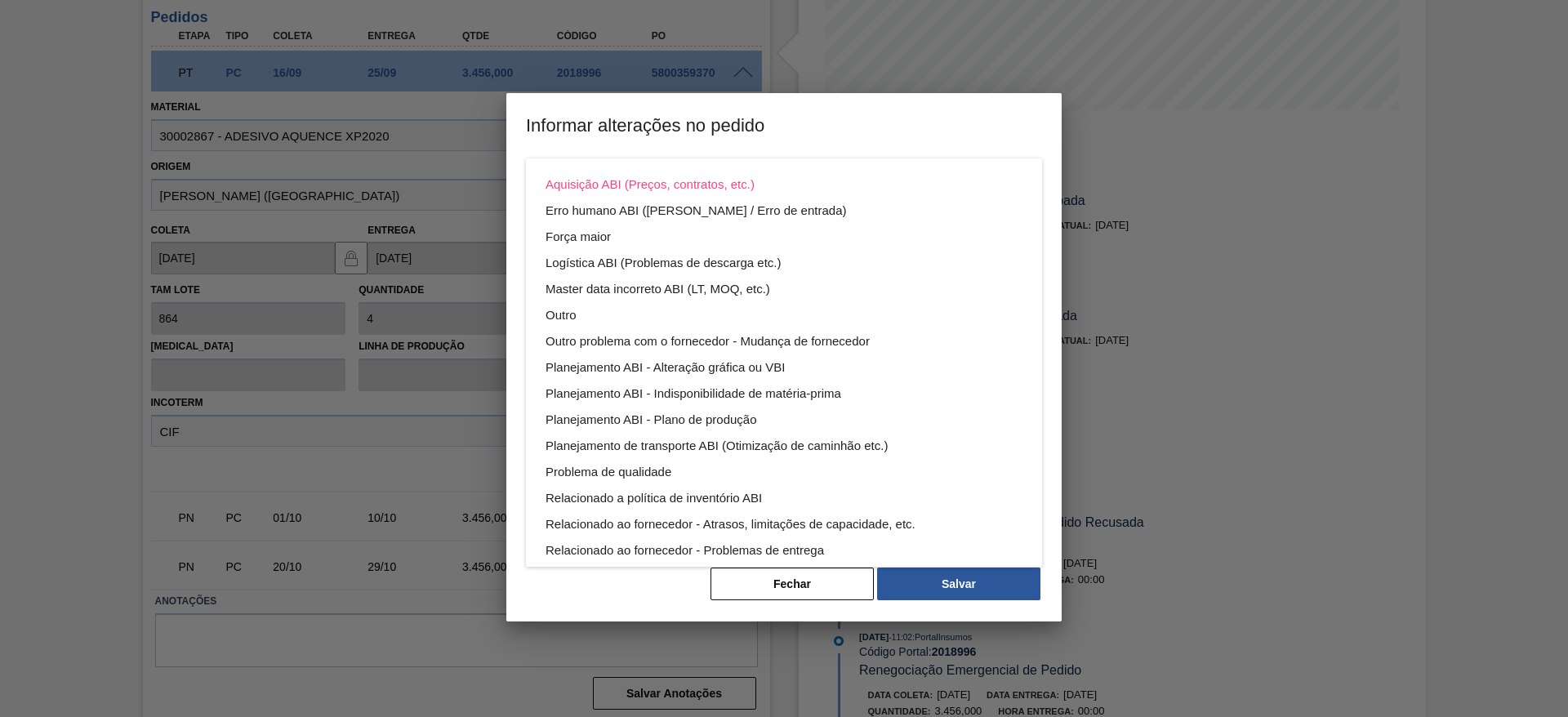
scroll to position [88, 0]
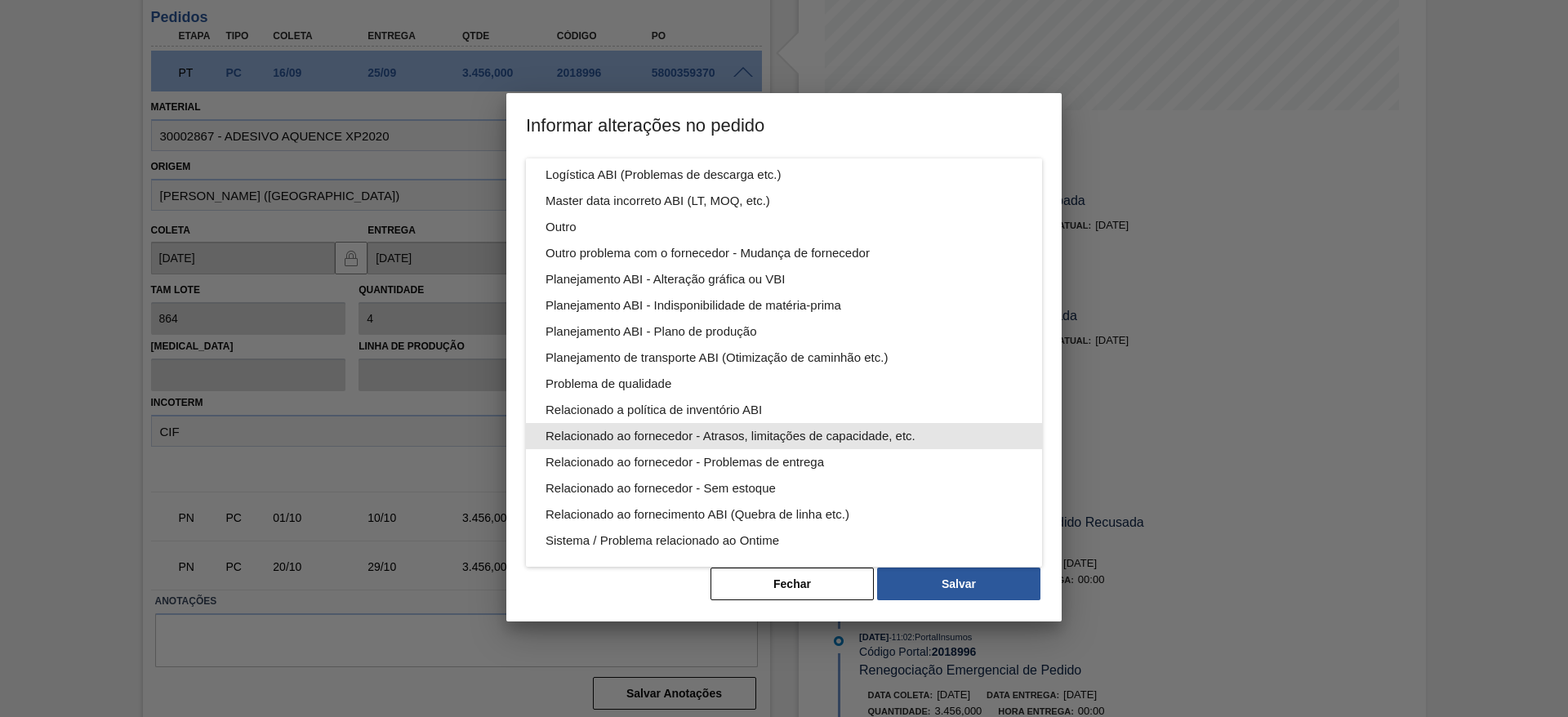
click at [697, 435] on div "Relacionado ao fornecedor - Atrasos, limitações de capacidade, etc." at bounding box center [784, 436] width 477 height 26
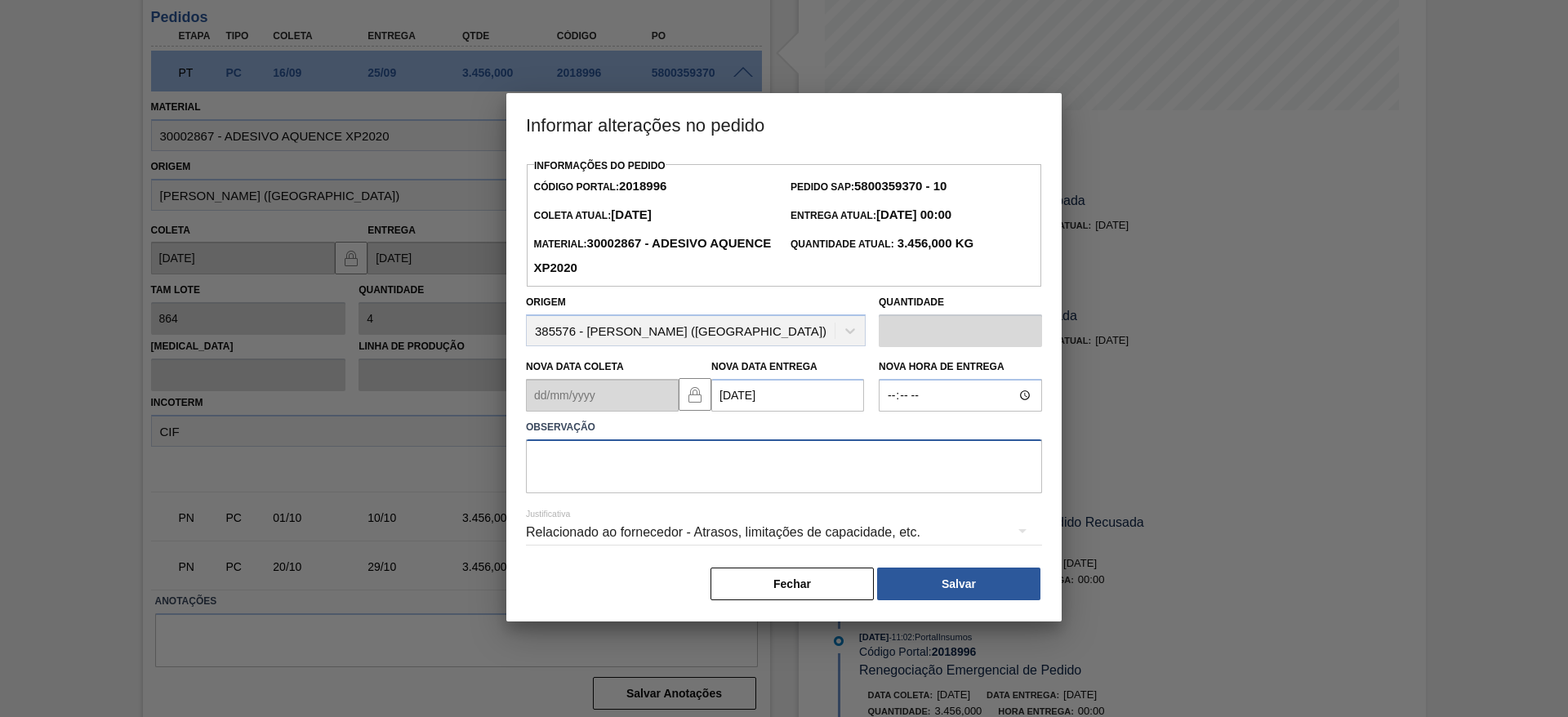
click at [653, 459] on textarea at bounding box center [784, 467] width 516 height 54
type textarea "data"
click at [987, 599] on button "Salvar" at bounding box center [959, 585] width 164 height 33
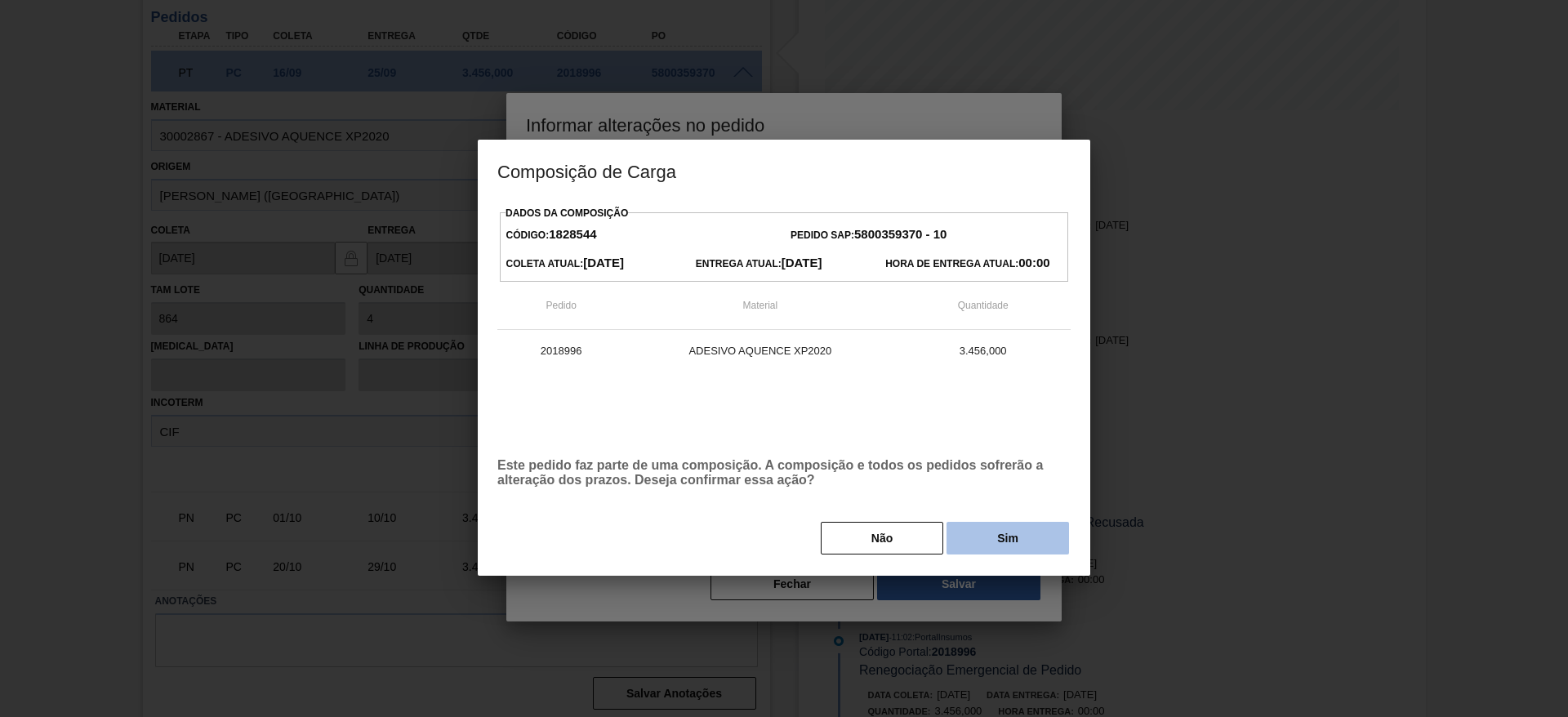
click at [991, 550] on button "Sim" at bounding box center [1007, 538] width 123 height 33
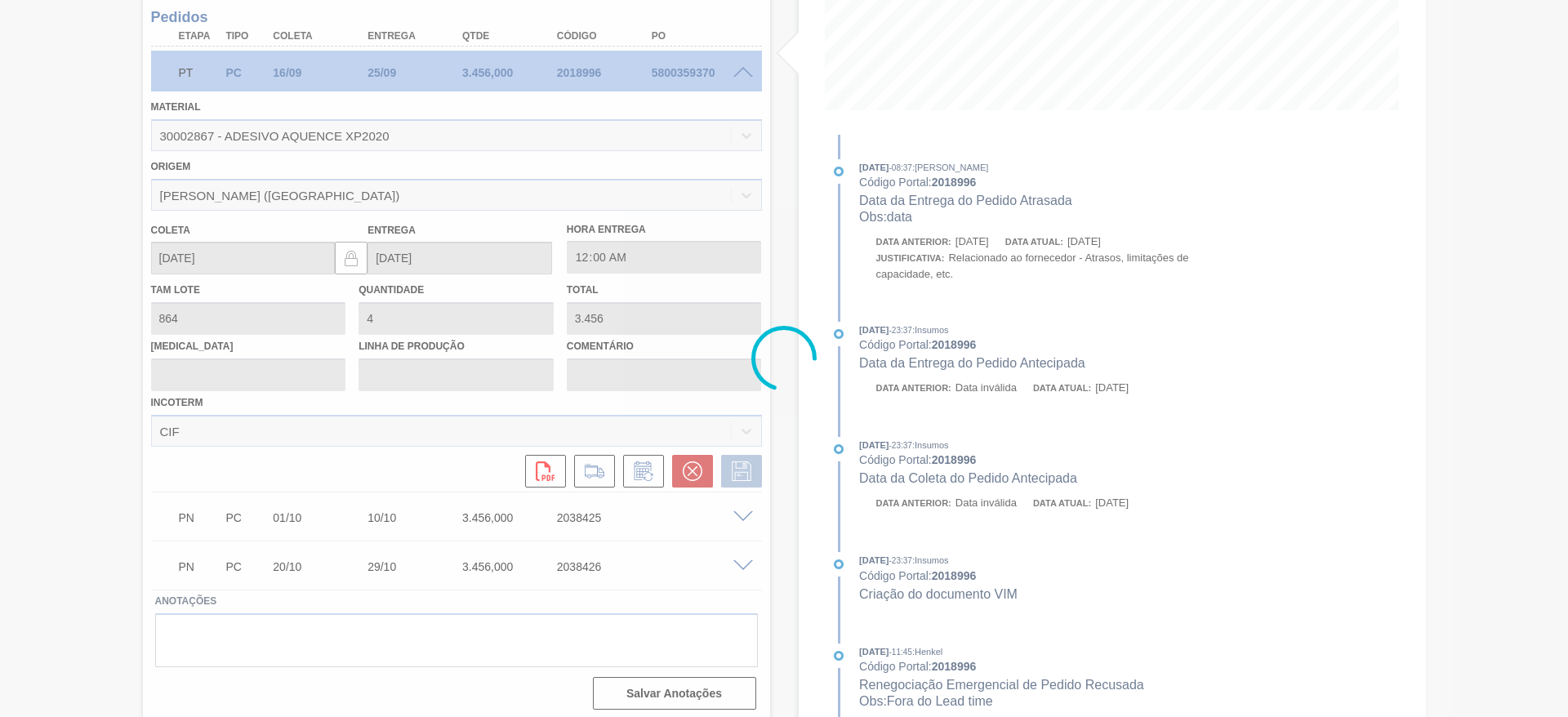
type input "data"
type input "01/10/2025"
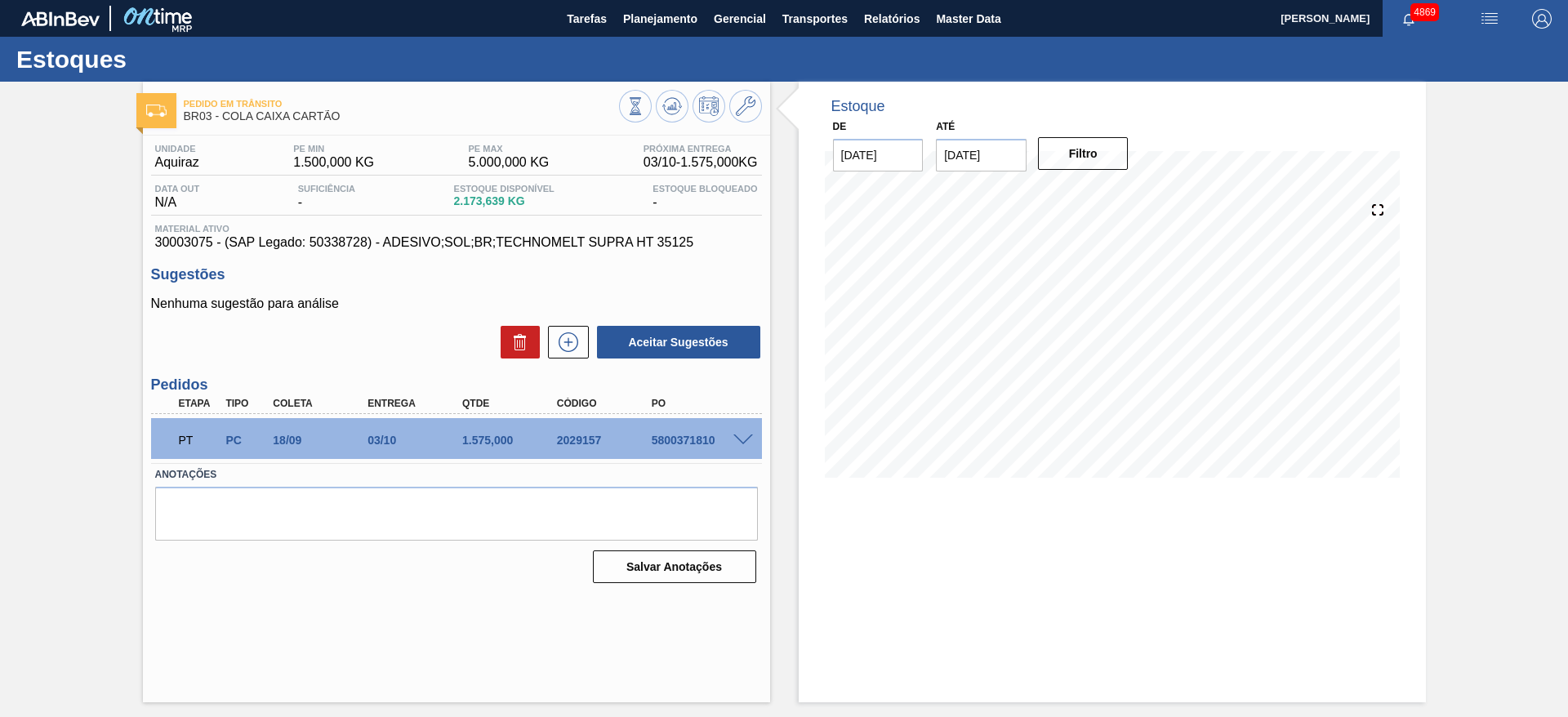
click at [1063, 553] on div "Estoque De [DATE] Até [DATE] Filtro 04/10 Projeção de Estoque 3,360.213 [DOMAIN…" at bounding box center [1112, 392] width 627 height 621
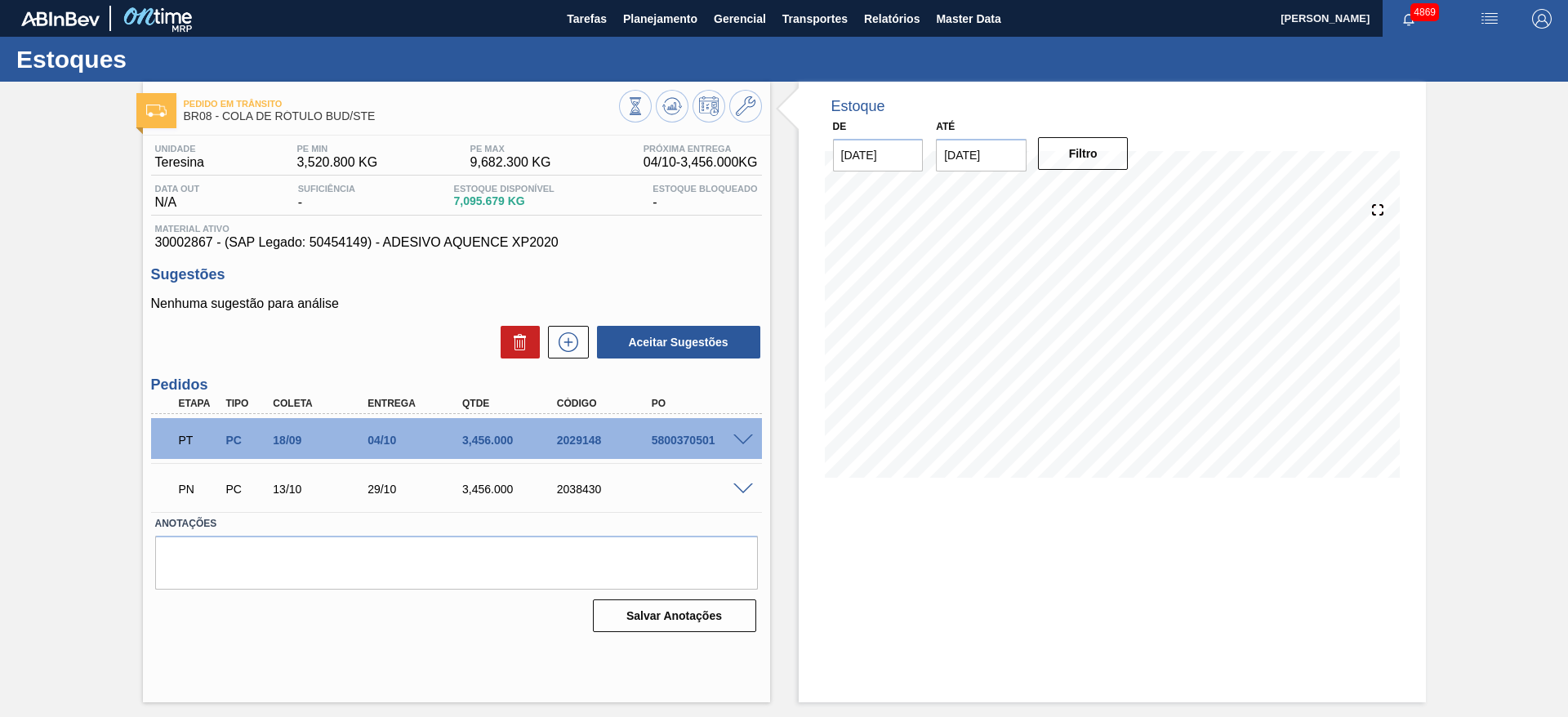
click at [745, 435] on span at bounding box center [743, 441] width 20 height 12
type input "3.456"
click at [744, 436] on span at bounding box center [743, 441] width 20 height 12
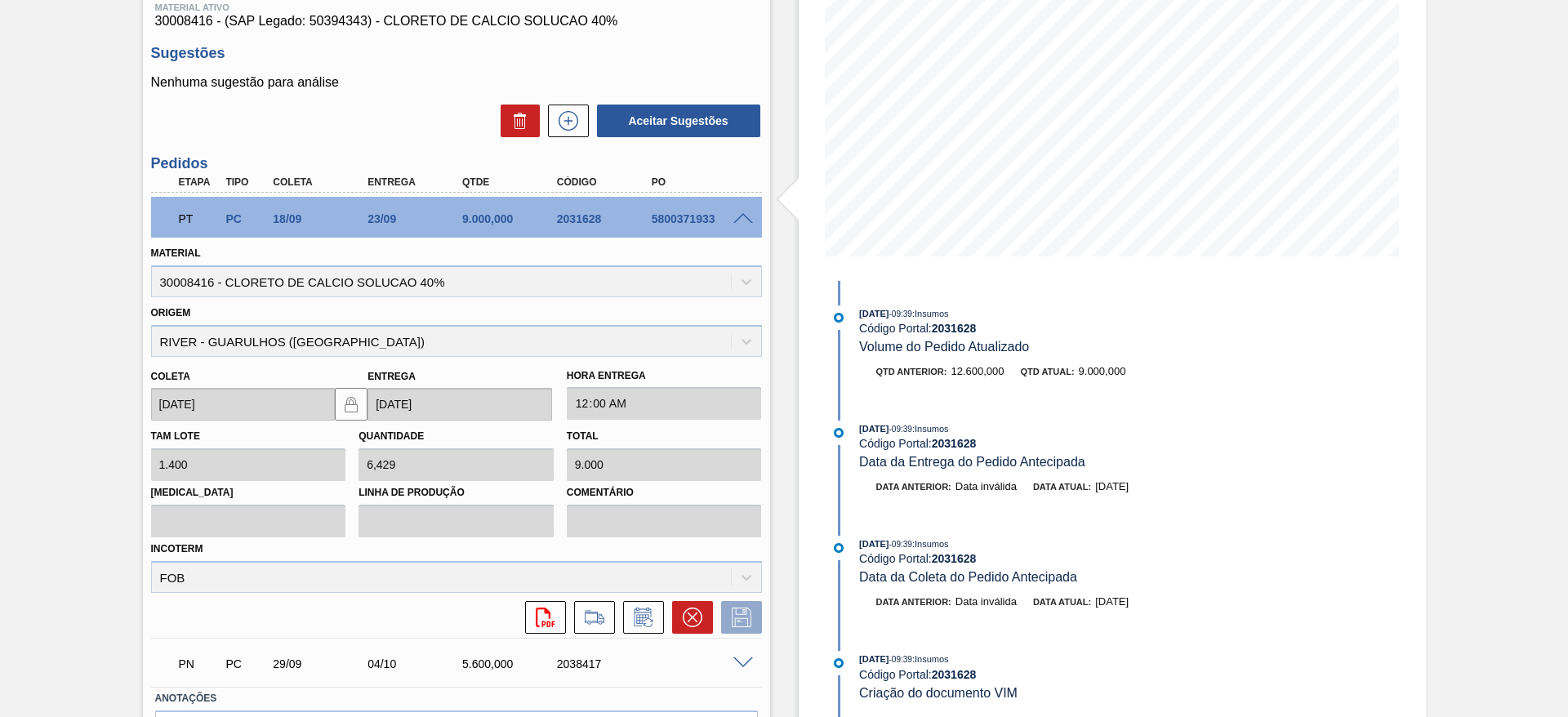
scroll to position [245, 0]
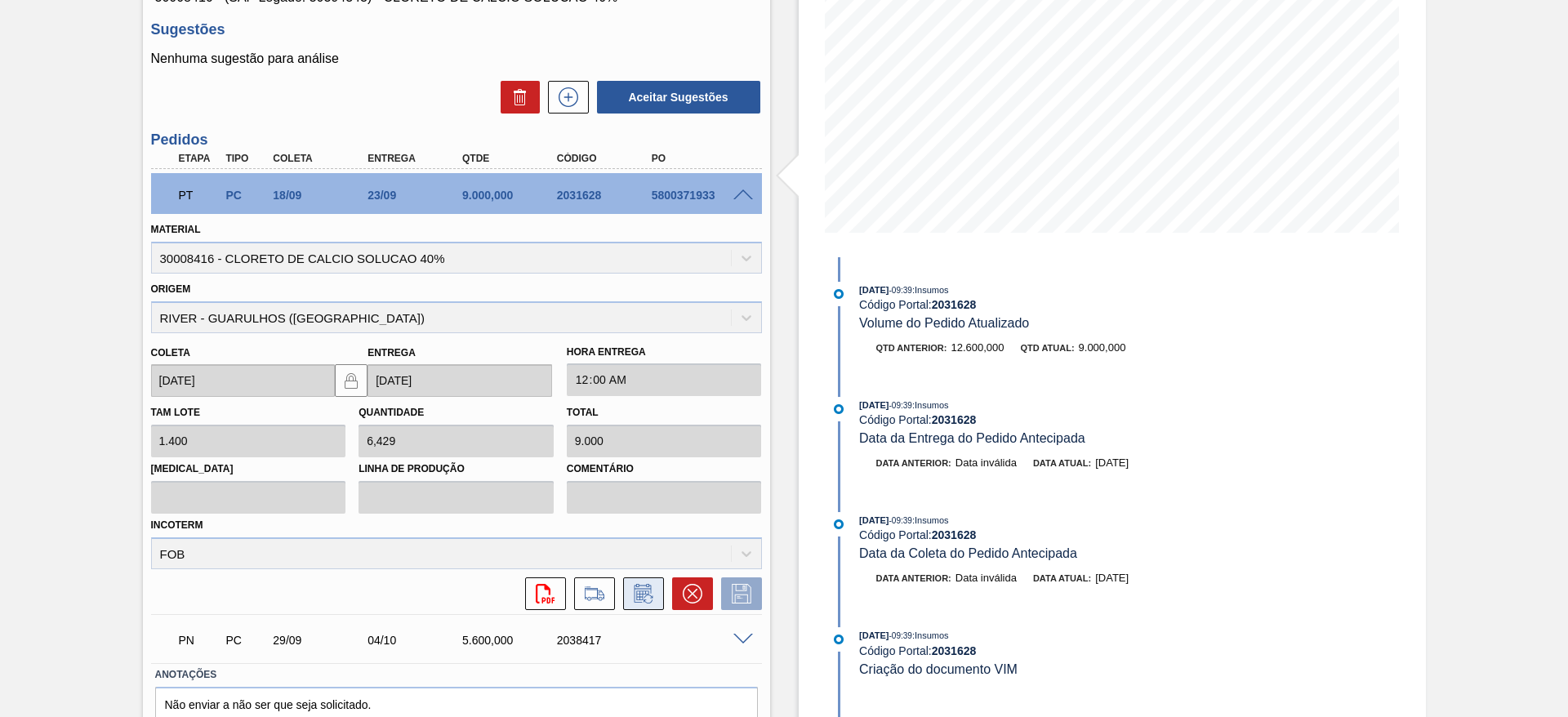
click at [644, 578] on button at bounding box center [643, 594] width 41 height 33
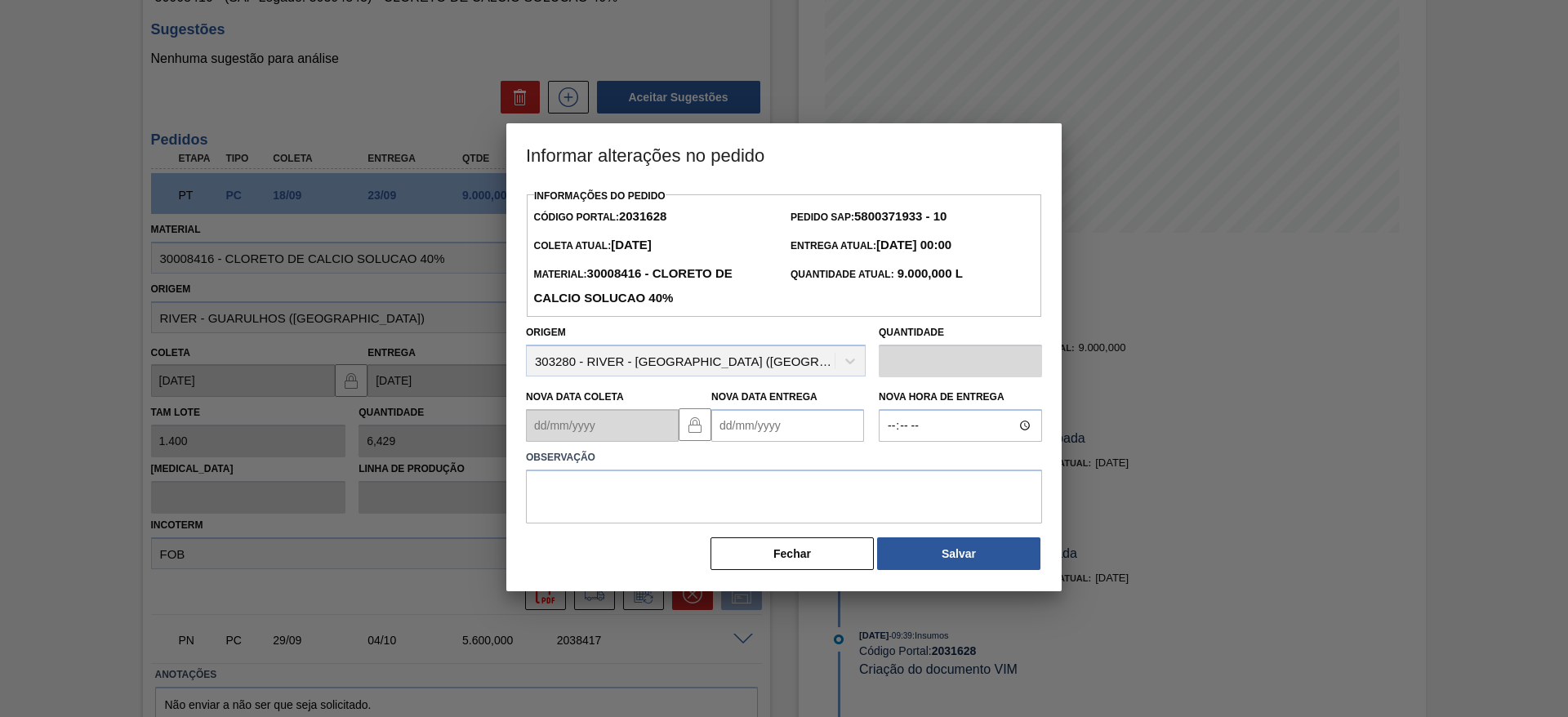
click at [762, 420] on Entrega2031628 "Nova Data Entrega" at bounding box center [787, 426] width 152 height 33
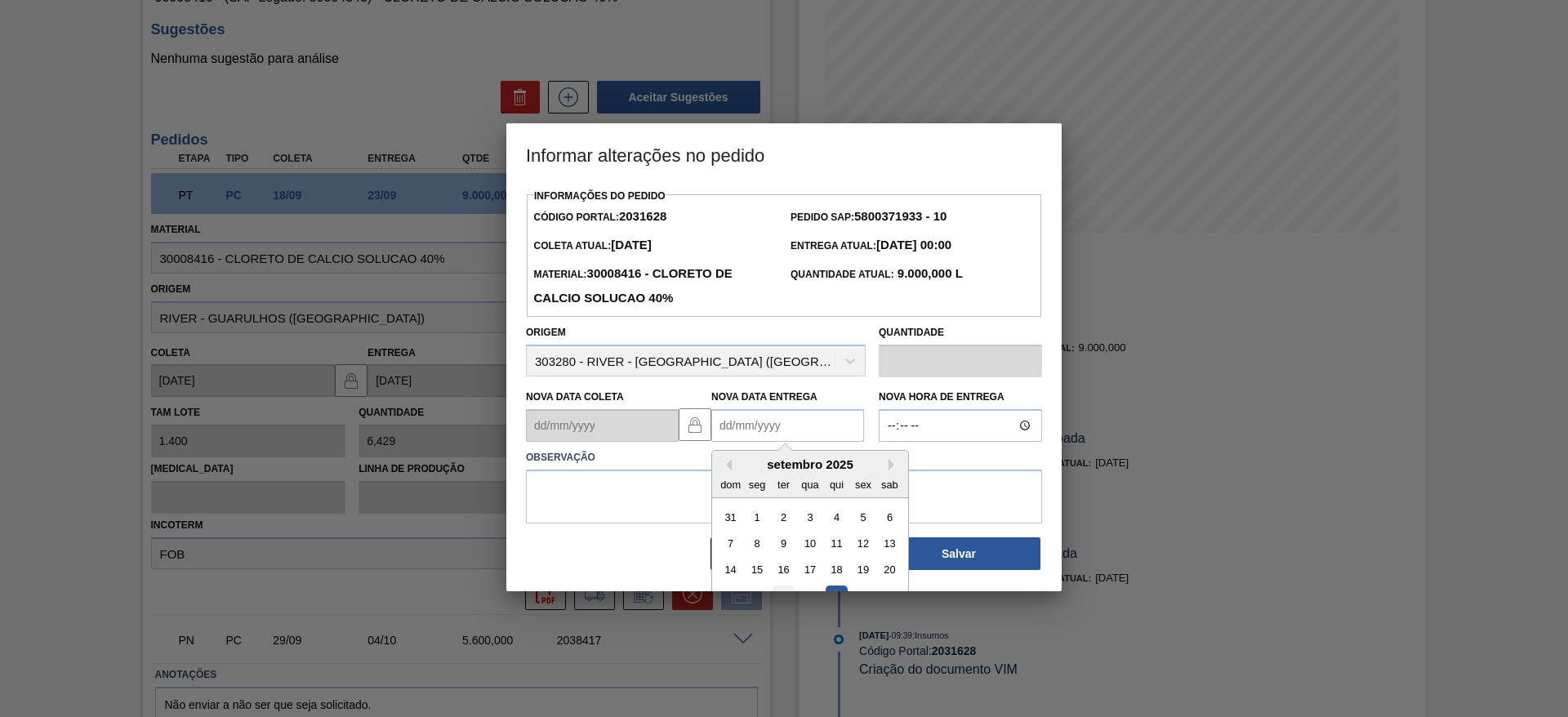
scroll to position [55, 0]
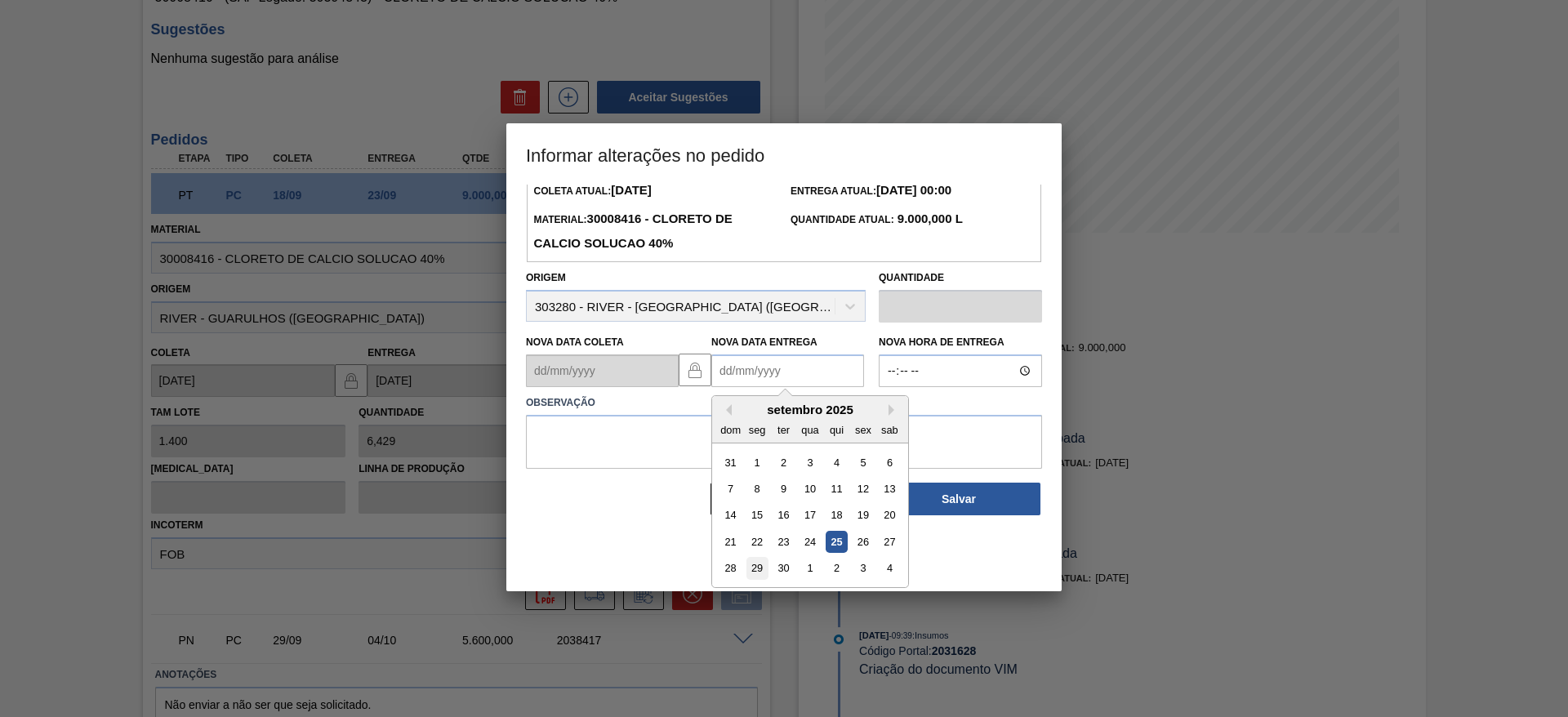
click at [757, 569] on div "29" at bounding box center [757, 569] width 22 height 22
type Entrega2031628 "[DATE]"
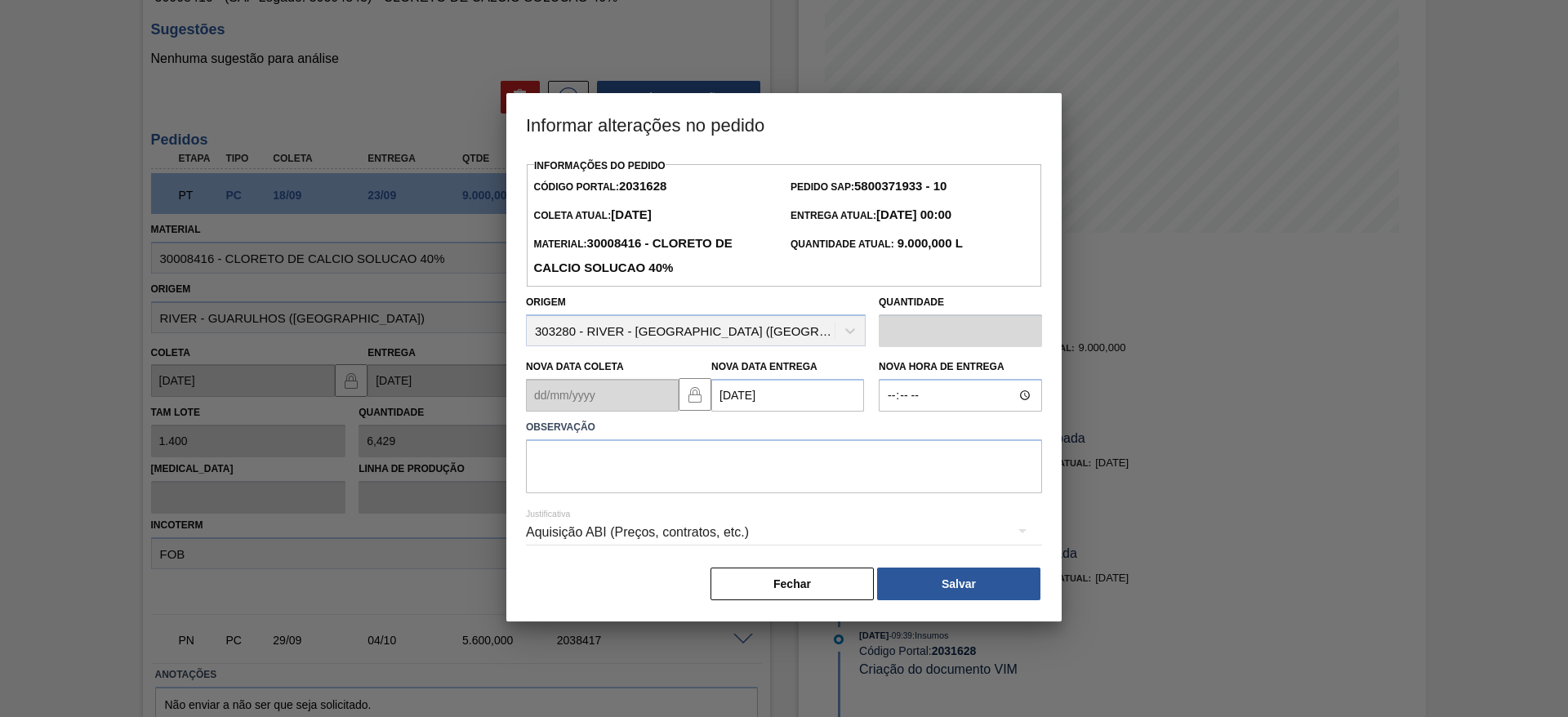
scroll to position [0, 0]
click at [686, 476] on textarea at bounding box center [784, 467] width 516 height 54
type textarea "data"
click at [920, 596] on button "Salvar" at bounding box center [959, 585] width 164 height 33
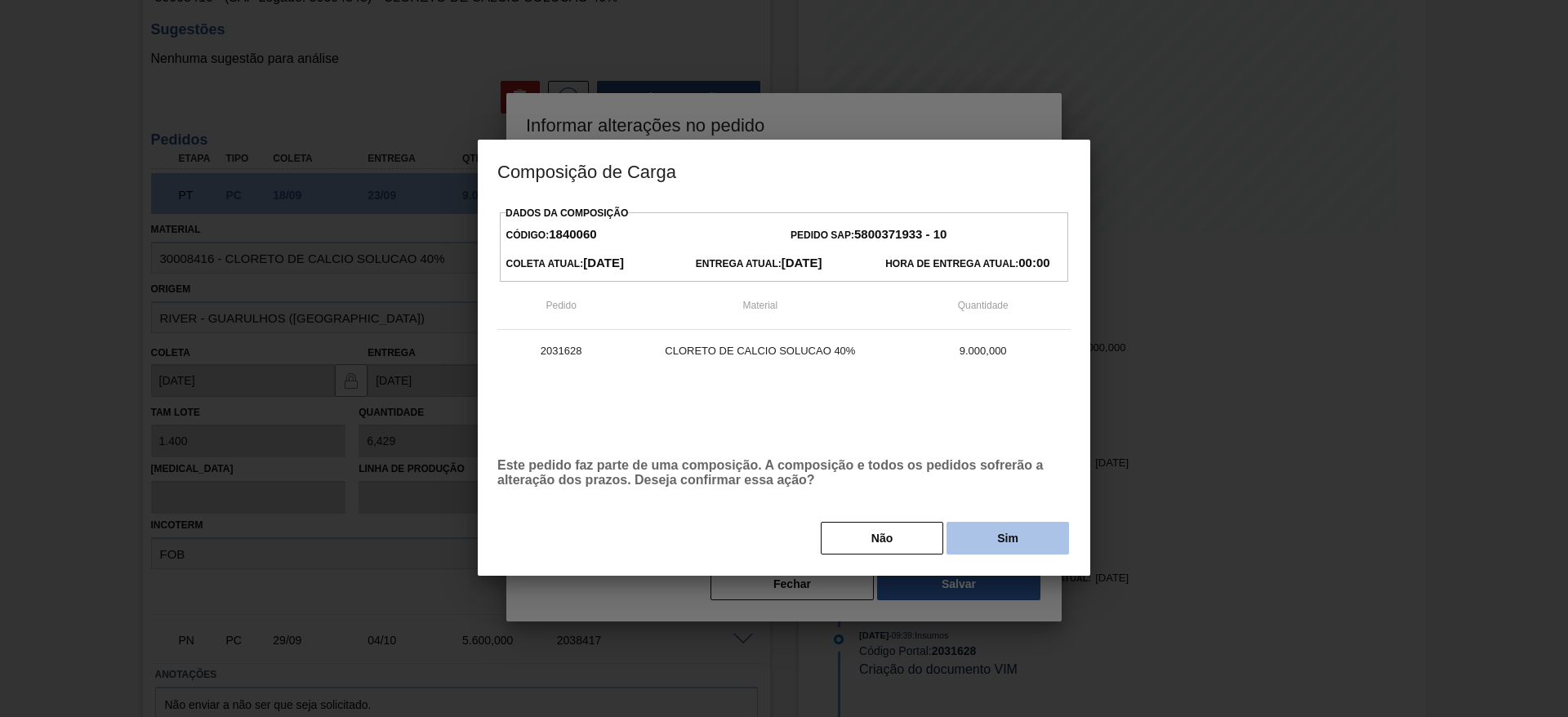
click at [966, 546] on button "Sim" at bounding box center [1007, 538] width 123 height 33
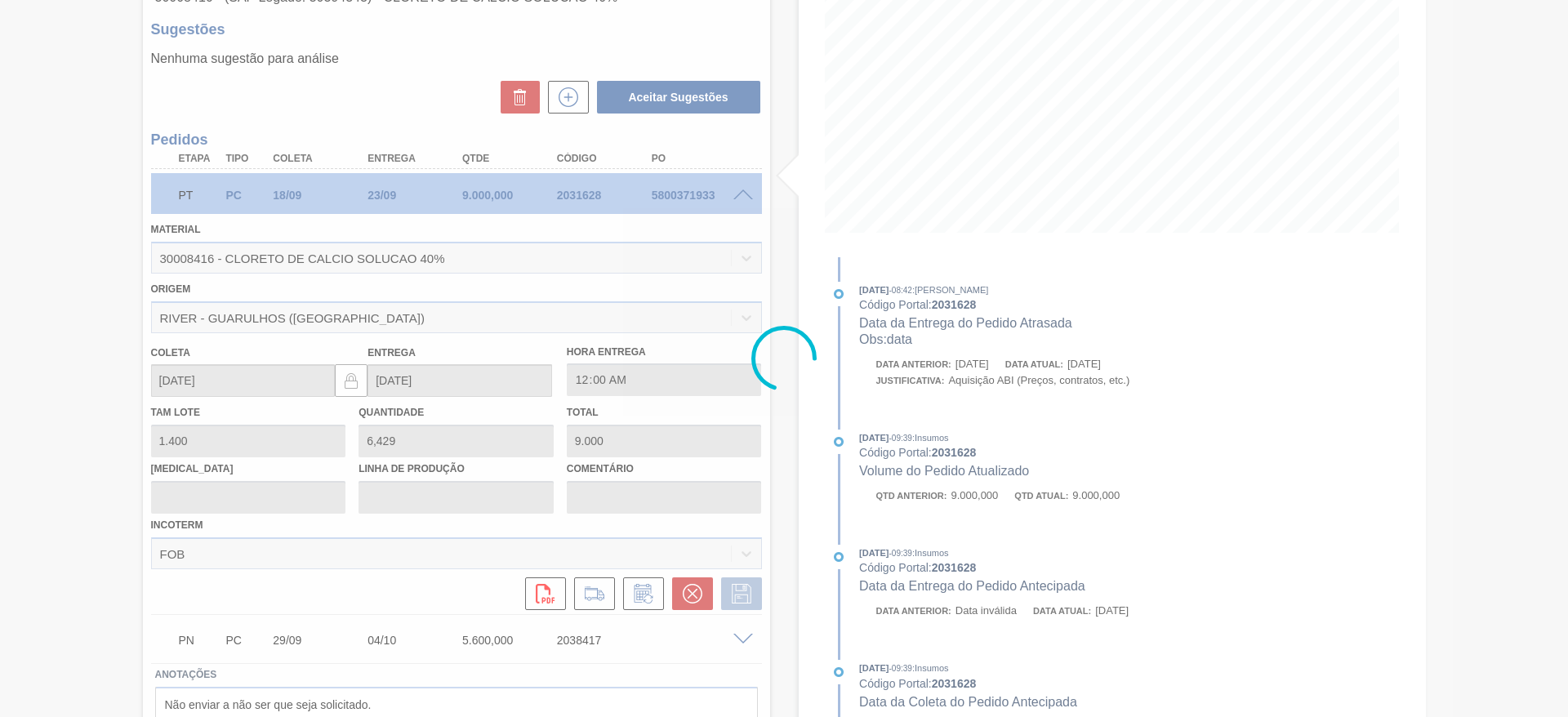
type input "data"
type input "[DATE]"
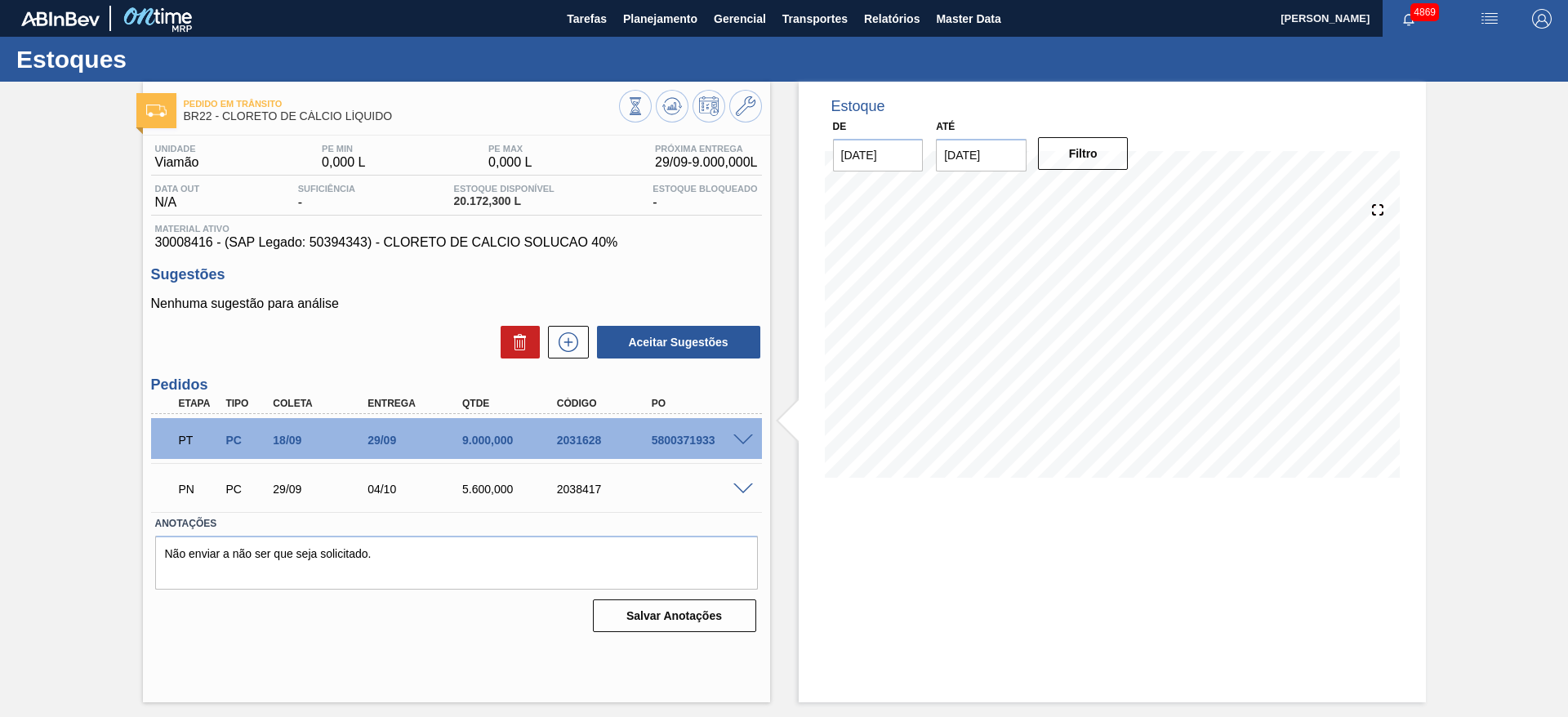
click at [743, 435] on span at bounding box center [743, 441] width 20 height 12
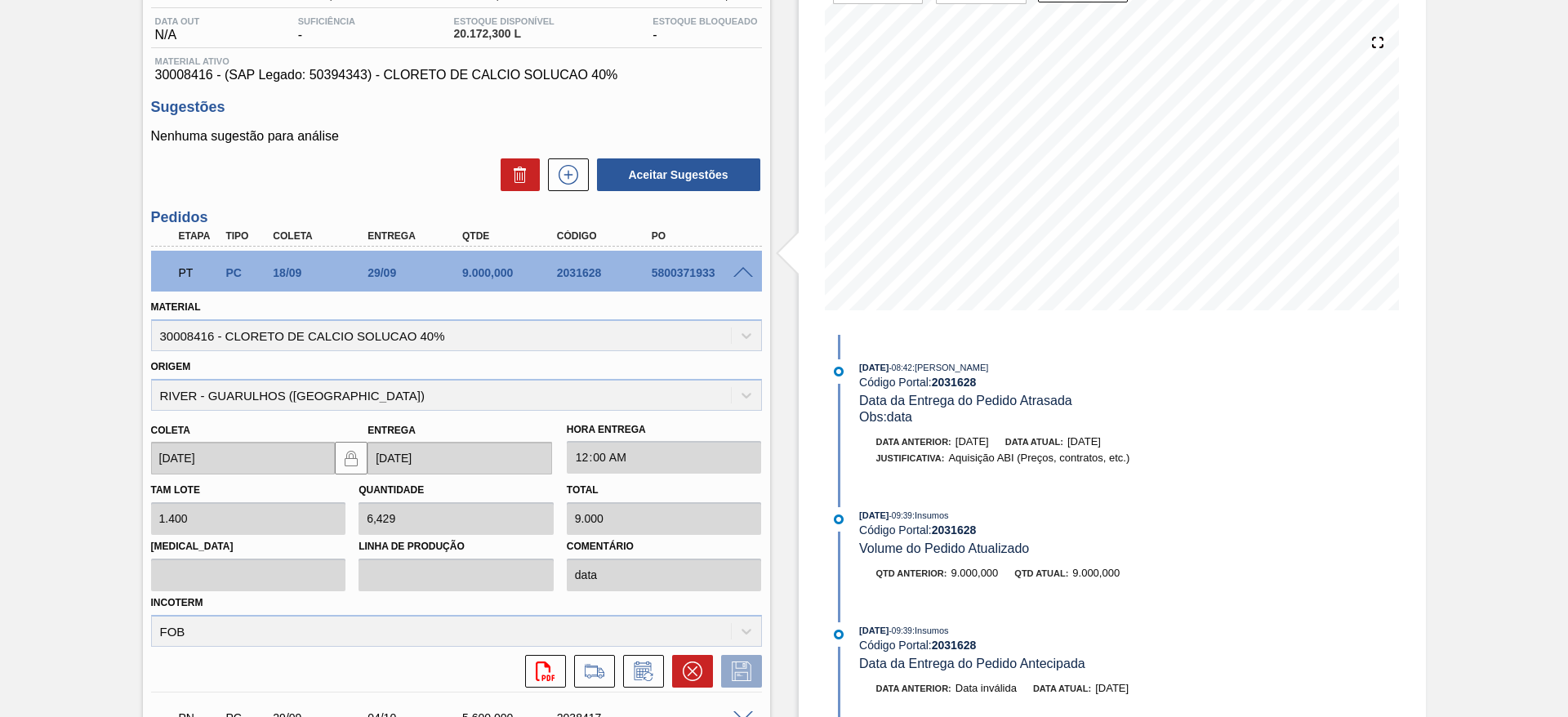
scroll to position [325, 0]
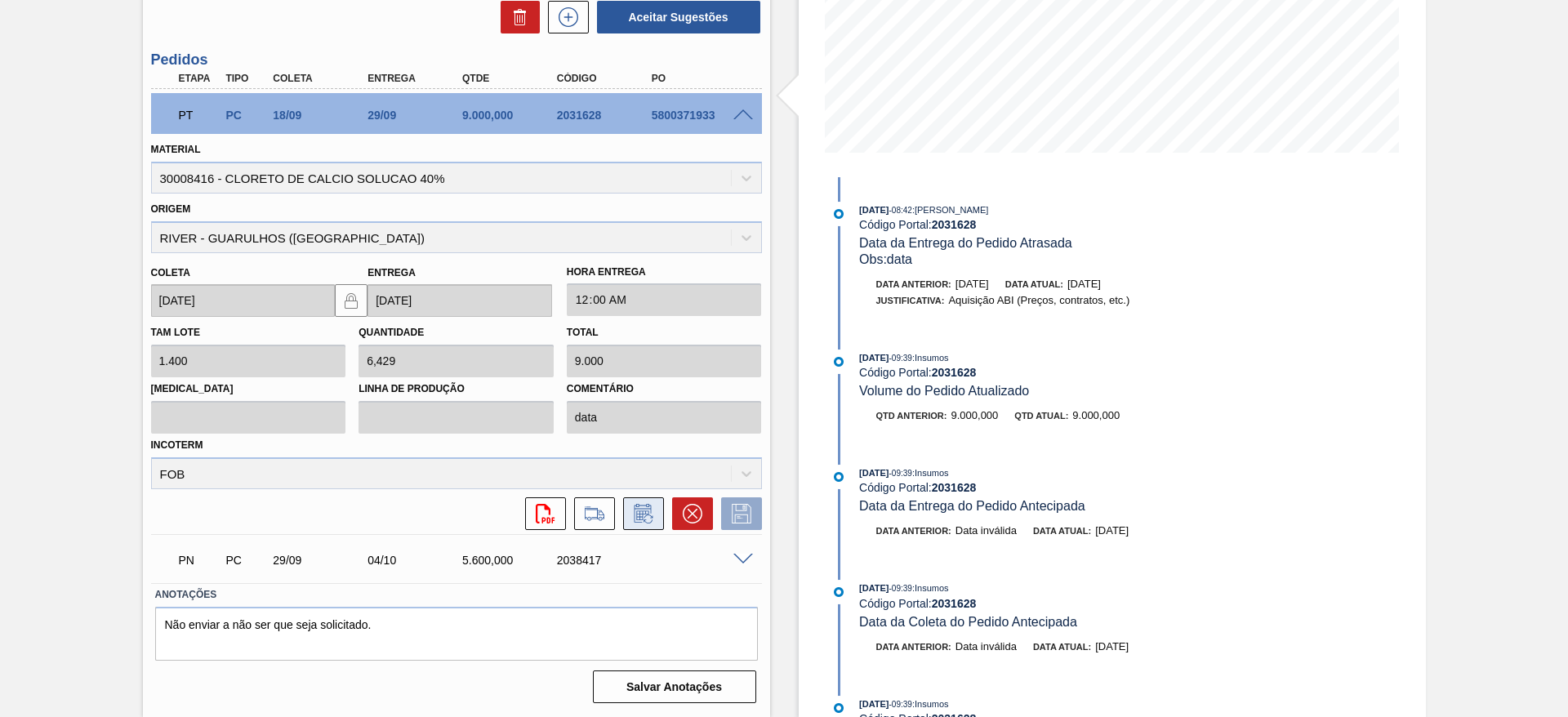
click at [634, 521] on icon at bounding box center [643, 514] width 26 height 20
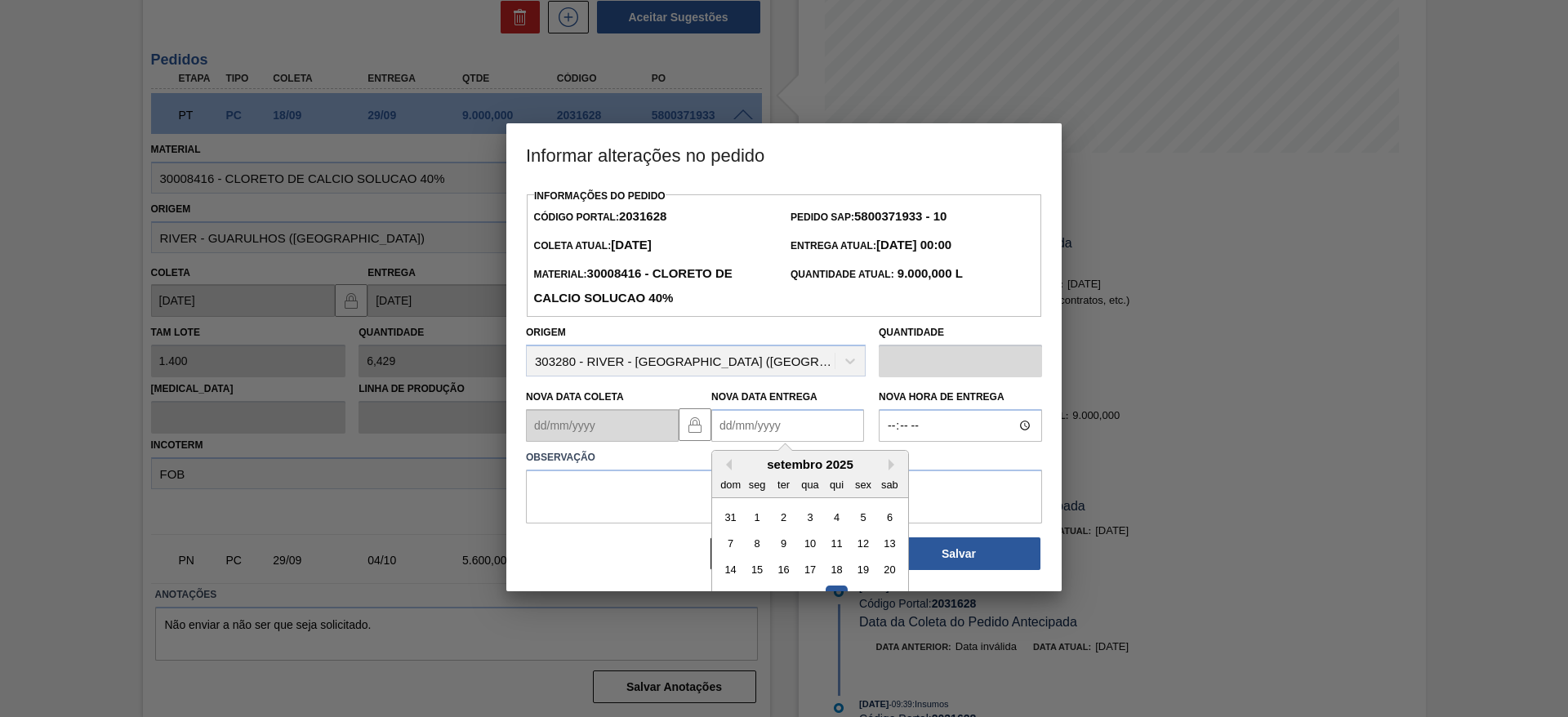
click at [776, 425] on Entrega2031628 "Nova Data Entrega" at bounding box center [787, 426] width 152 height 33
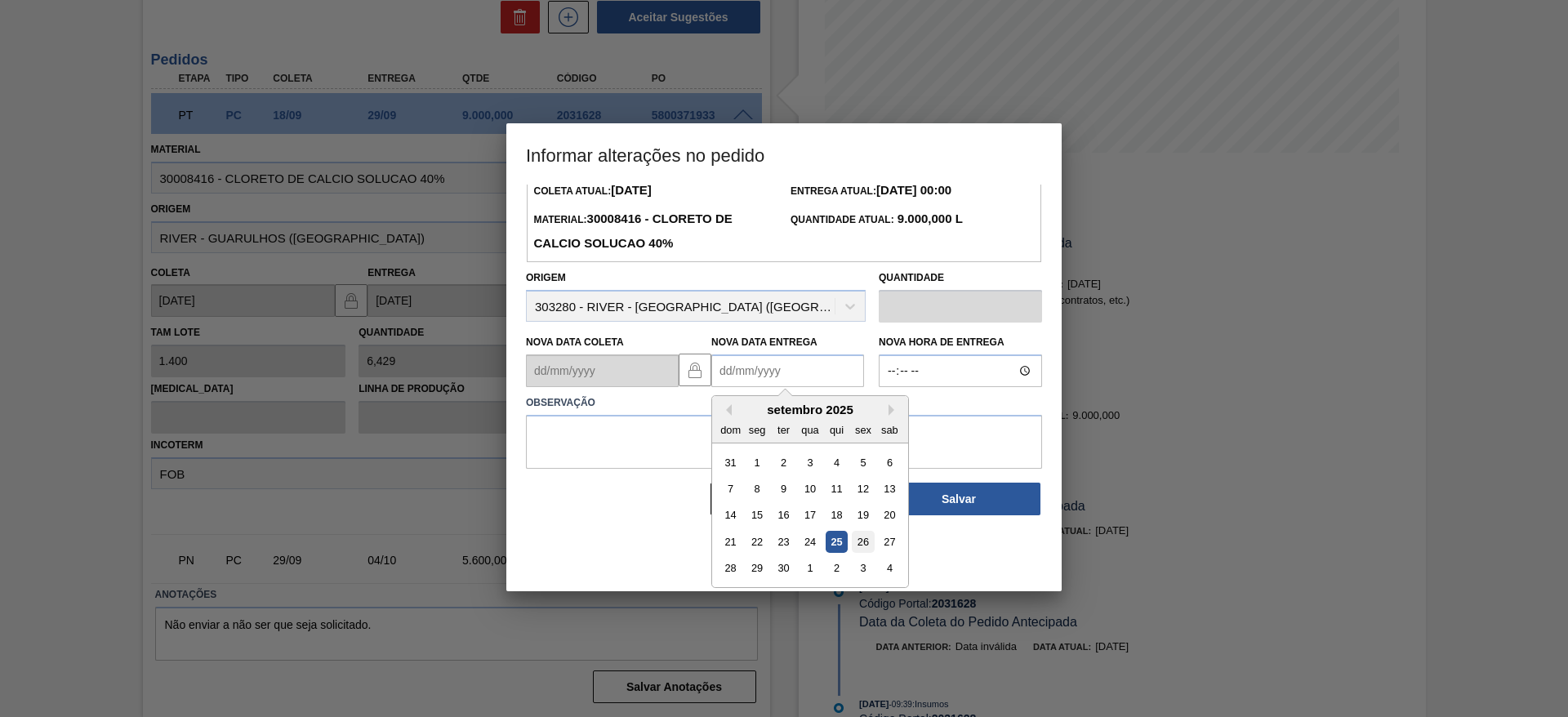
click at [857, 541] on div "26" at bounding box center [862, 542] width 22 height 22
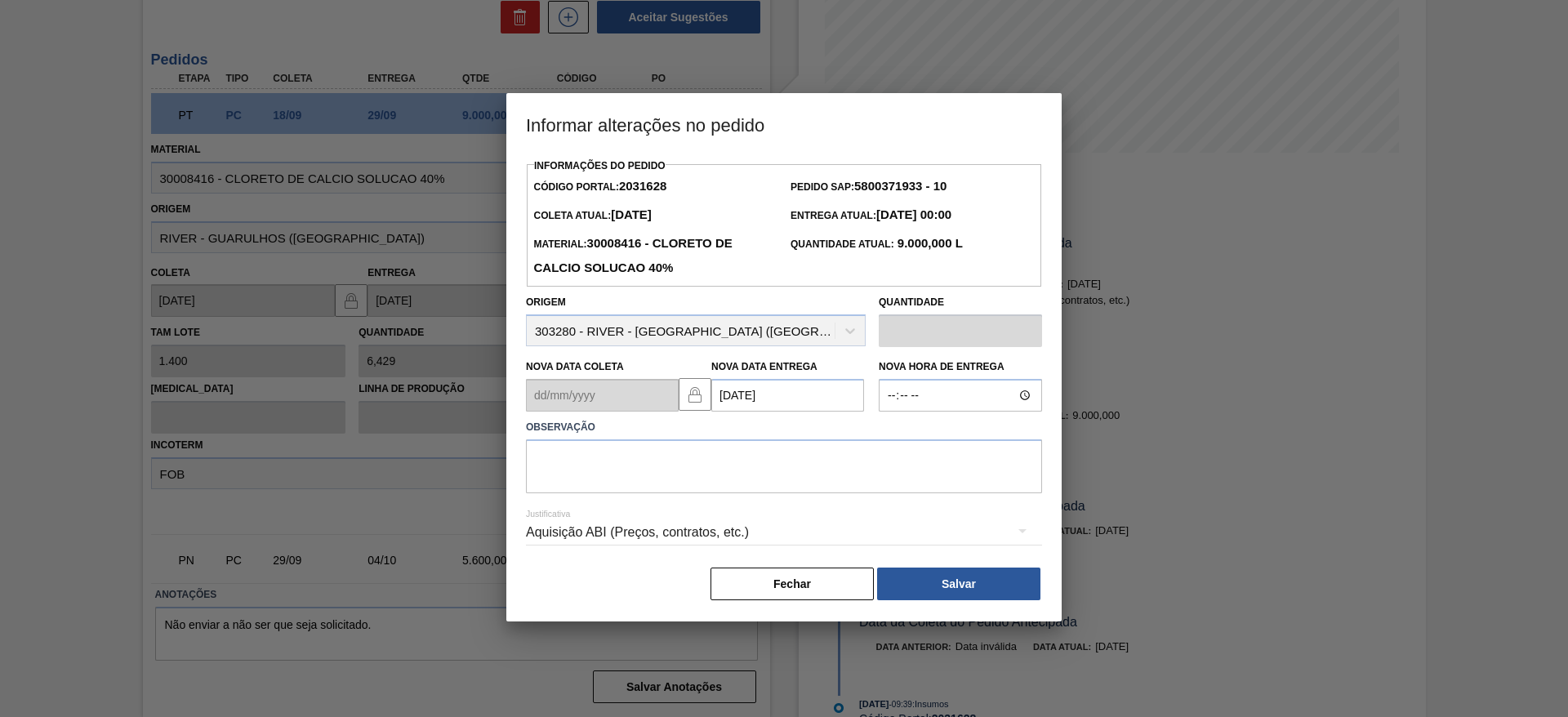
click at [730, 440] on label "Observação" at bounding box center [784, 427] width 516 height 24
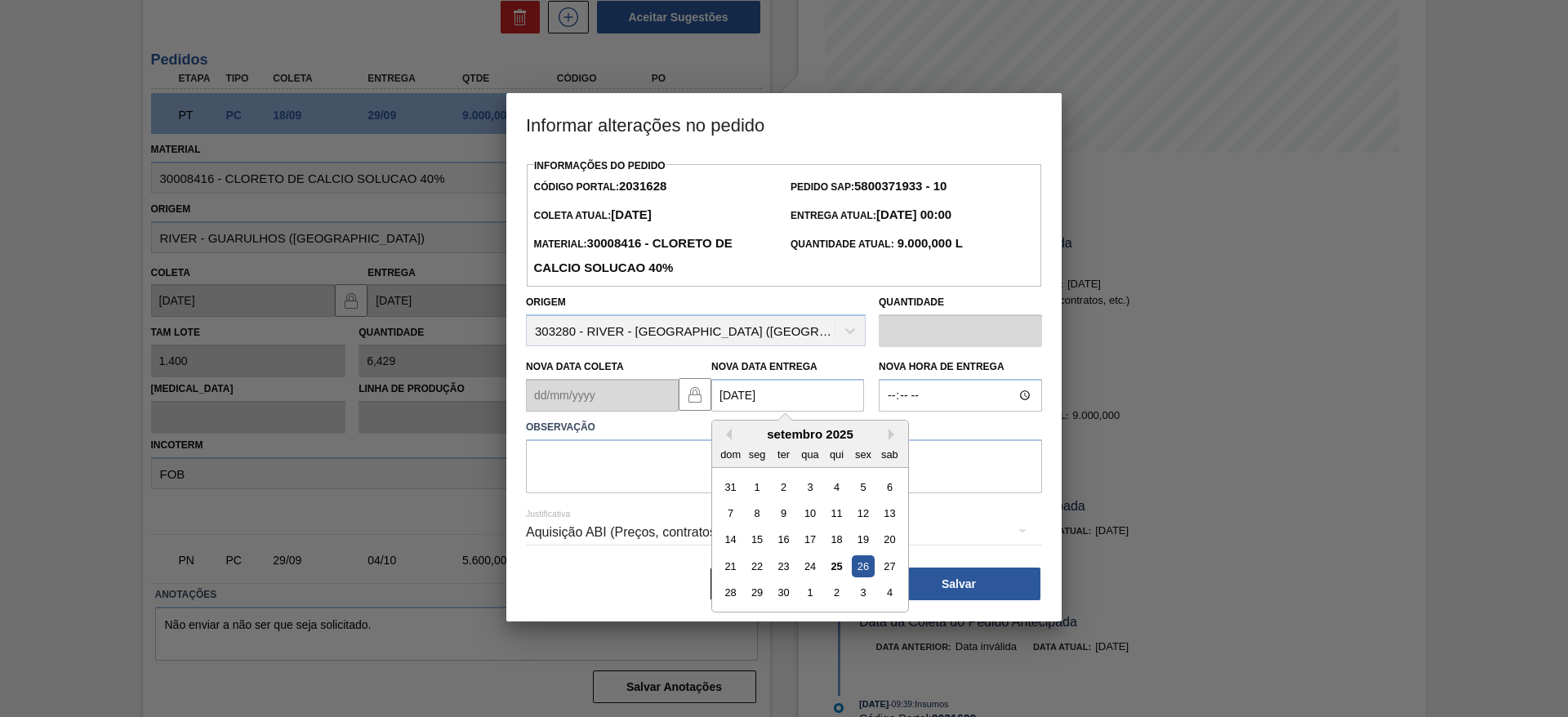
click at [746, 406] on Entrega2031628 "[DATE]" at bounding box center [787, 396] width 152 height 33
click at [842, 572] on div "25" at bounding box center [836, 566] width 22 height 22
type Entrega2031628 "[DATE]"
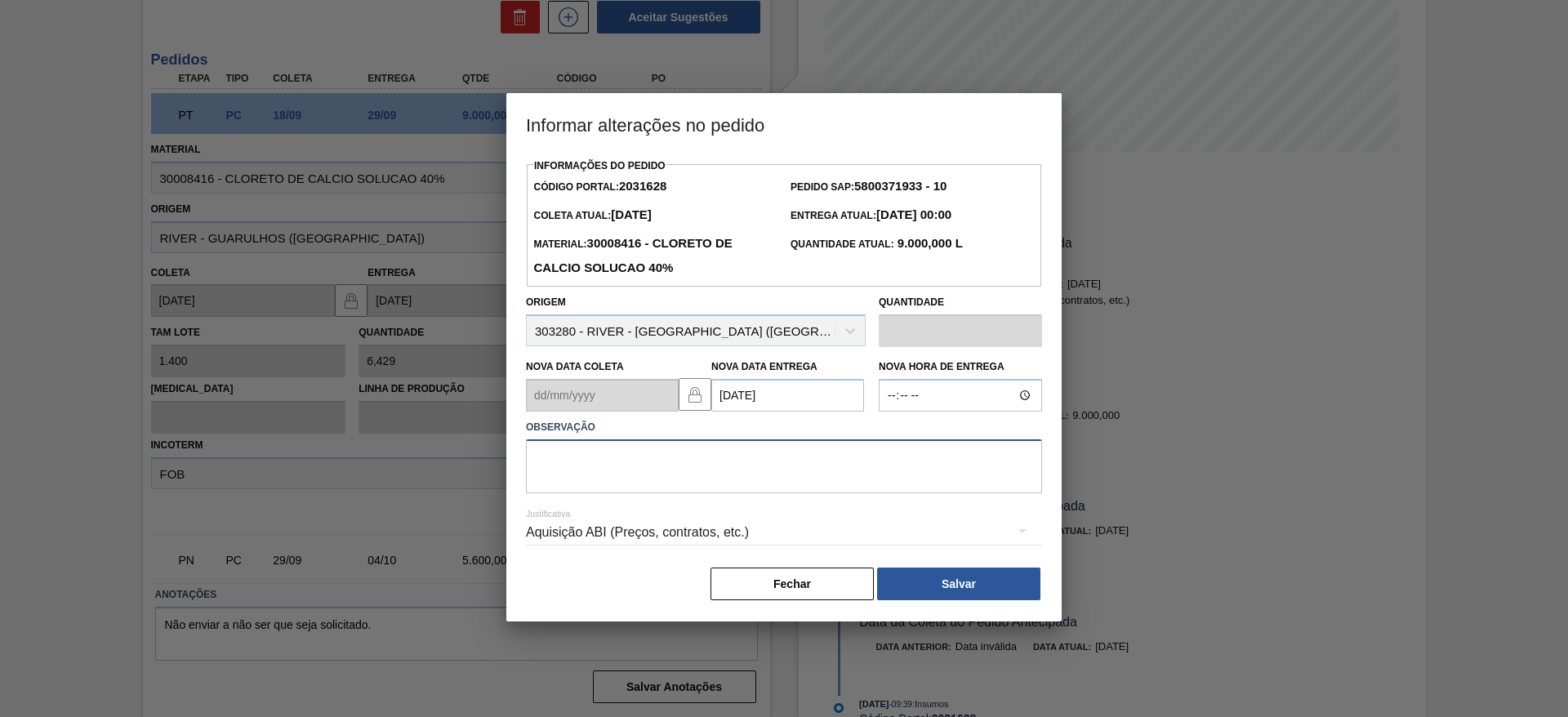
click at [683, 476] on textarea at bounding box center [784, 467] width 516 height 54
type textarea "data ajusta"
click at [838, 580] on button "Fechar" at bounding box center [792, 585] width 164 height 33
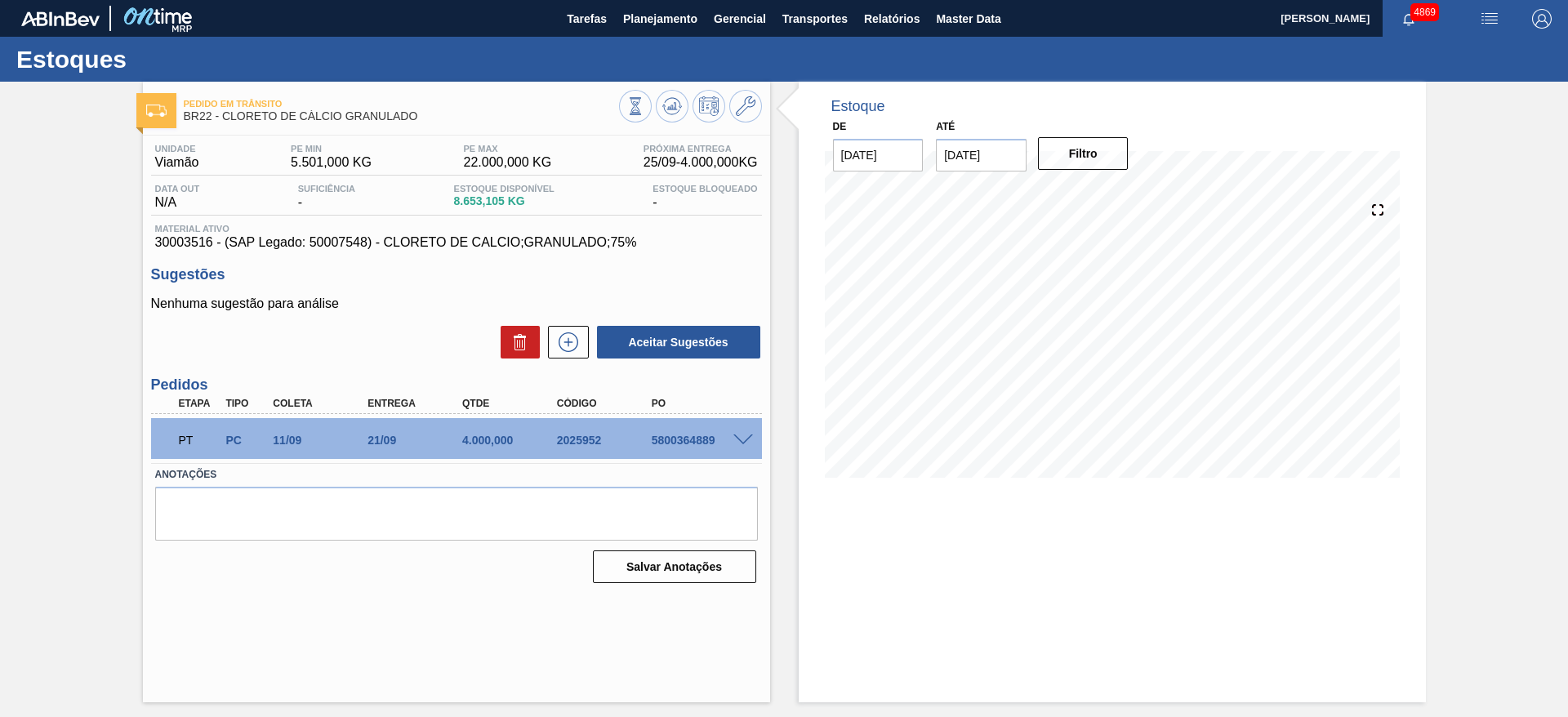
click at [740, 436] on span at bounding box center [743, 441] width 20 height 12
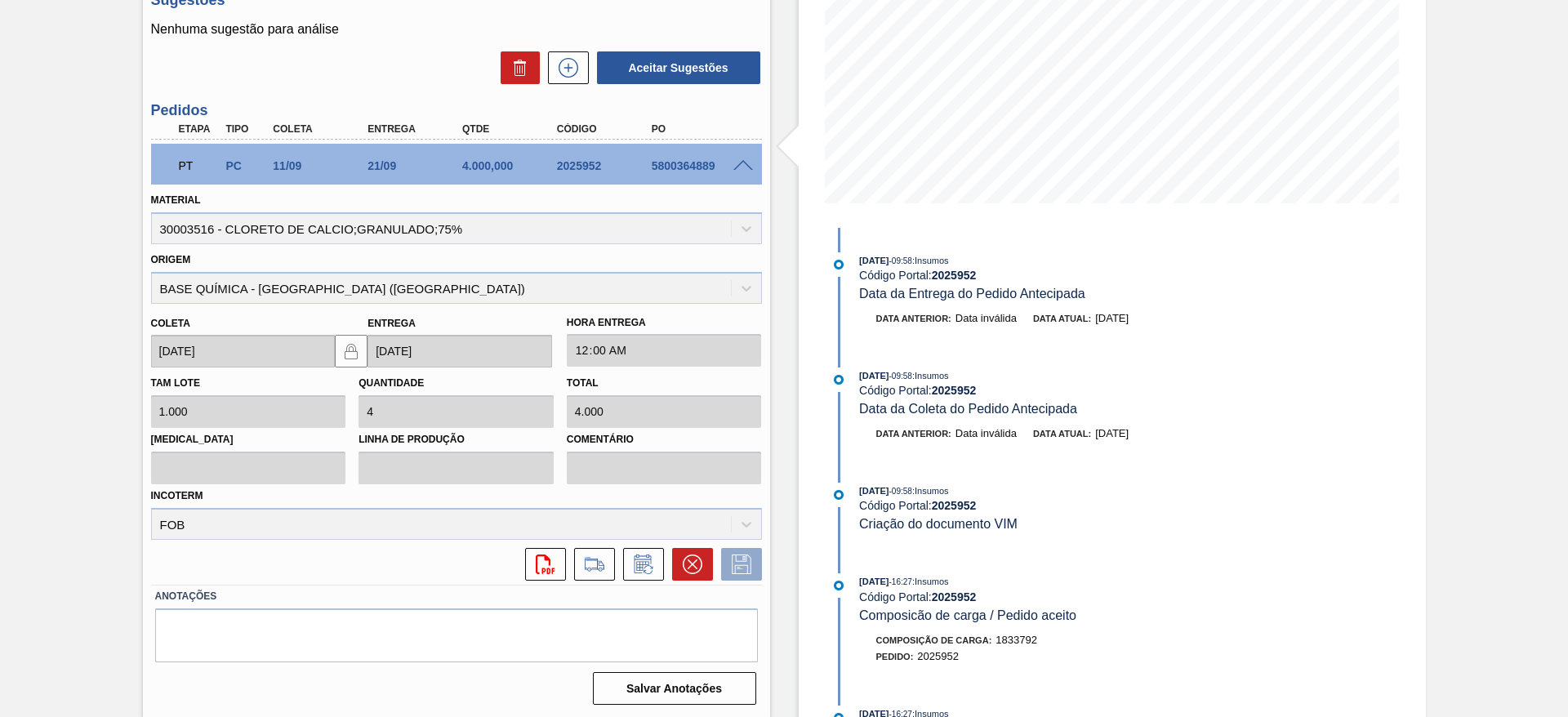
scroll to position [276, 0]
click at [649, 561] on icon at bounding box center [643, 563] width 26 height 20
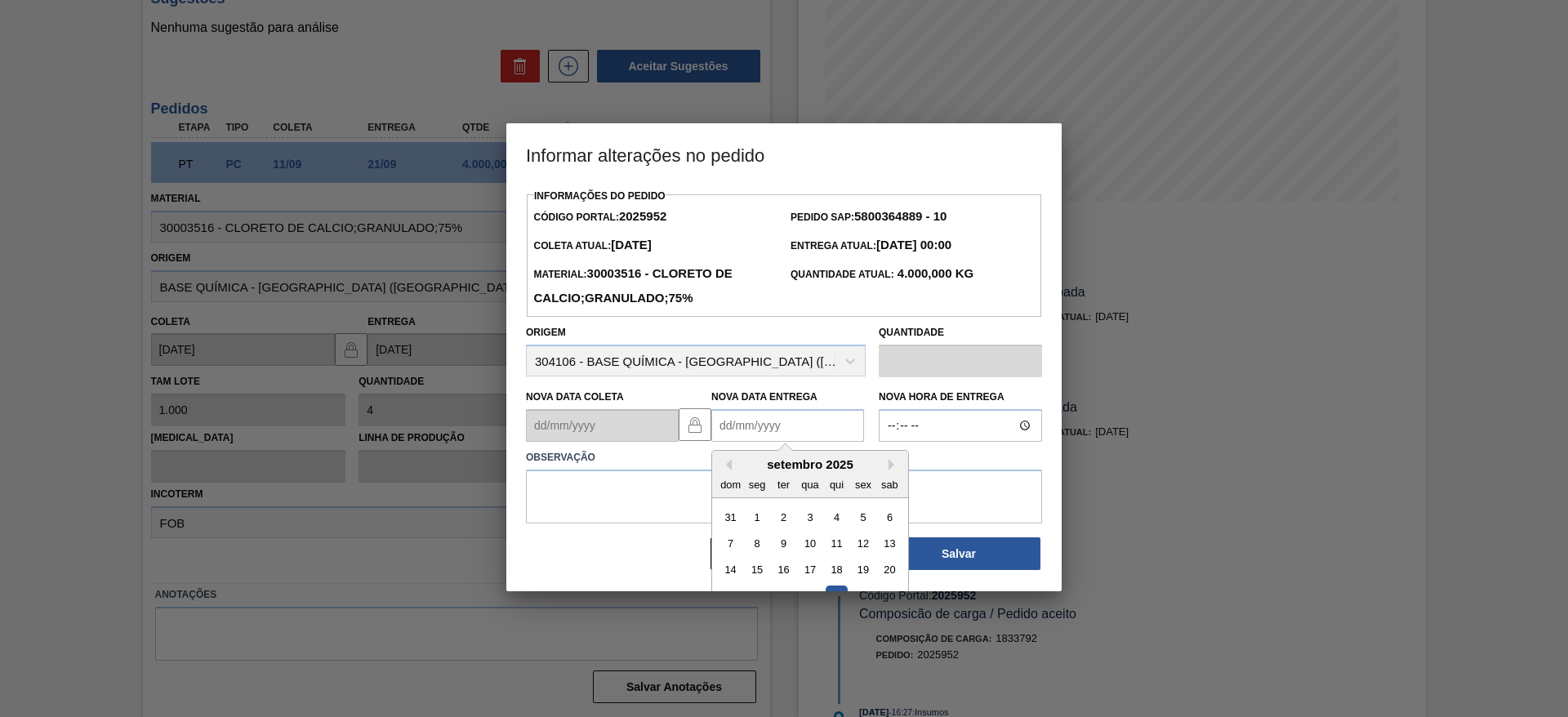
click at [744, 426] on Entrega2025952 "Nova Data Entrega" at bounding box center [787, 426] width 152 height 33
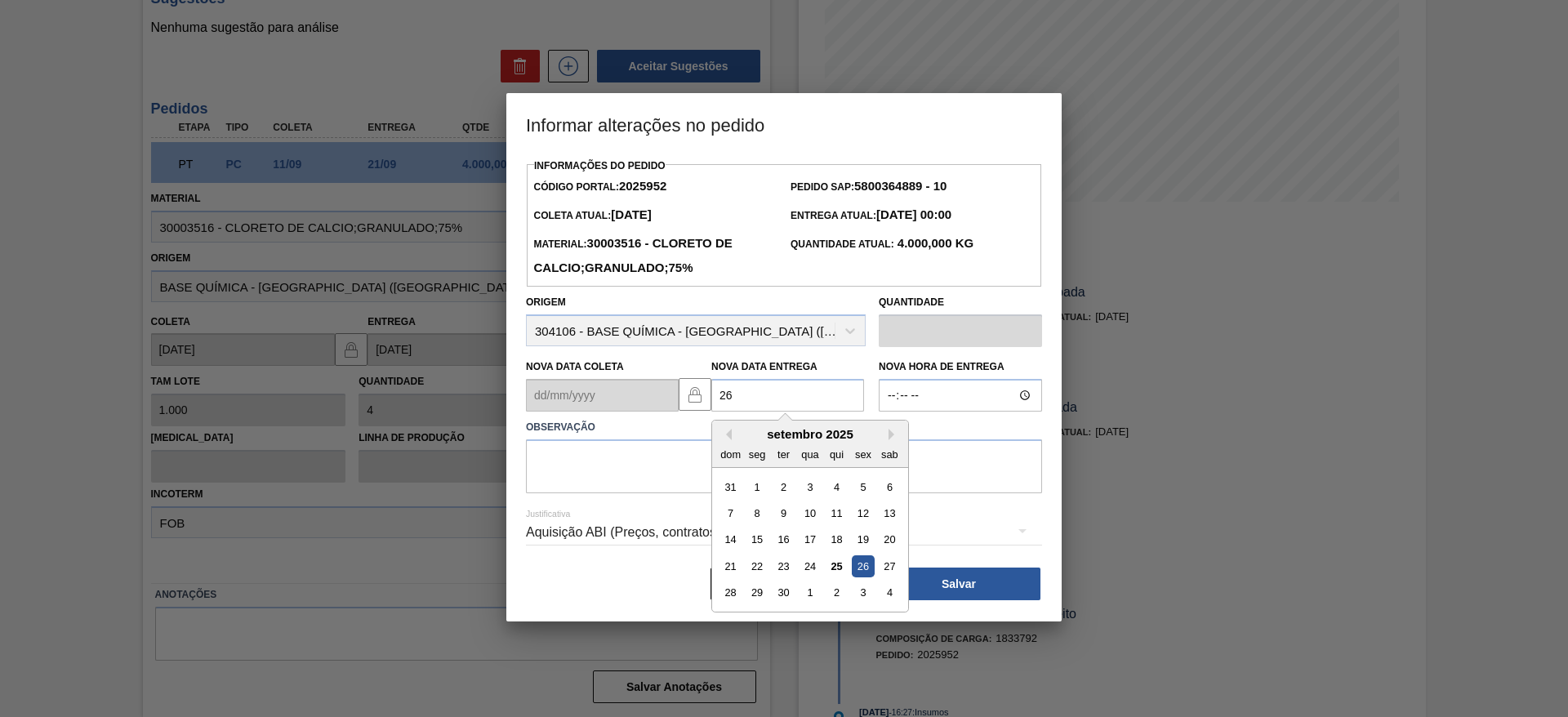
click at [855, 566] on div "26" at bounding box center [862, 566] width 22 height 22
type Entrega2025952 "[DATE]"
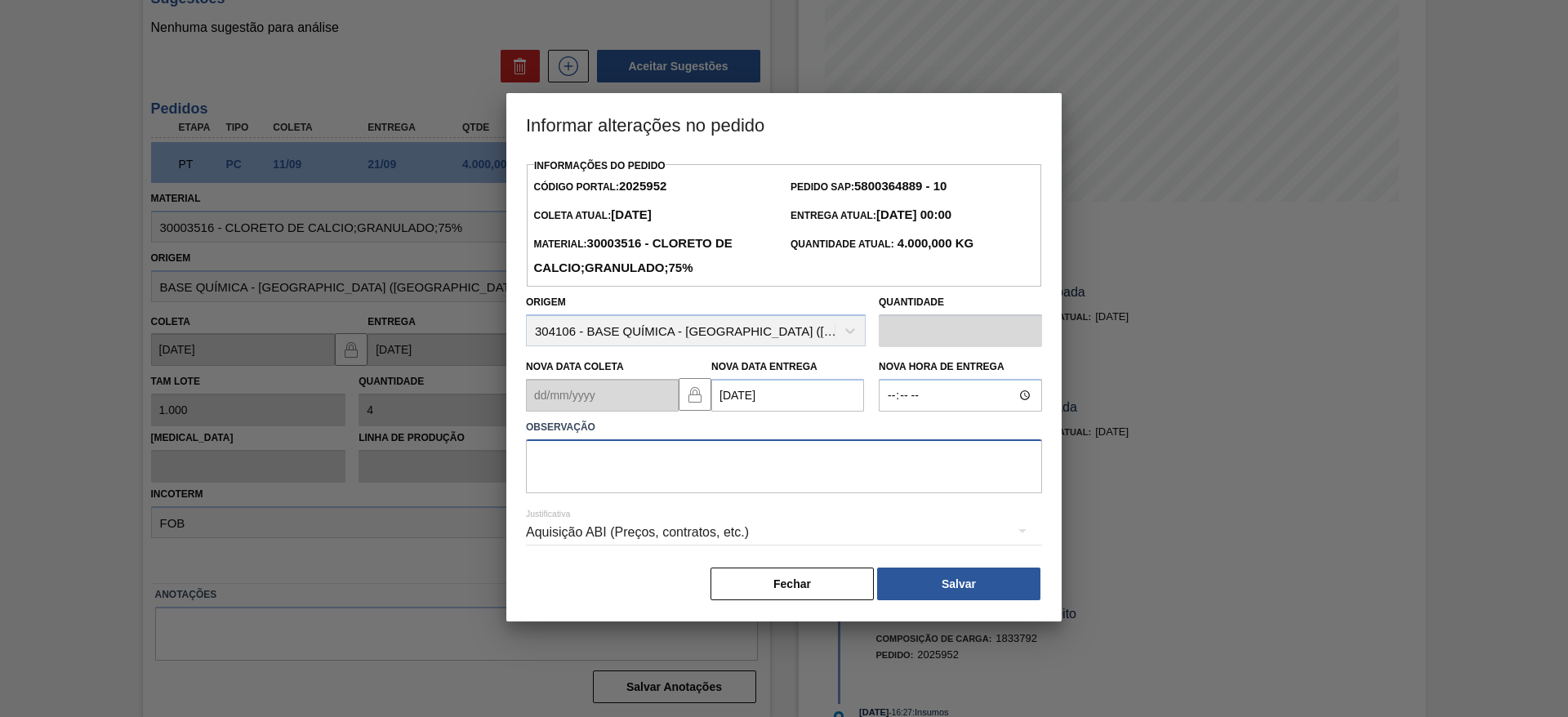
click at [710, 463] on textarea at bounding box center [784, 467] width 516 height 54
type textarea "data"
click at [703, 508] on div "Aquisição ABI (Preços, contratos, etc.)" at bounding box center [784, 535] width 516 height 59
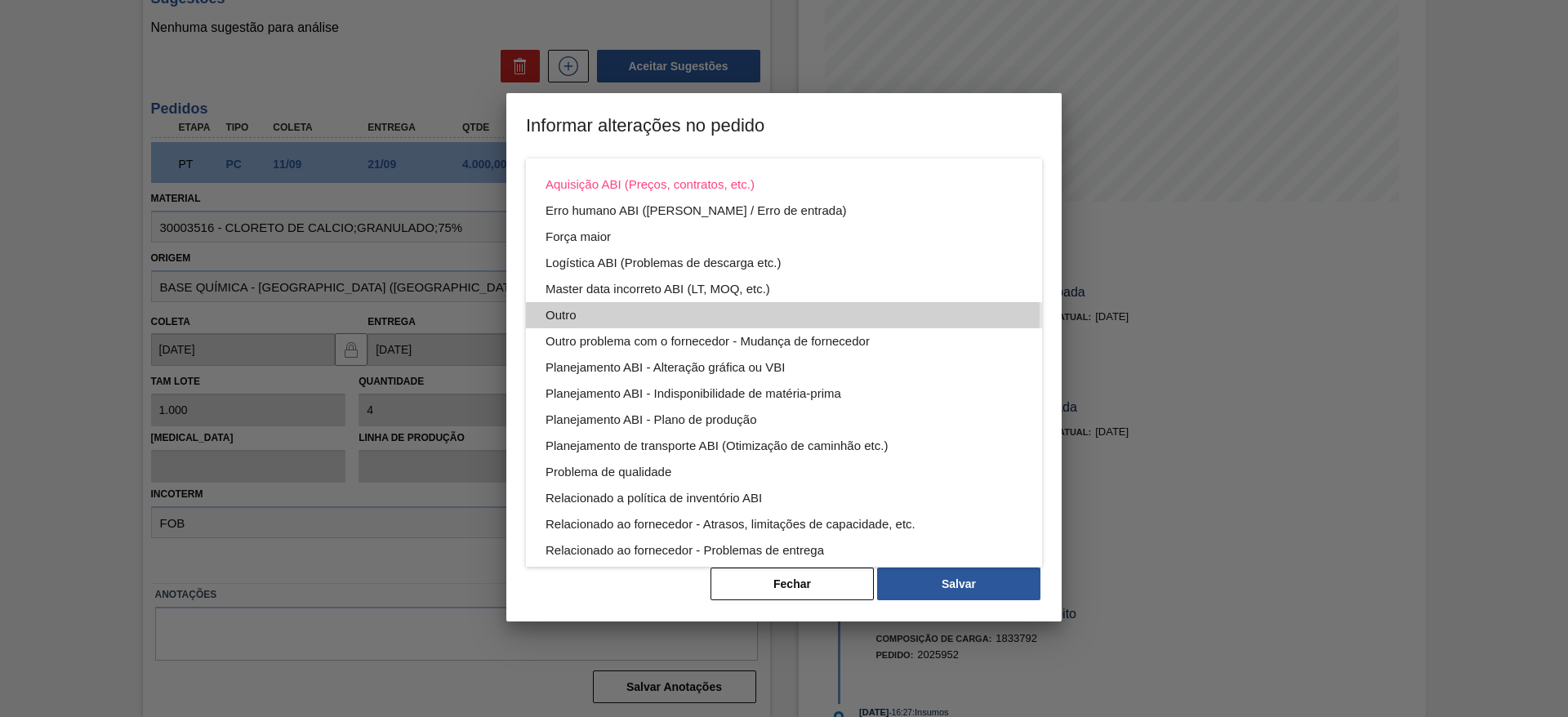
click at [563, 313] on div "Outro" at bounding box center [784, 315] width 477 height 26
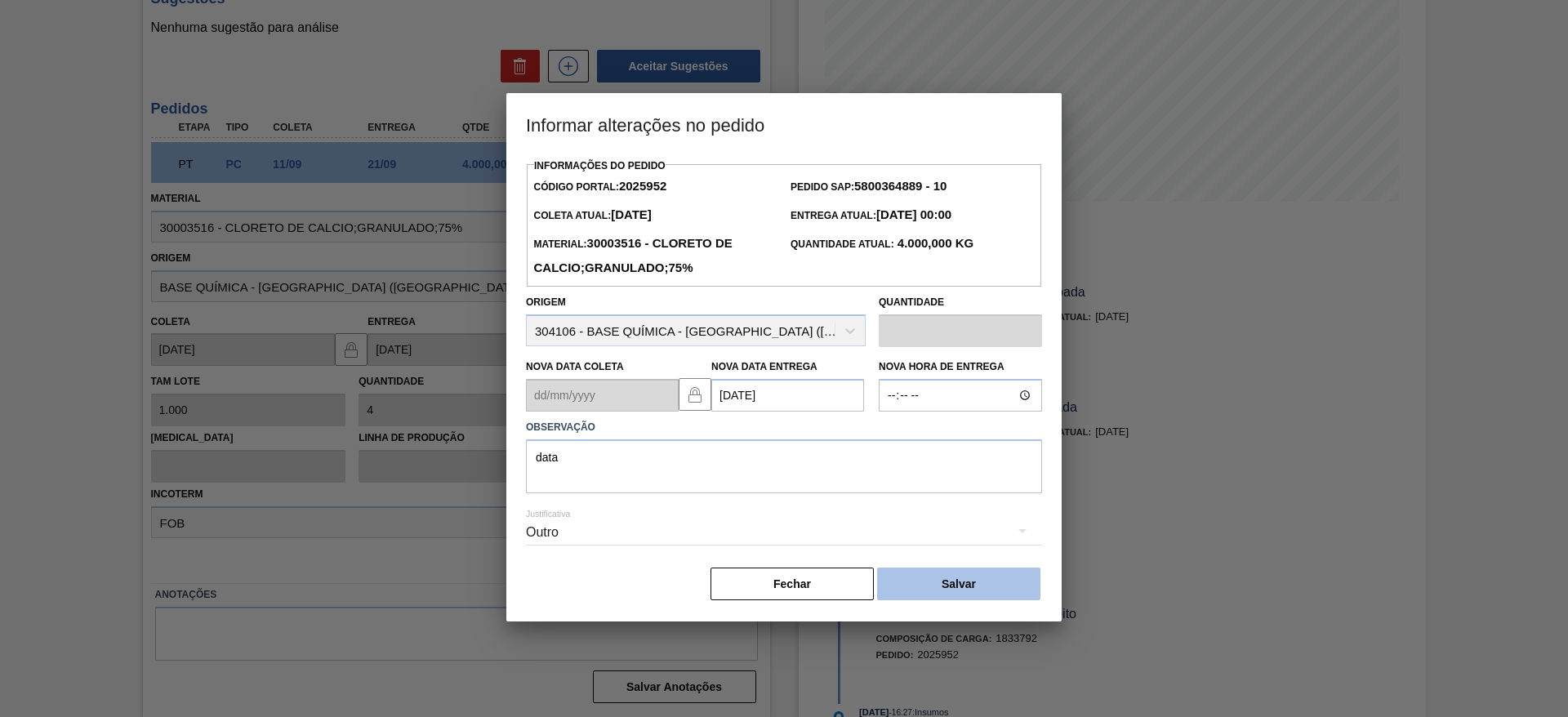
click at [955, 594] on button "Salvar" at bounding box center [959, 585] width 164 height 33
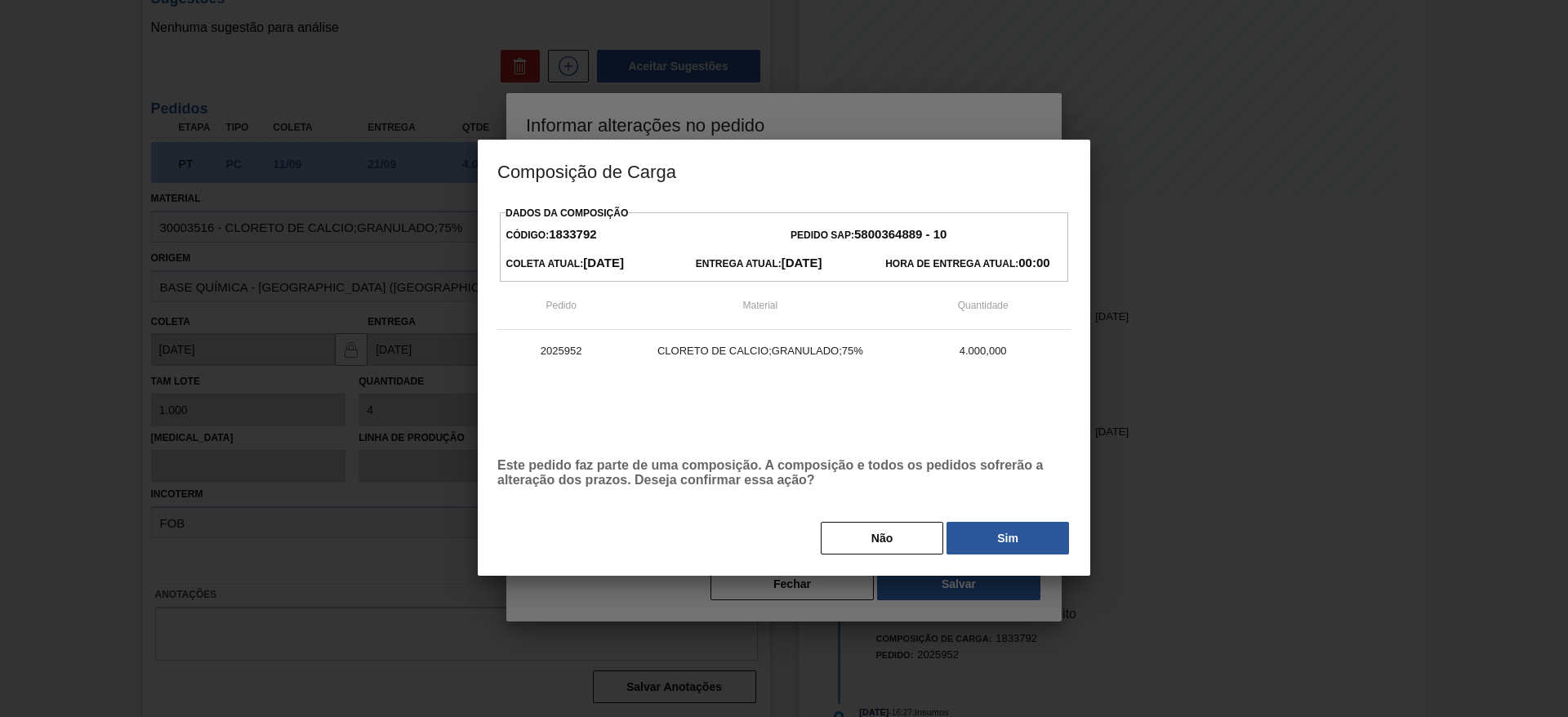
click at [978, 541] on button "Sim" at bounding box center [1007, 538] width 123 height 33
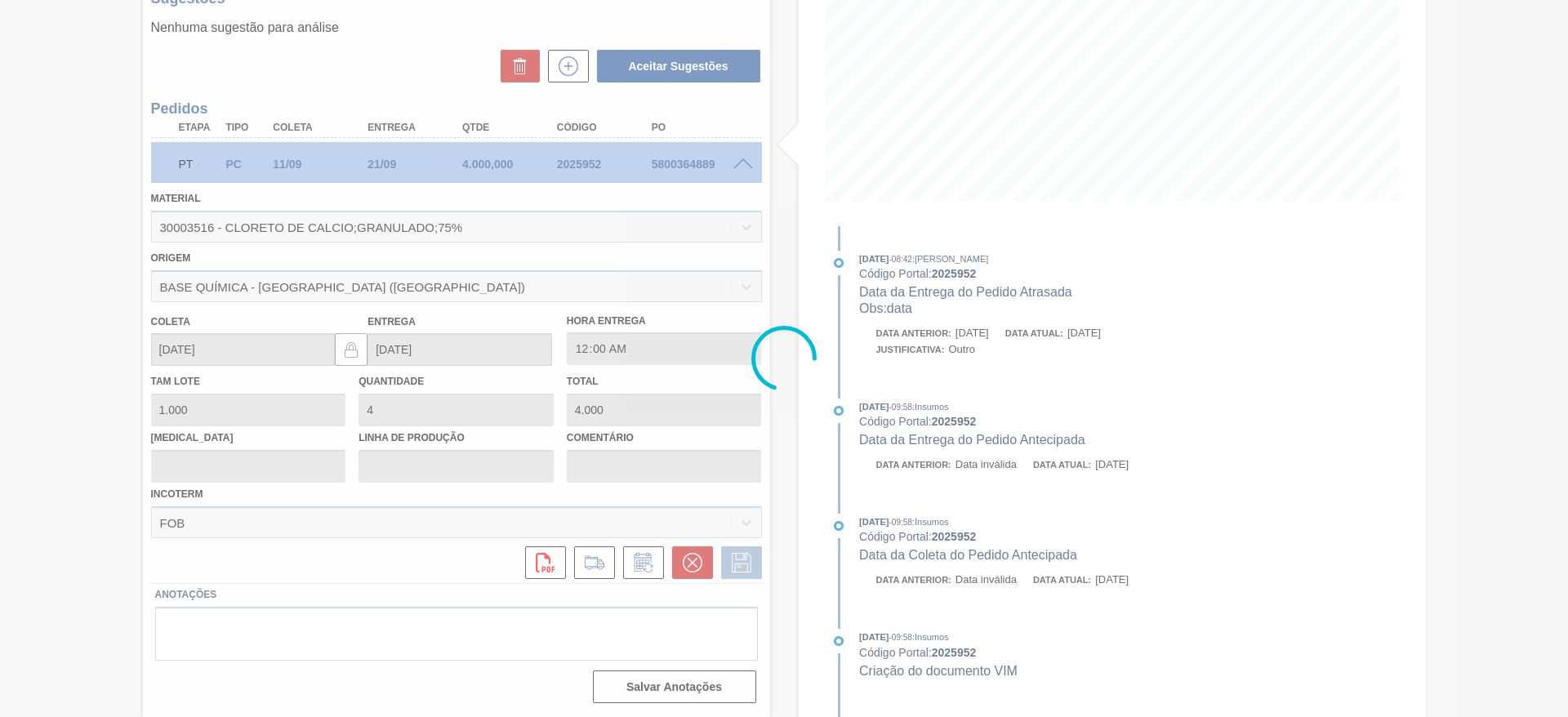
type input "data"
type input "[DATE]"
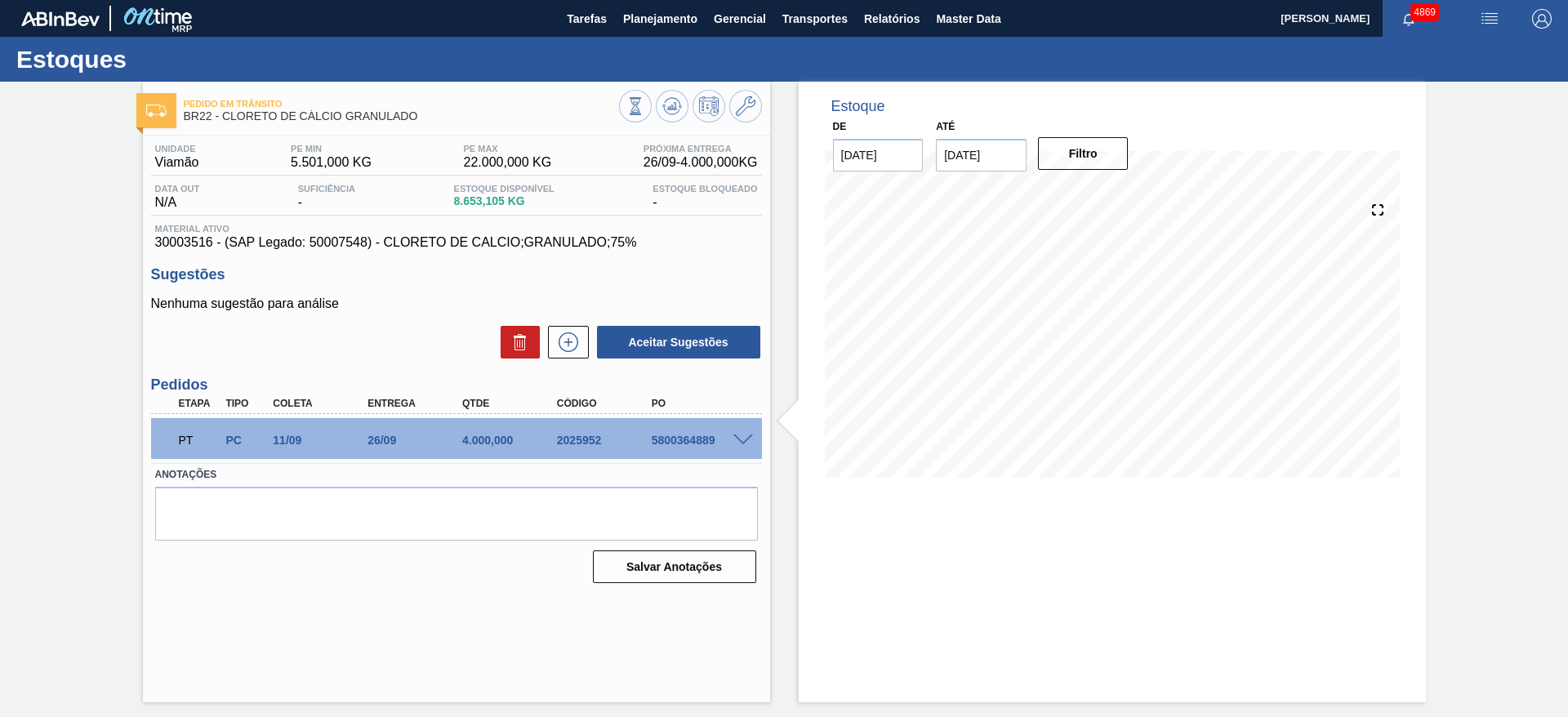
click at [744, 435] on span at bounding box center [743, 441] width 20 height 12
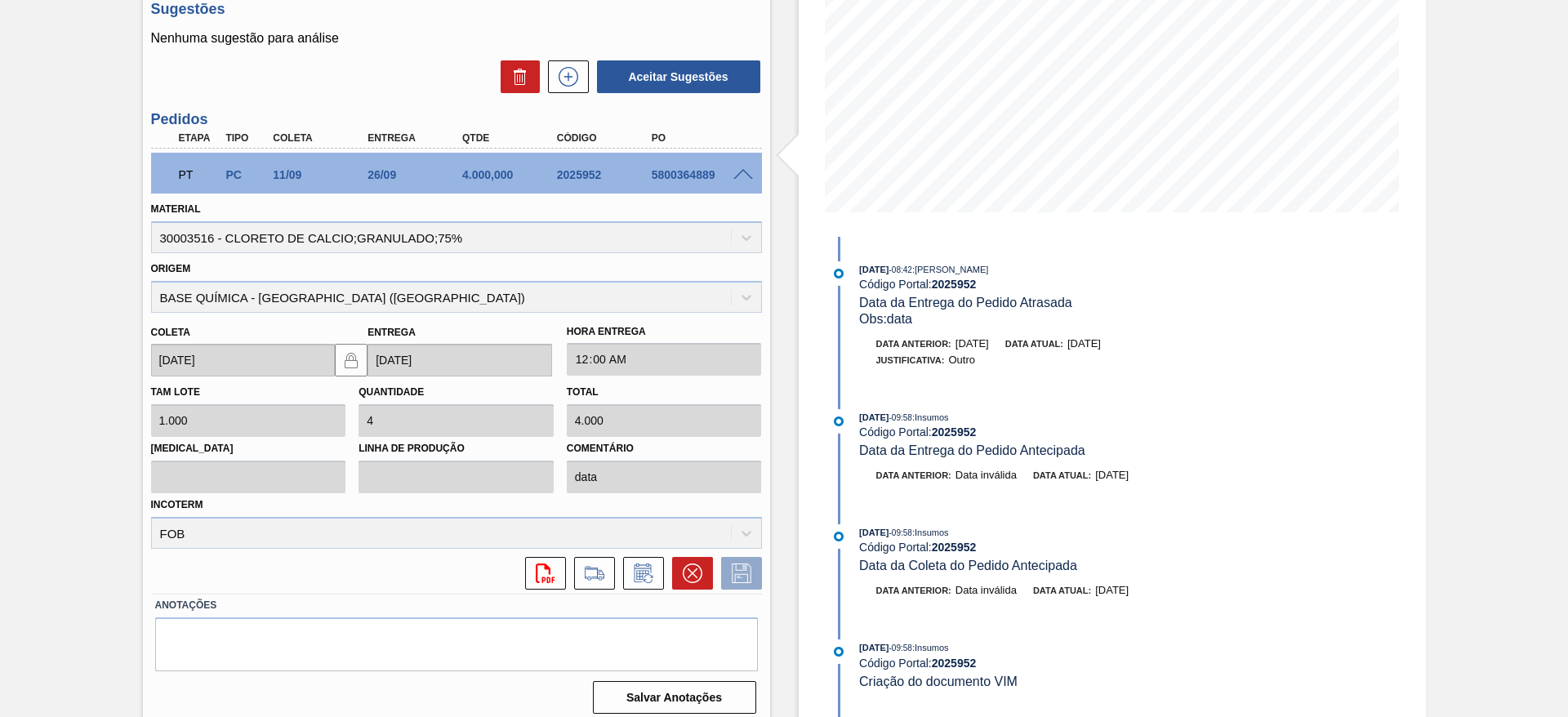
scroll to position [276, 0]
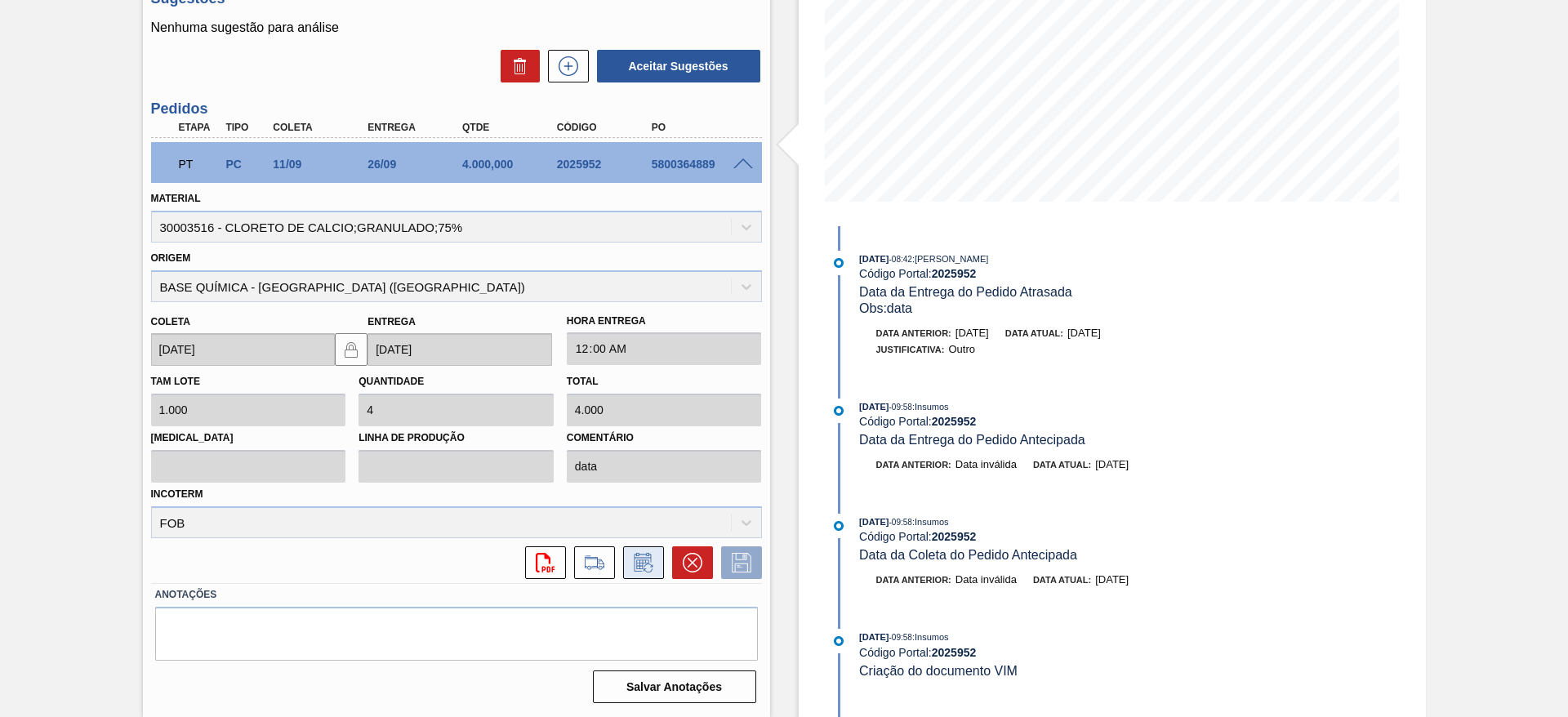
click at [631, 555] on icon at bounding box center [643, 563] width 26 height 20
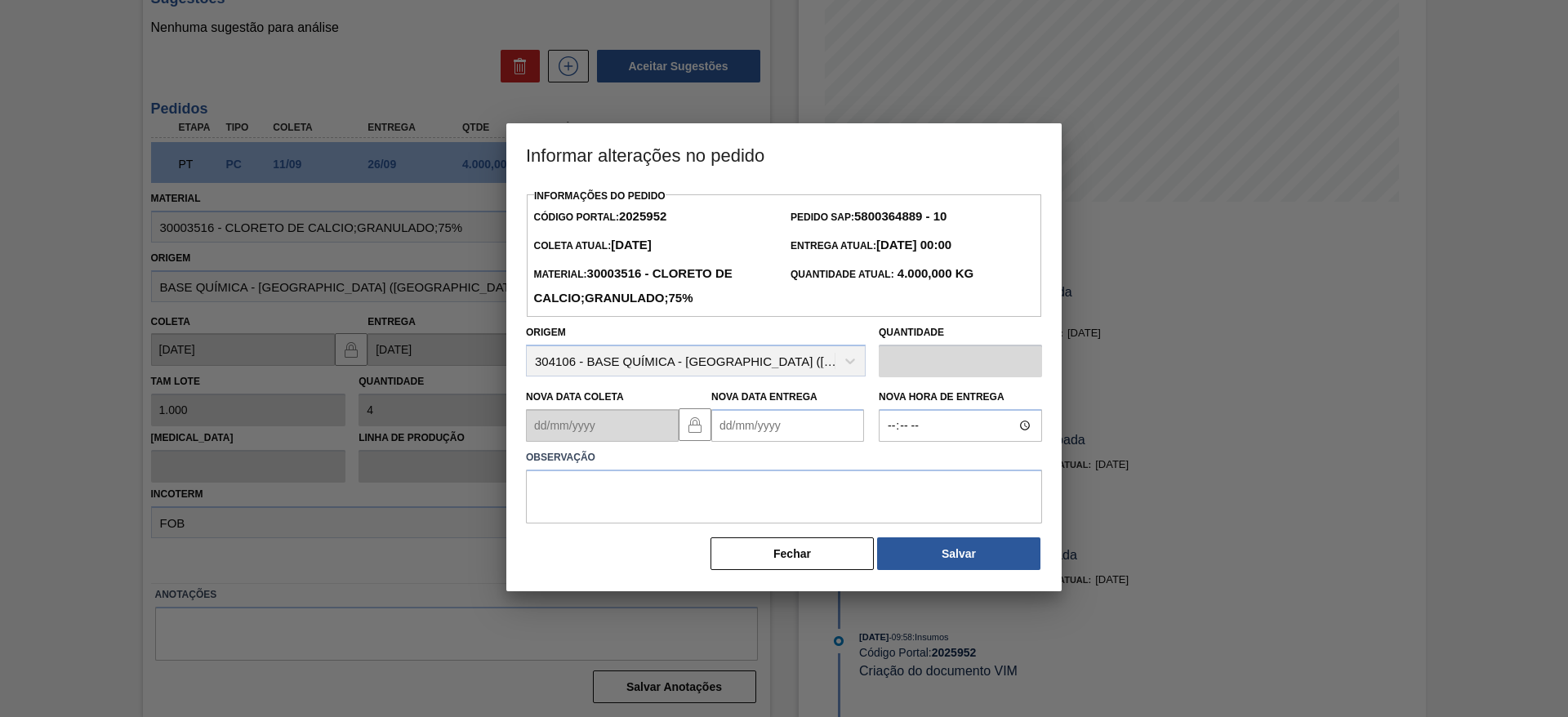
click at [760, 420] on Entrega2025952 "Nova Data Entrega" at bounding box center [787, 426] width 152 height 33
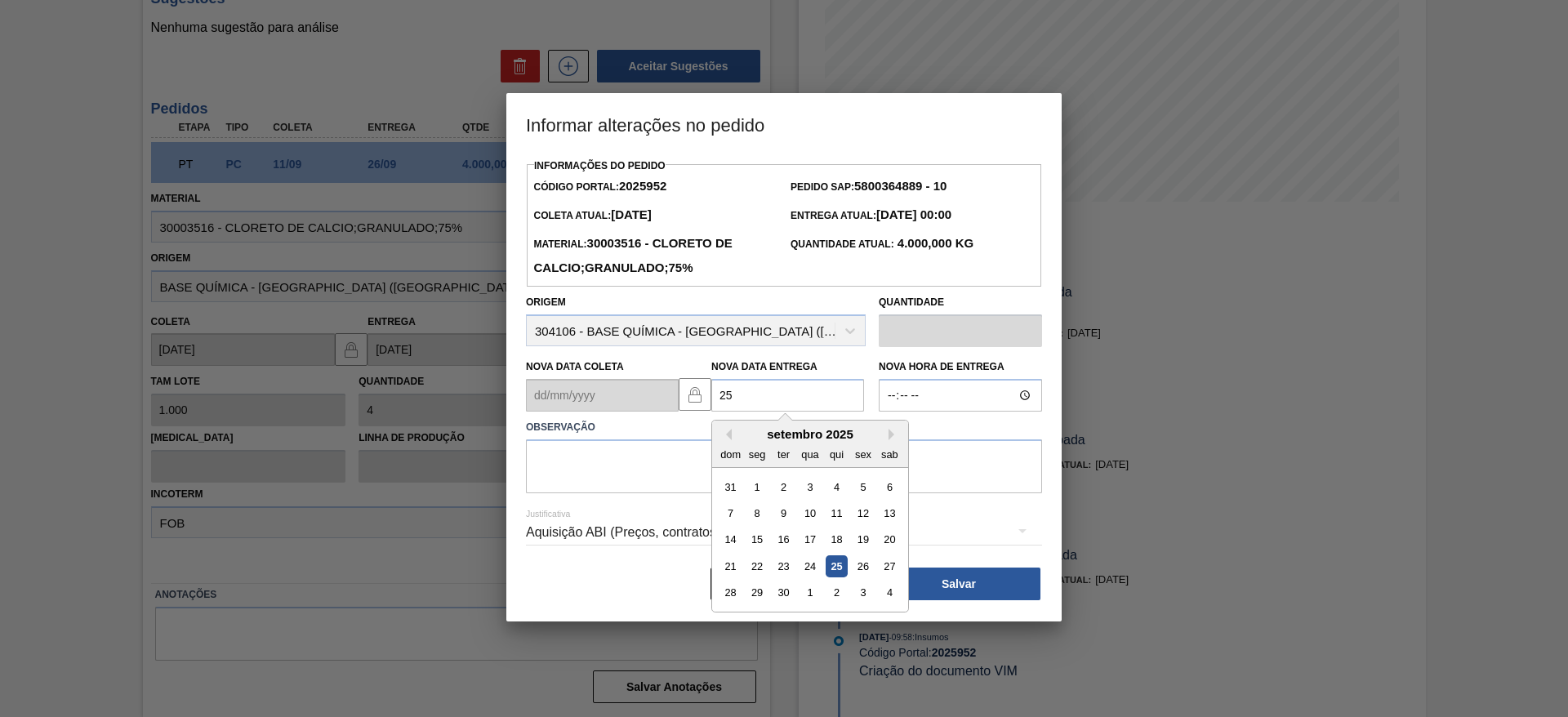
click at [845, 571] on div "25" at bounding box center [836, 566] width 22 height 22
type Entrega2025952 "[DATE]"
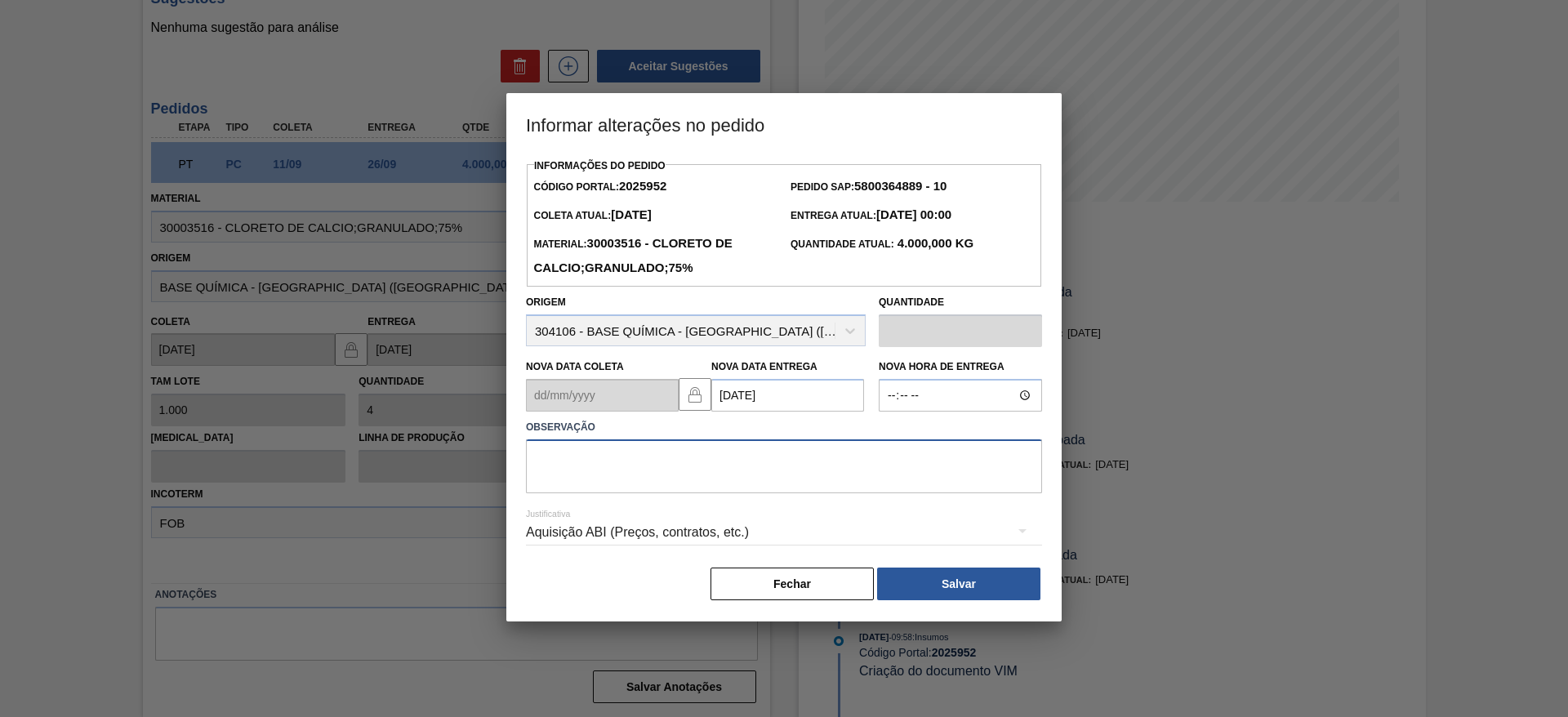
click at [755, 469] on textarea at bounding box center [784, 467] width 516 height 54
type textarea "data"
click at [898, 581] on button "Salvar" at bounding box center [959, 585] width 164 height 33
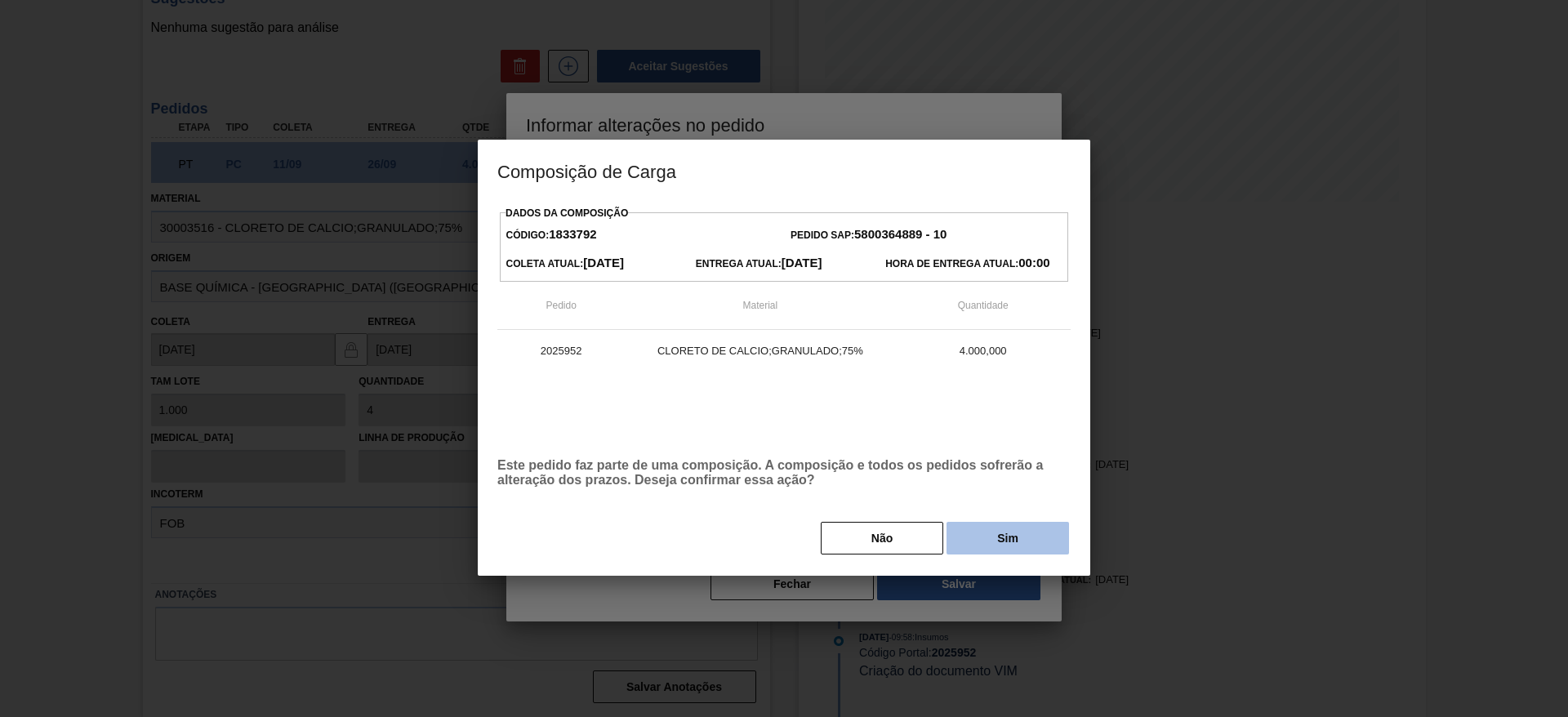
click at [999, 545] on button "Sim" at bounding box center [1007, 538] width 123 height 33
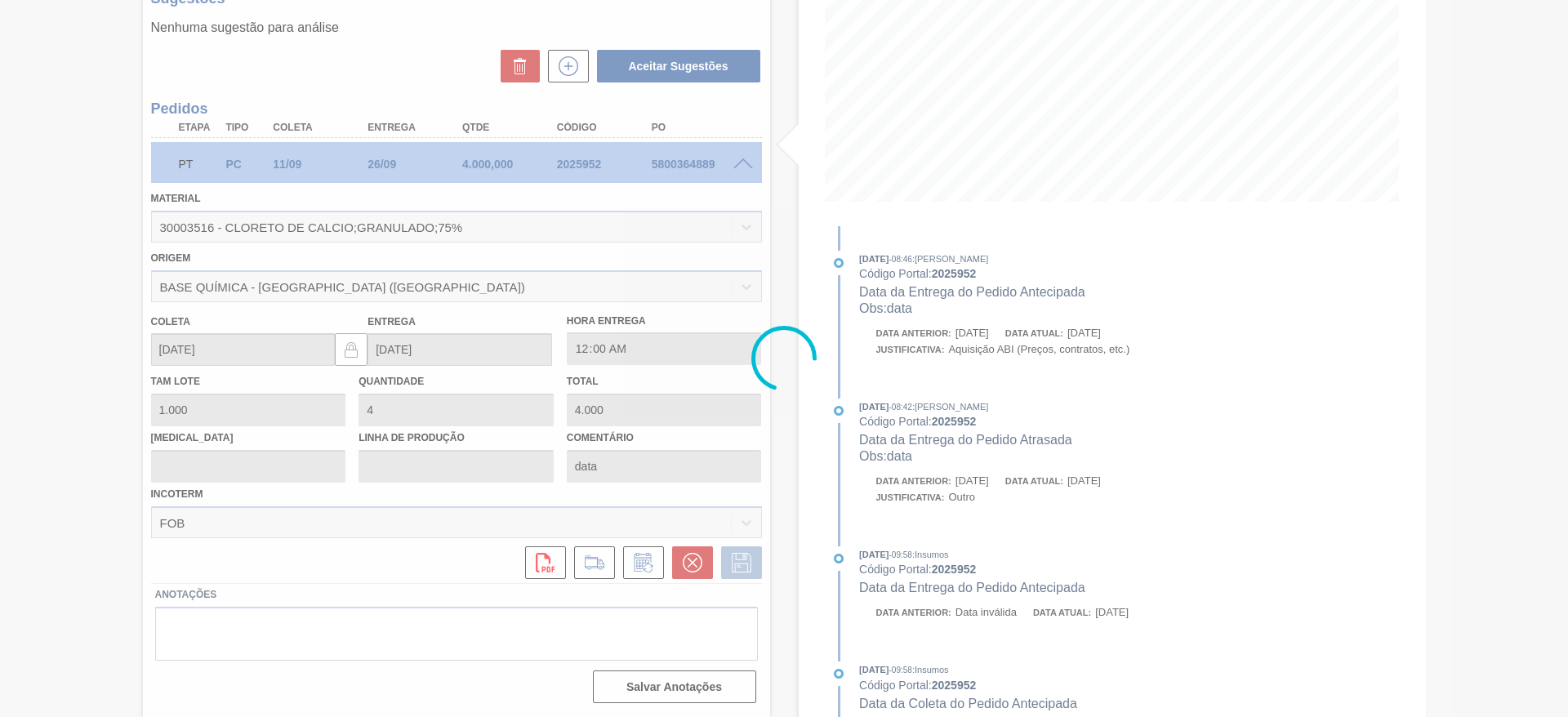
type input "[DATE]"
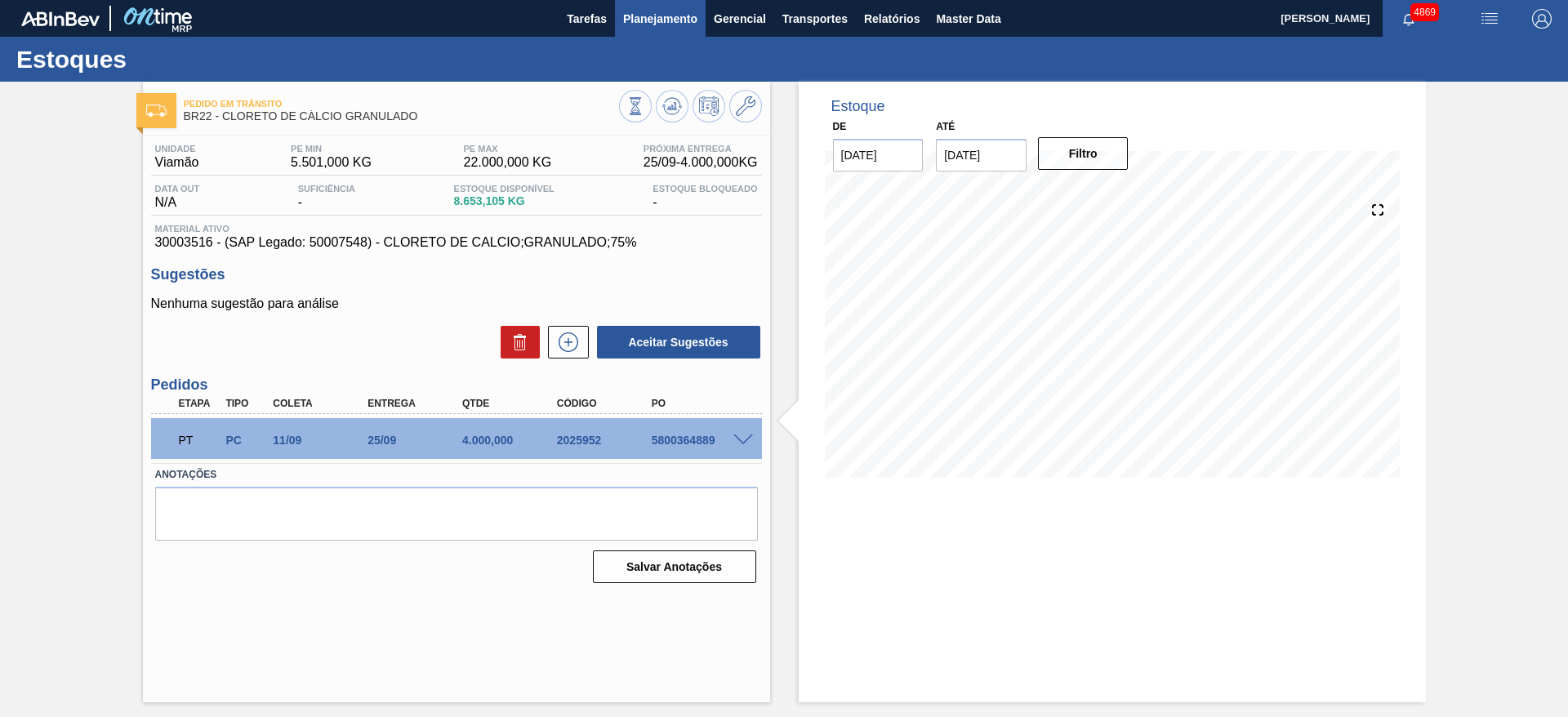
click at [676, 14] on span "Planejamento" at bounding box center [660, 18] width 74 height 20
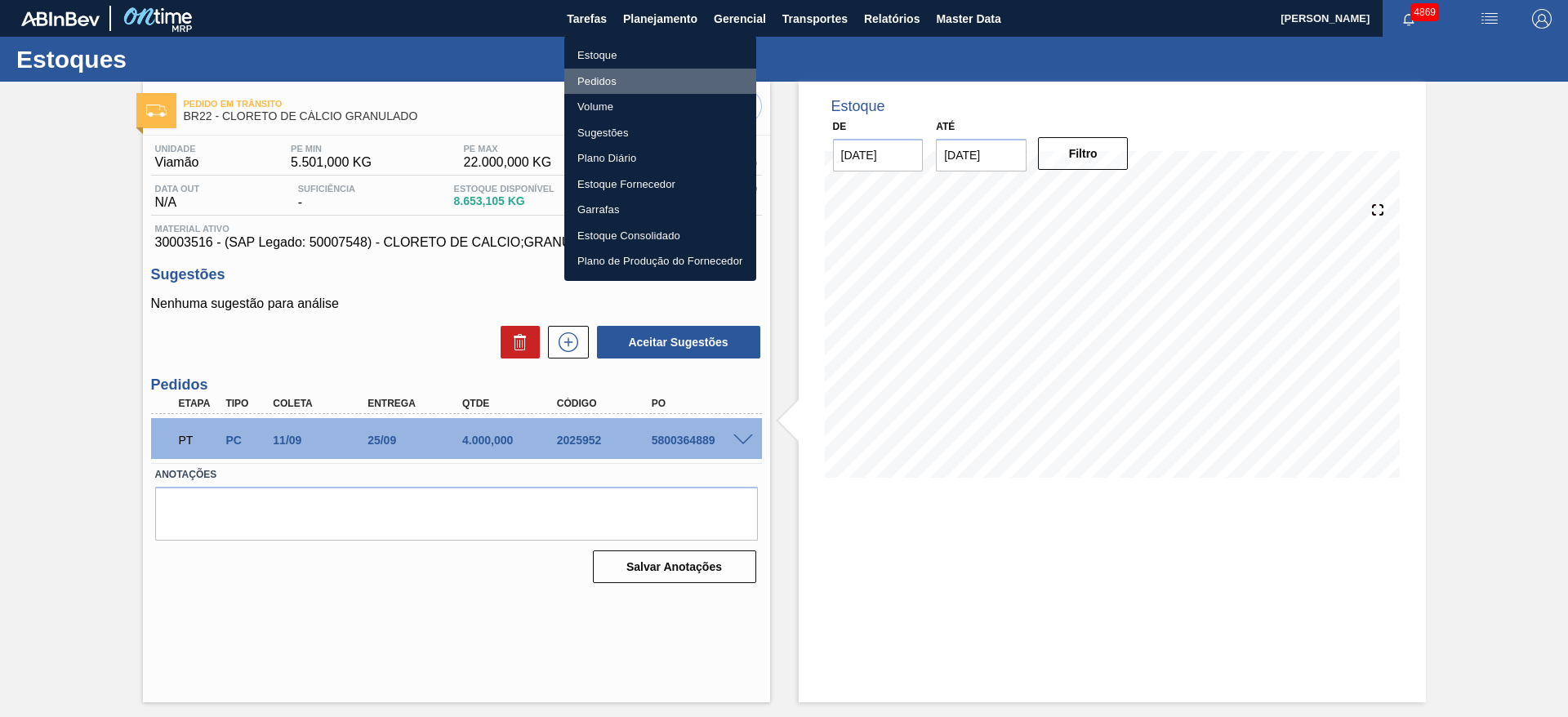
click at [623, 83] on li "Pedidos" at bounding box center [660, 82] width 192 height 26
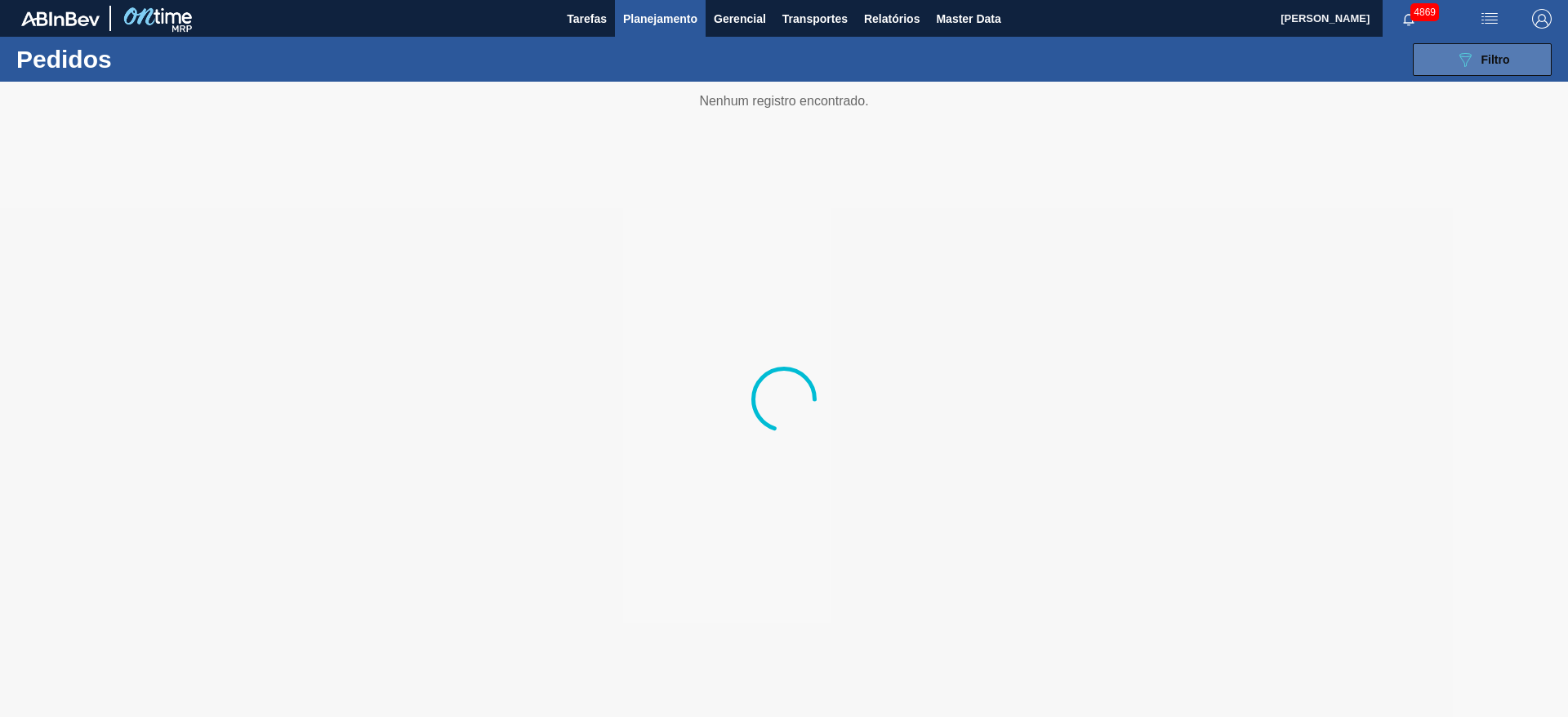
click at [1430, 66] on button "089F7B8B-B2A5-4AFE-B5C0-19BA573D28AC Filtro" at bounding box center [1482, 60] width 138 height 33
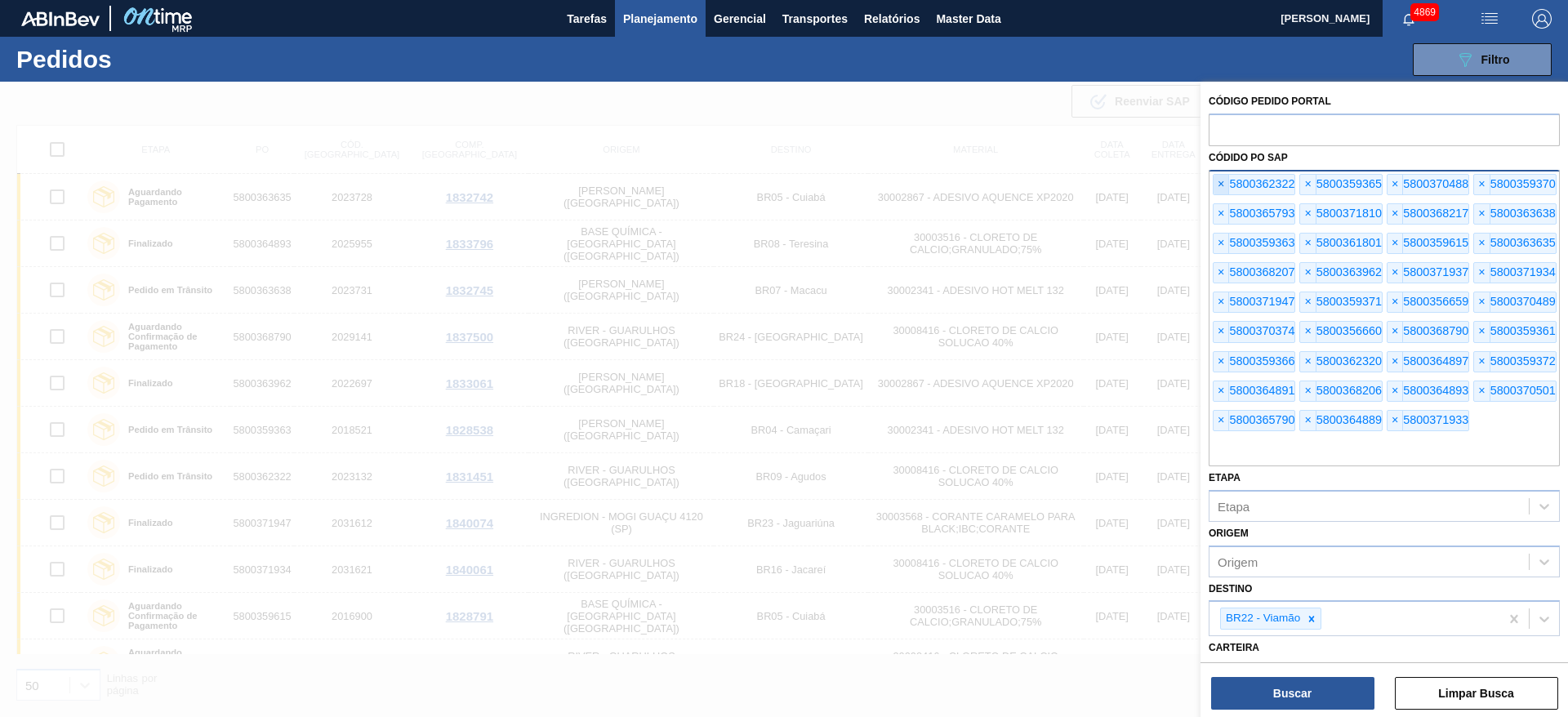
click at [1219, 184] on span "×" at bounding box center [1221, 185] width 16 height 20
click at [1220, 184] on span "×" at bounding box center [1221, 185] width 16 height 20
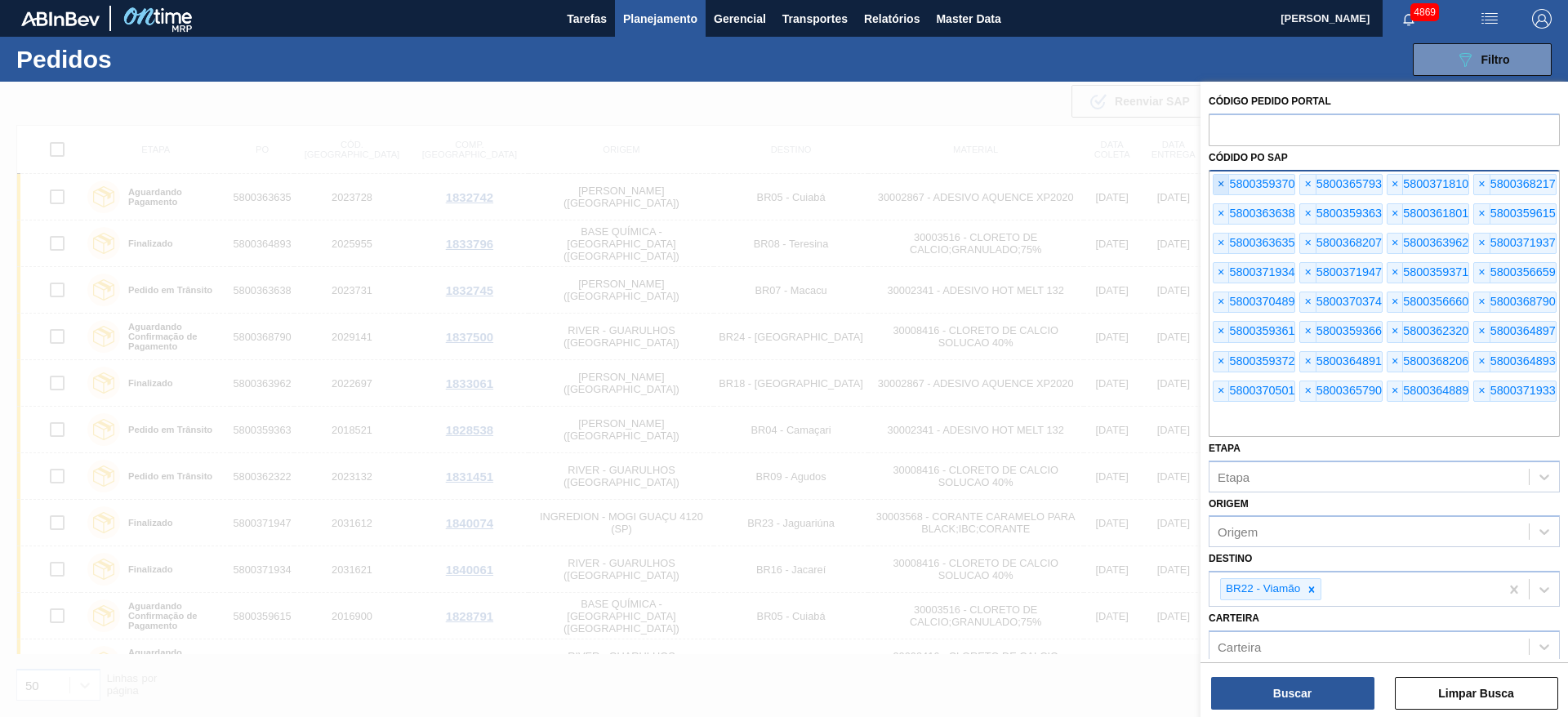
click at [1222, 186] on span "×" at bounding box center [1221, 185] width 16 height 20
click at [1221, 186] on span "×" at bounding box center [1221, 185] width 16 height 20
click at [1220, 185] on span "×" at bounding box center [1221, 185] width 16 height 20
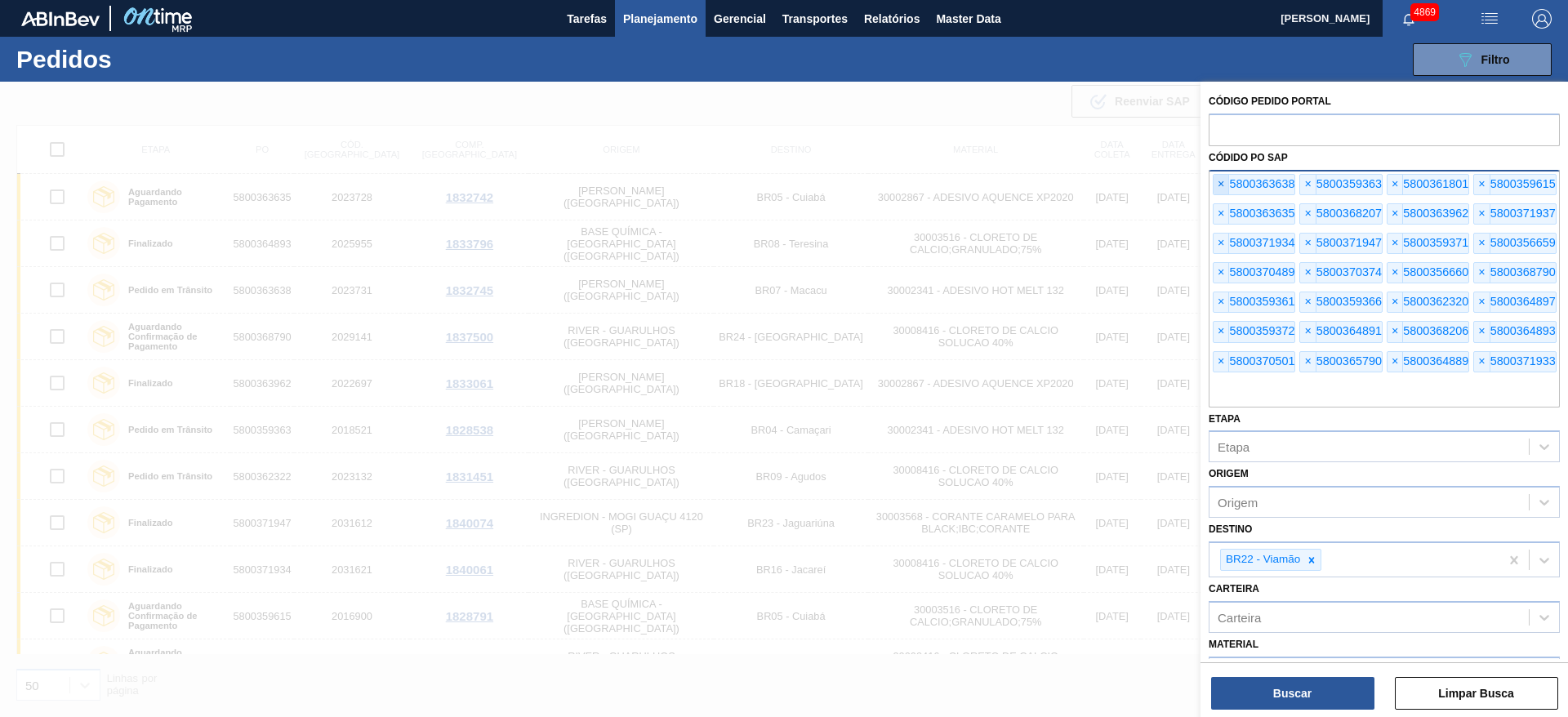
click at [1220, 185] on span "×" at bounding box center [1221, 185] width 16 height 20
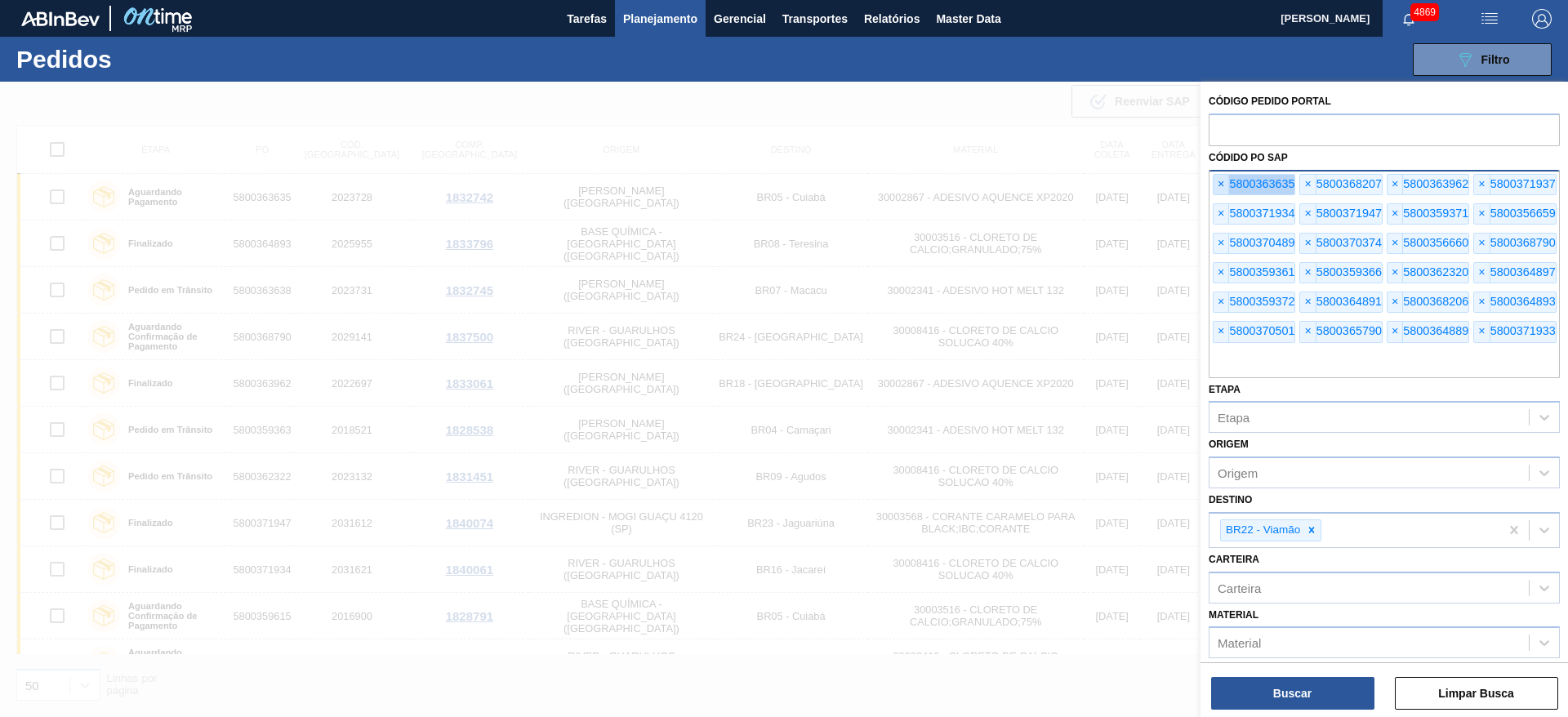
click at [1220, 185] on span "×" at bounding box center [1221, 185] width 16 height 20
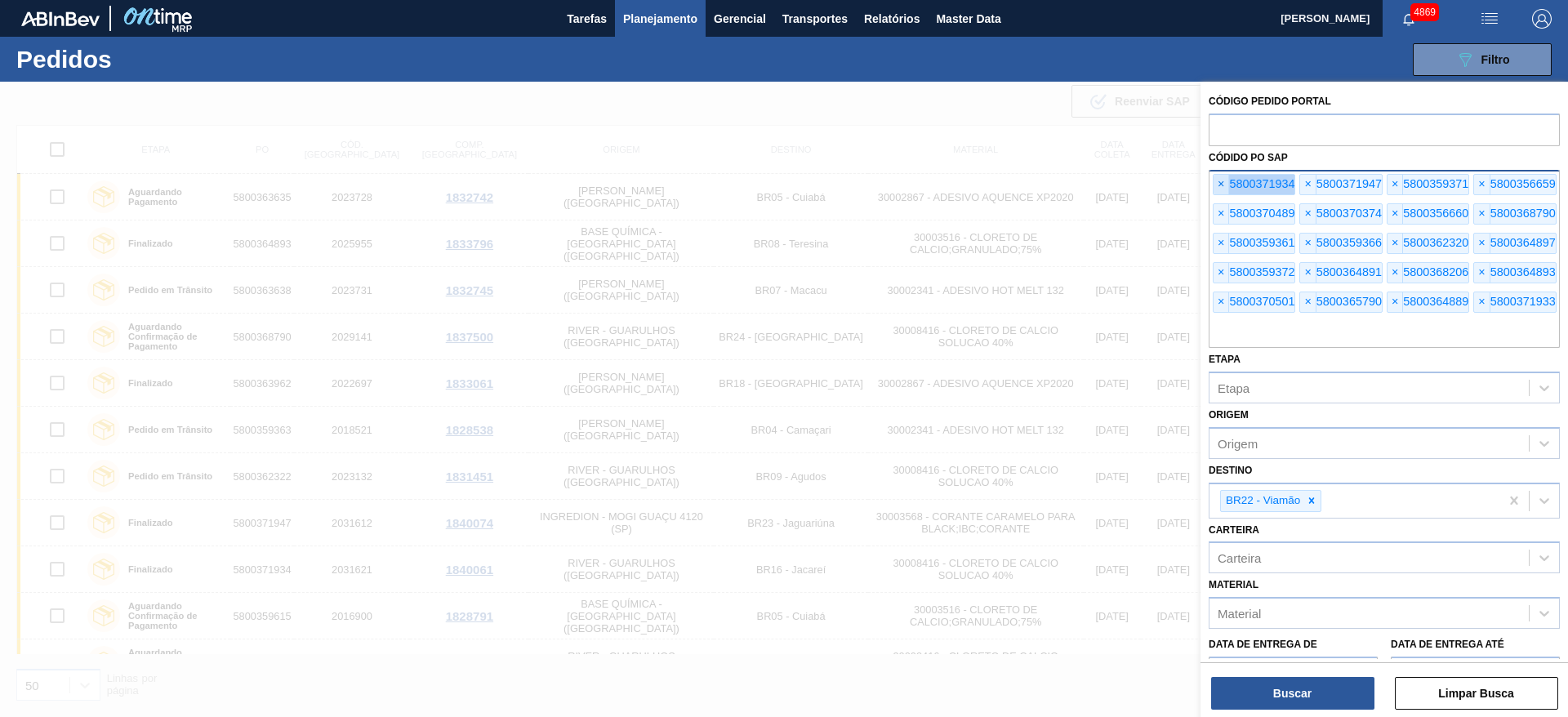
click at [1220, 185] on span "×" at bounding box center [1221, 185] width 16 height 20
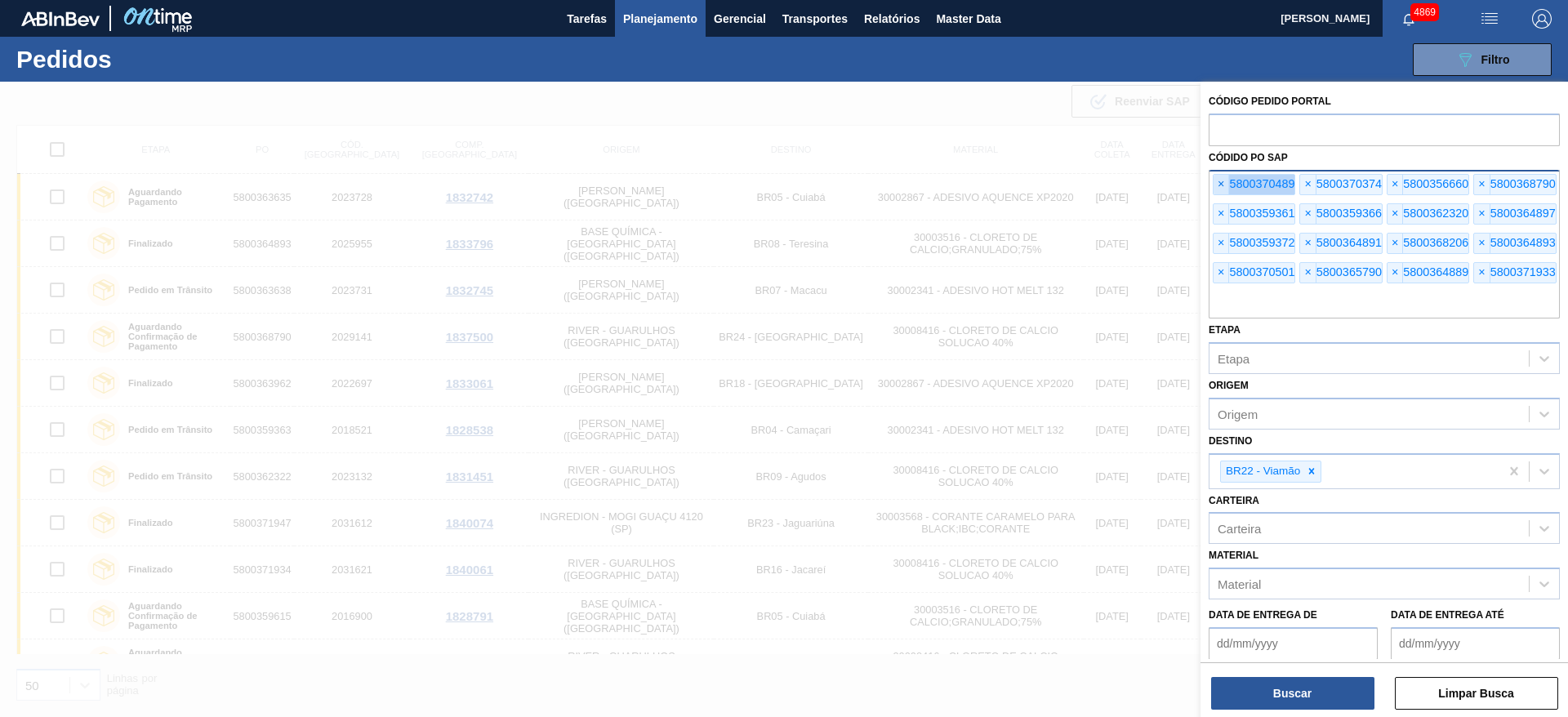
click at [1220, 185] on span "×" at bounding box center [1221, 185] width 16 height 20
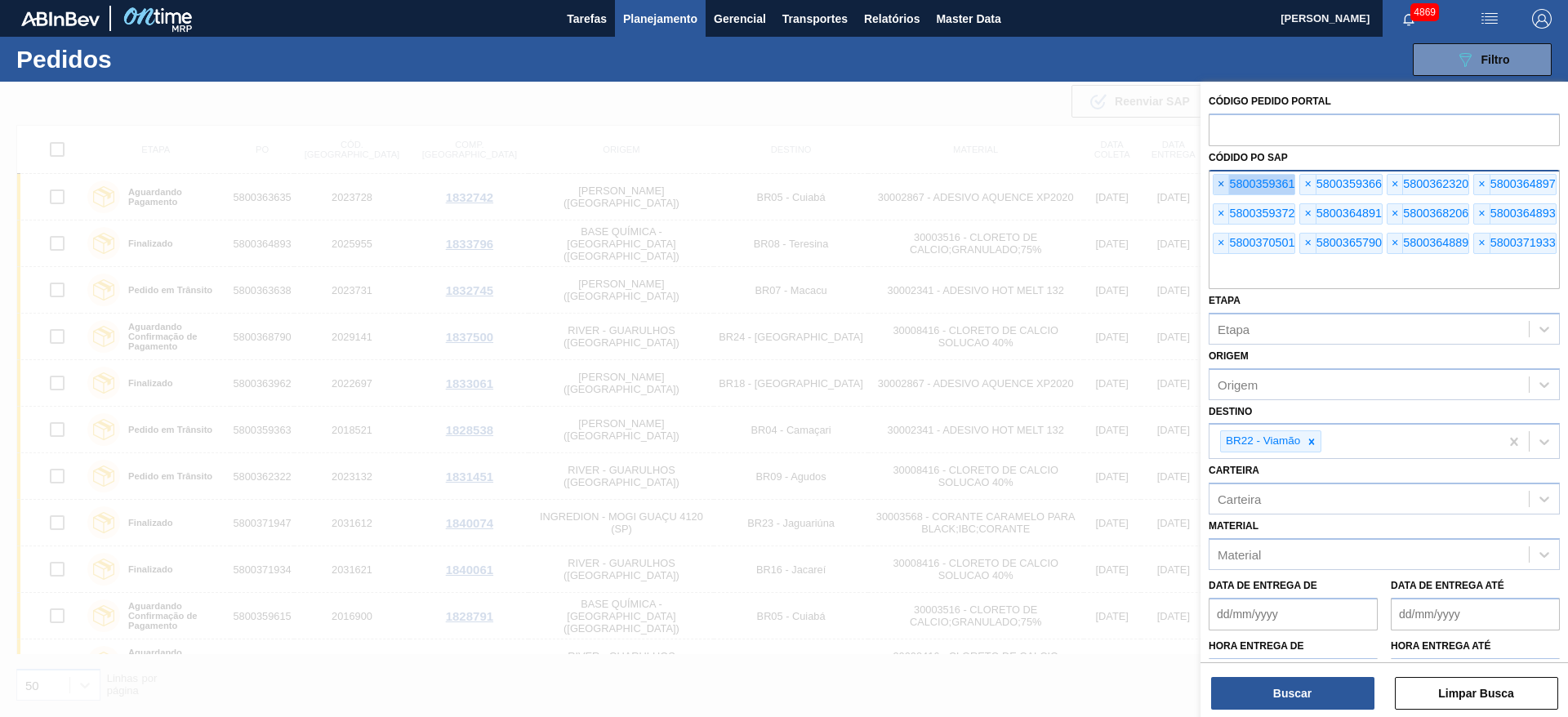
click at [1220, 185] on span "×" at bounding box center [1221, 185] width 16 height 20
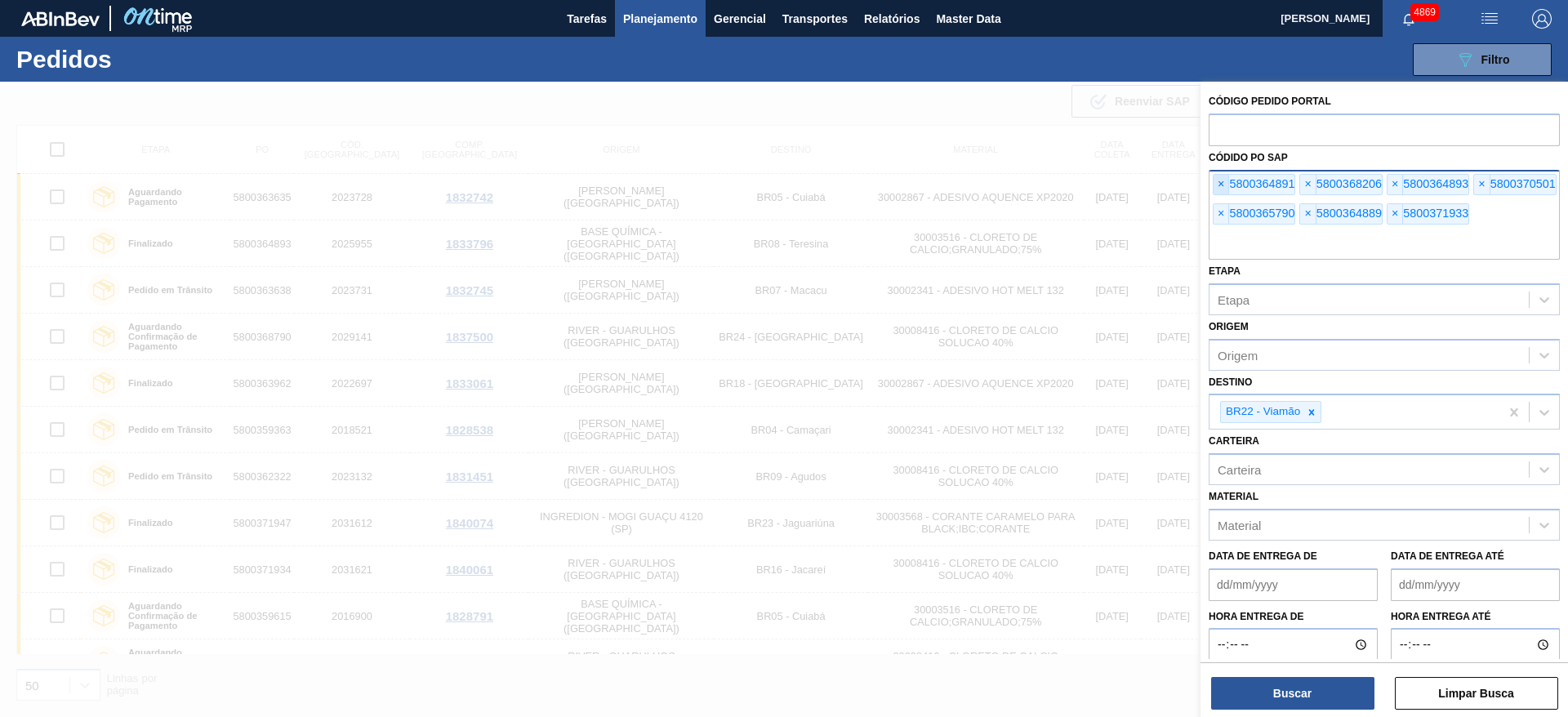
click at [1220, 185] on span "×" at bounding box center [1221, 185] width 16 height 20
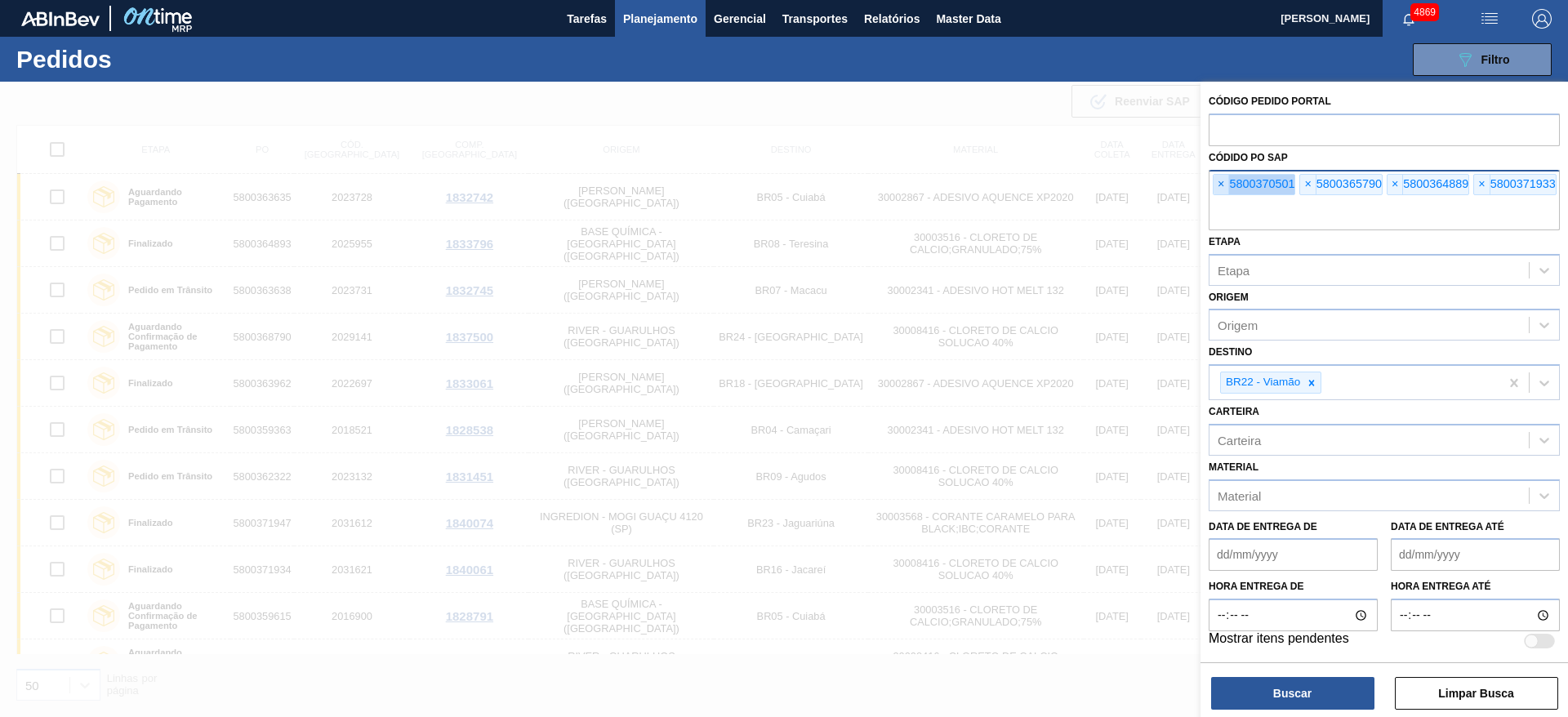
click at [1220, 185] on span "×" at bounding box center [1221, 185] width 16 height 20
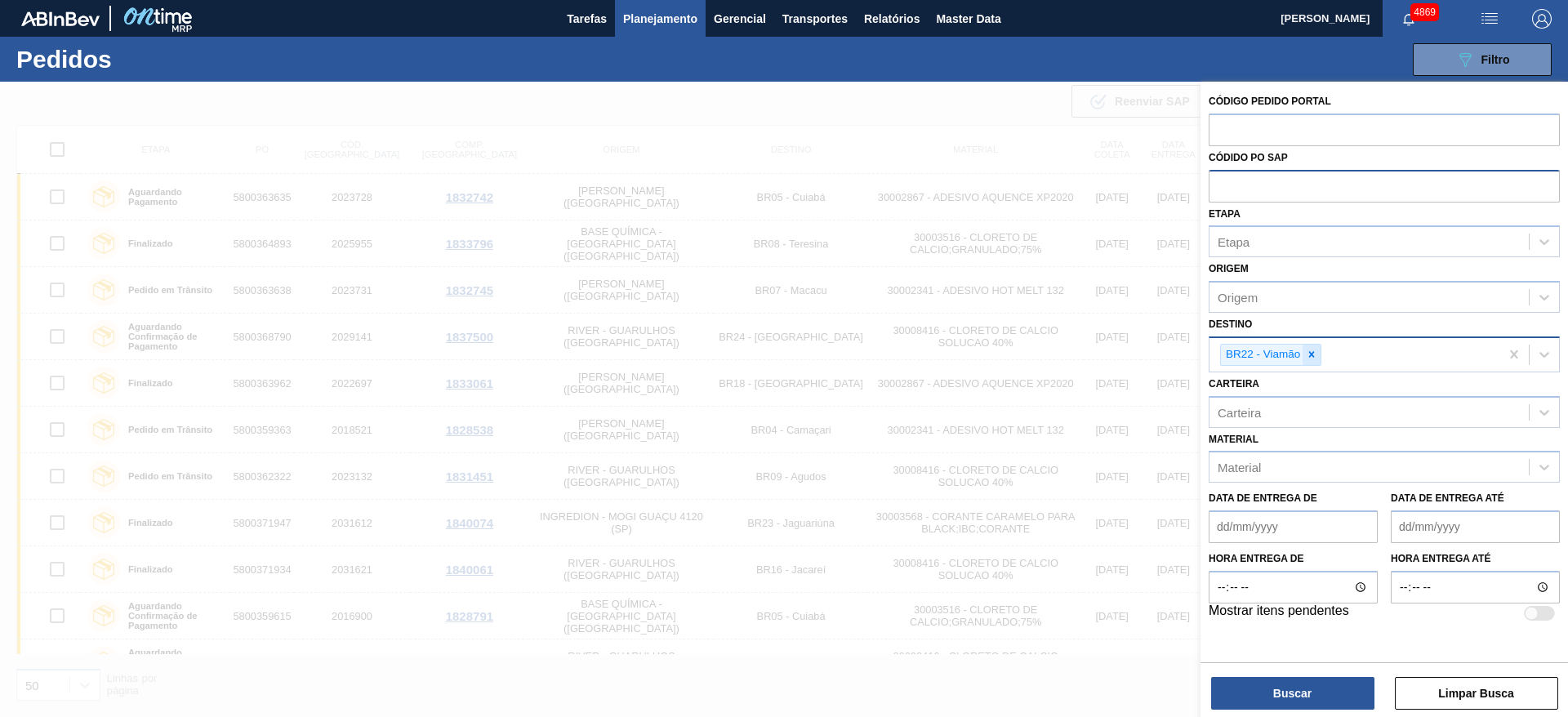
click at [1308, 355] on icon at bounding box center [1311, 354] width 11 height 11
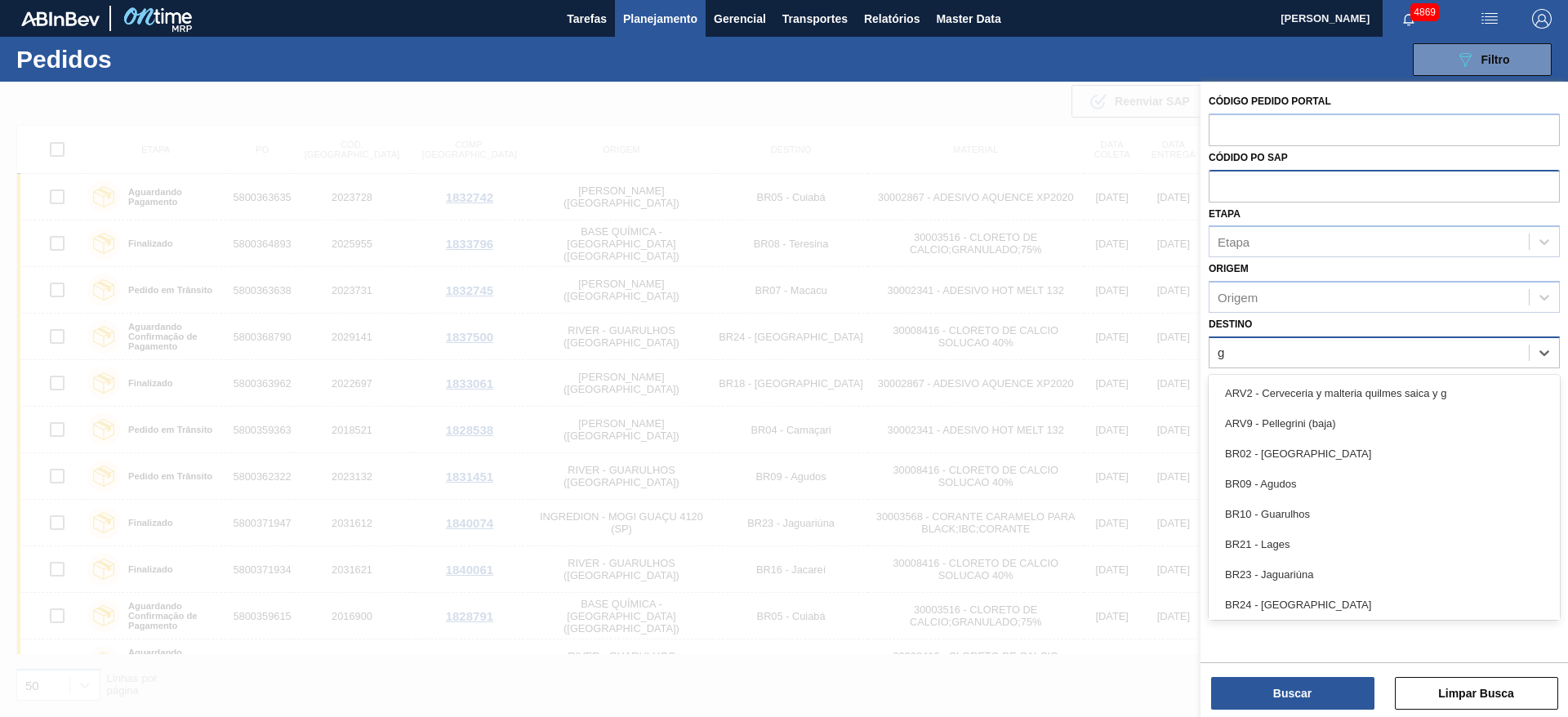
type input "gu"
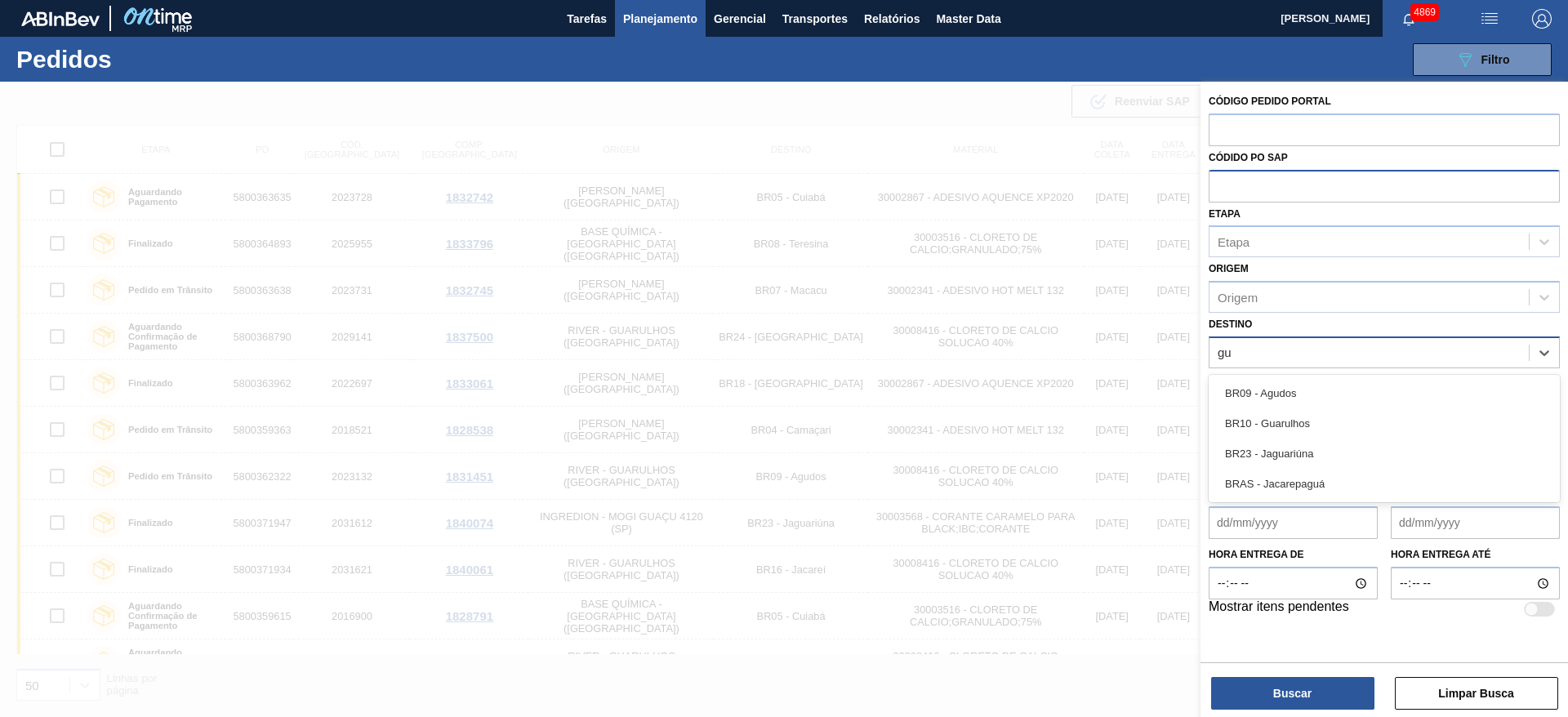
click at [1295, 424] on div "BR10 - Guarulhos" at bounding box center [1383, 423] width 351 height 30
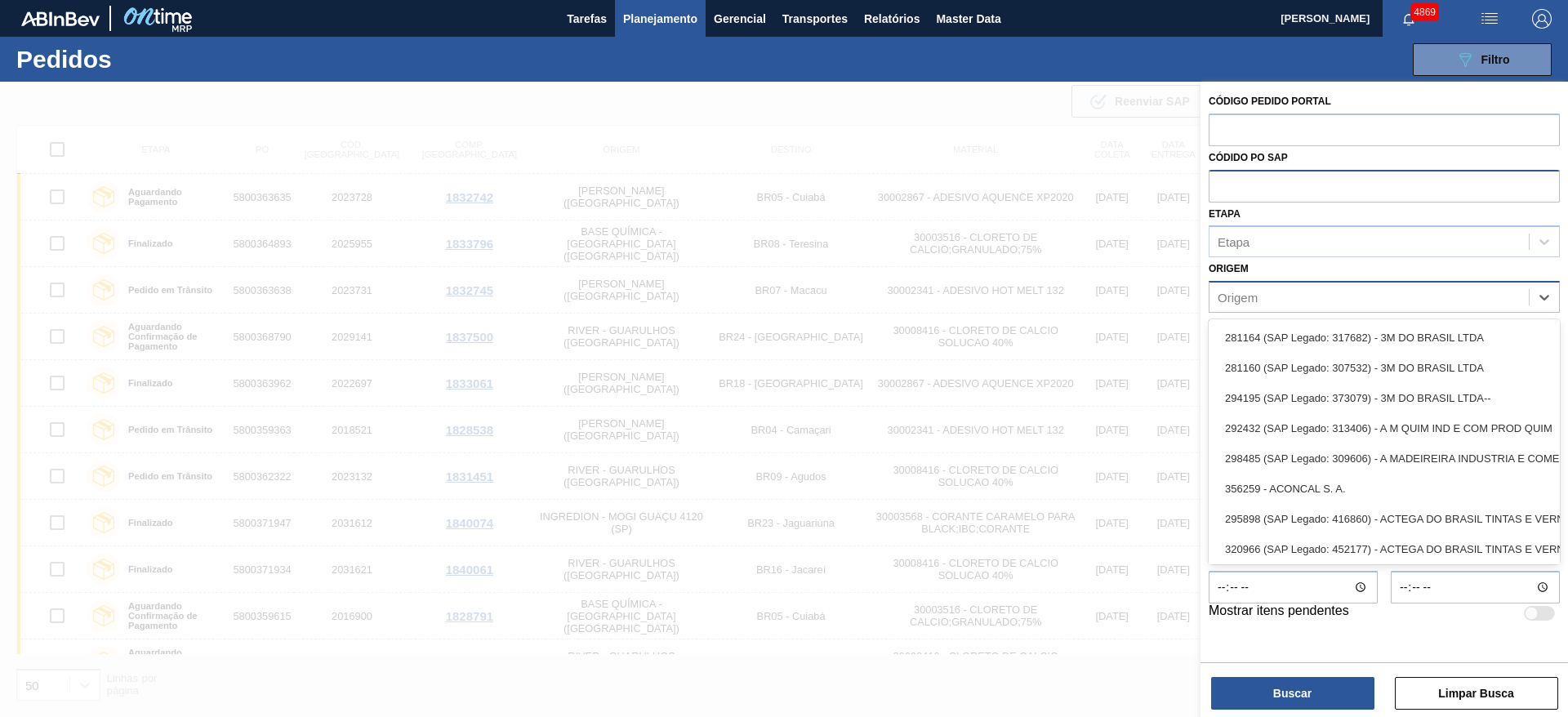
click at [1272, 294] on div "Origem" at bounding box center [1369, 297] width 320 height 24
type input "novo"
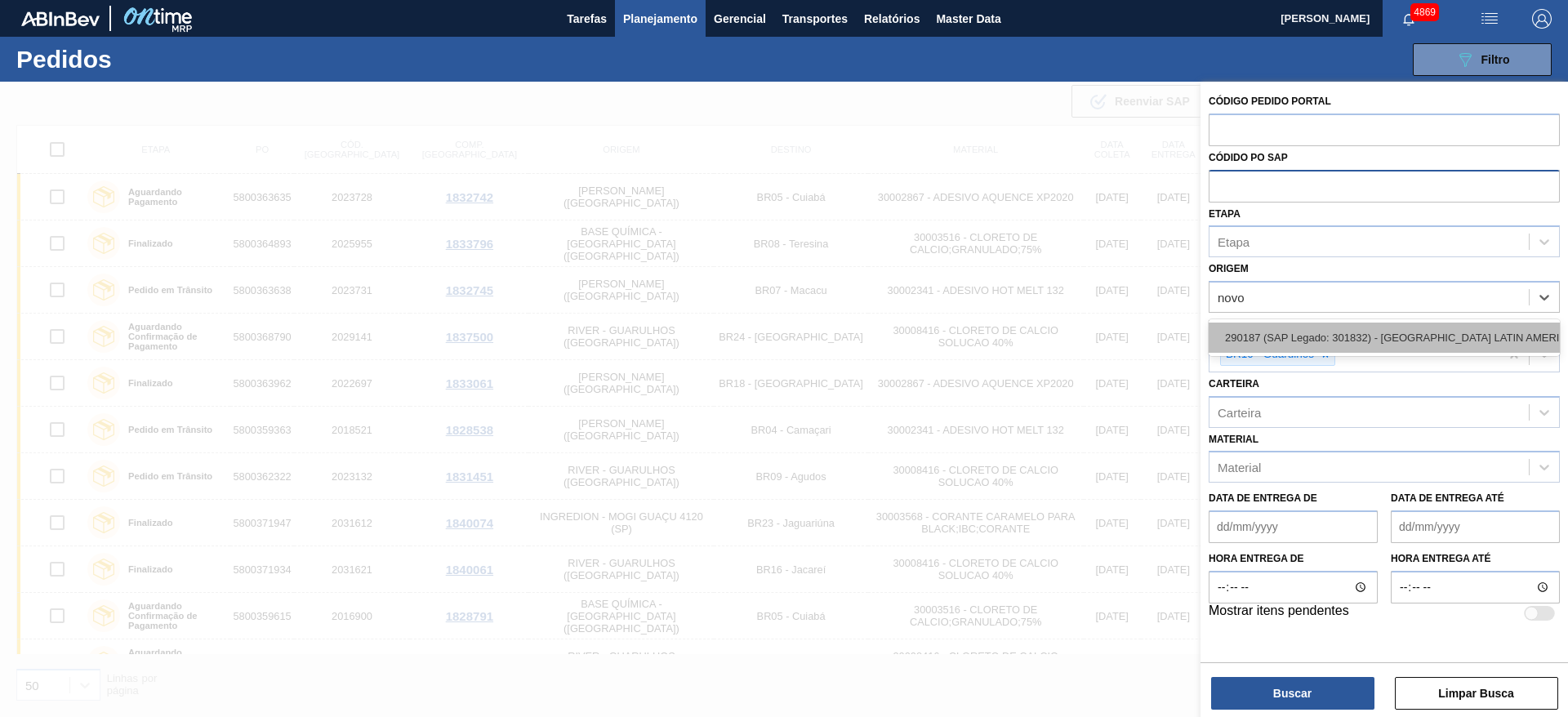
click at [1297, 338] on div "290187 (SAP Legado: 301832) - [GEOGRAPHIC_DATA] LATIN AMERICA LTDA" at bounding box center [1383, 337] width 351 height 30
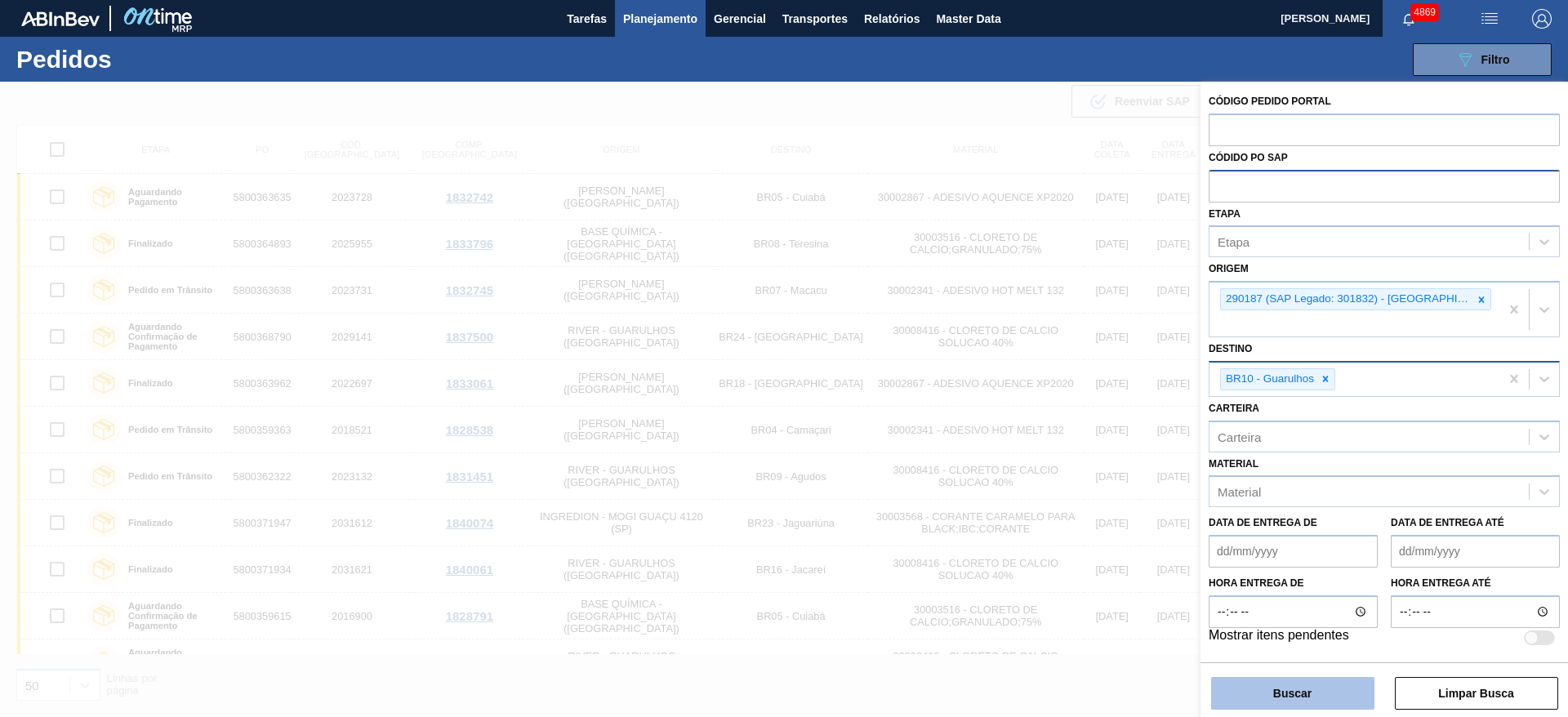
click at [1331, 684] on button "Buscar" at bounding box center [1293, 694] width 164 height 33
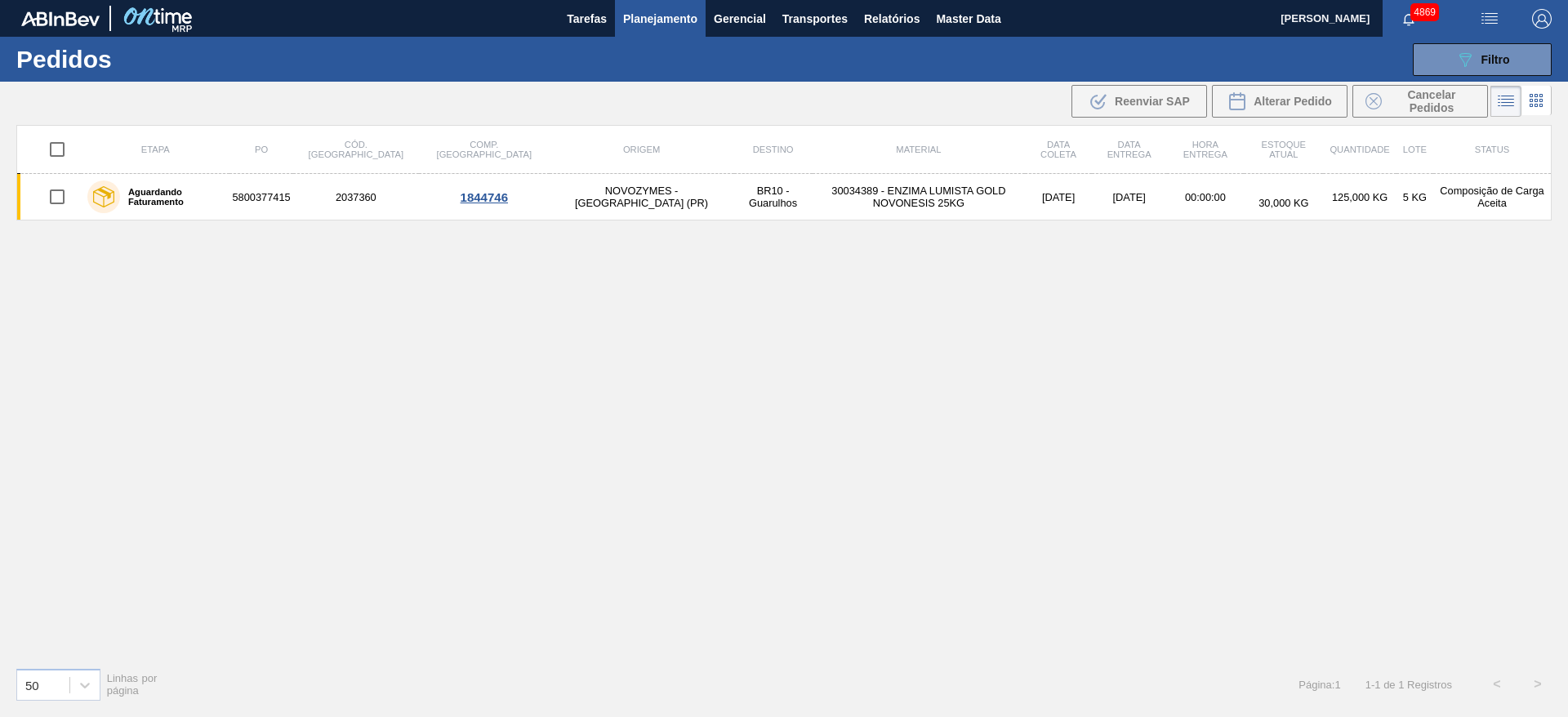
click at [1223, 457] on div "Etapa PO Cód. Pedido Comp. Carga Origem Destino Material Data [PERSON_NAME] Dat…" at bounding box center [784, 390] width 1535 height 530
